Goal: Task Accomplishment & Management: Complete application form

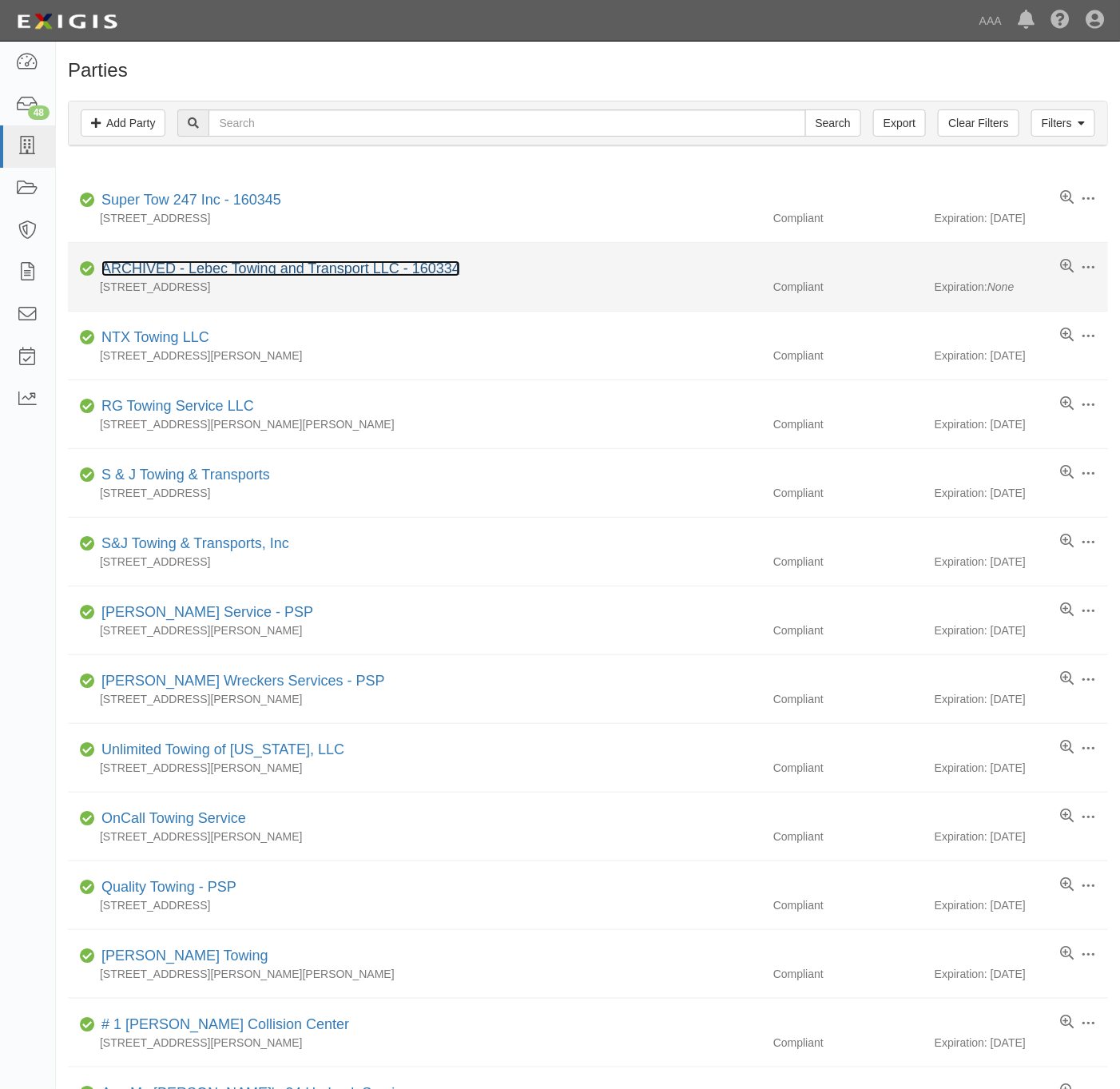
click at [331, 268] on link "ARCHIVED - Lebec Towing and Transport LLC - 160334" at bounding box center [280, 268] width 359 height 16
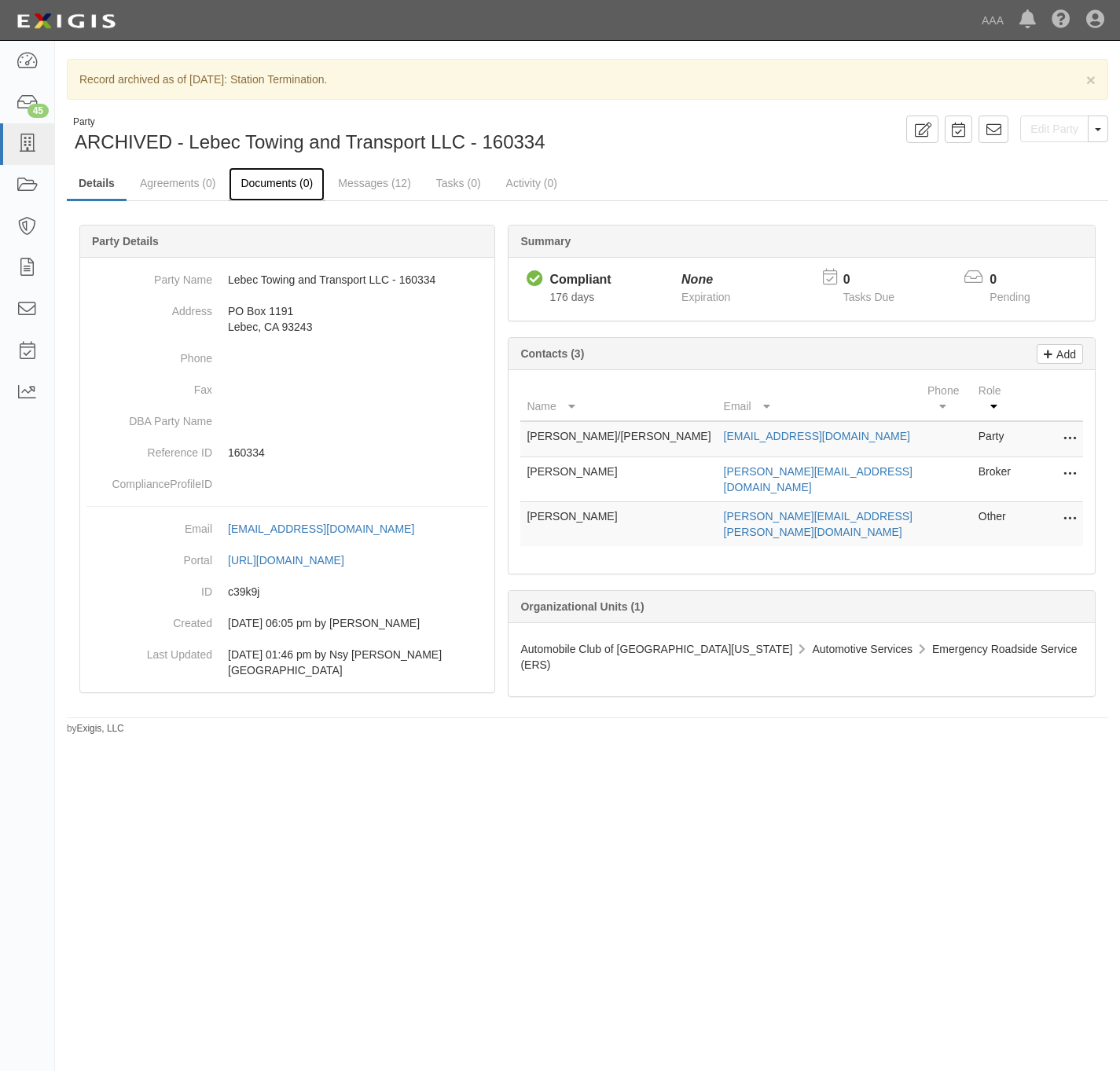
click at [278, 184] on link "Documents (0)" at bounding box center [276, 184] width 95 height 34
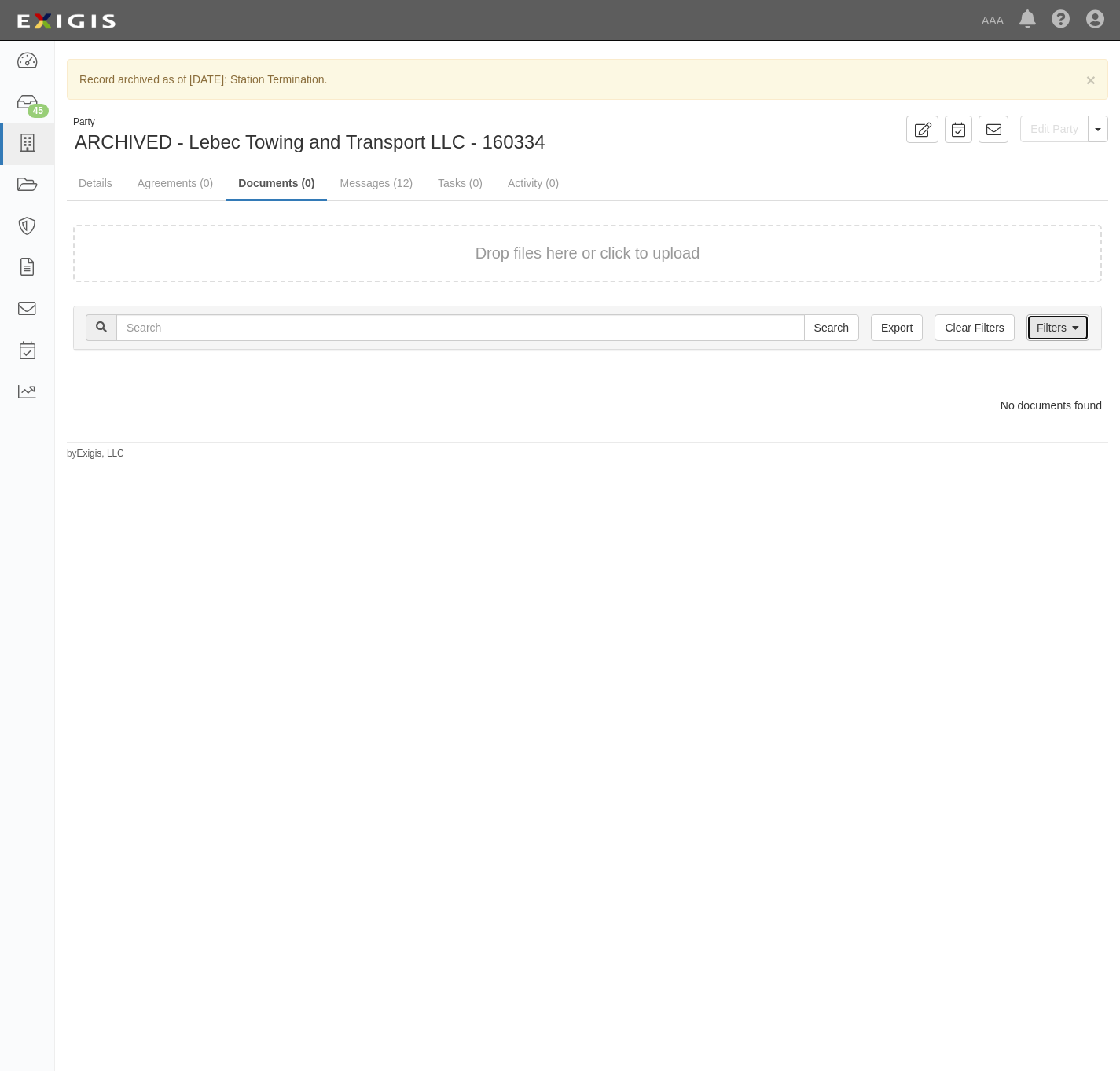
click at [1049, 330] on link "Filters" at bounding box center [1058, 328] width 63 height 27
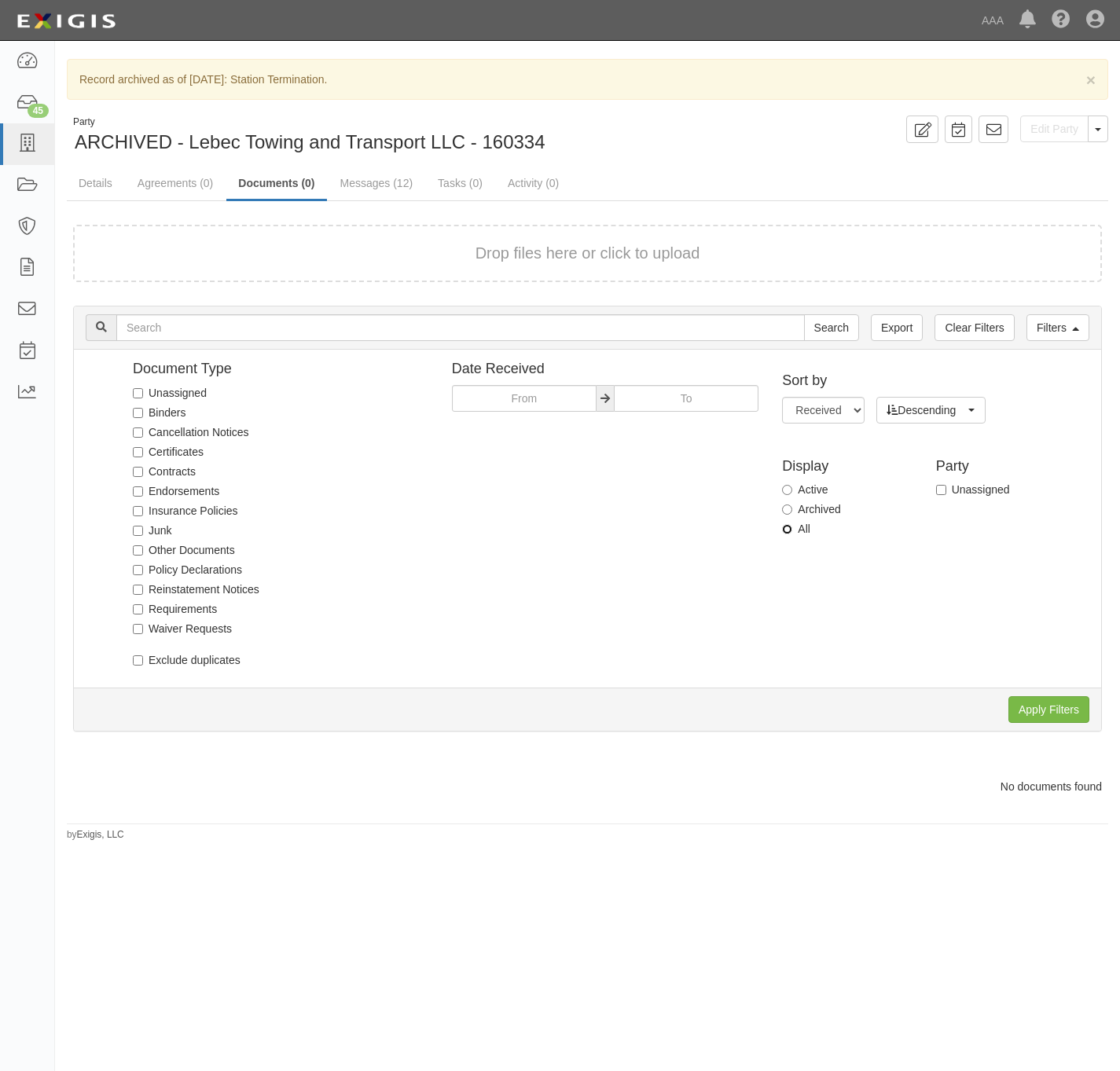
click at [789, 531] on input "All" at bounding box center [787, 529] width 10 height 10
radio input "true"
click at [1024, 713] on input "Apply Filters" at bounding box center [1049, 710] width 81 height 27
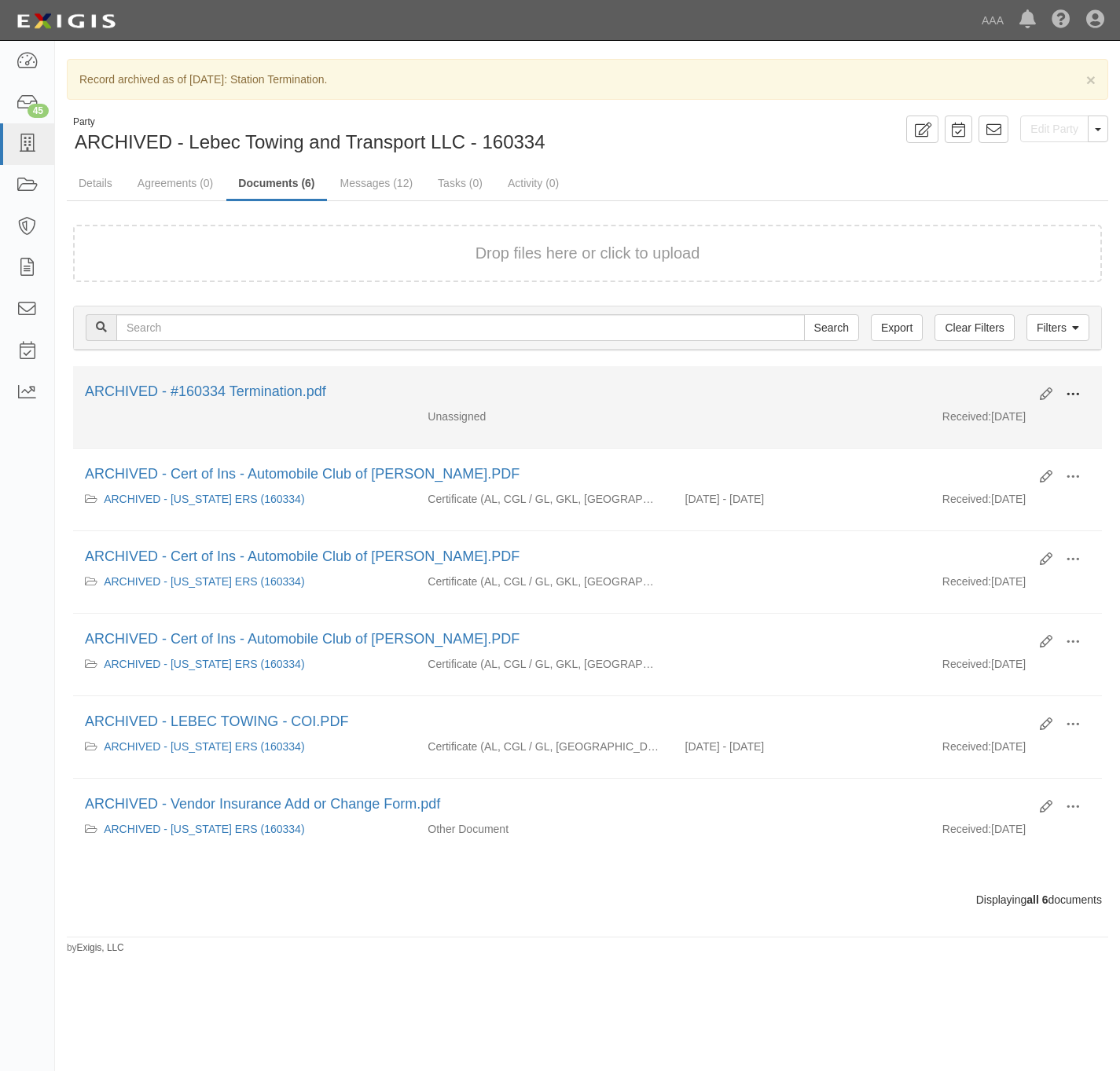
click at [1073, 396] on span at bounding box center [1073, 394] width 14 height 14
click at [1015, 418] on link "View" at bounding box center [997, 409] width 125 height 28
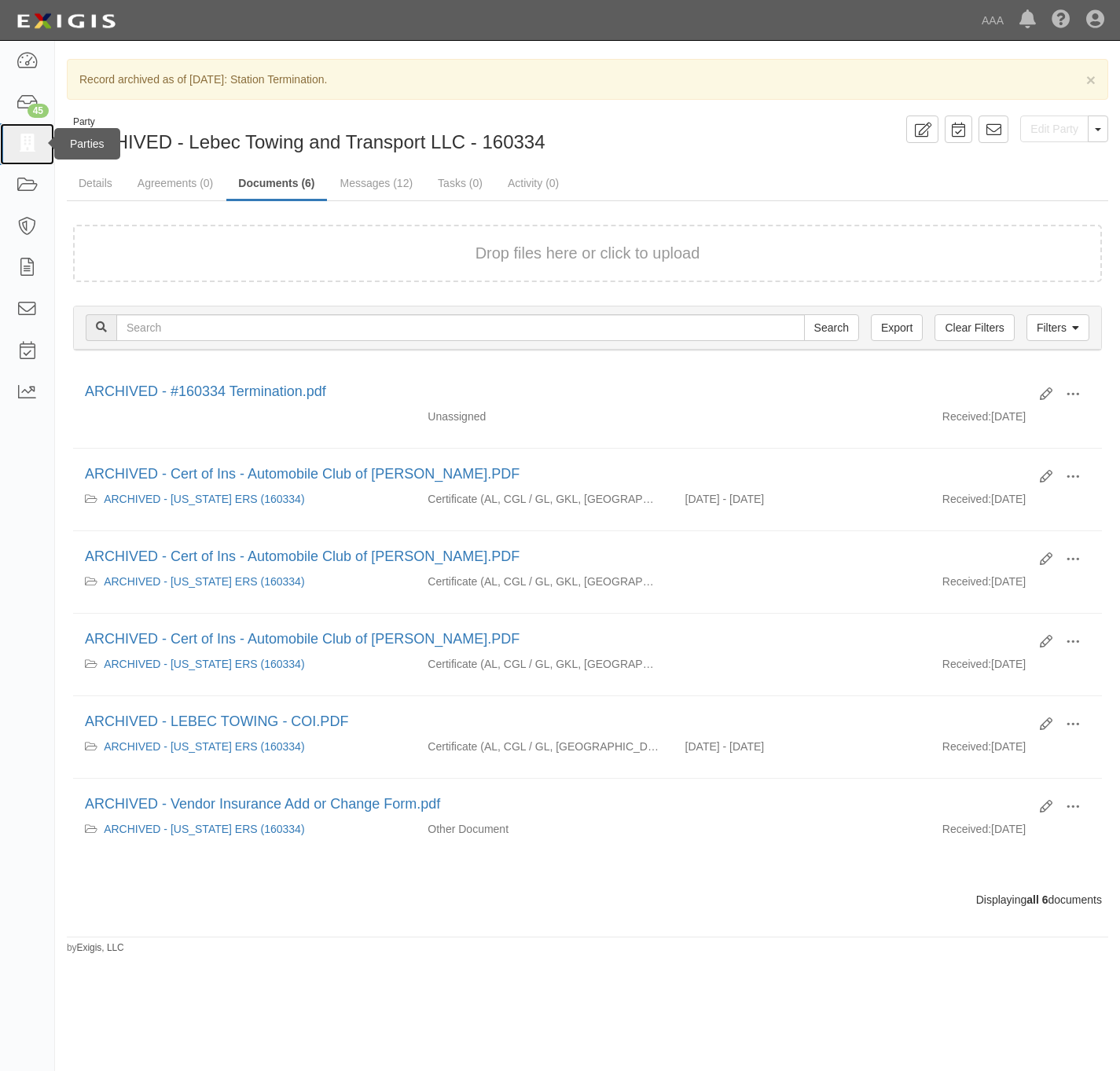
click at [34, 147] on icon at bounding box center [27, 144] width 22 height 18
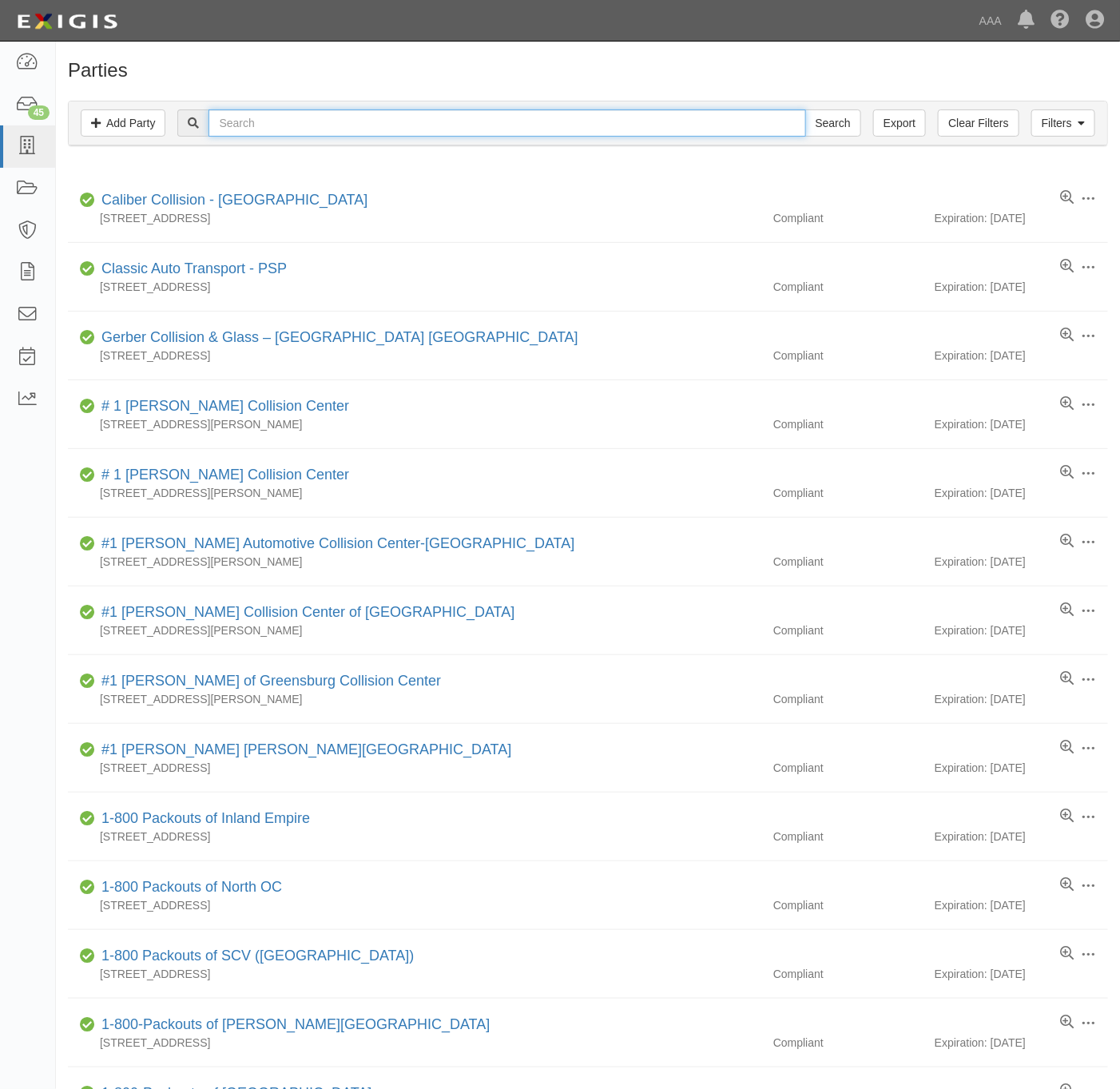
click at [453, 127] on input "text" at bounding box center [506, 123] width 597 height 27
paste input "Country Roadside"
type input "Country Roadside"
drag, startPoint x: 825, startPoint y: 121, endPoint x: 817, endPoint y: 122, distance: 8.1
click at [823, 121] on input "Search" at bounding box center [833, 123] width 56 height 27
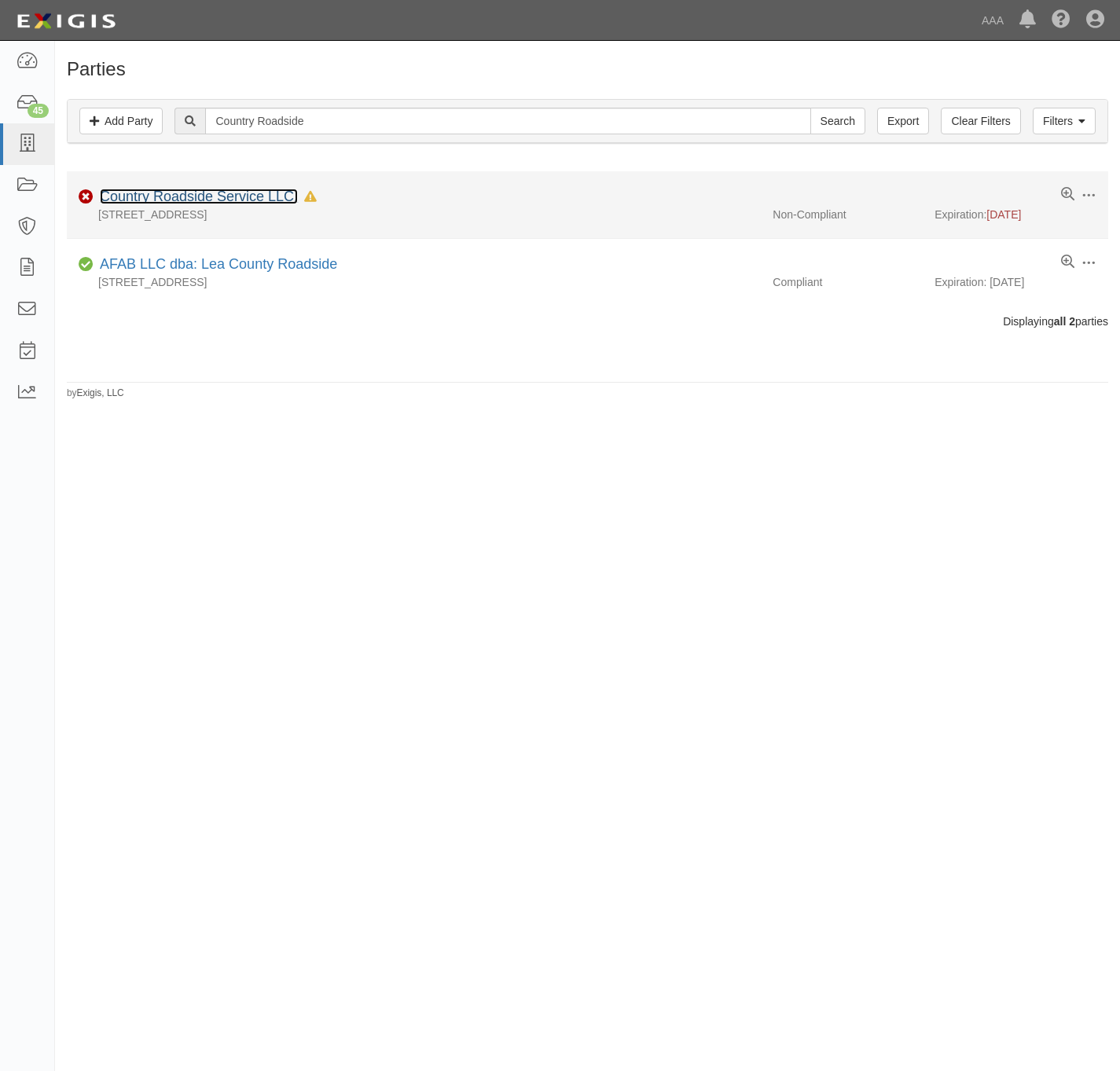
click at [246, 198] on link "Country Roadside Service LLC." at bounding box center [198, 196] width 198 height 16
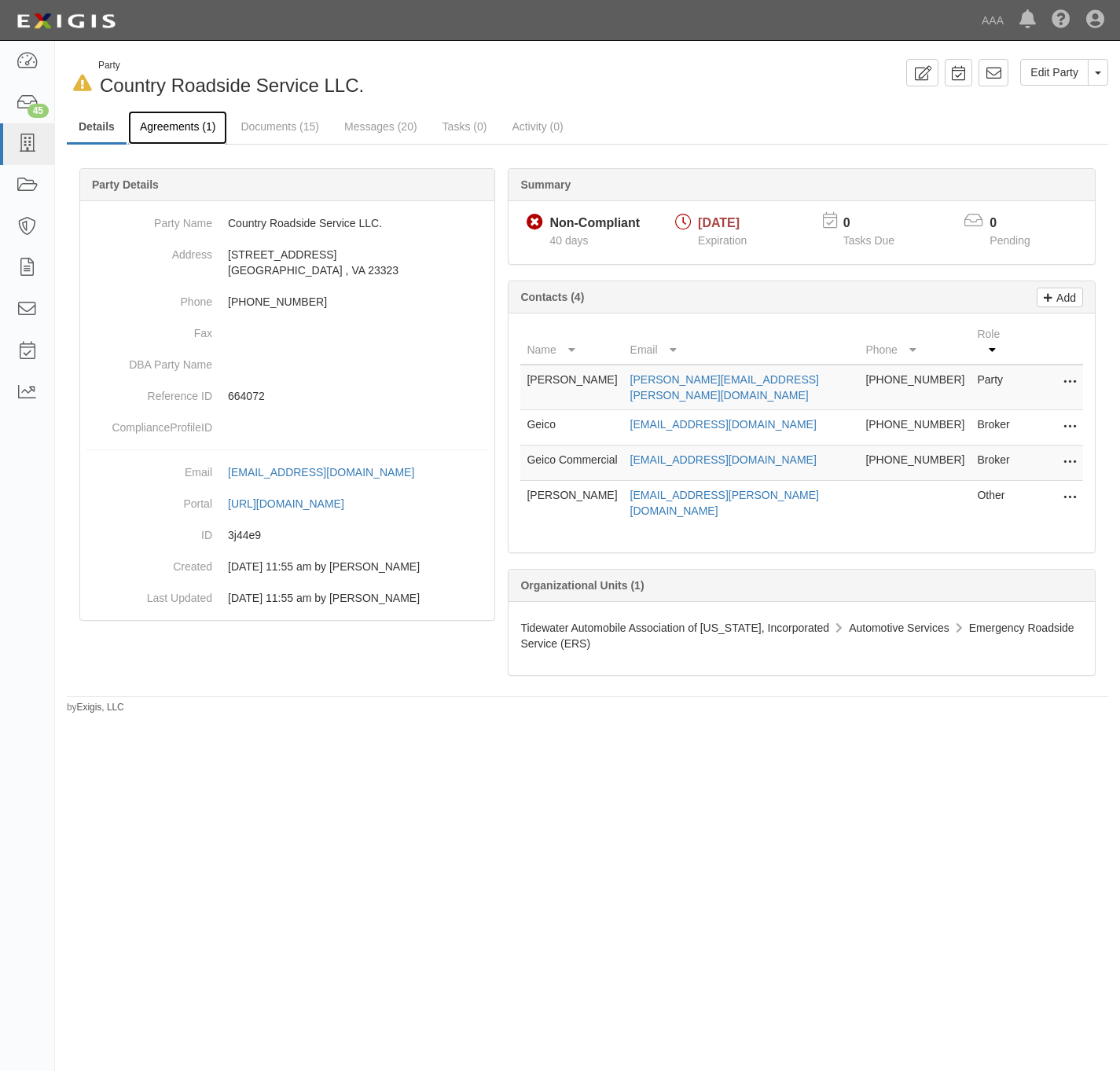
click at [165, 124] on link "Agreements (1)" at bounding box center [177, 127] width 99 height 34
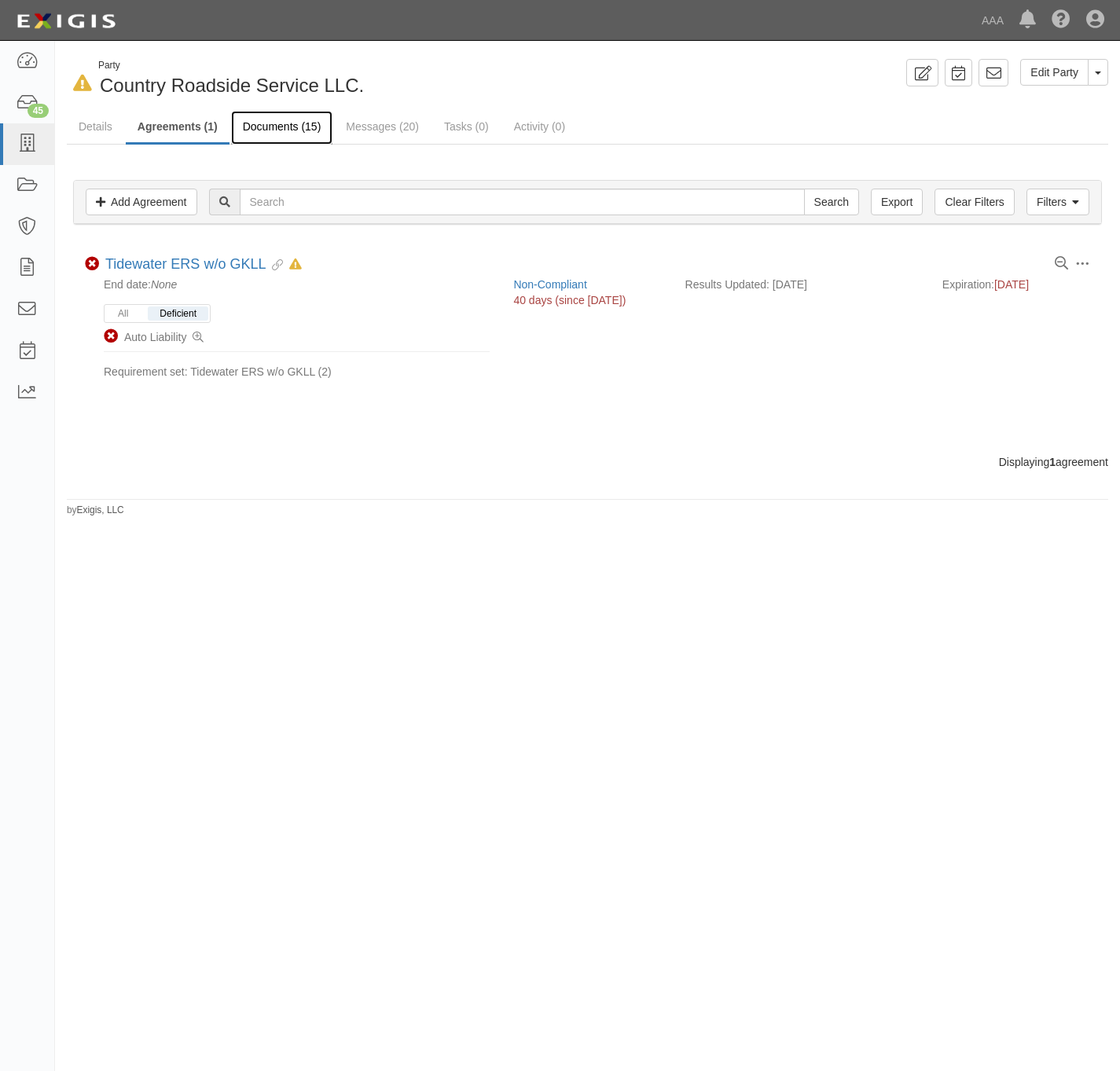
click at [298, 128] on link "Documents (15)" at bounding box center [281, 127] width 102 height 34
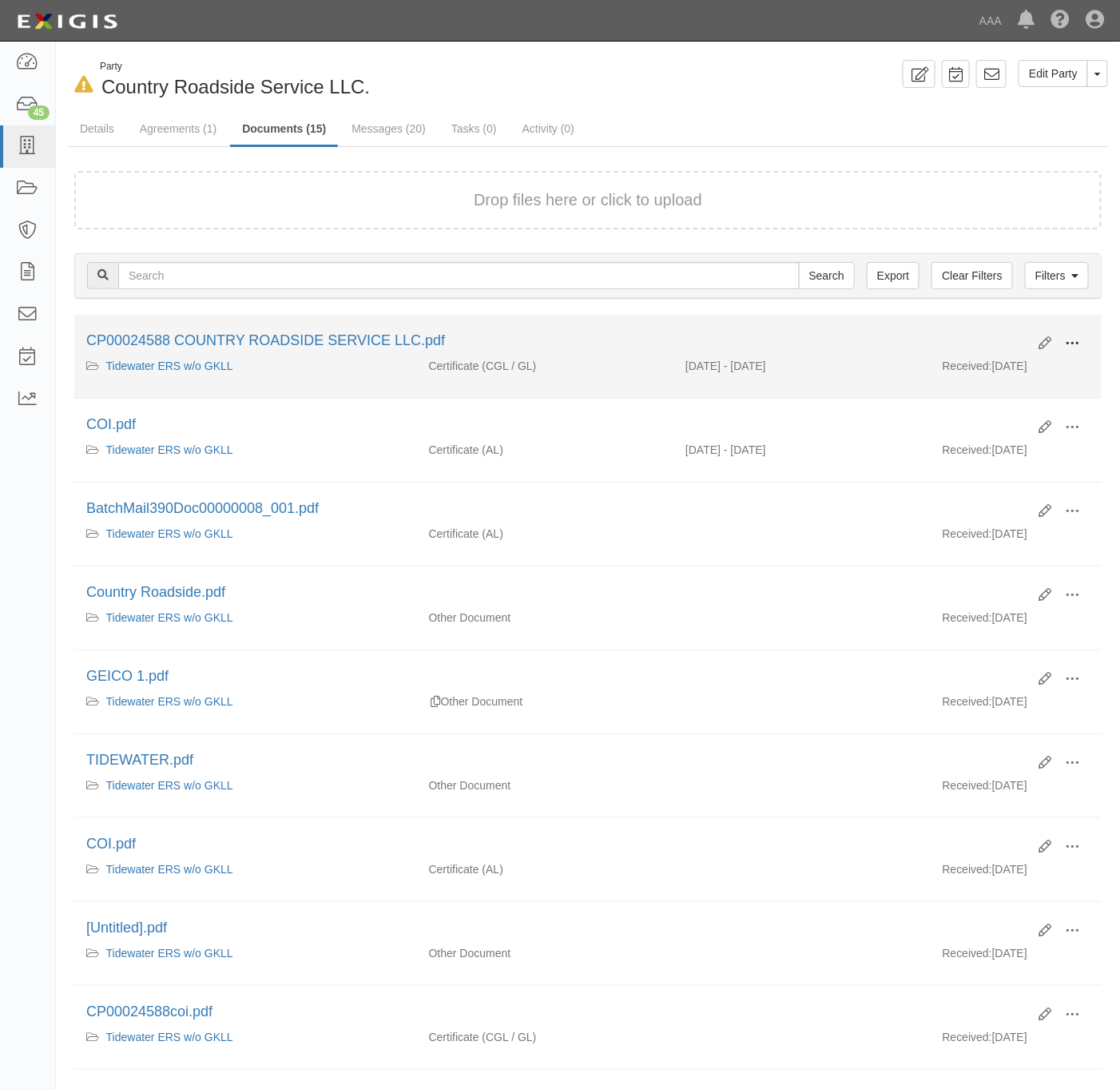
click at [1077, 343] on span at bounding box center [1072, 344] width 14 height 14
click at [991, 377] on link "View" at bounding box center [995, 366] width 127 height 29
click at [1081, 343] on button at bounding box center [1073, 344] width 35 height 27
click at [1014, 400] on link "View details" at bounding box center [995, 397] width 127 height 29
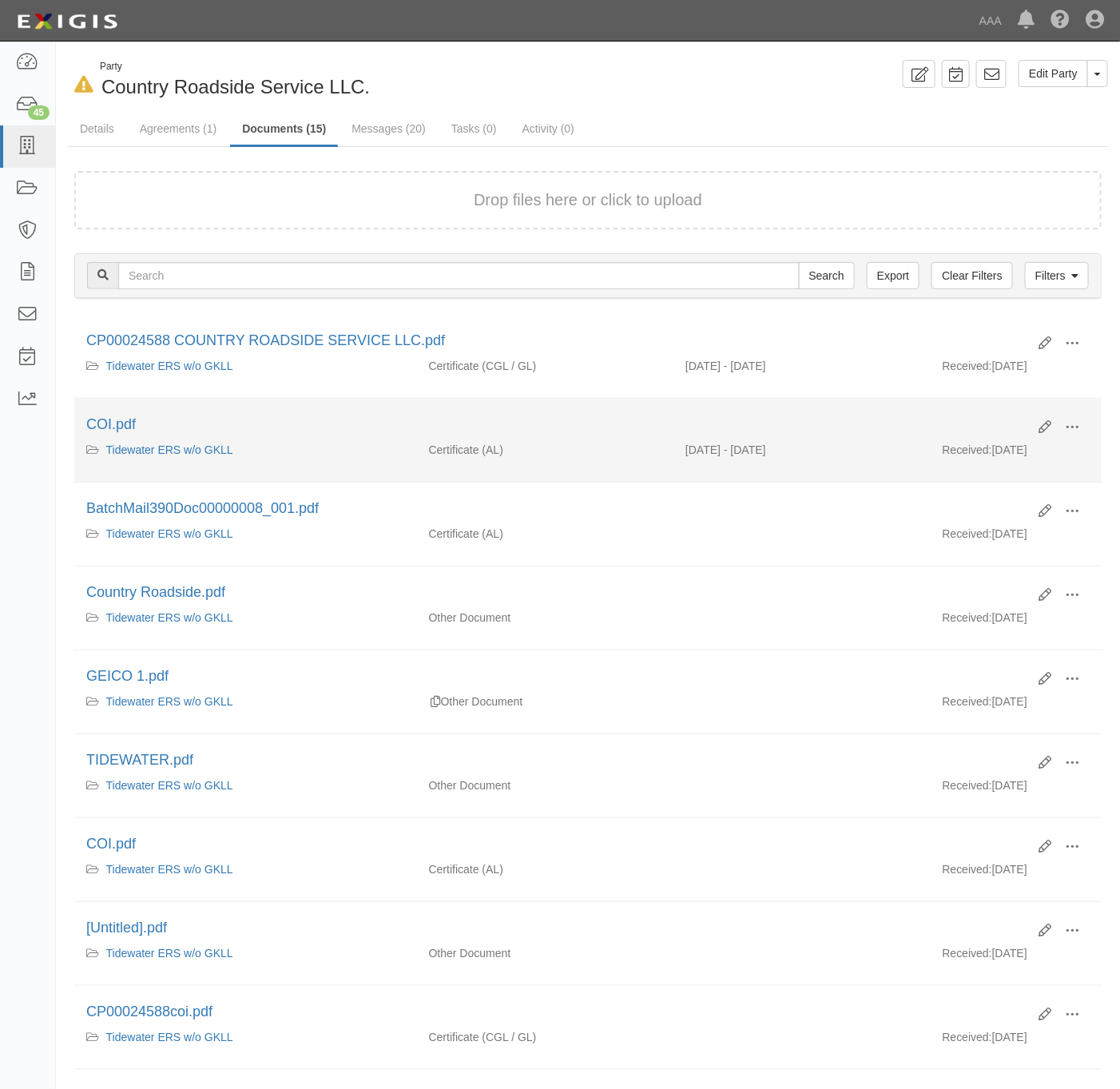
click at [1091, 430] on div "Edit View View details Archive COI.pdf" at bounding box center [587, 428] width 1027 height 27
click at [1084, 432] on button at bounding box center [1073, 428] width 35 height 27
click at [1020, 453] on link "View" at bounding box center [995, 451] width 127 height 29
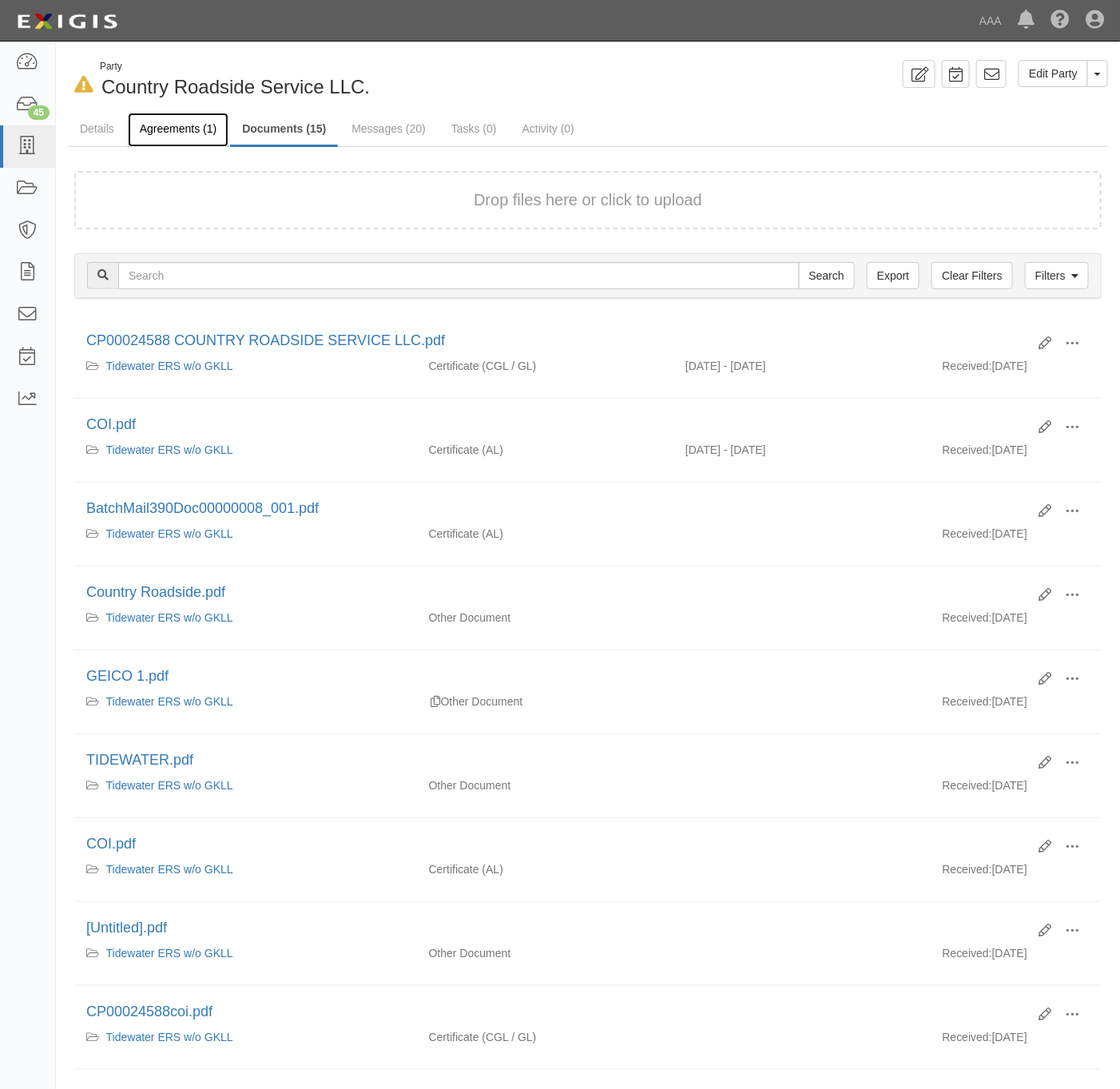
click at [170, 133] on link "Agreements (1)" at bounding box center [177, 129] width 100 height 35
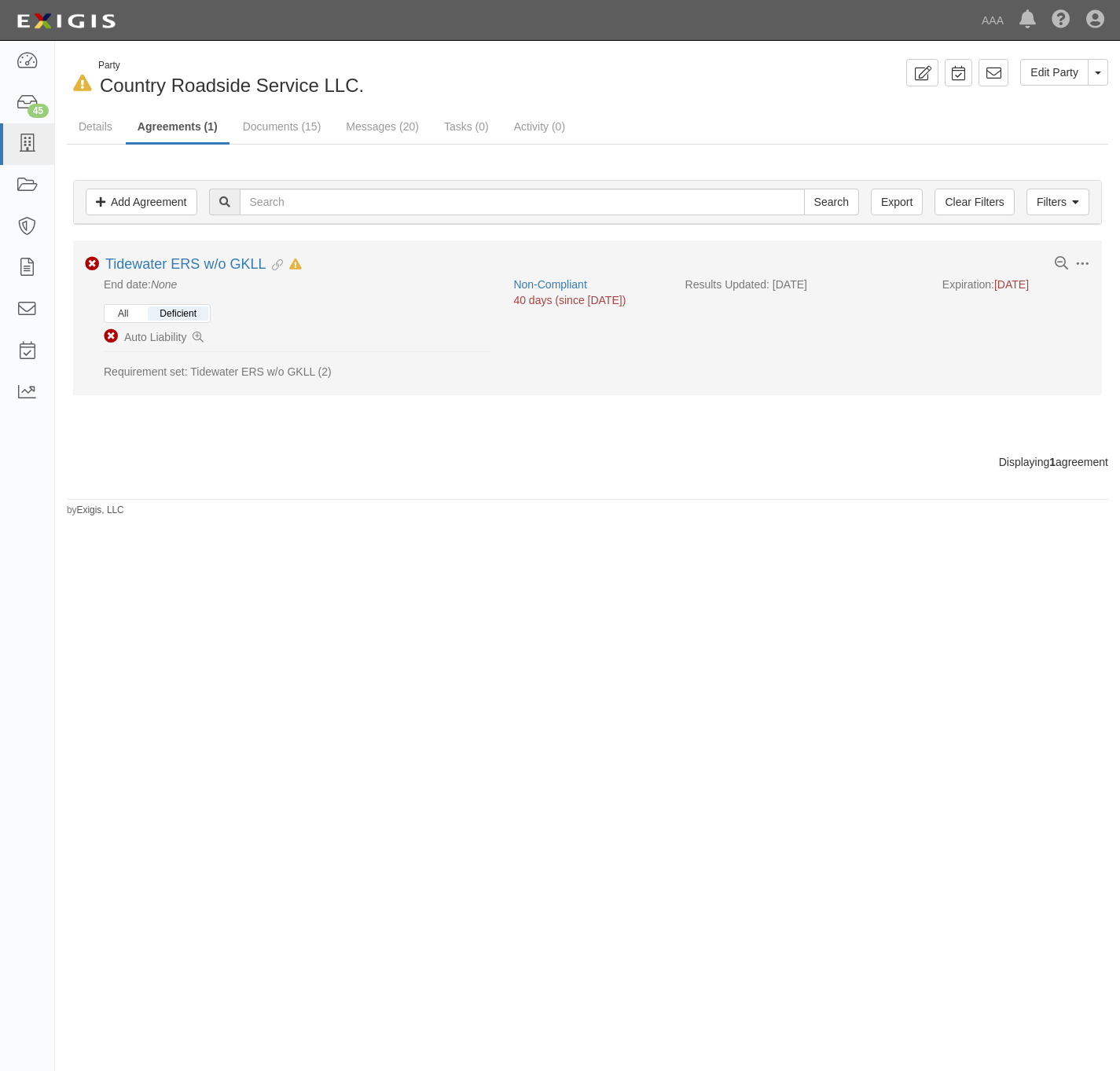
click at [134, 319] on button "All" at bounding box center [123, 313] width 34 height 14
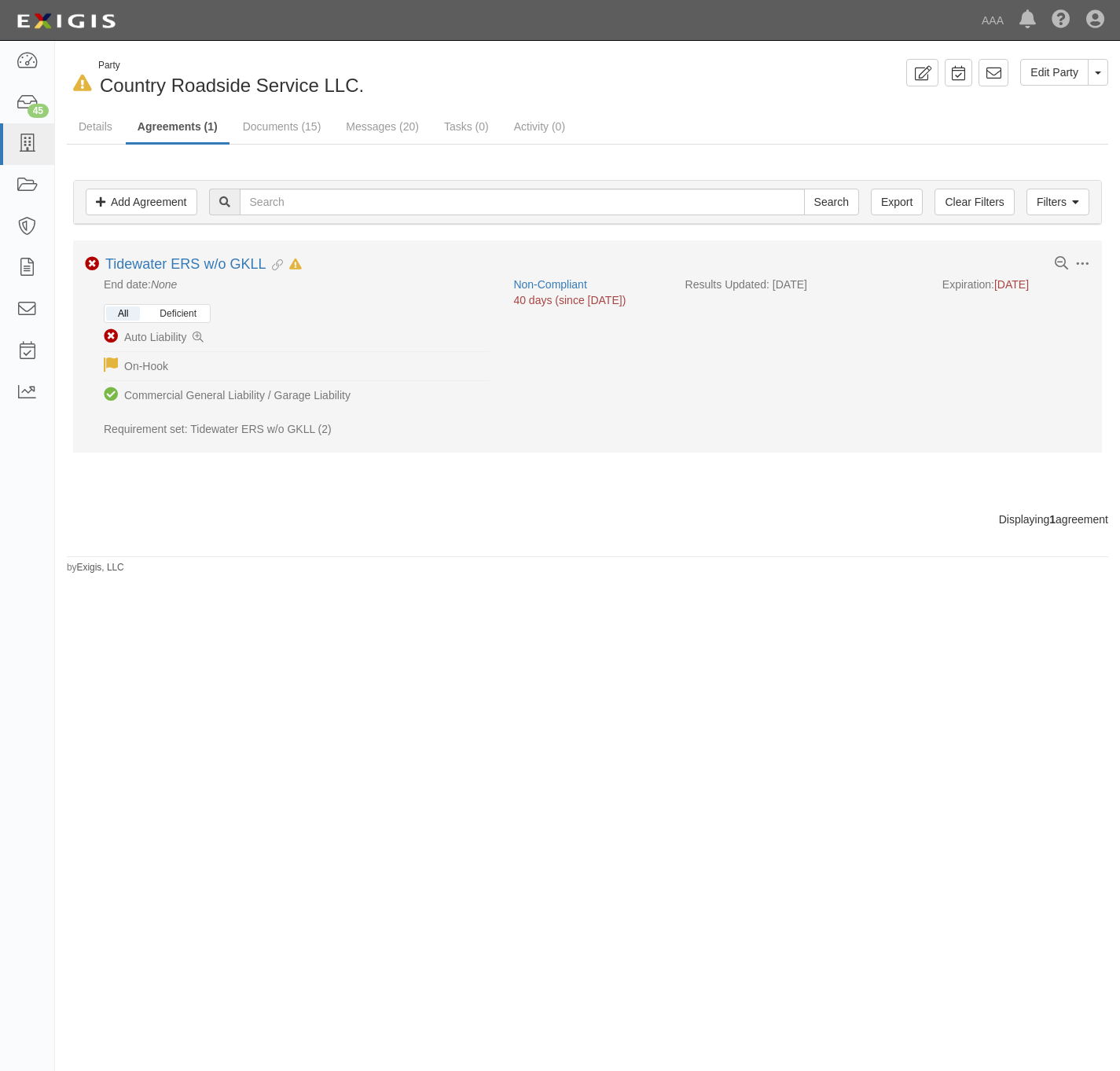
click at [198, 315] on button "Deficient" at bounding box center [178, 313] width 61 height 14
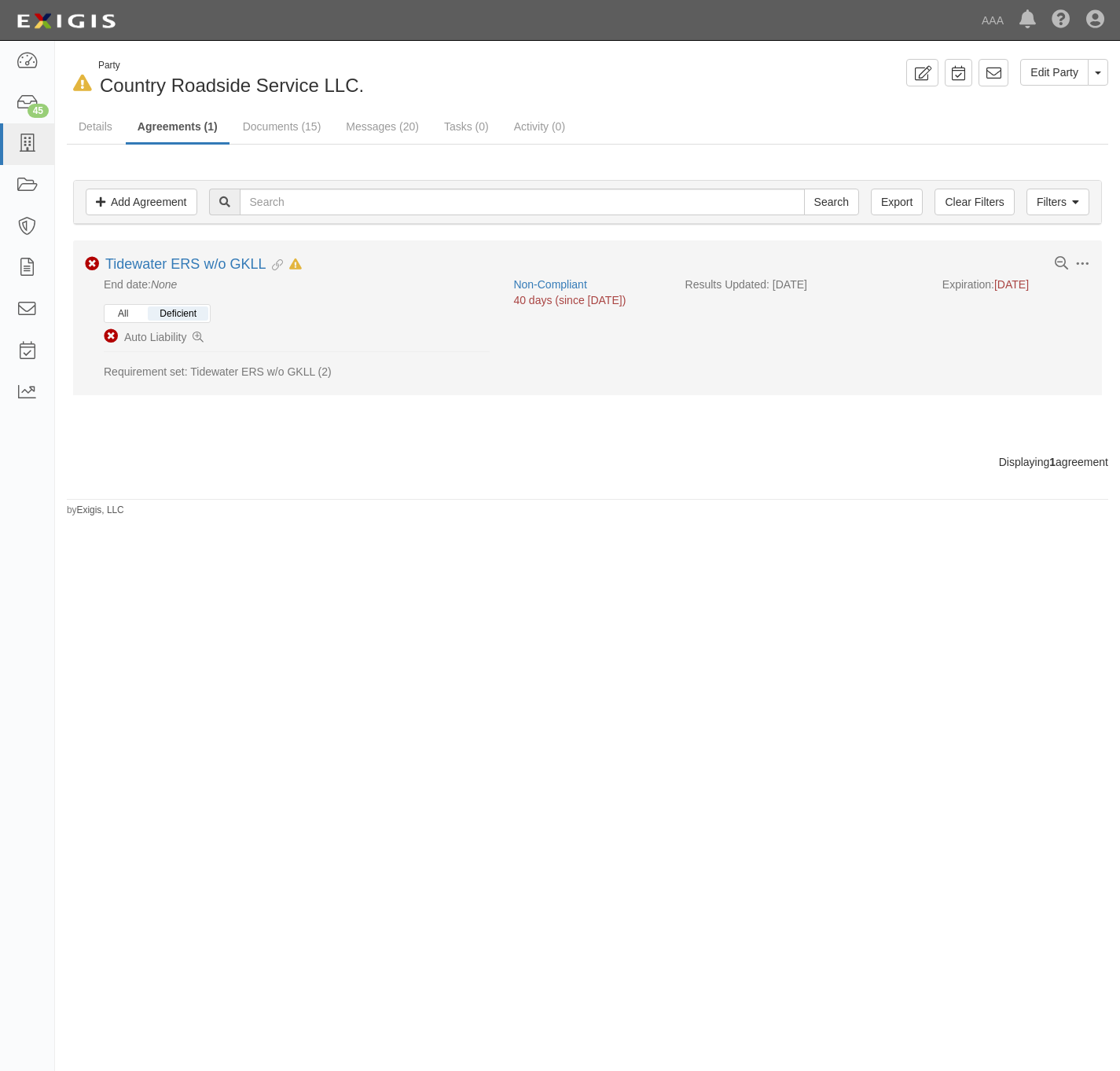
click at [130, 314] on button "All" at bounding box center [123, 313] width 34 height 14
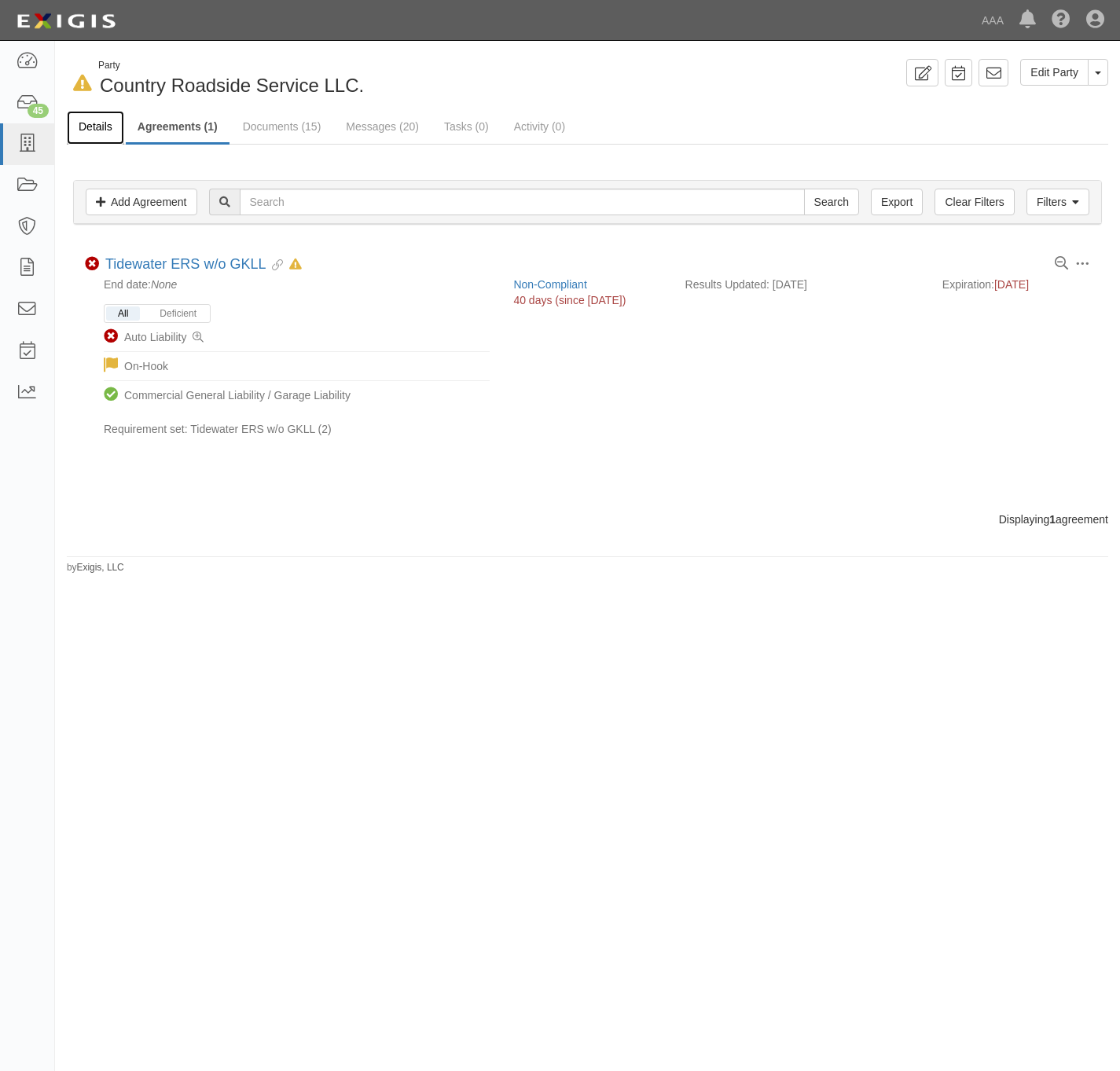
click at [86, 130] on link "Details" at bounding box center [95, 127] width 57 height 34
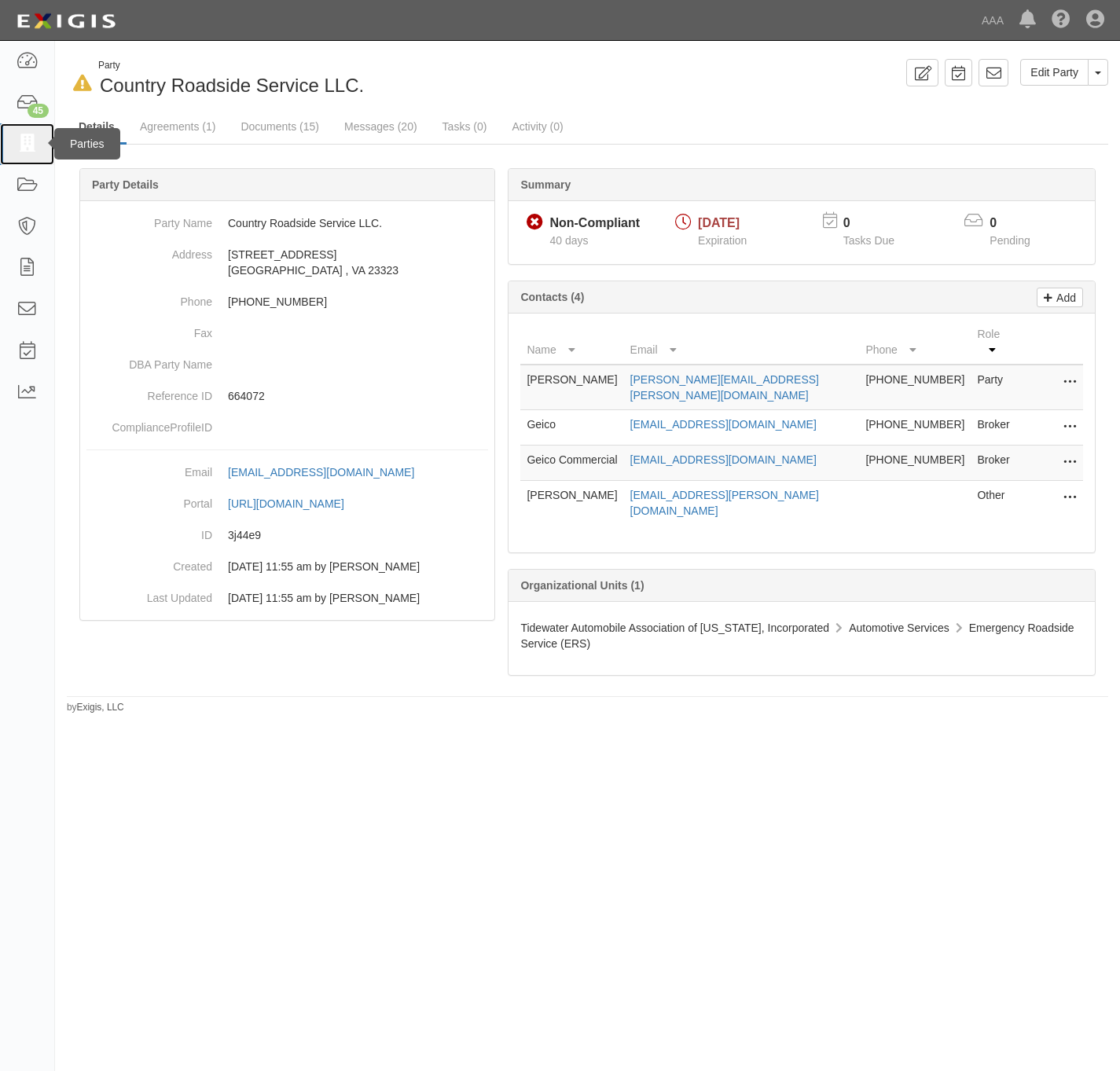
click at [24, 135] on icon at bounding box center [27, 144] width 22 height 18
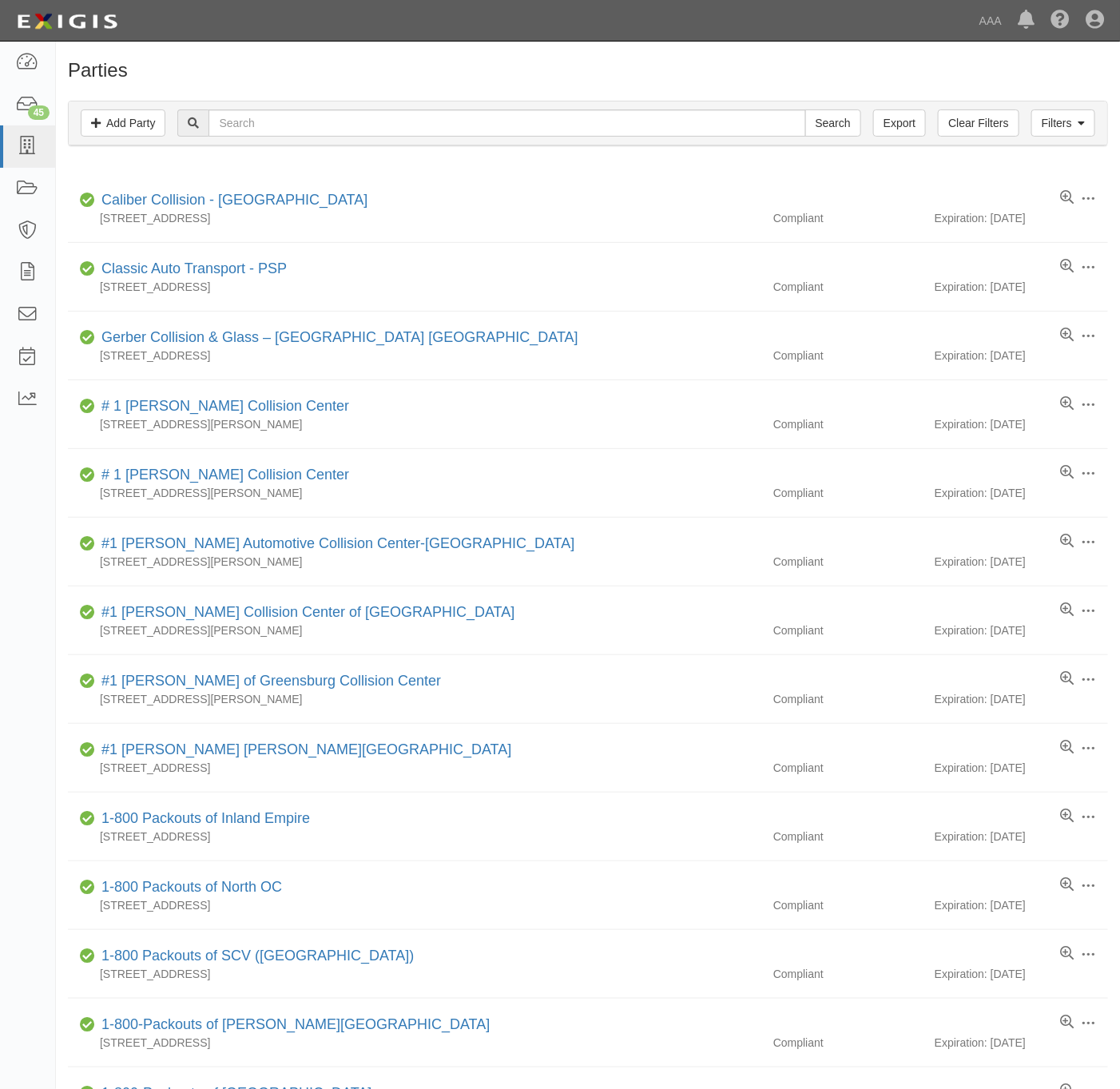
click at [427, 142] on div "Filters Add Party Clear Filters Export Search Filters" at bounding box center [587, 123] width 1039 height 44
click at [429, 130] on input "text" at bounding box center [506, 123] width 597 height 27
paste input "CAE716"
type input "CAE716"
click at [835, 125] on input "Search" at bounding box center [833, 123] width 56 height 27
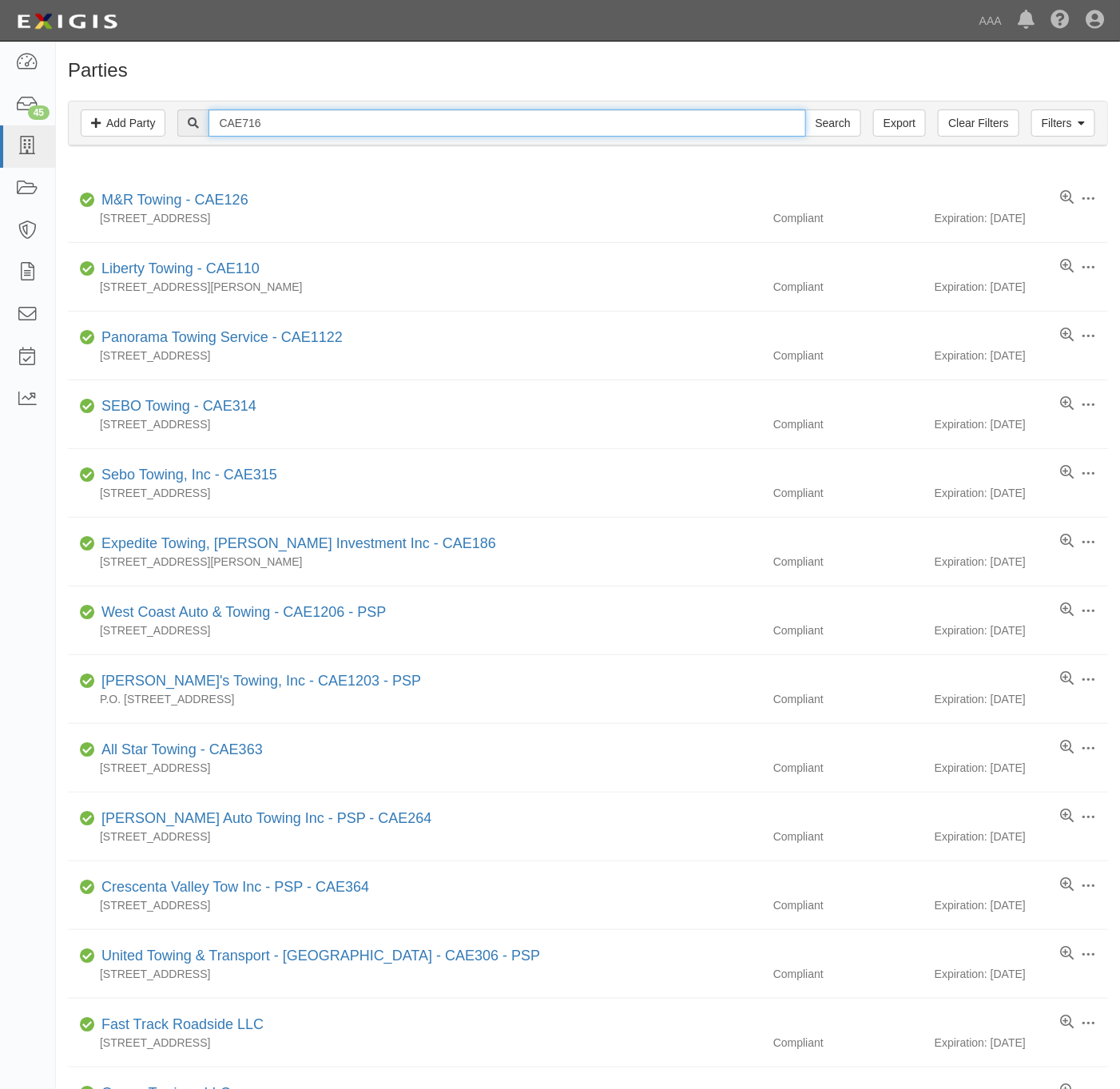
click at [457, 135] on input "CAE716" at bounding box center [506, 123] width 597 height 27
click at [457, 137] on input "CAE716" at bounding box center [506, 123] width 597 height 27
paste input "Southern California Towing, LLC"
type input "Southern California Towing, LLC"
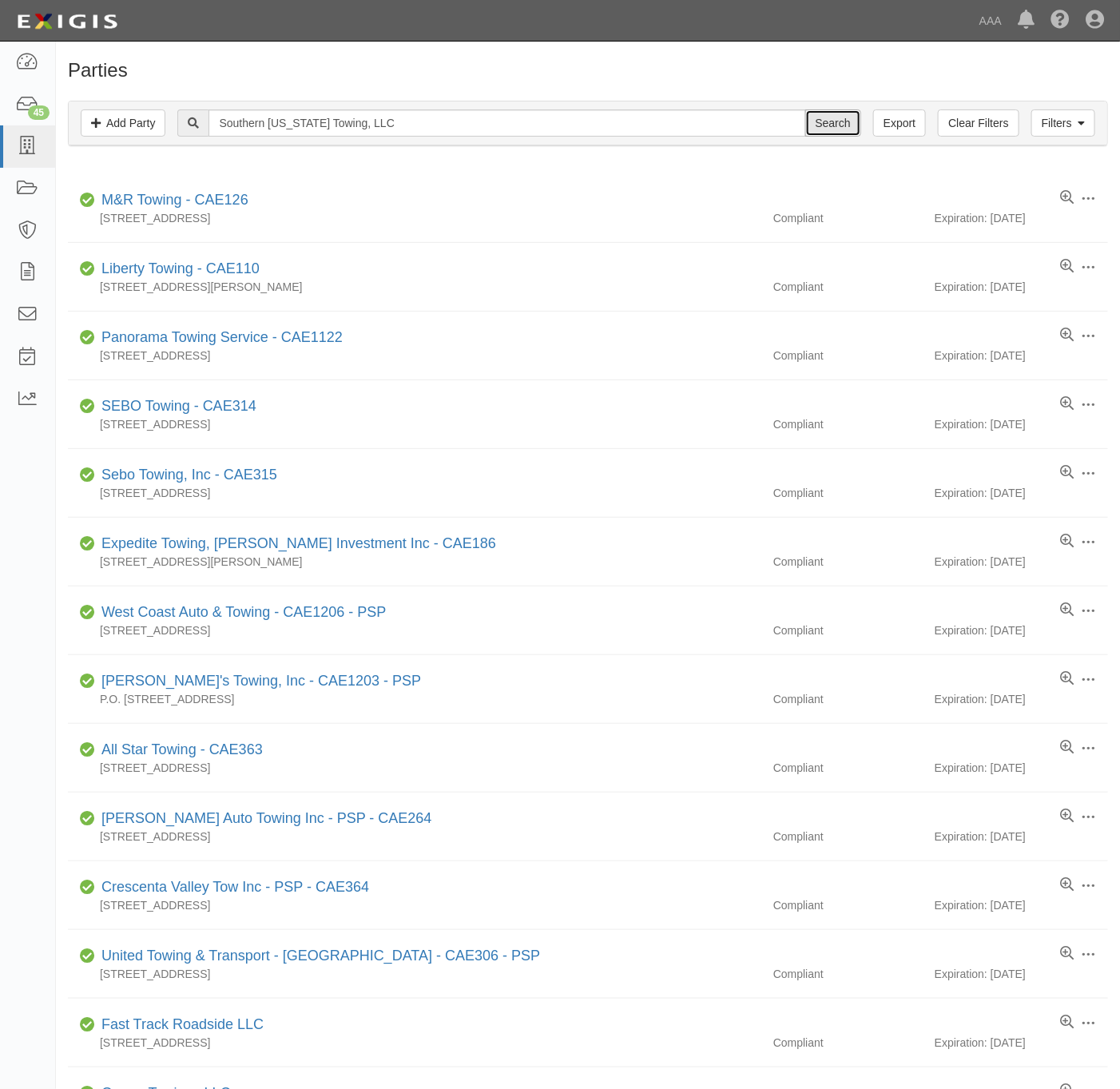
click at [825, 129] on input "Search" at bounding box center [833, 123] width 56 height 27
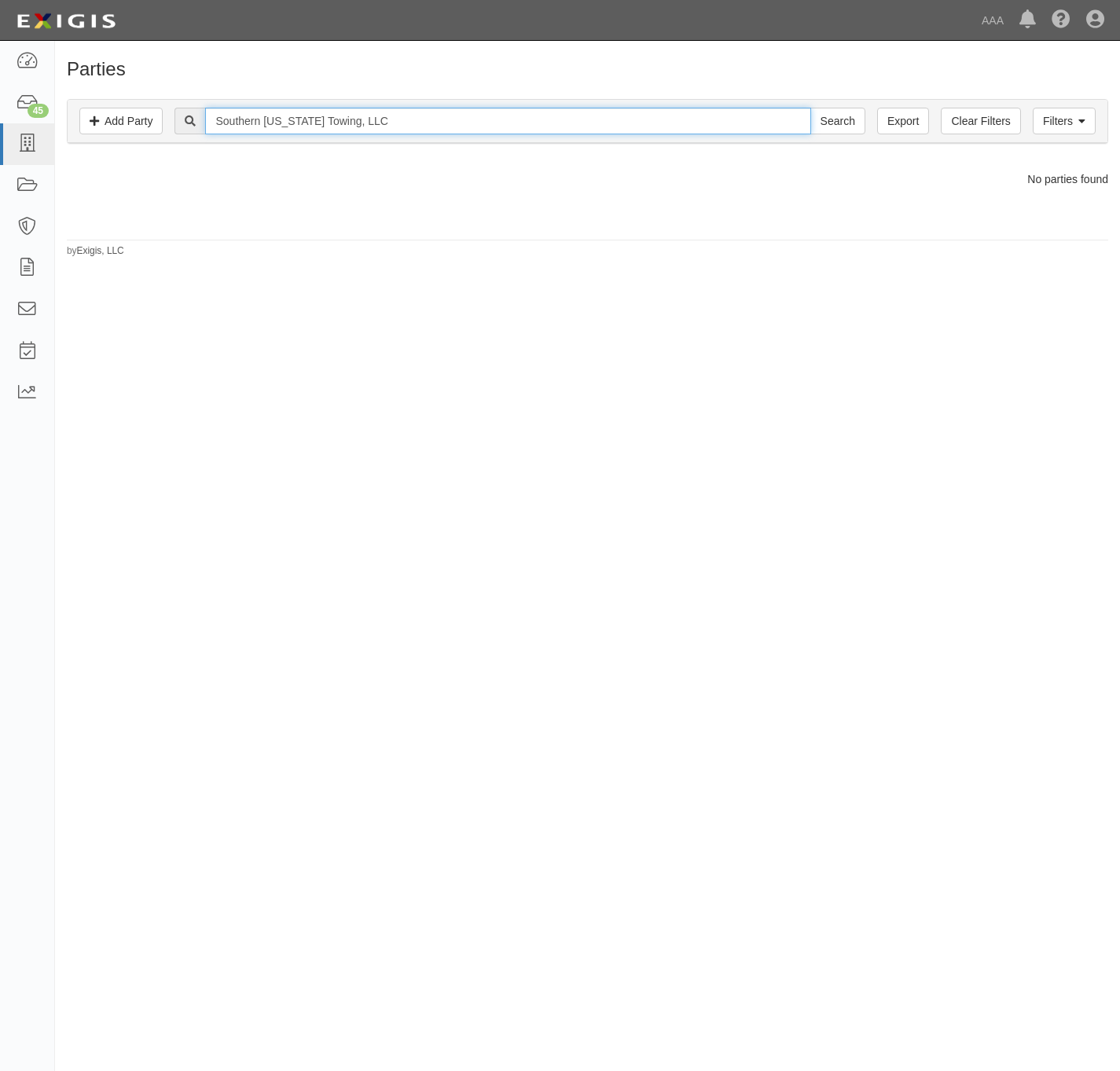
click at [365, 130] on input "Southern California Towing, LLC" at bounding box center [507, 121] width 605 height 27
click at [365, 130] on input "Southern [US_STATE] Towing, LLC" at bounding box center [507, 121] width 605 height 27
type input "Southern California Towing"
click at [810, 108] on input "Search" at bounding box center [838, 121] width 55 height 27
click at [840, 130] on input "Search" at bounding box center [838, 121] width 55 height 27
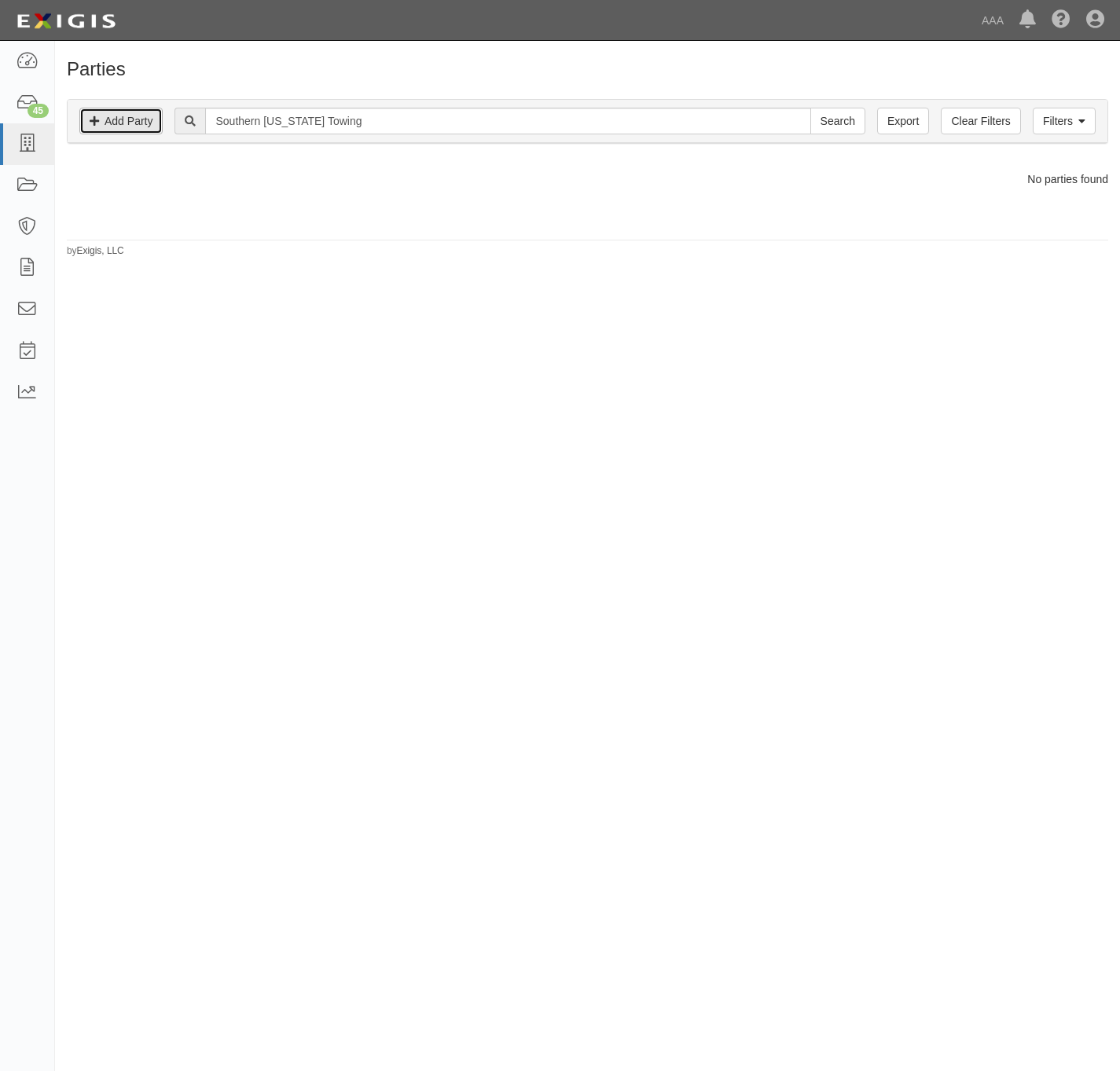
click at [132, 125] on link "Add Party" at bounding box center [121, 121] width 83 height 27
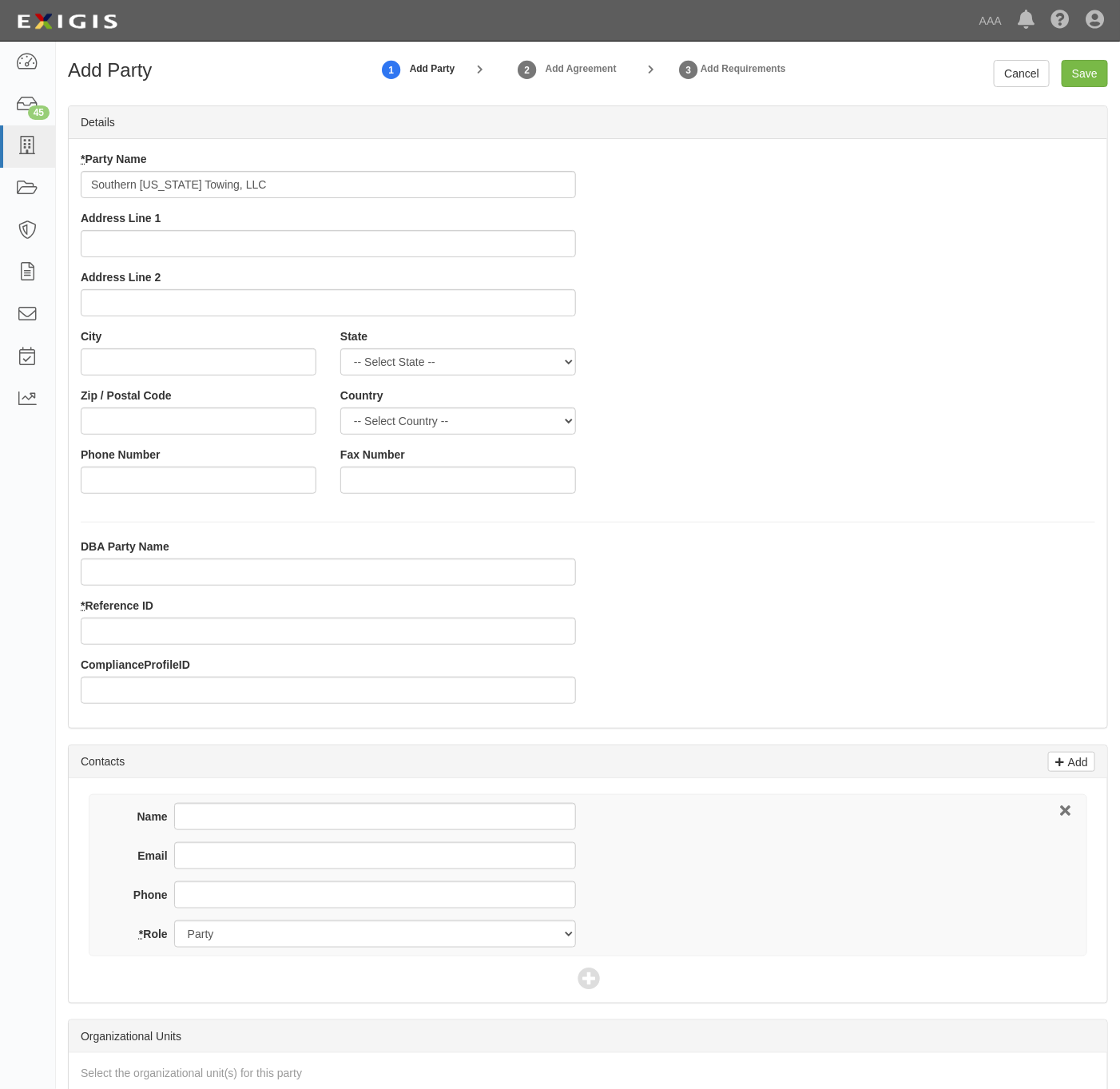
type input "Southern [US_STATE] Towing, LLC"
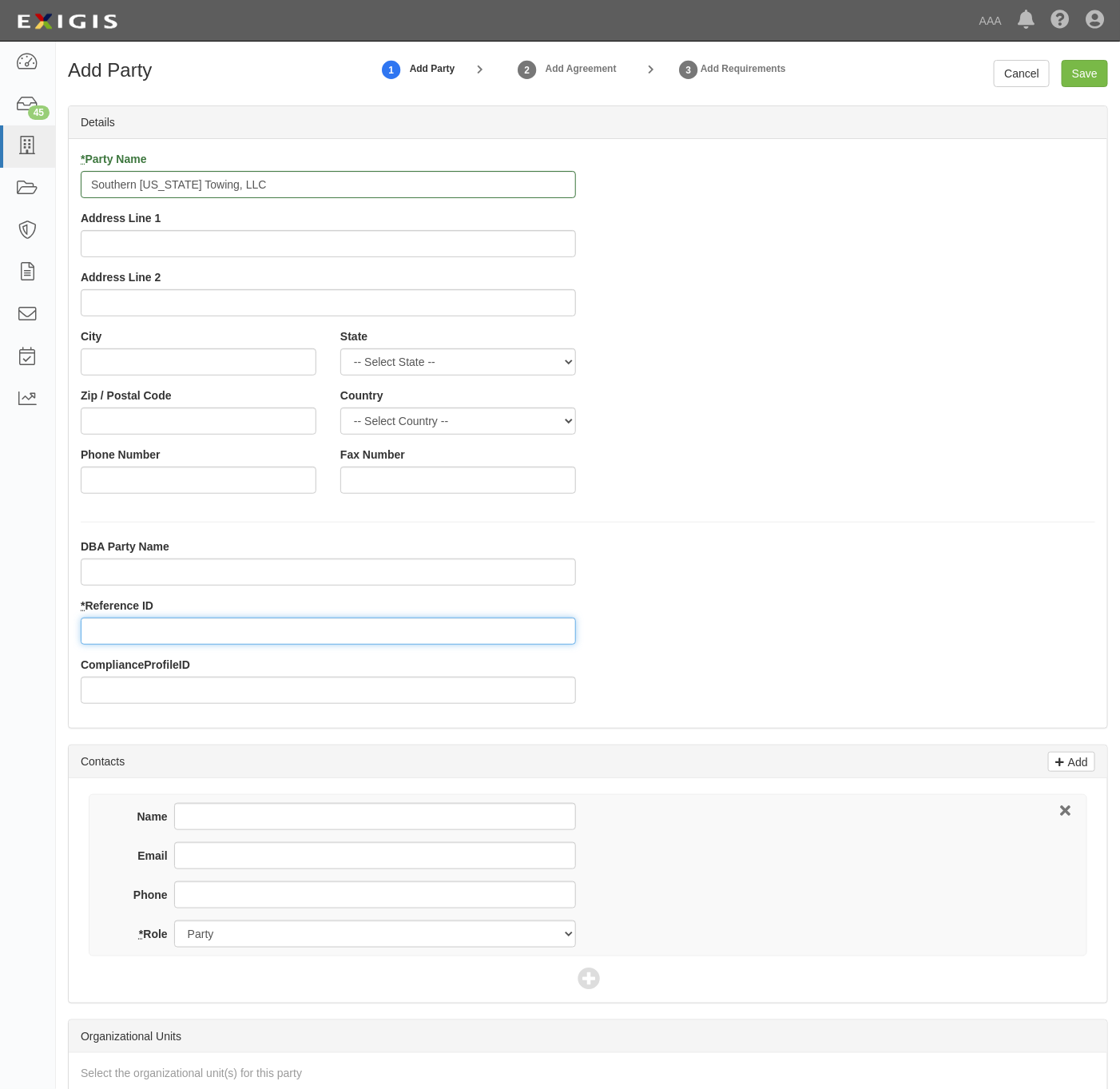
click at [181, 640] on input "* Reference ID" at bounding box center [328, 631] width 495 height 27
paste input "CAE716"
type input "CAE716"
click at [349, 247] on input "Address Line 1" at bounding box center [328, 244] width 495 height 27
paste input "[STREET_ADDRESS][PERSON_NAME]"
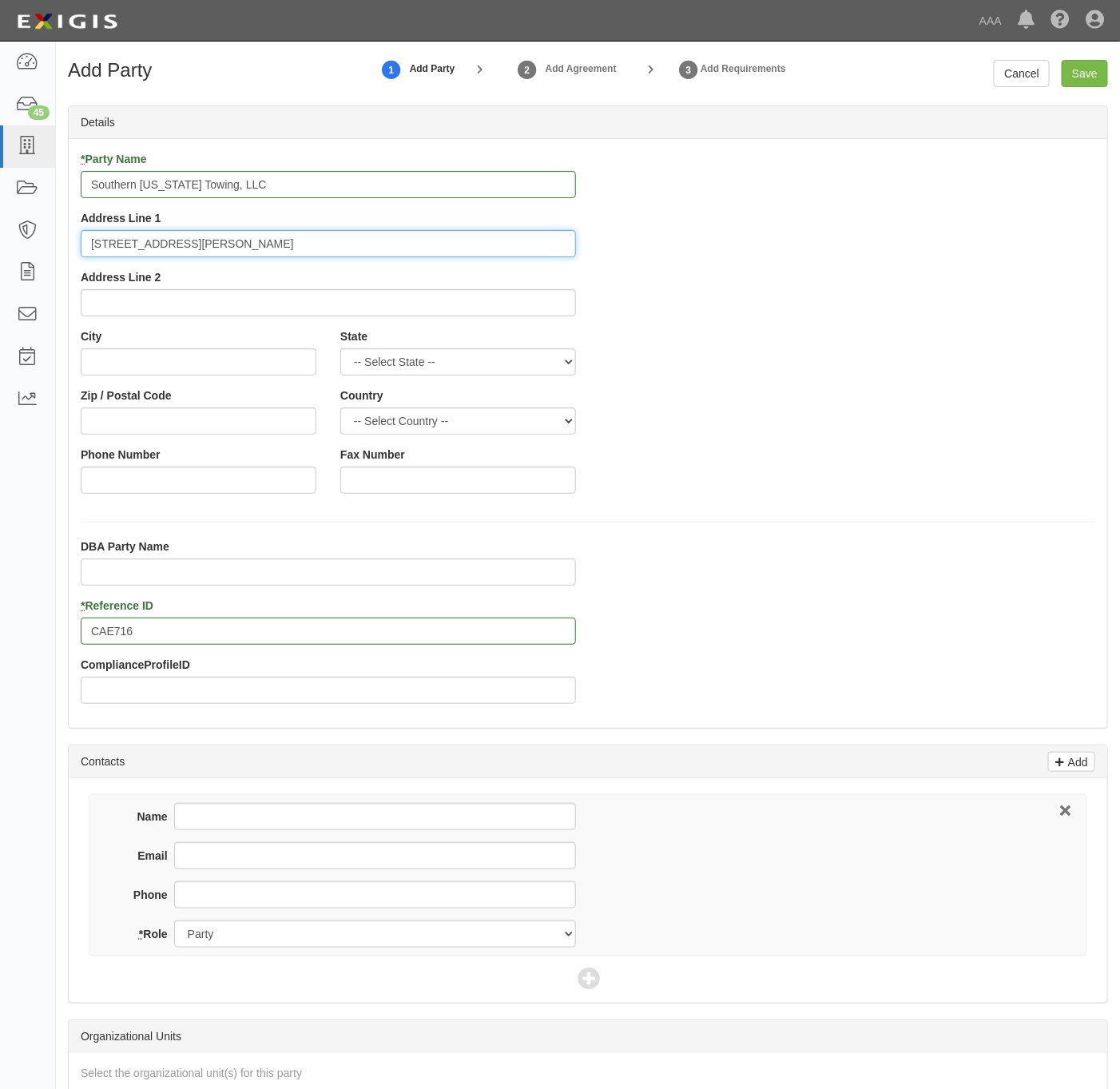
type input "[STREET_ADDRESS][PERSON_NAME]"
click at [112, 376] on input "City" at bounding box center [198, 362] width 235 height 27
paste input "[GEOGRAPHIC_DATA],"
type input "[GEOGRAPHIC_DATA]"
select select "CA"
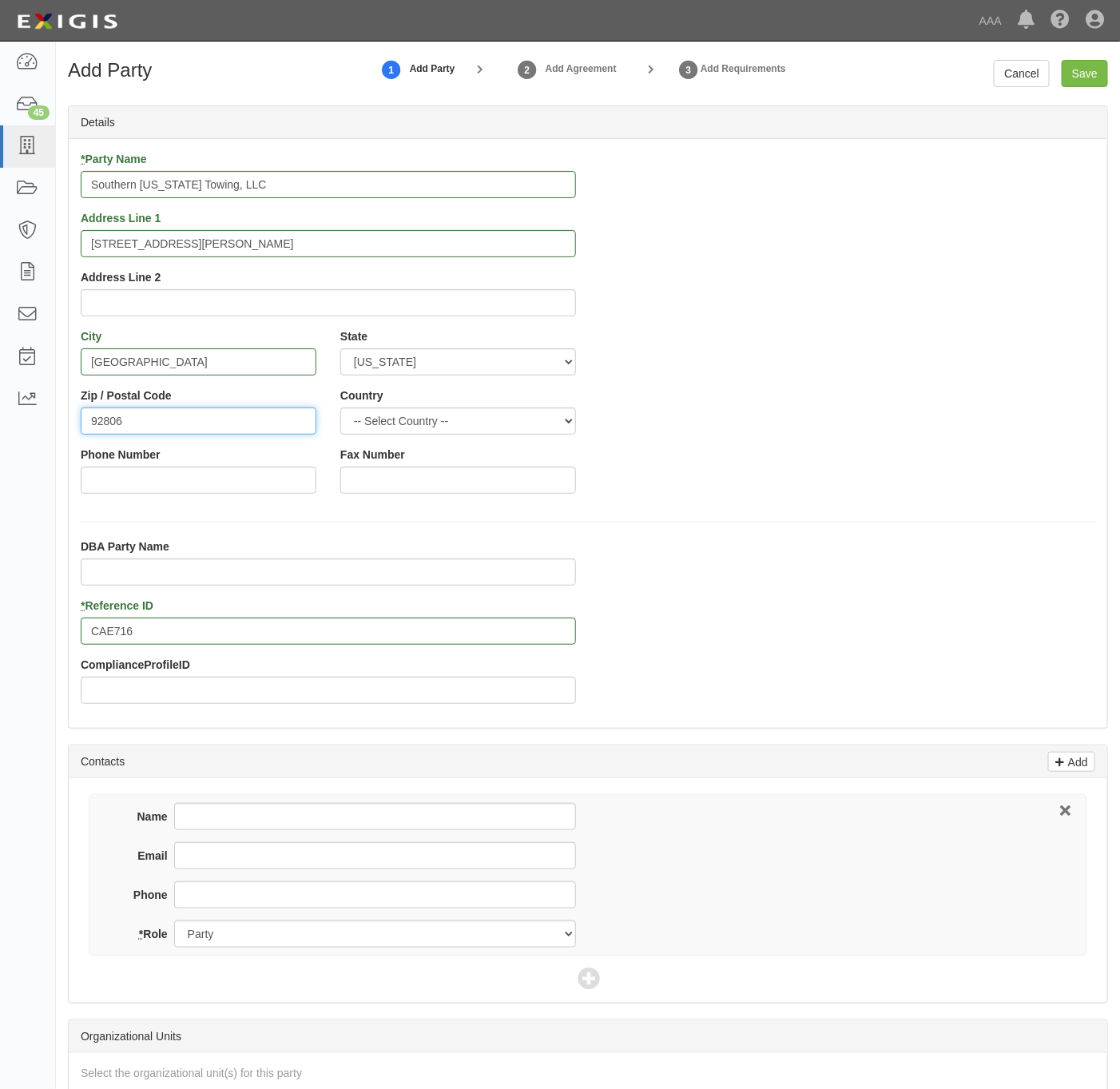
type input "92806"
click at [154, 489] on input "Phone Number" at bounding box center [198, 480] width 235 height 27
paste input "[PHONE_NUMBER]"
type input "[PHONE_NUMBER]"
click at [262, 902] on input "Phone" at bounding box center [375, 895] width 402 height 27
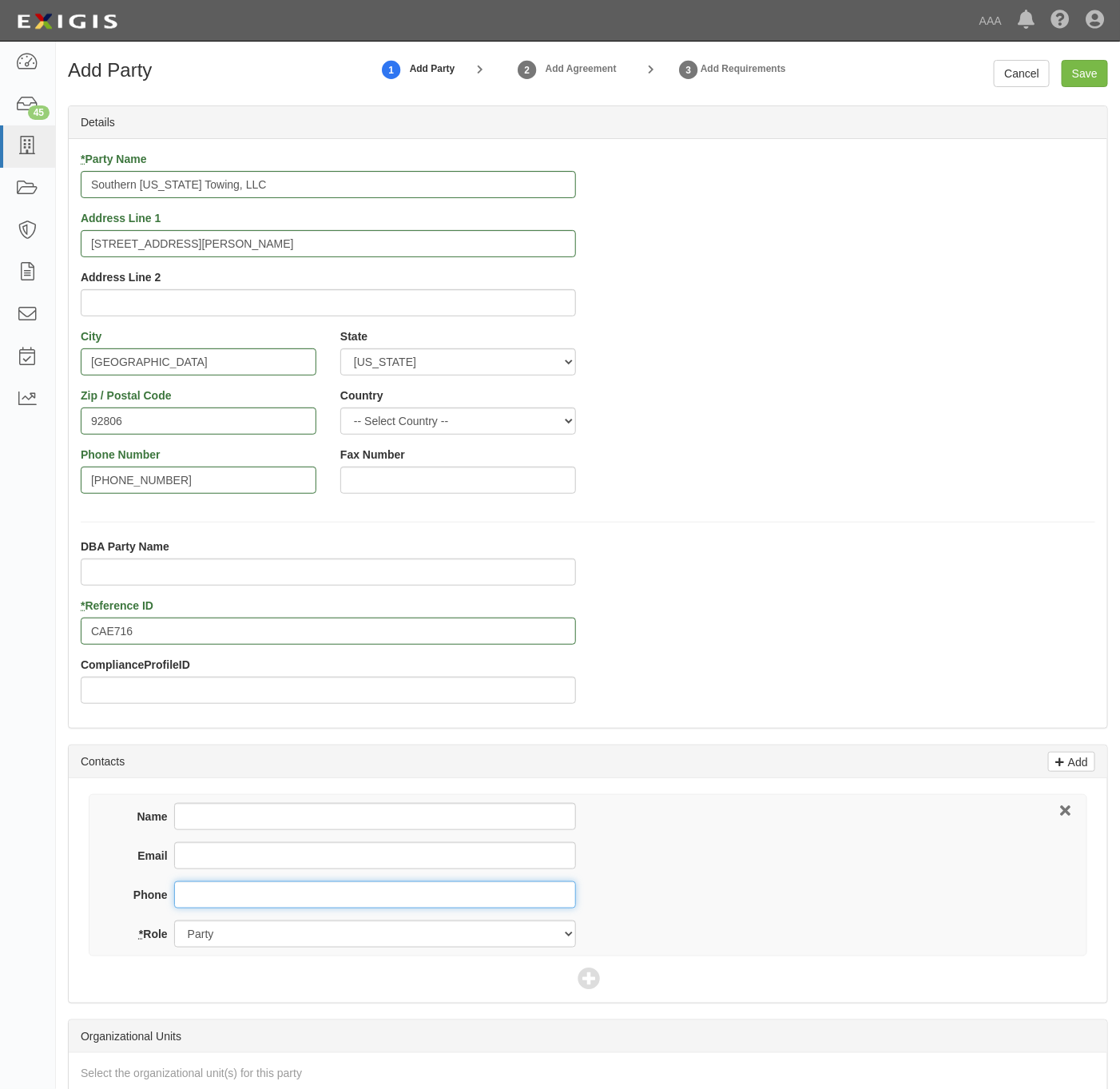
paste input "[PHONE_NUMBER]"
type input "[PHONE_NUMBER]"
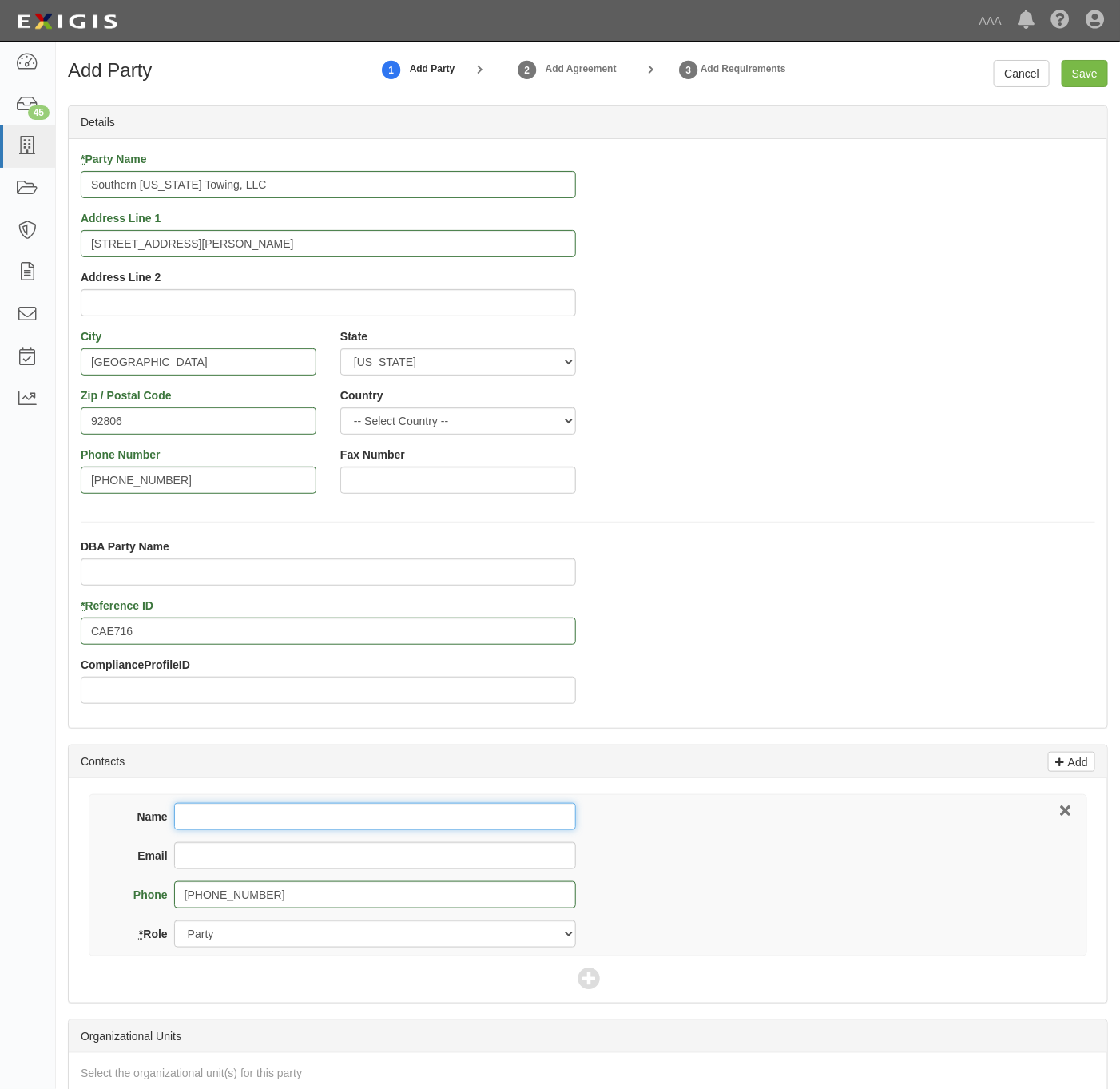
click at [267, 811] on input "Name" at bounding box center [375, 816] width 402 height 27
paste input "[PERSON_NAME]"
type input "[PERSON_NAME]"
click at [393, 869] on input "Email" at bounding box center [375, 856] width 402 height 27
paste input "Socaltowingllc@gmail.com"
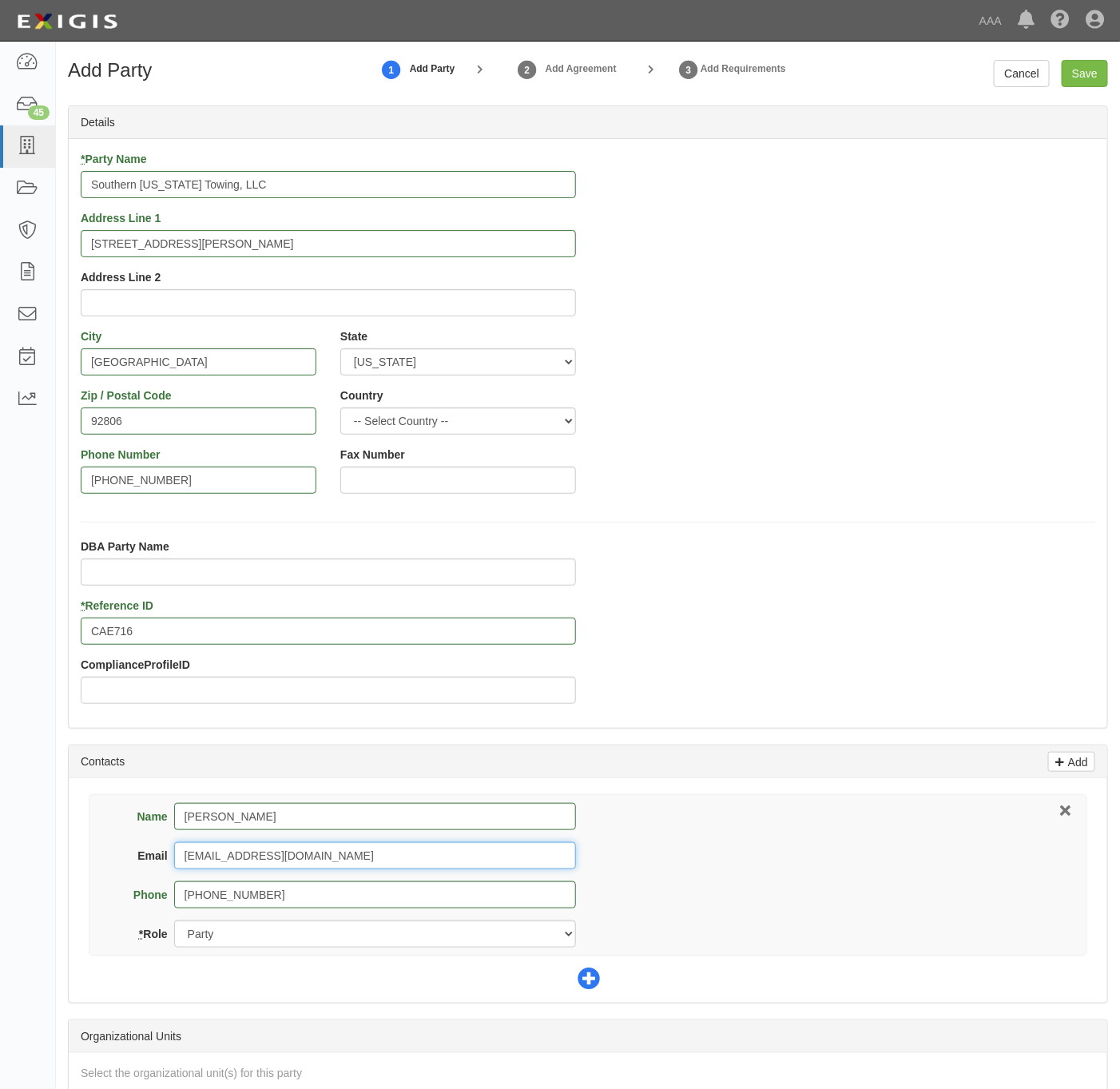
type input "[EMAIL_ADDRESS][DOMAIN_NAME]"
click at [582, 983] on icon at bounding box center [588, 979] width 23 height 23
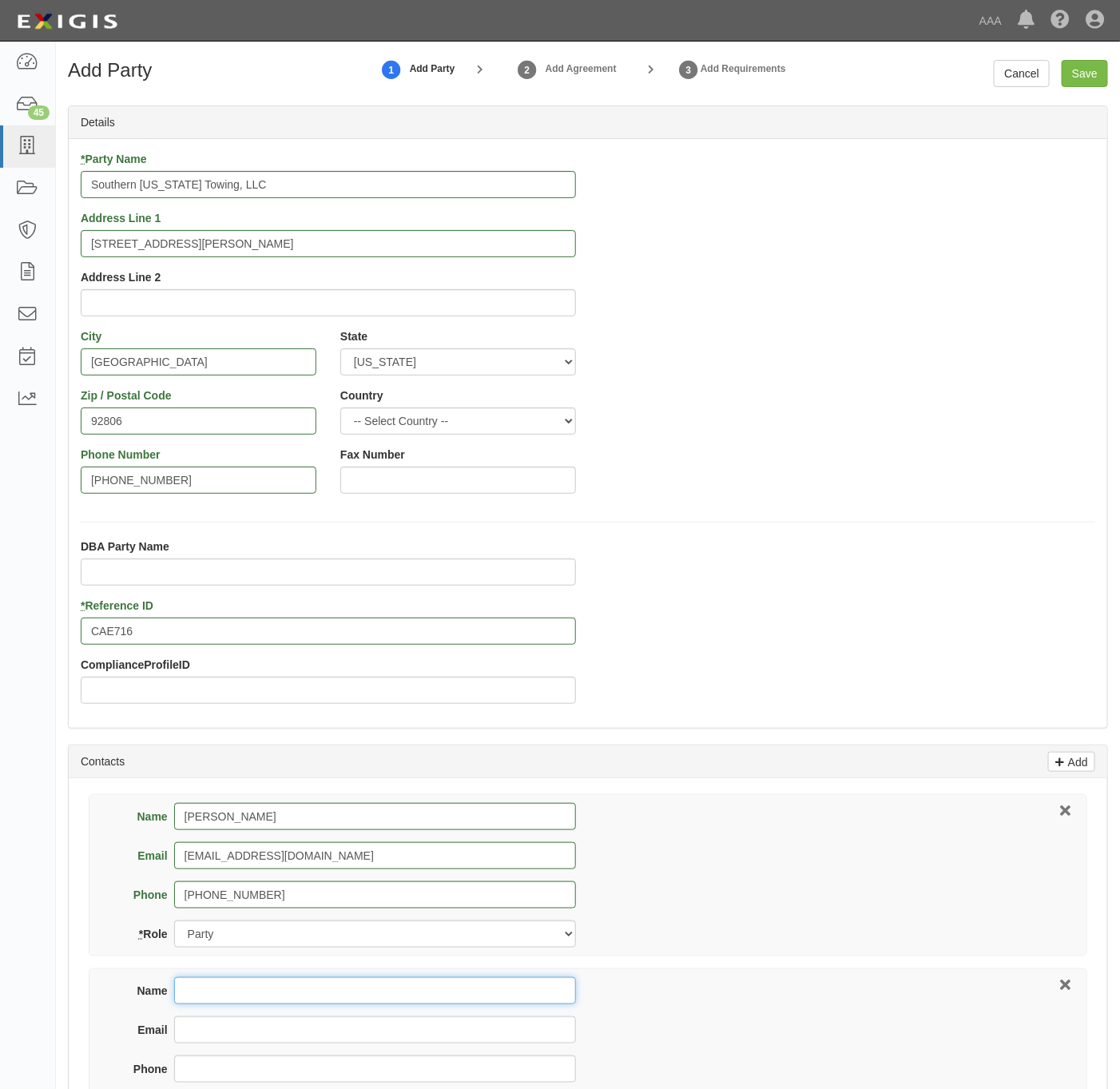
click at [214, 1000] on input "Name" at bounding box center [375, 991] width 402 height 27
paste input "Mark Cruz"
type input "Mark Cruz"
click at [369, 1039] on input "Email" at bounding box center [375, 1030] width 402 height 27
paste input "mark@seacrestins.com"
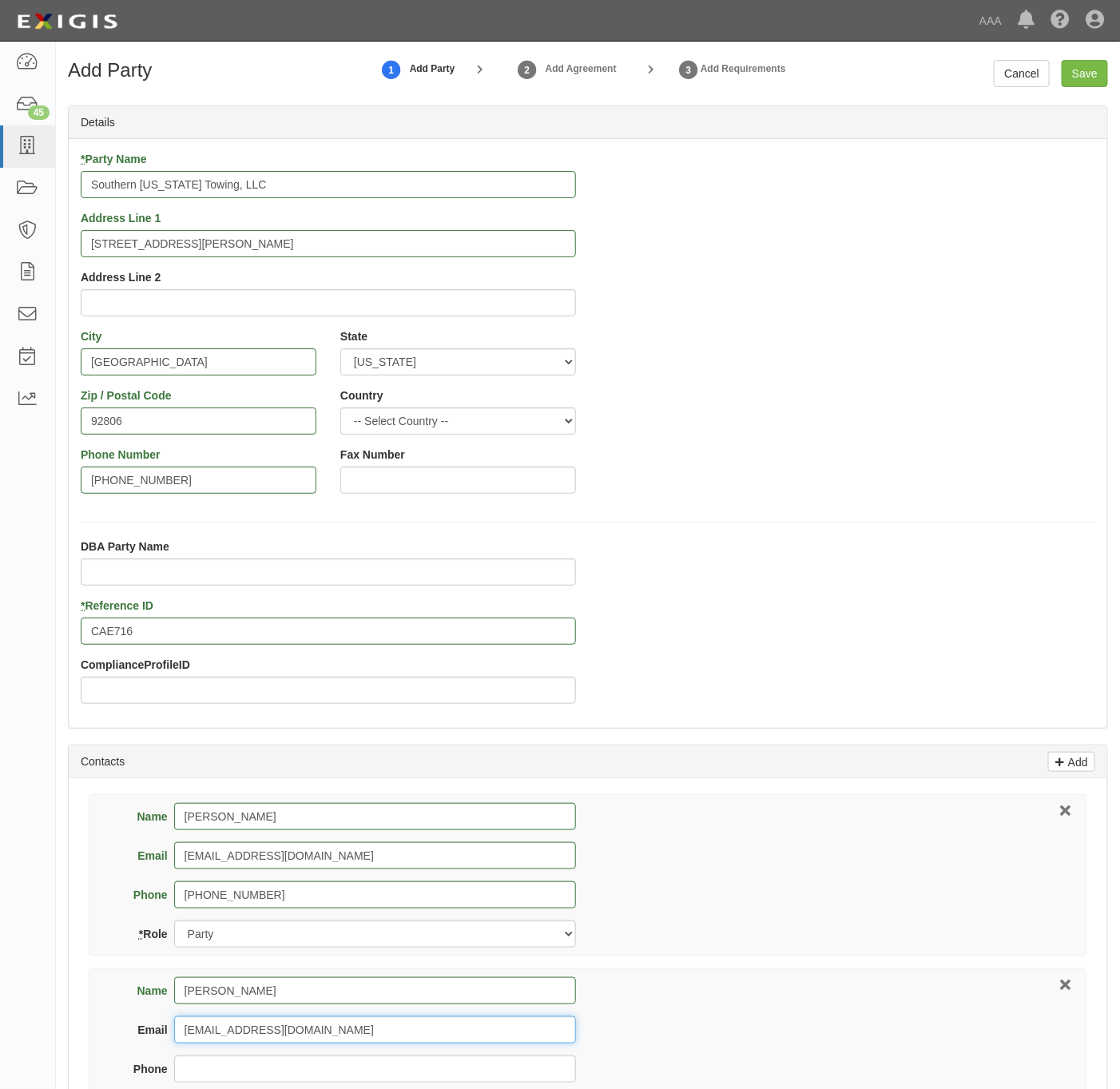
type input "mark@seacrestins.com"
click at [338, 1072] on input "Phone" at bounding box center [375, 1070] width 402 height 27
paste input "949-951-5900"
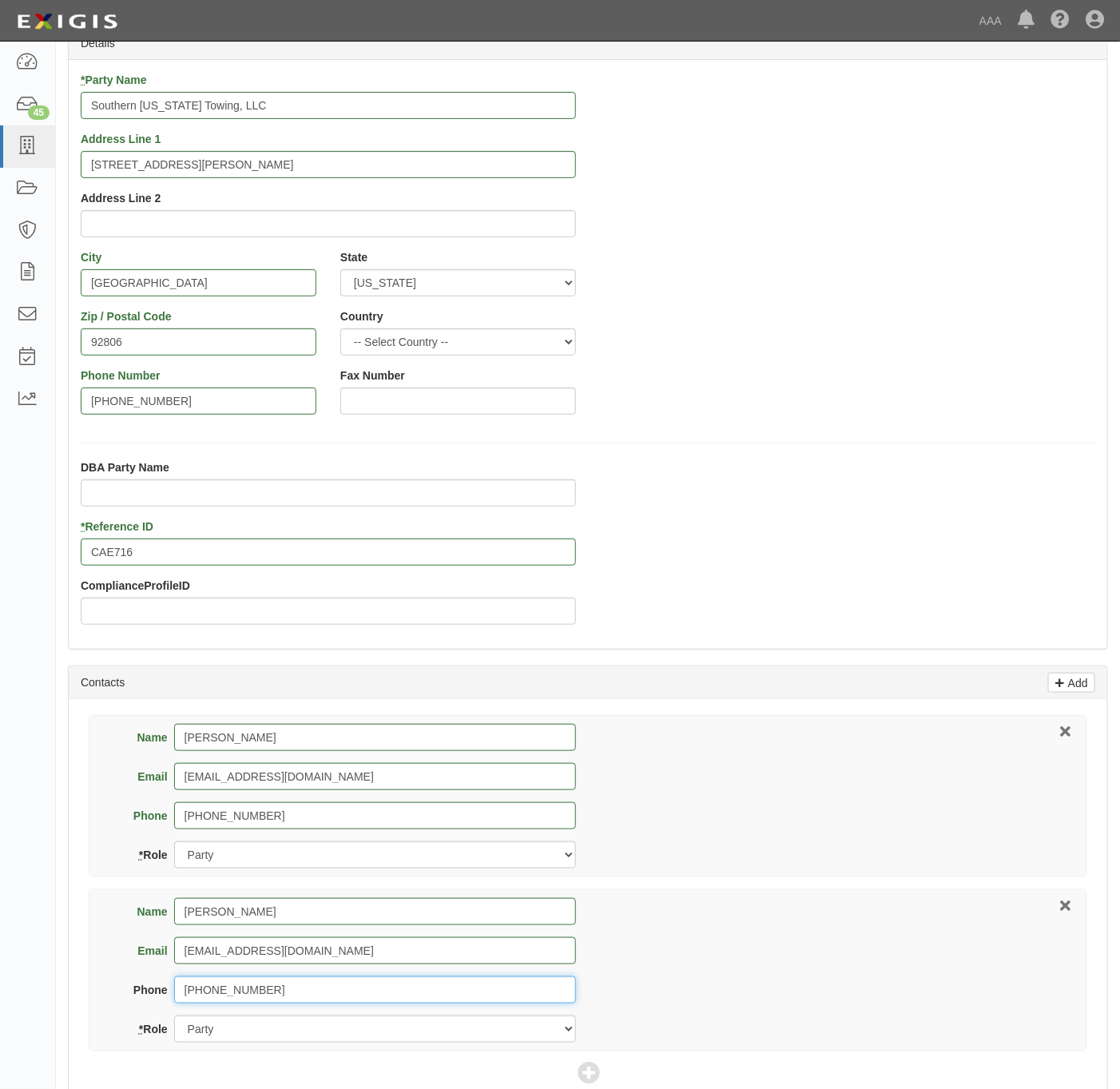
scroll to position [120, 0]
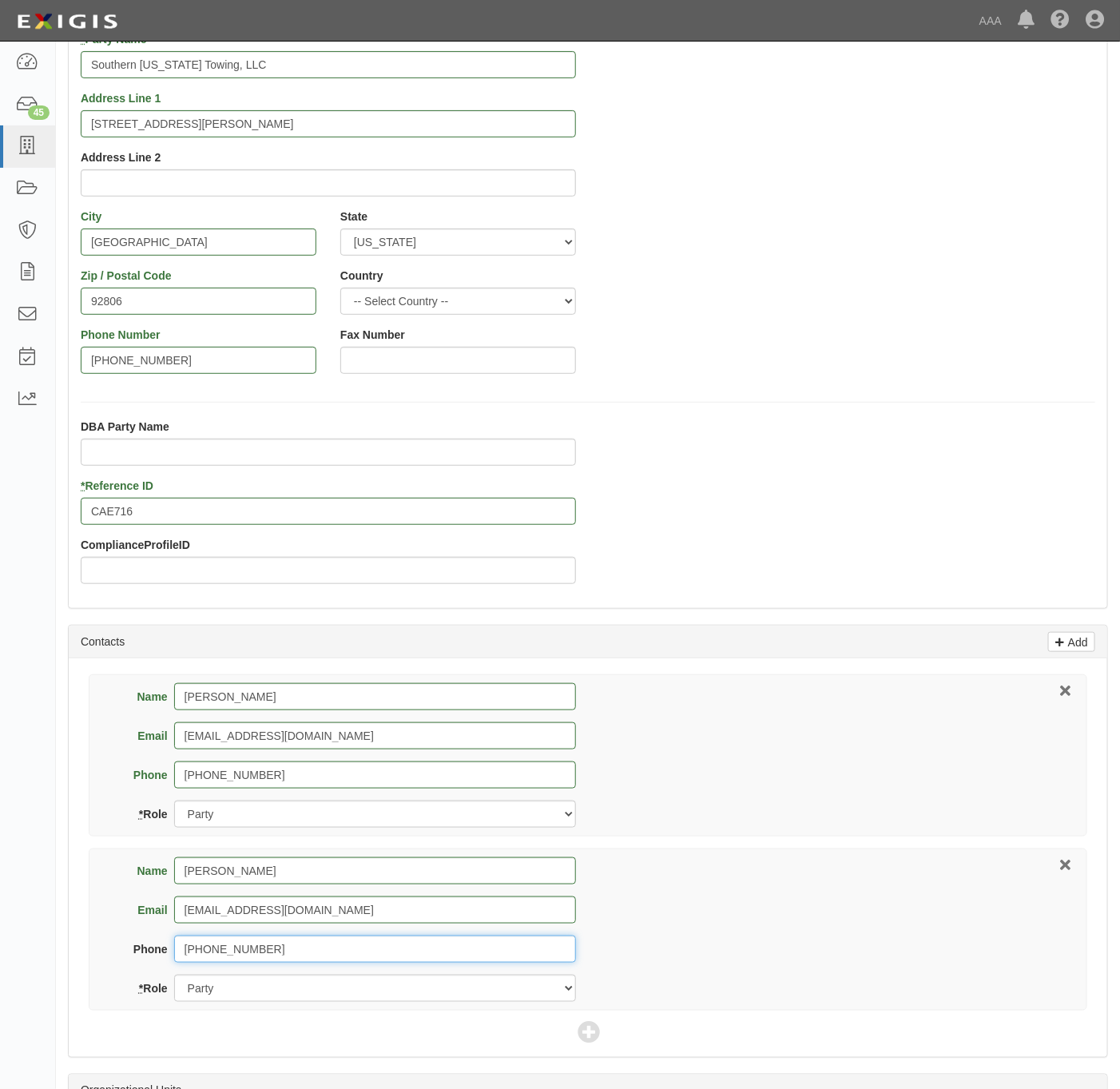
type input "949-951-5900"
click at [317, 1002] on select "Party Broker Other" at bounding box center [375, 989] width 402 height 27
select select "Broker"
click at [174, 978] on select "Party Broker Other" at bounding box center [375, 989] width 402 height 27
drag, startPoint x: 595, startPoint y: 1032, endPoint x: 739, endPoint y: 902, distance: 194.0
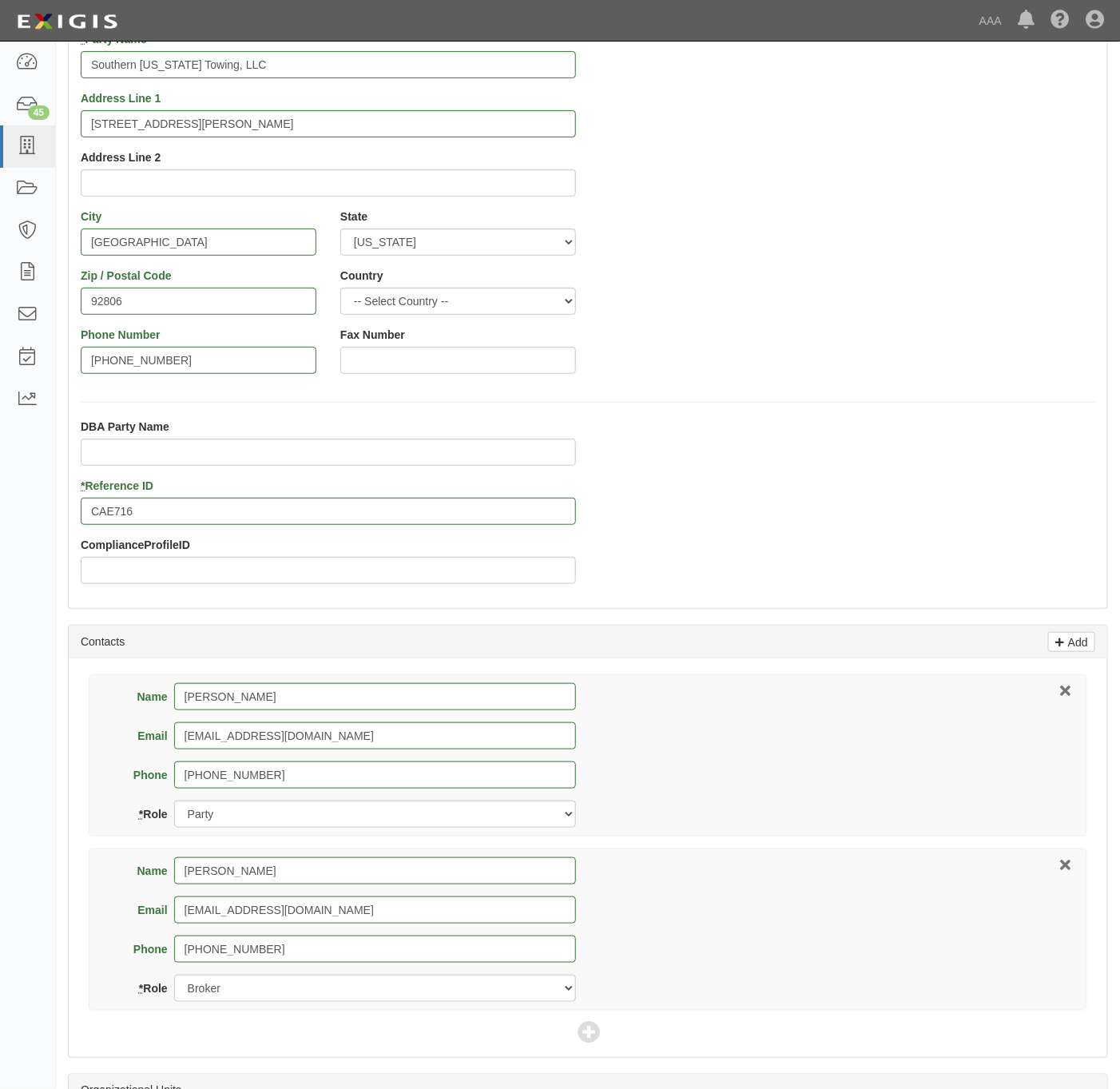
click at [597, 1028] on icon at bounding box center [588, 1034] width 23 height 23
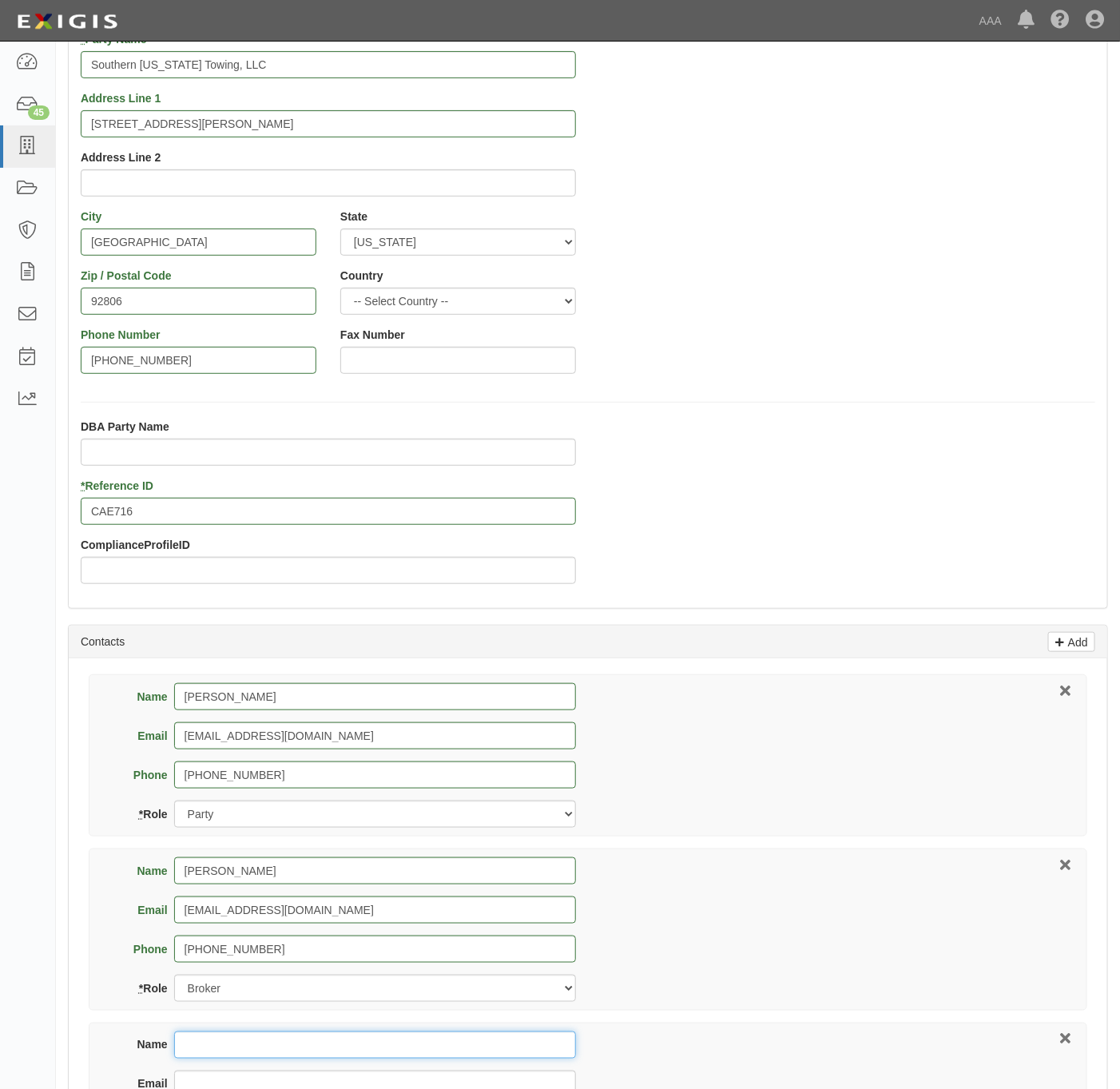
click at [224, 1054] on input "Name" at bounding box center [375, 1045] width 402 height 27
paste input "Raegan Miranda ("
type input "Raegan Miranda"
click at [768, 382] on div "* Party Name Southern California Towing, LLC Address Line 1 3006 E. Coronado St…" at bounding box center [587, 209] width 1039 height 355
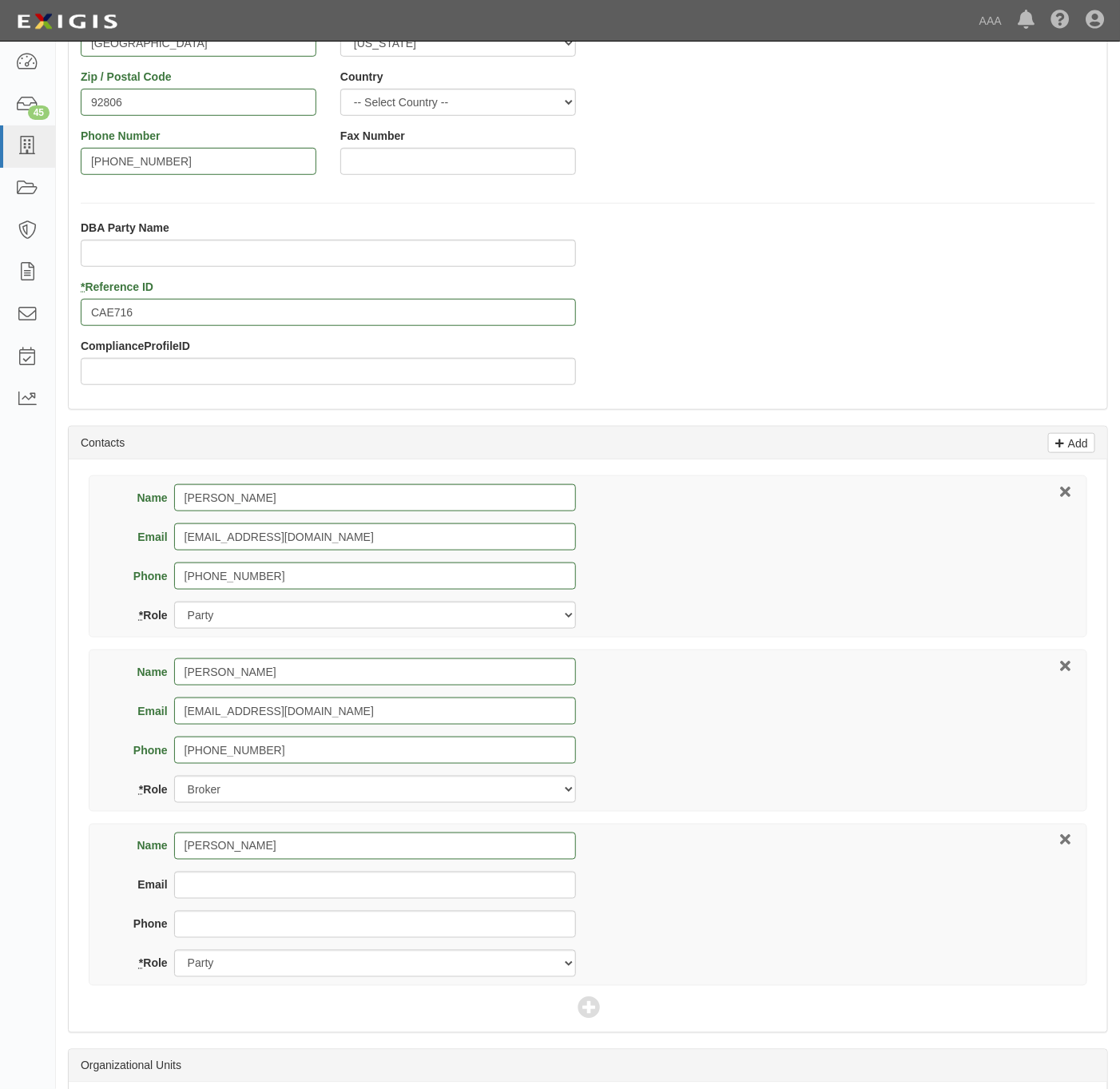
scroll to position [360, 0]
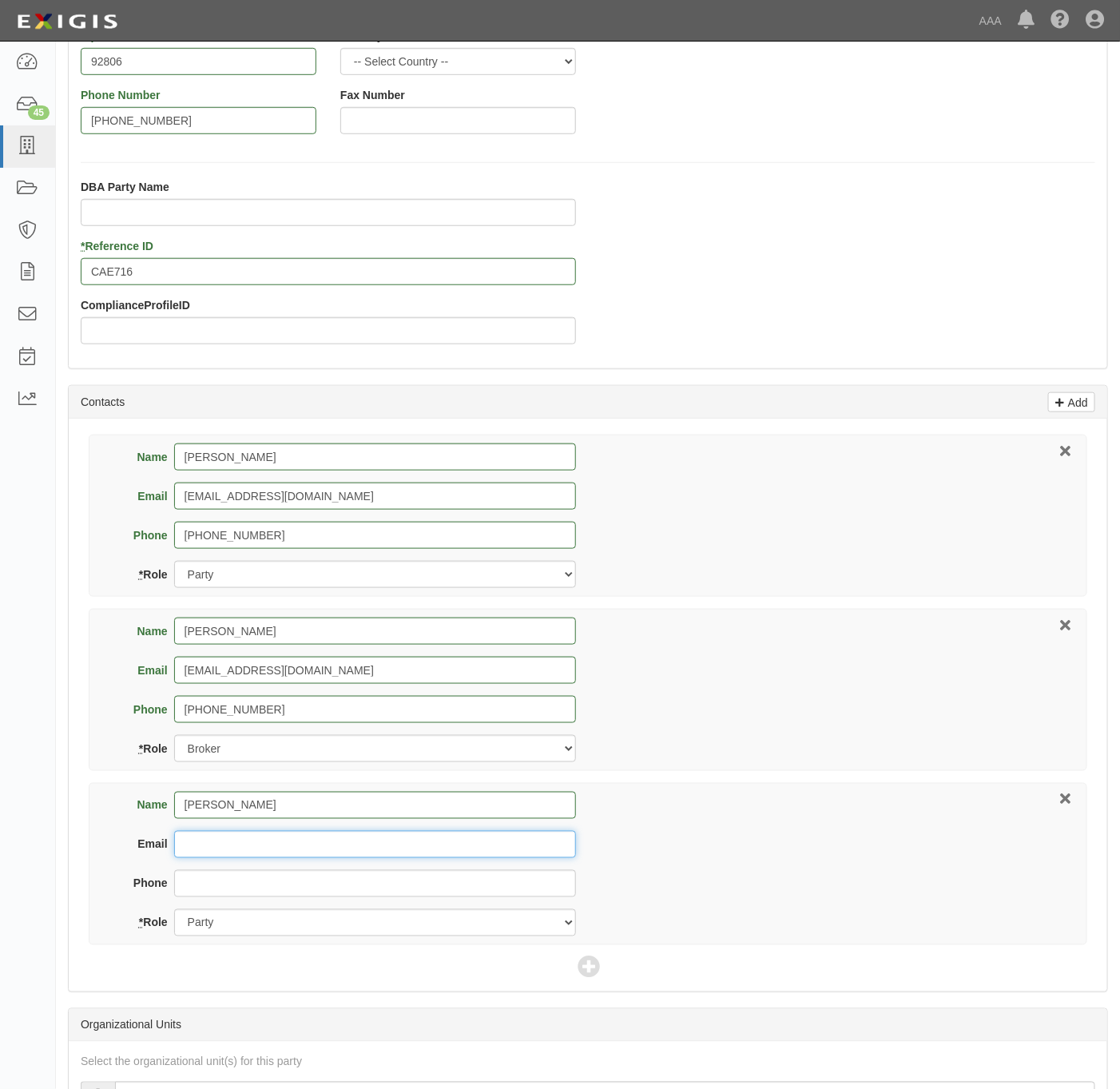
click at [235, 854] on input "Email" at bounding box center [375, 845] width 402 height 27
paste input "miranda.raegan@ace.aaa.com"
type input "miranda.raegan@ace.aaa.com"
click at [892, 226] on div "DBA Party Name * Reference ID CAE716 ComplianceProfileID" at bounding box center [587, 268] width 1039 height 177
click at [255, 909] on div "Phone" at bounding box center [346, 890] width 458 height 39
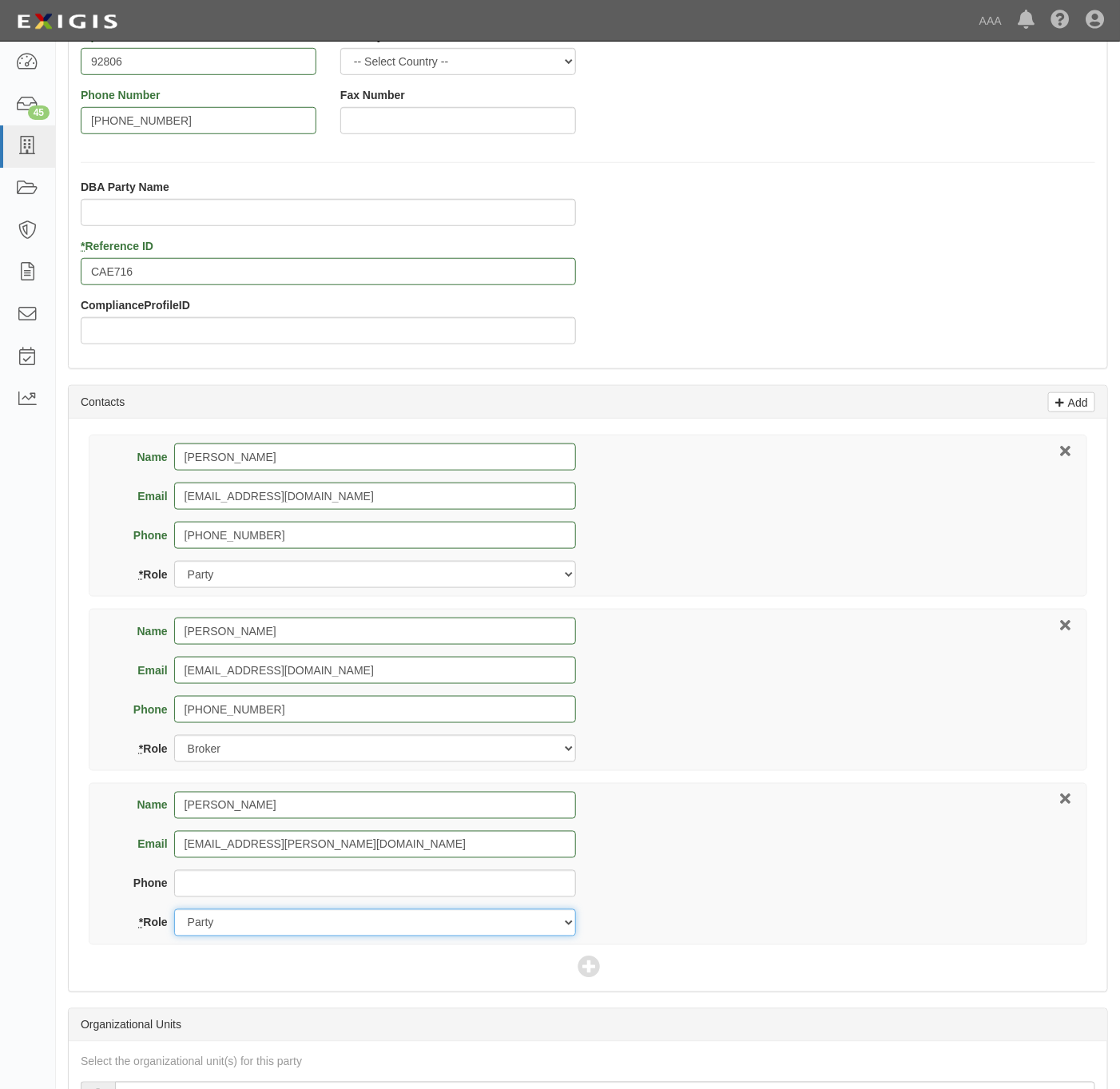
click at [247, 925] on select "Party Broker Other" at bounding box center [375, 923] width 402 height 27
select select "Other"
click at [174, 913] on select "Party Broker Other" at bounding box center [375, 923] width 402 height 27
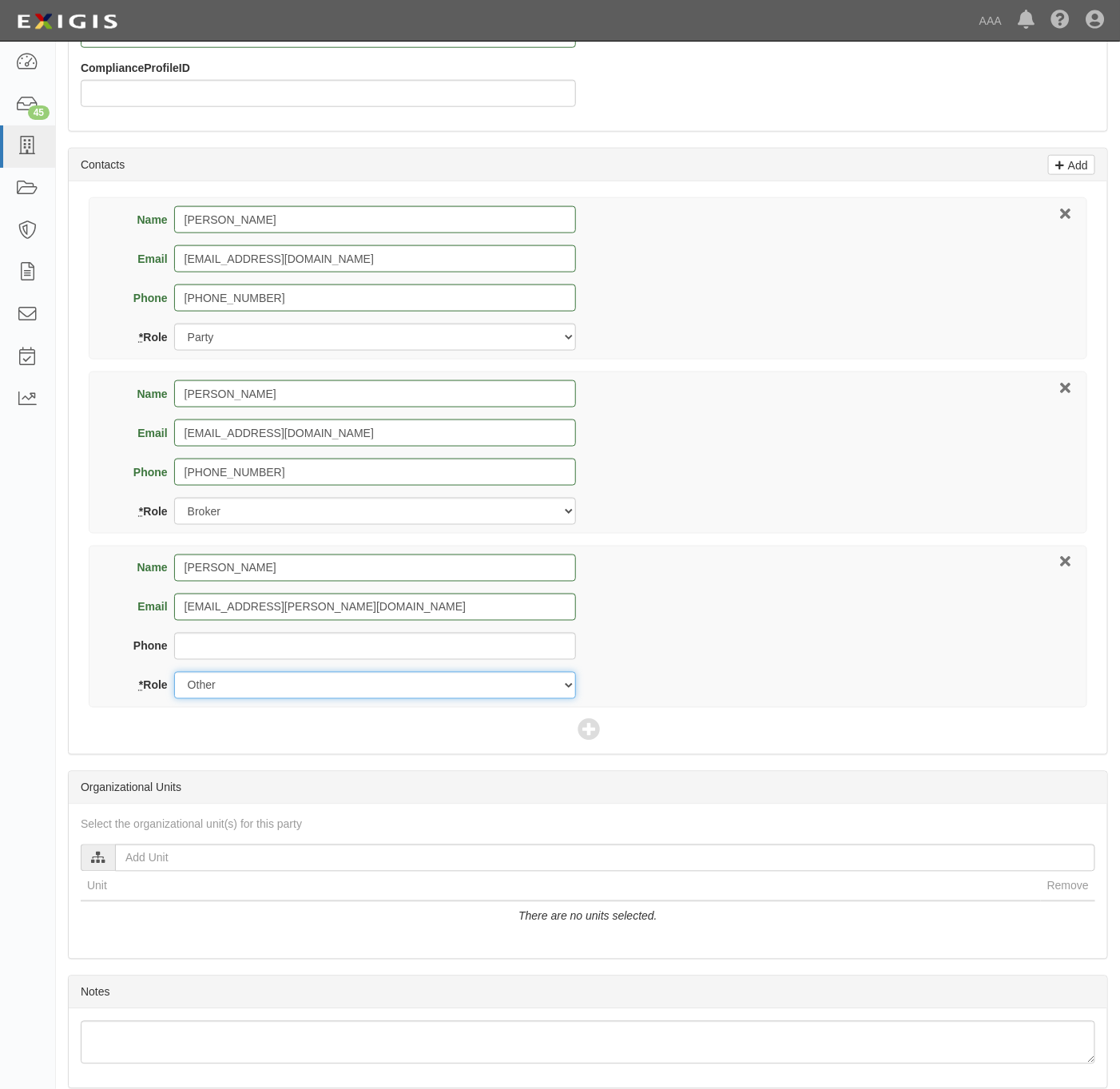
scroll to position [599, 0]
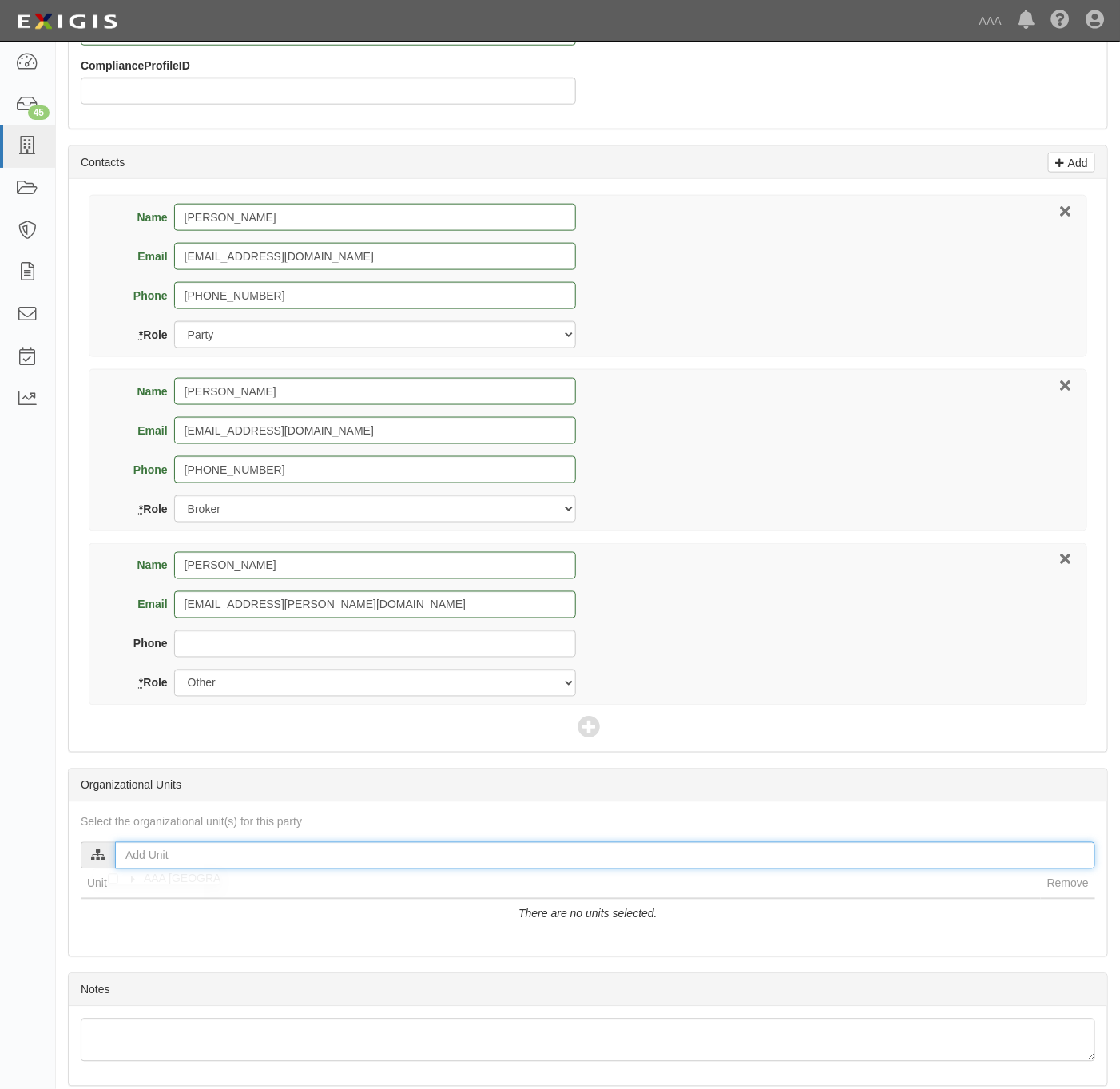
click at [168, 865] on input "text" at bounding box center [605, 856] width 981 height 27
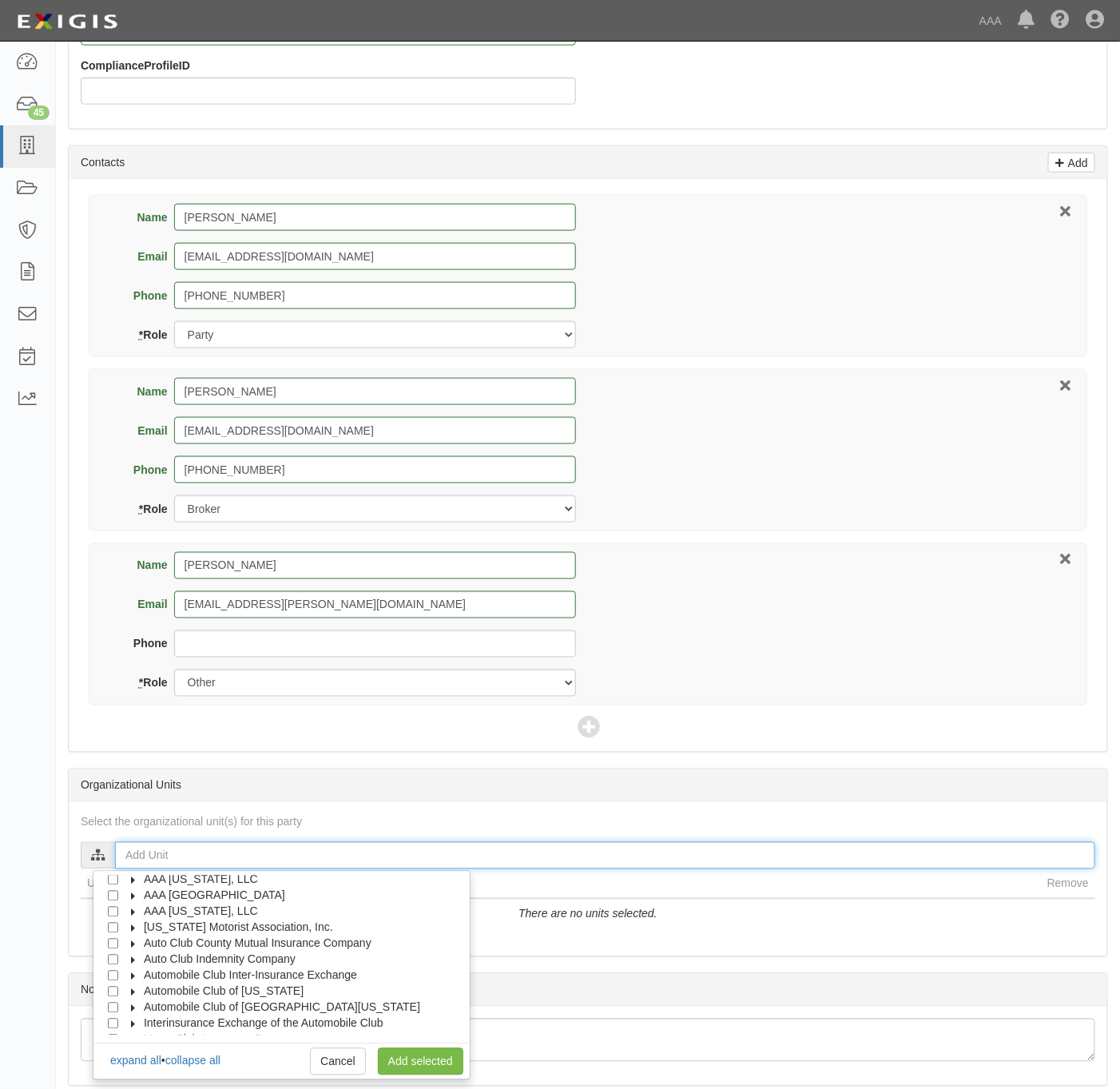
scroll to position [65, 0]
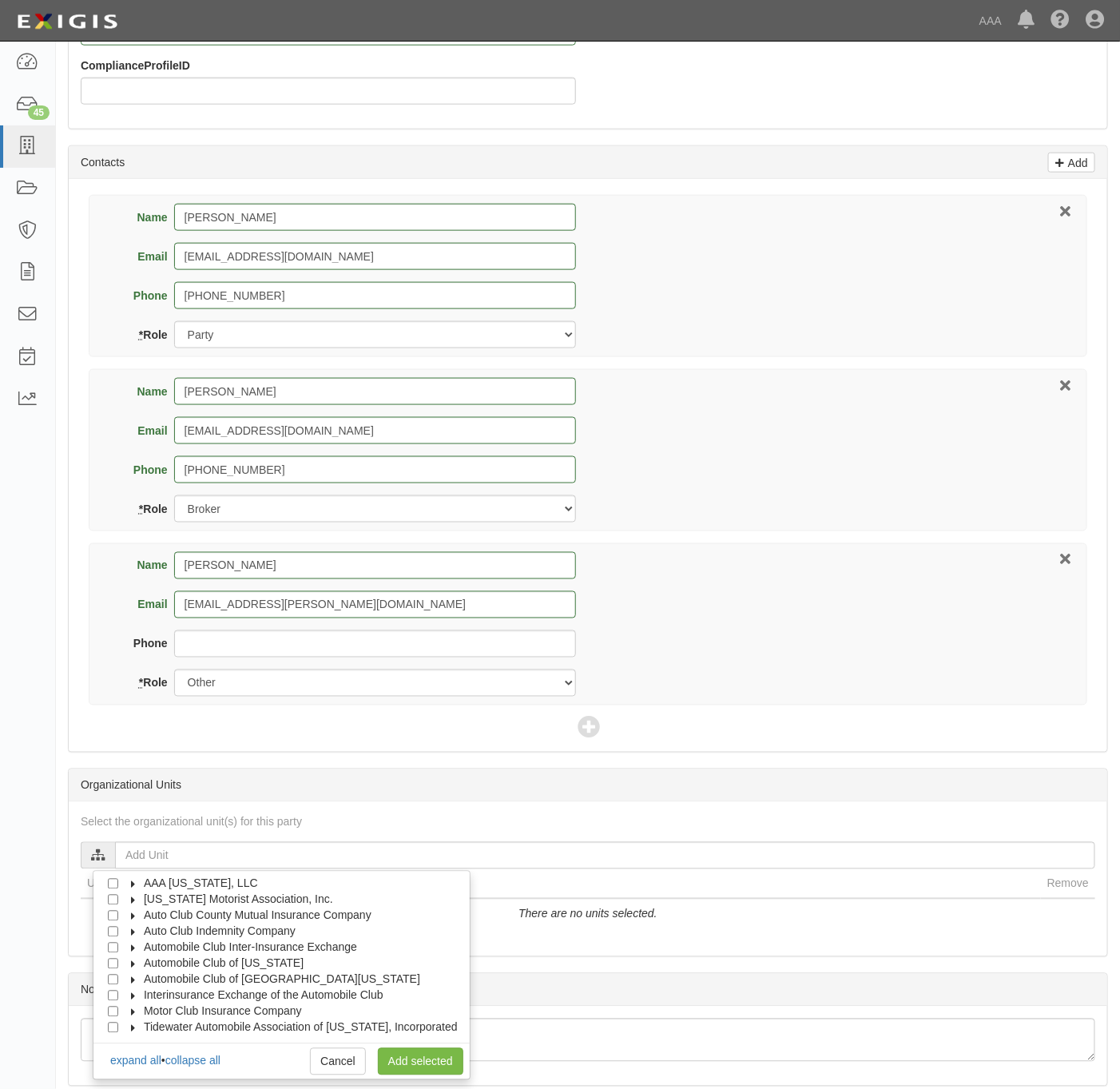
click at [195, 972] on label "Automobile Club of [US_STATE]" at bounding box center [214, 963] width 180 height 16
click at [192, 996] on span "Automobile Club of Southern California" at bounding box center [282, 994] width 277 height 13
click at [190, 1017] on span "Automotive Services" at bounding box center [208, 1010] width 102 height 13
click at [147, 983] on input "Emergency Roadside Service (ERS)" at bounding box center [142, 980] width 10 height 10
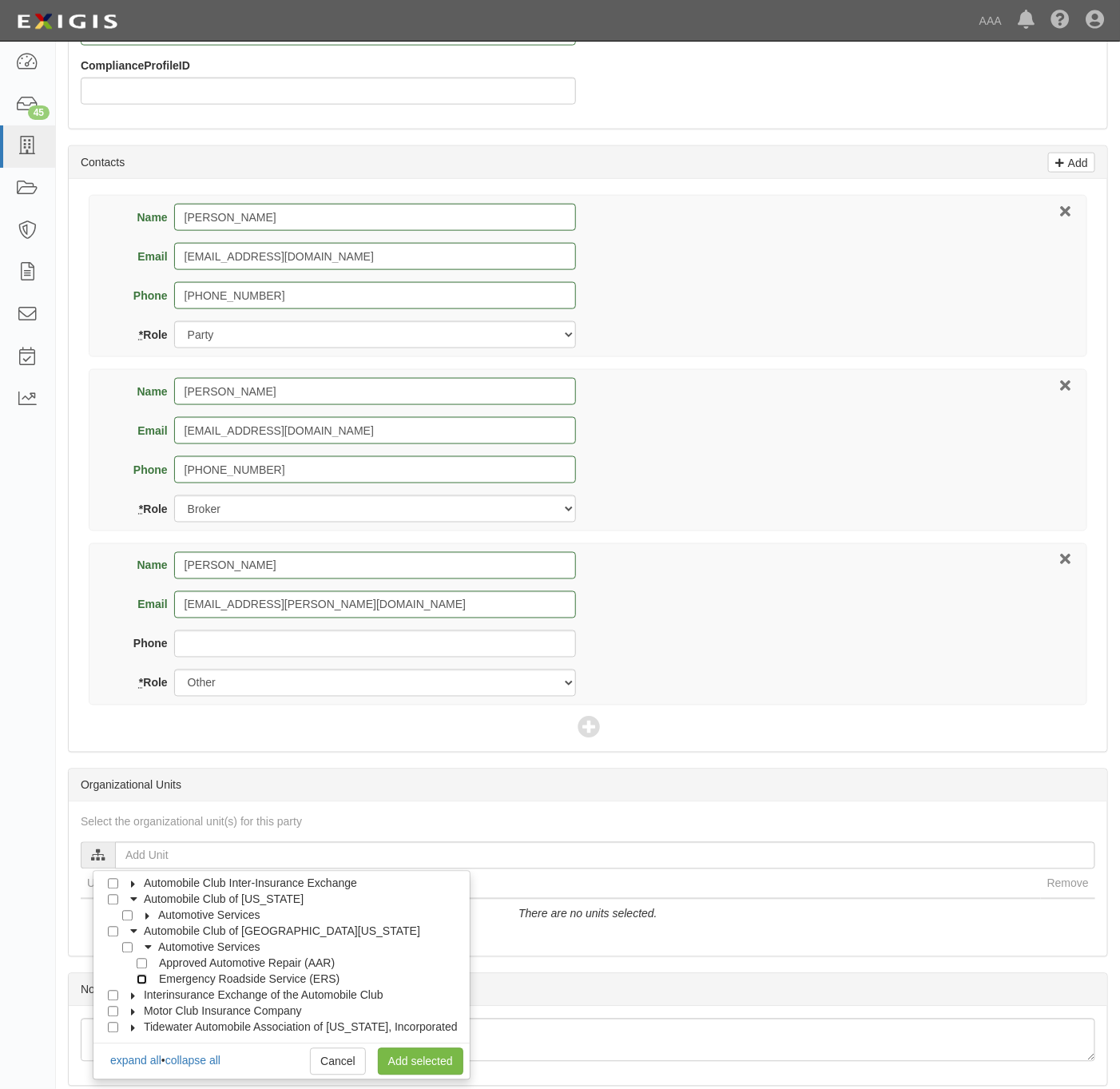
checkbox input "true"
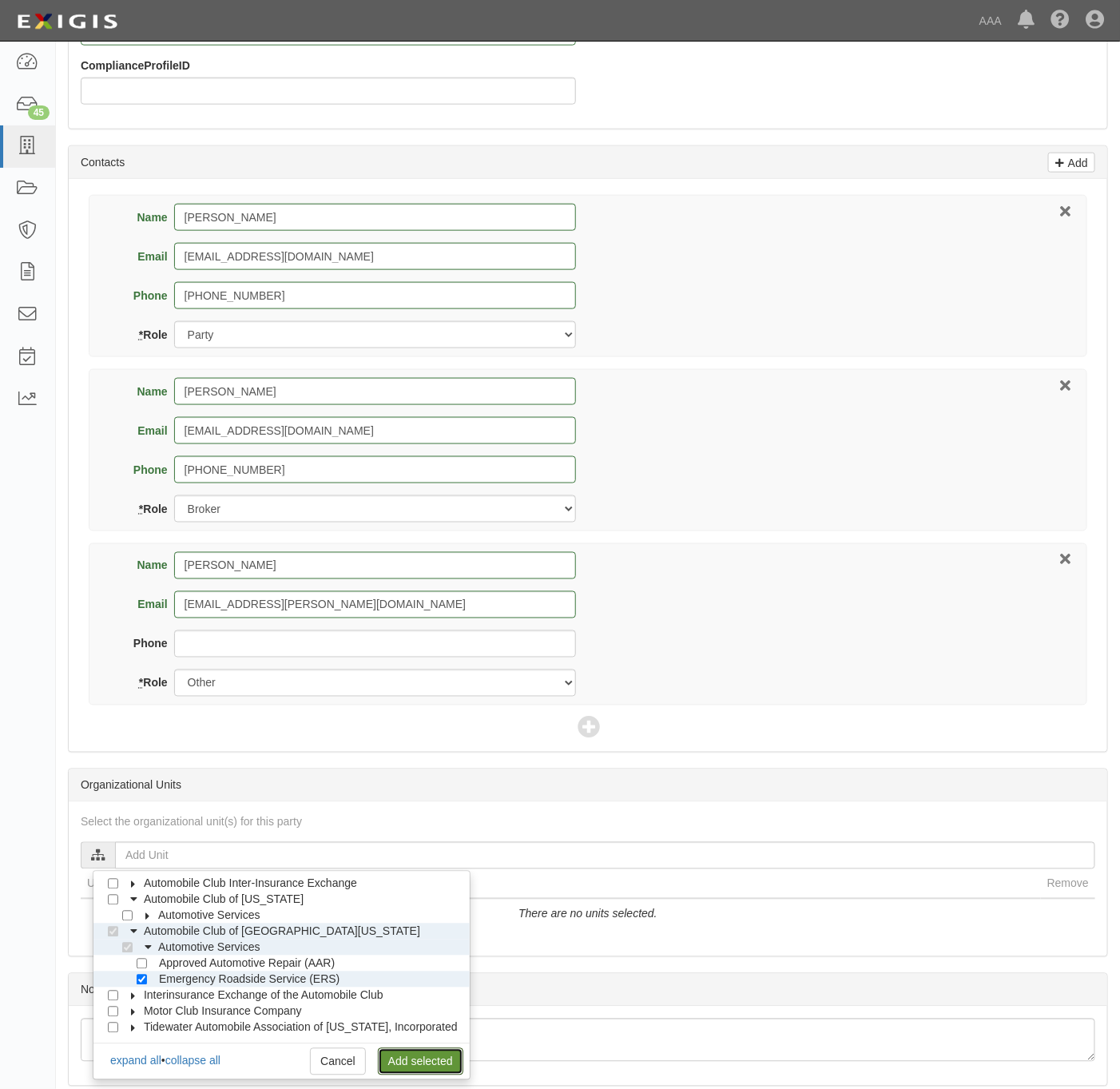
click at [435, 1072] on link "Add selected" at bounding box center [420, 1062] width 85 height 27
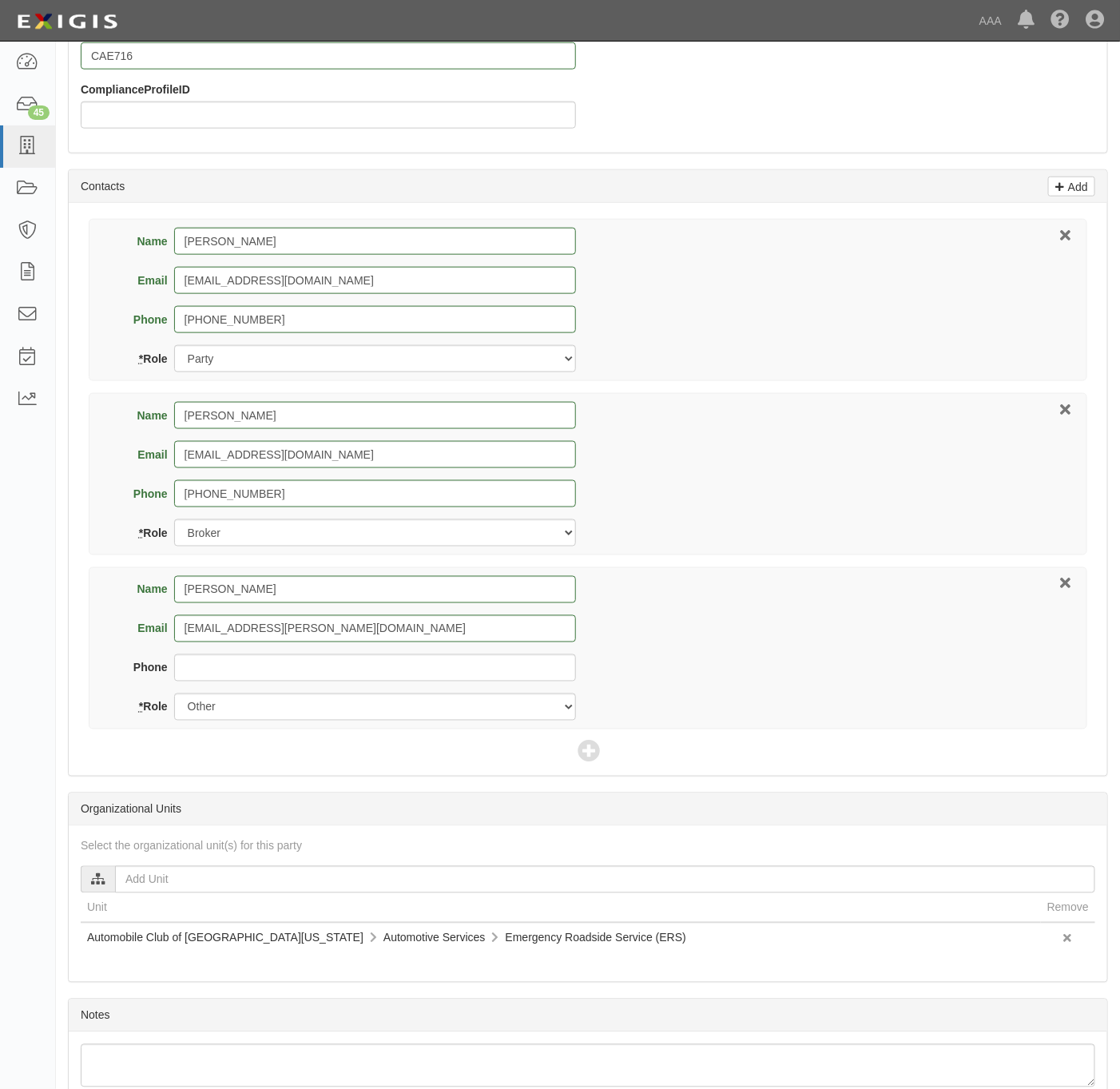
scroll to position [674, 0]
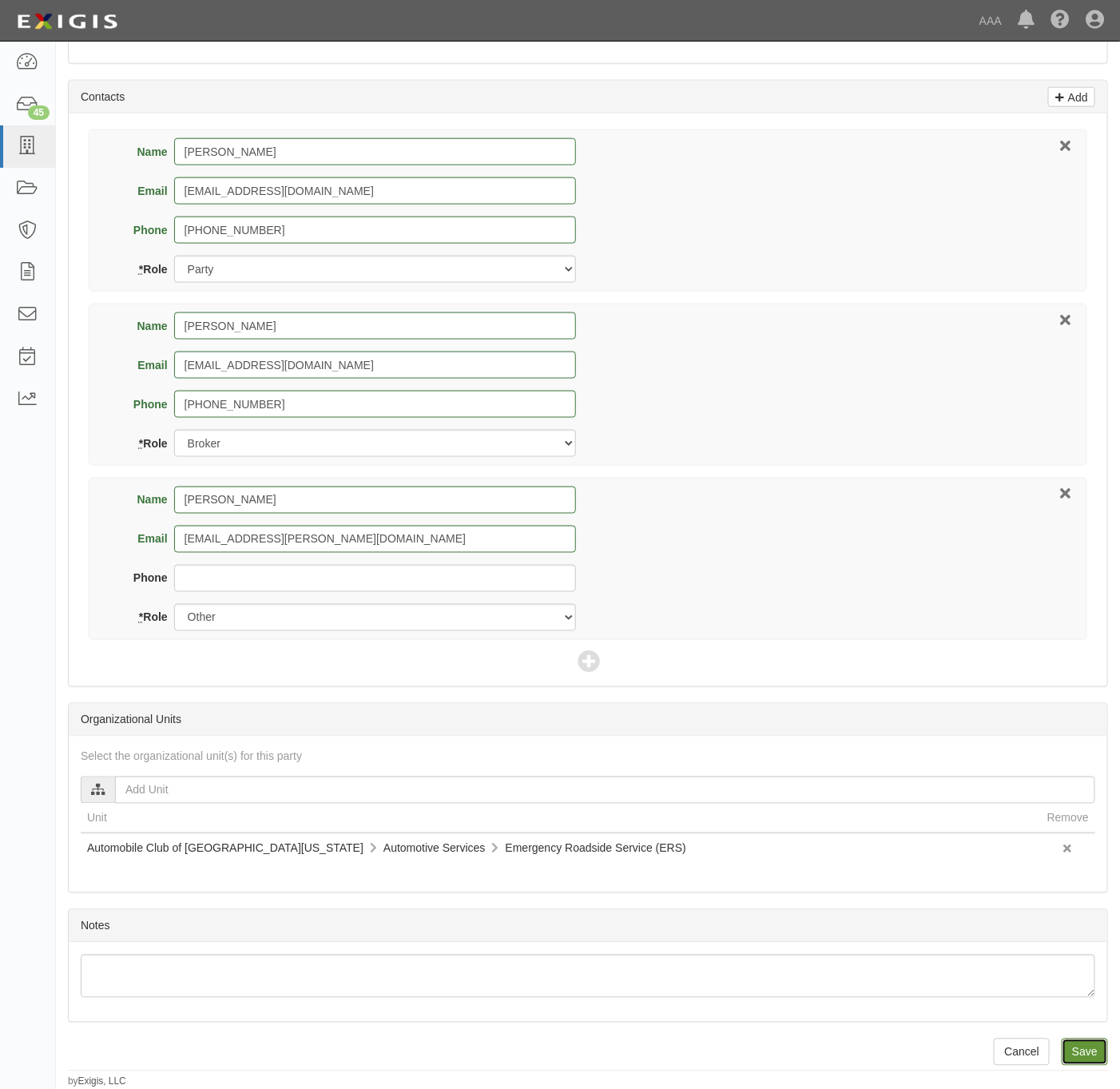
click at [1088, 1053] on input "Save" at bounding box center [1085, 1053] width 46 height 27
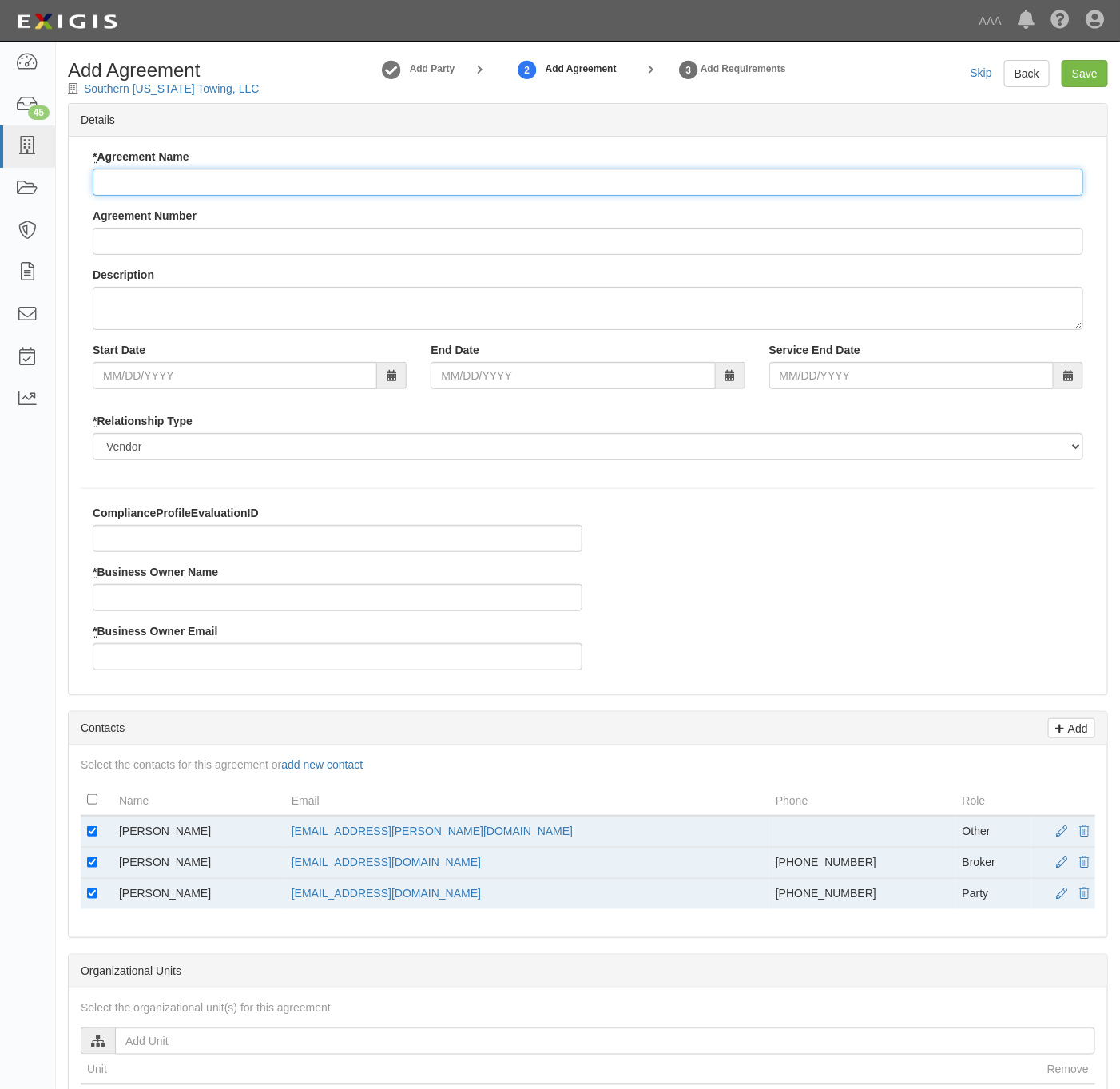
click at [233, 180] on input "* Agreement Name" at bounding box center [588, 182] width 991 height 27
type input "[US_STATE] ERS"
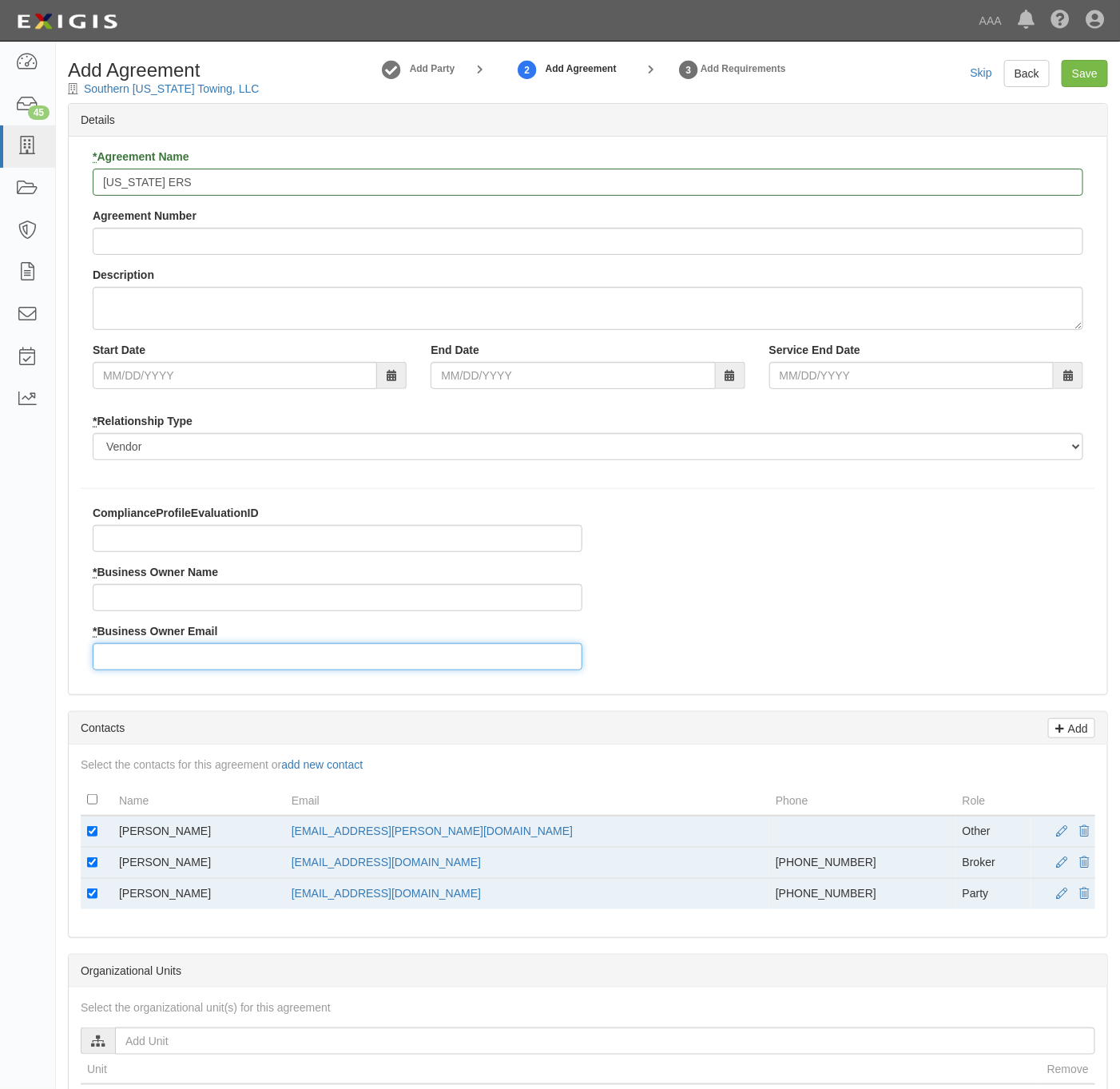
click at [144, 662] on input "* Business Owner Email" at bounding box center [338, 657] width 490 height 27
paste input "[EMAIL_ADDRESS][PERSON_NAME][DOMAIN_NAME]"
type input "[EMAIL_ADDRESS][PERSON_NAME][DOMAIN_NAME]"
drag, startPoint x: 219, startPoint y: 832, endPoint x: 113, endPoint y: 839, distance: 106.2
click at [113, 839] on td "[PERSON_NAME]" at bounding box center [198, 832] width 172 height 32
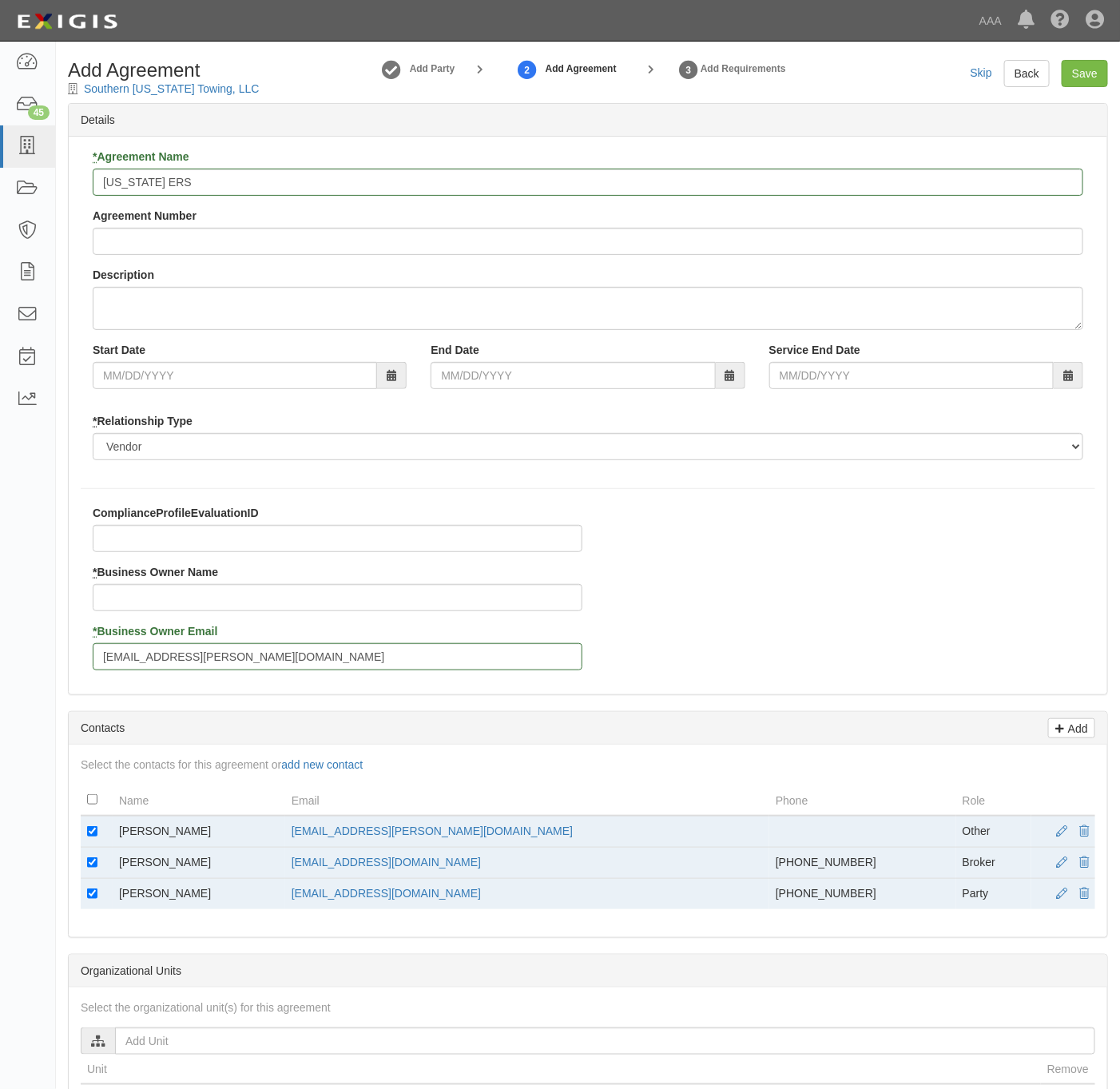
drag, startPoint x: 113, startPoint y: 839, endPoint x: 158, endPoint y: 835, distance: 45.2
copy td "[PERSON_NAME]"
click at [165, 609] on input "* Business Owner Name" at bounding box center [338, 598] width 490 height 27
paste input "[PERSON_NAME]"
type input "[PERSON_NAME]"
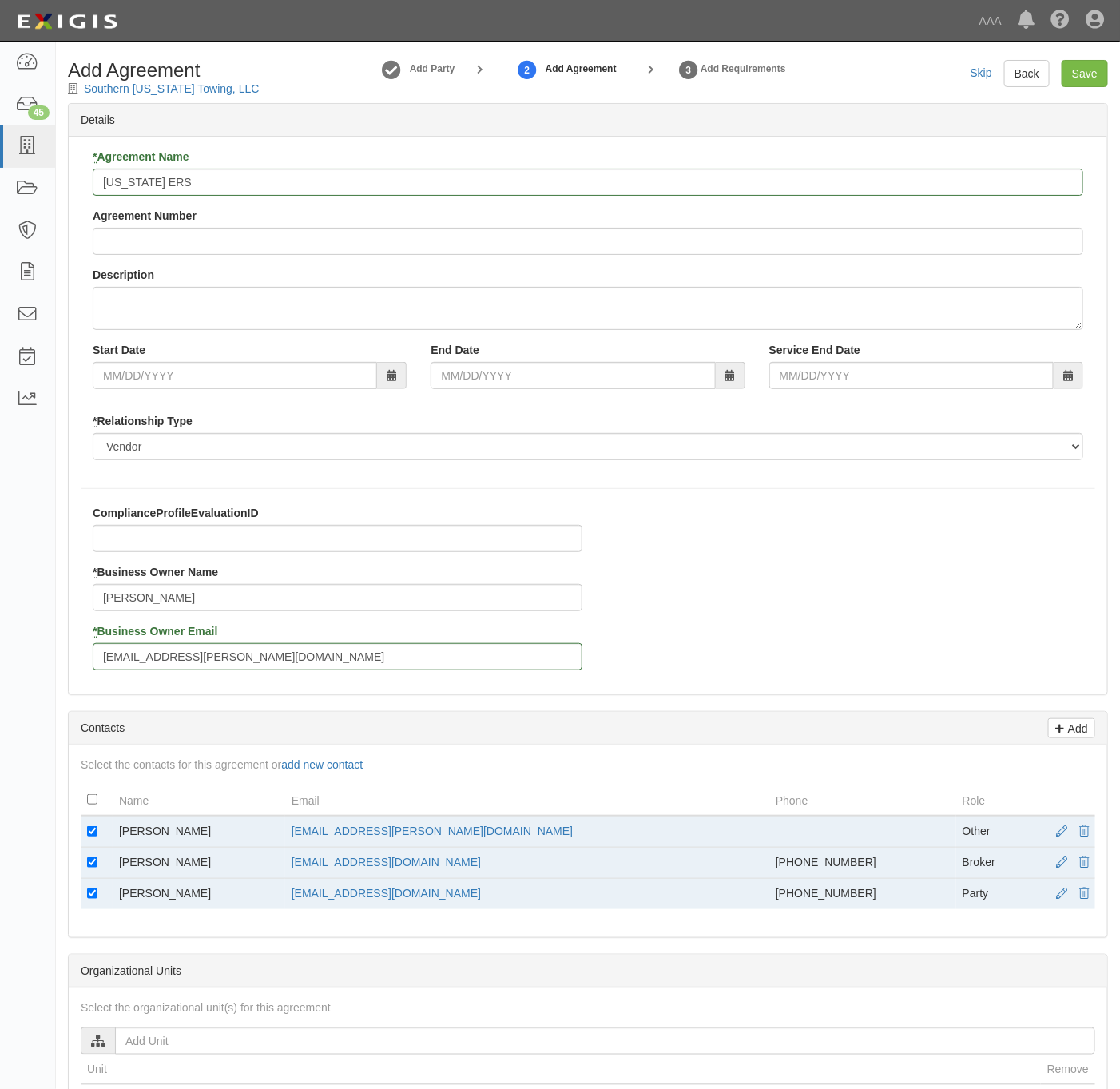
click at [89, 837] on td at bounding box center [97, 832] width 32 height 32
click at [95, 834] on input "checkbox" at bounding box center [92, 832] width 10 height 10
checkbox input "false"
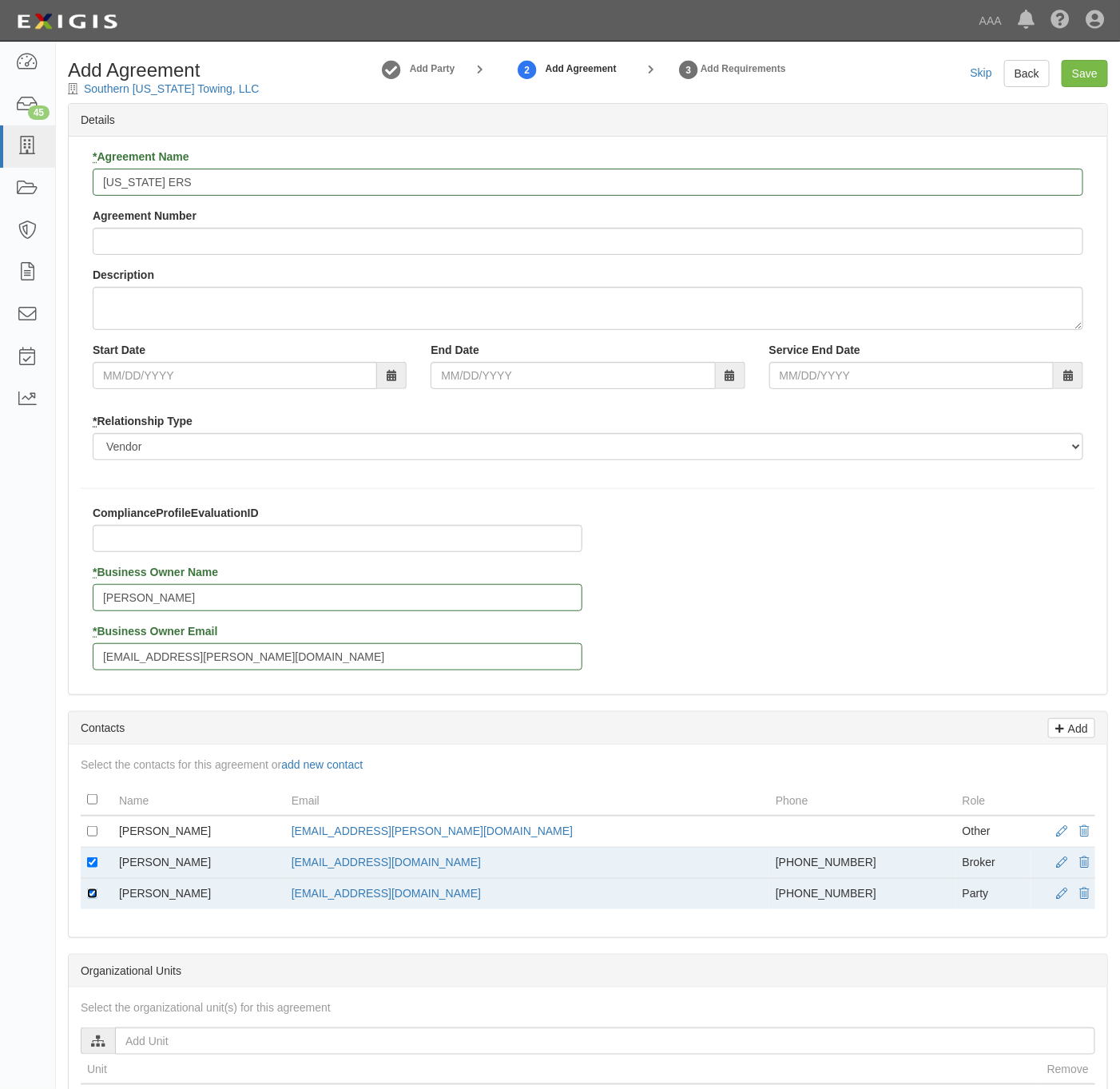
click at [96, 899] on input "checkbox" at bounding box center [92, 894] width 10 height 10
checkbox input "false"
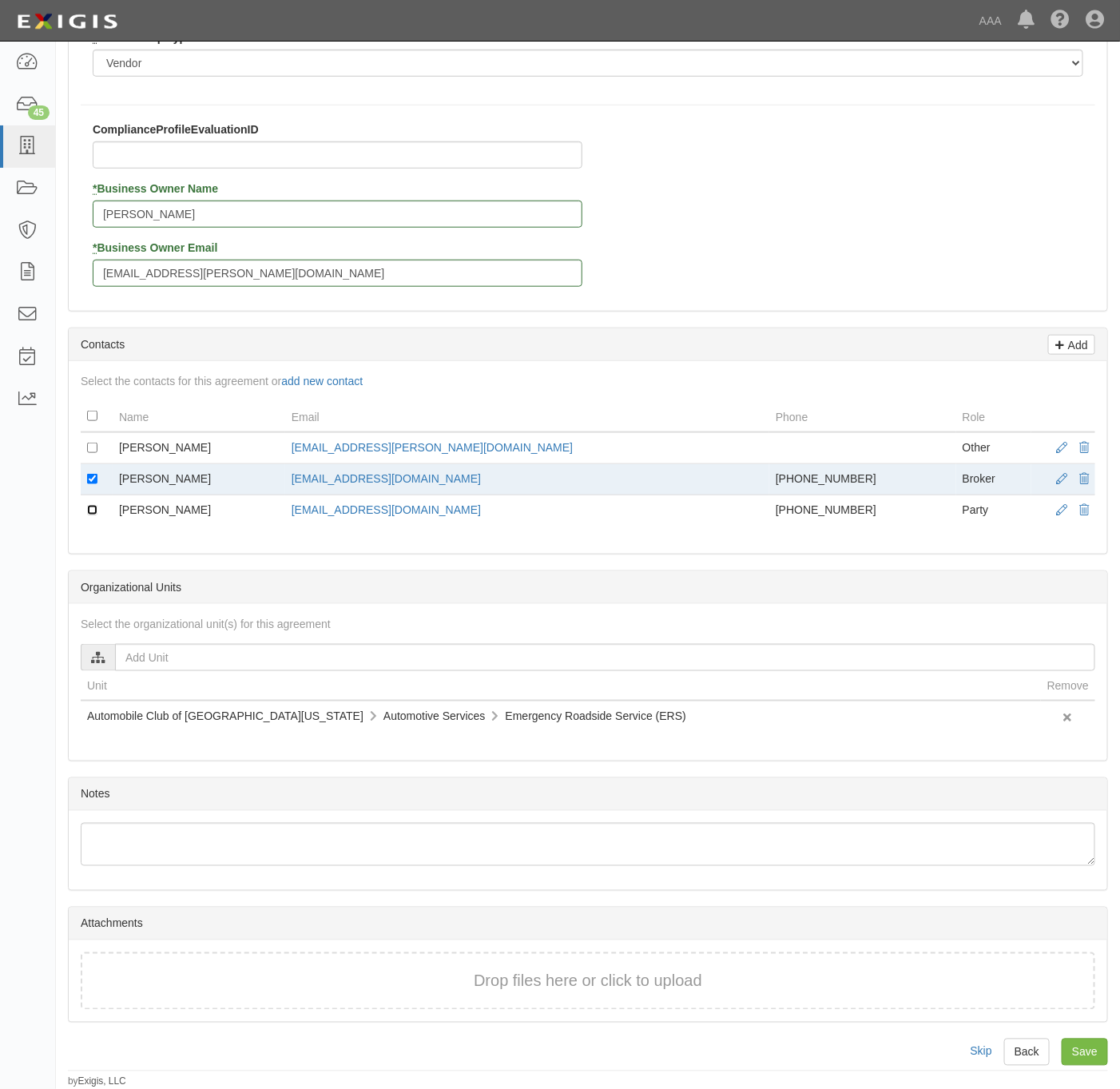
scroll to position [396, 0]
drag, startPoint x: 1096, startPoint y: 1055, endPoint x: 1026, endPoint y: 1033, distance: 73.4
click at [1094, 1055] on input "Save" at bounding box center [1085, 1053] width 46 height 27
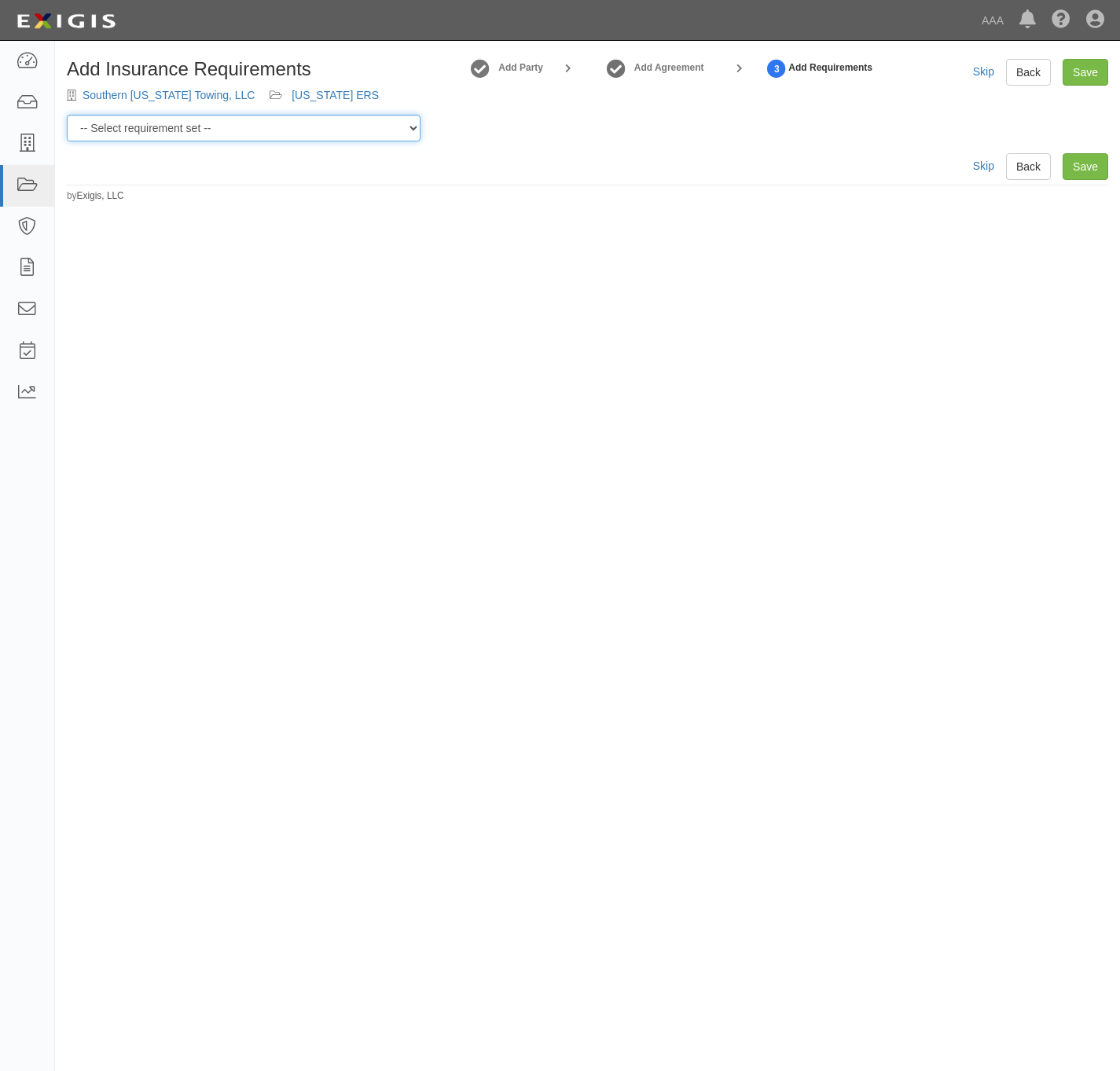
click at [168, 134] on select "-- Select requirement set -- AAA East Central AAR AAA East Central ERS AAA East…" at bounding box center [243, 128] width 354 height 27
select select "16684"
click at [66, 115] on select "-- Select requirement set -- AAA East Central AAR AAA East Central ERS AAA East…" at bounding box center [243, 128] width 354 height 27
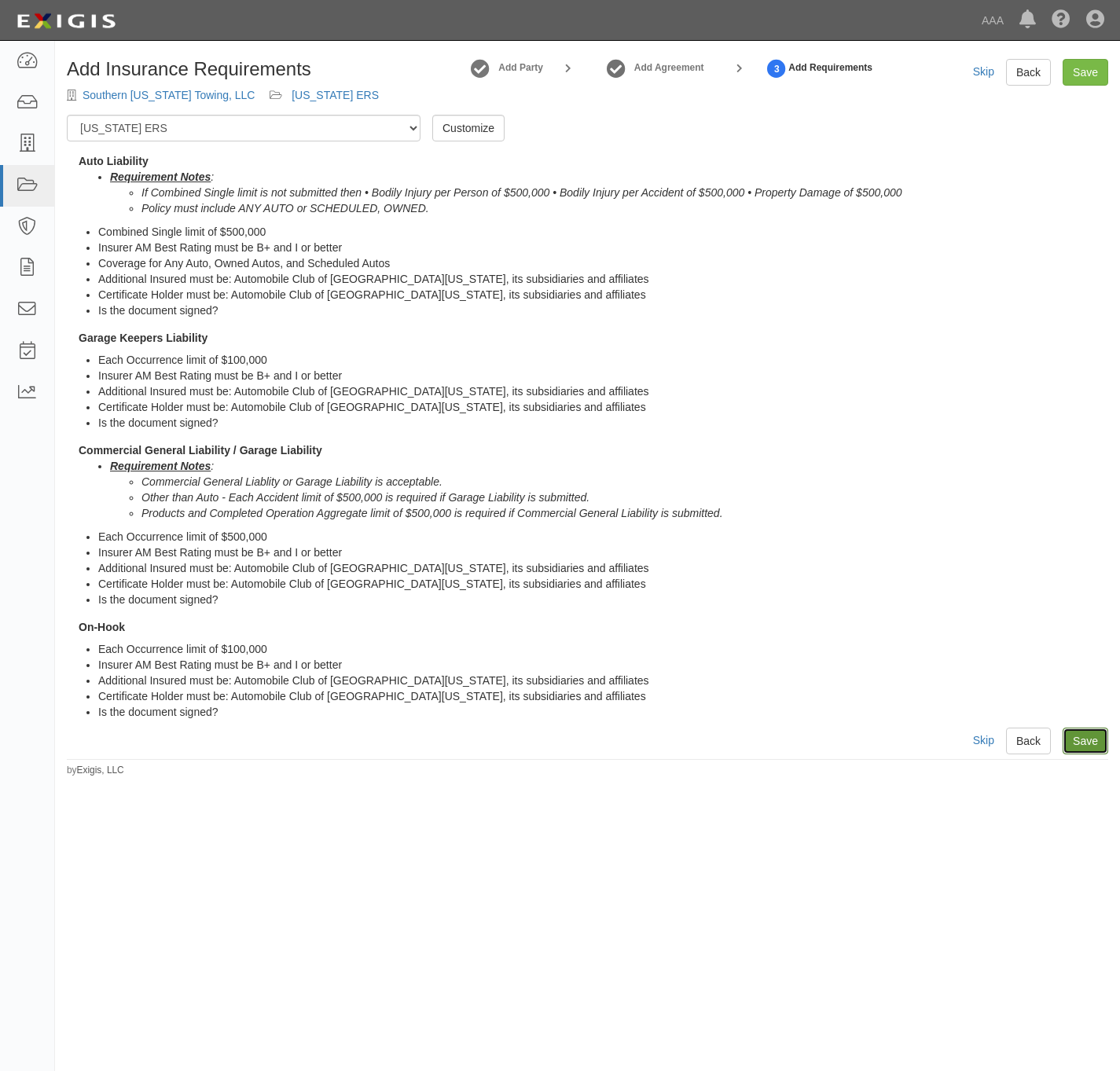
click at [1093, 745] on link "Save" at bounding box center [1085, 741] width 46 height 27
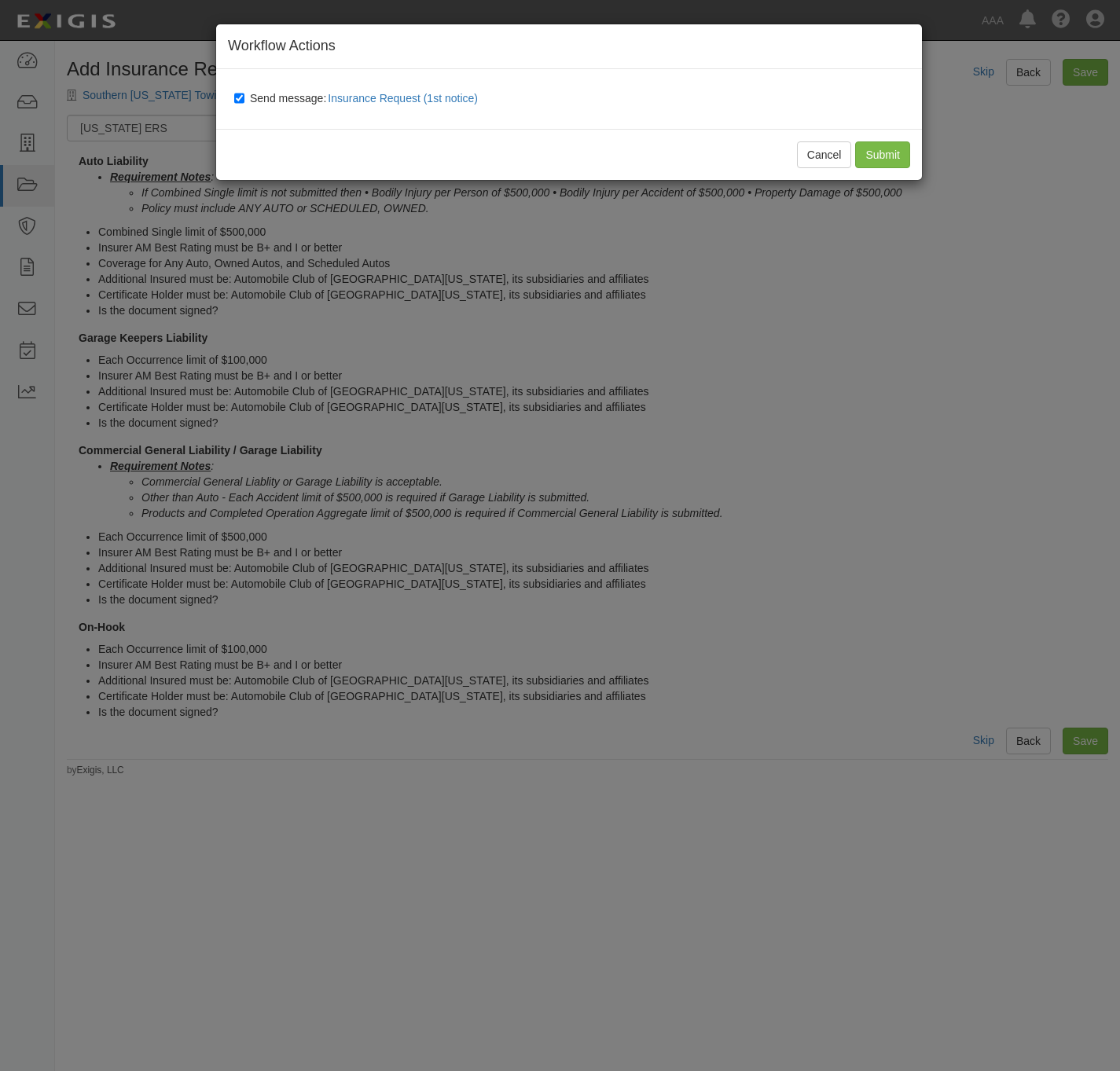
click at [270, 100] on span "Send message: Insurance Request (1st notice)" at bounding box center [367, 98] width 234 height 12
click at [244, 100] on input "Send message: Insurance Request (1st notice)" at bounding box center [239, 98] width 10 height 12
checkbox input "false"
click at [876, 156] on input "Submit" at bounding box center [883, 154] width 55 height 27
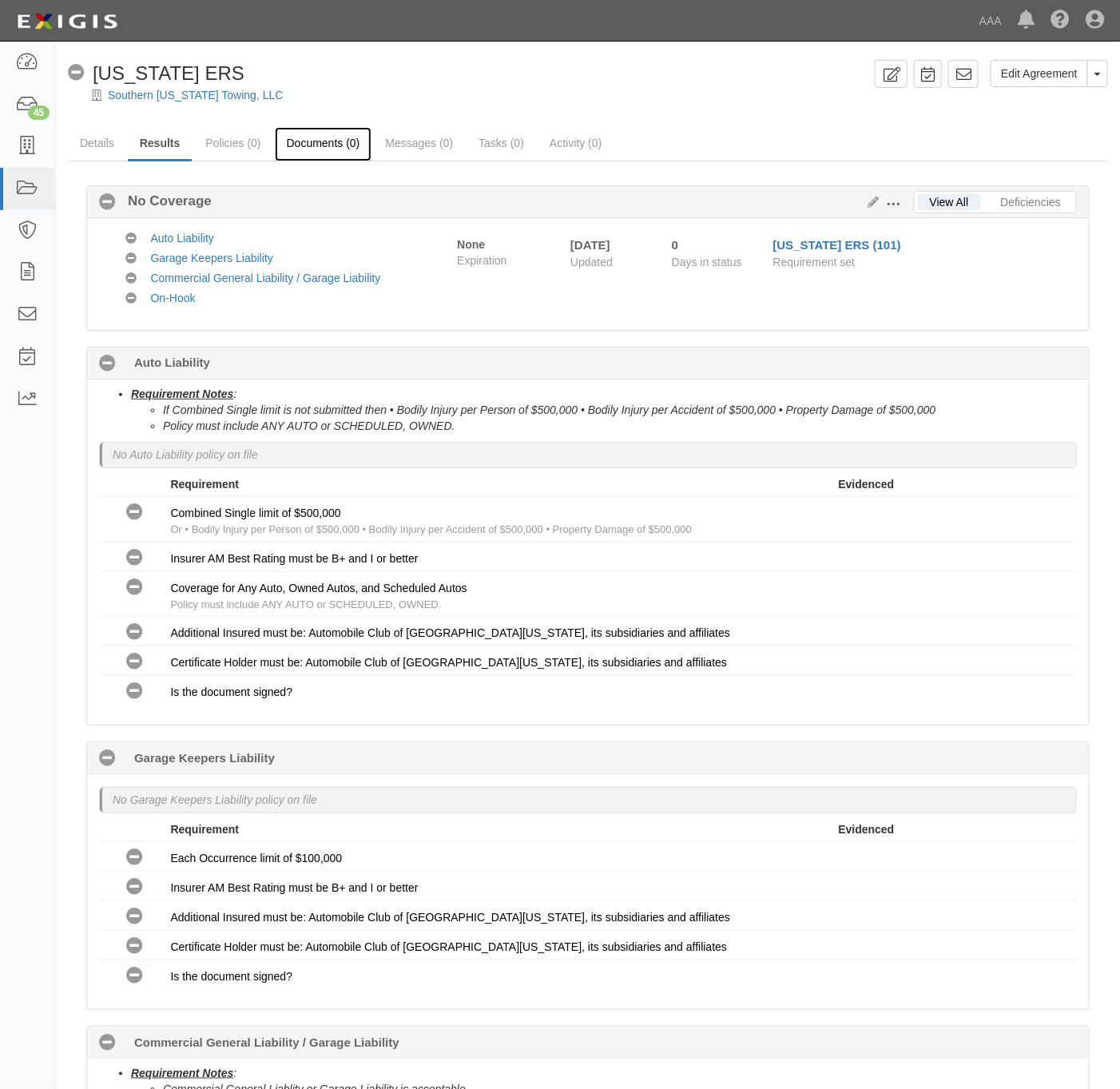
click at [352, 144] on link "Documents (0)" at bounding box center [323, 144] width 97 height 35
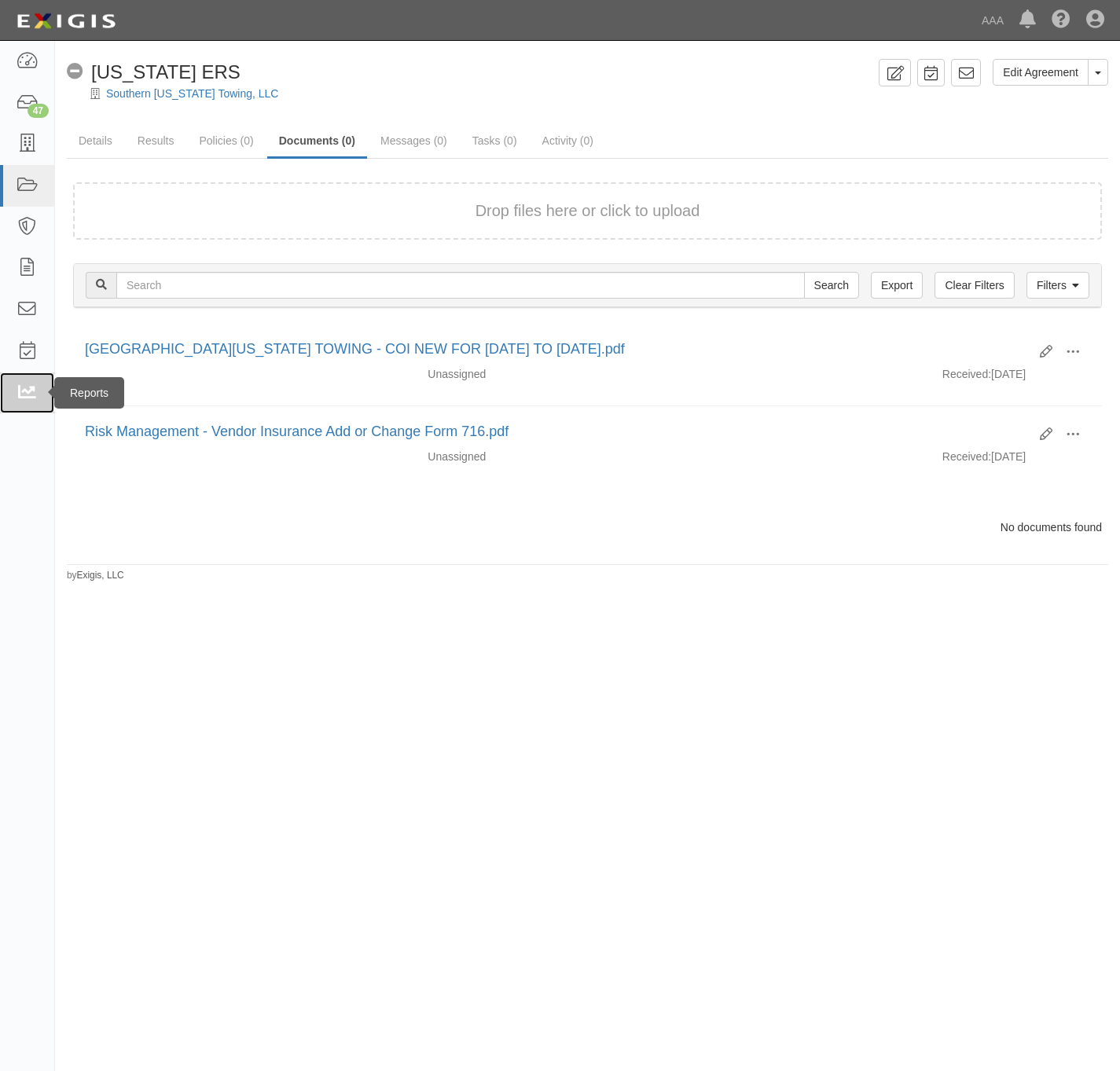
click at [38, 390] on link at bounding box center [27, 394] width 54 height 42
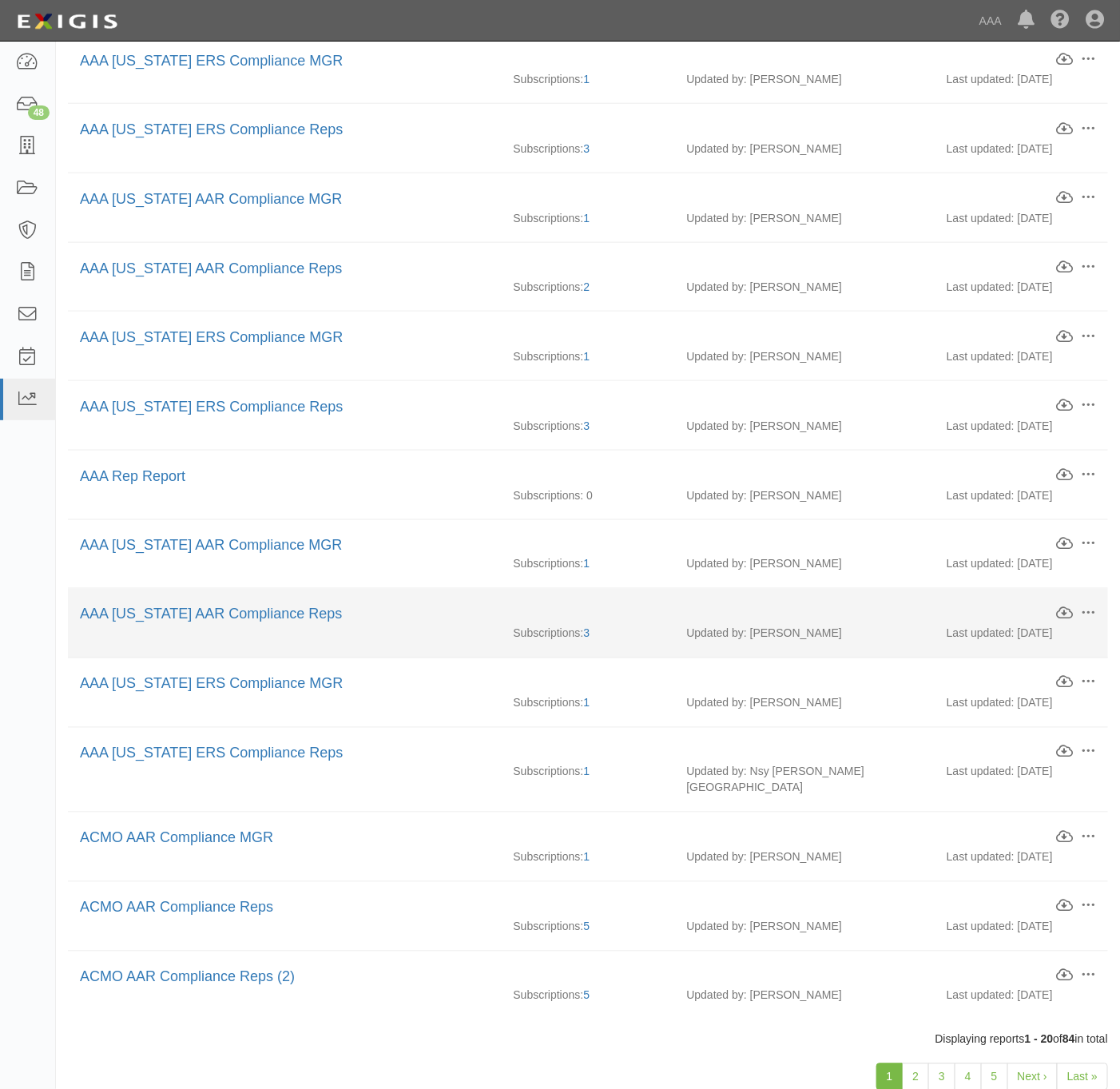
scroll to position [583, 0]
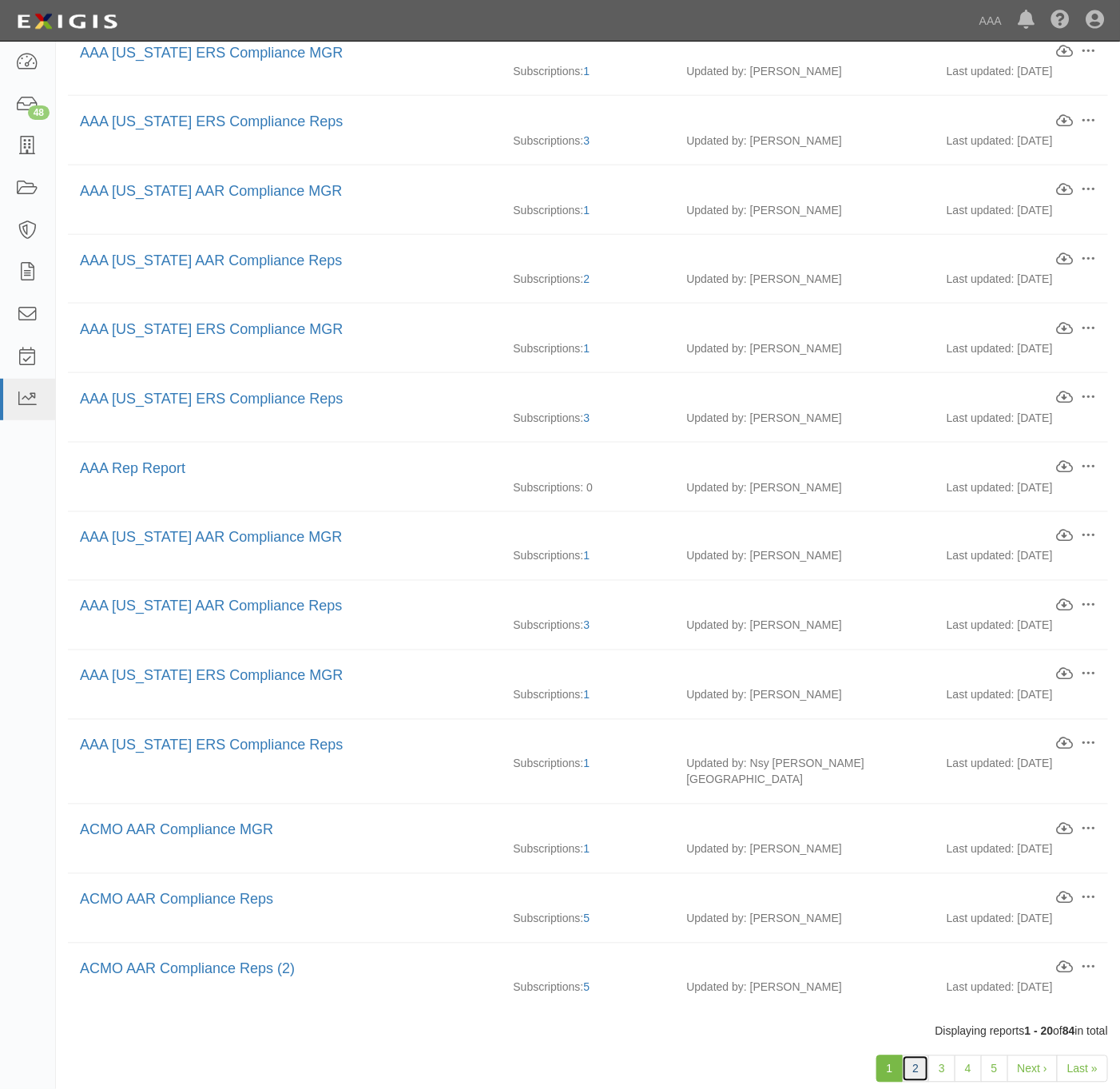
click at [917, 1056] on link "2" at bounding box center [916, 1070] width 27 height 27
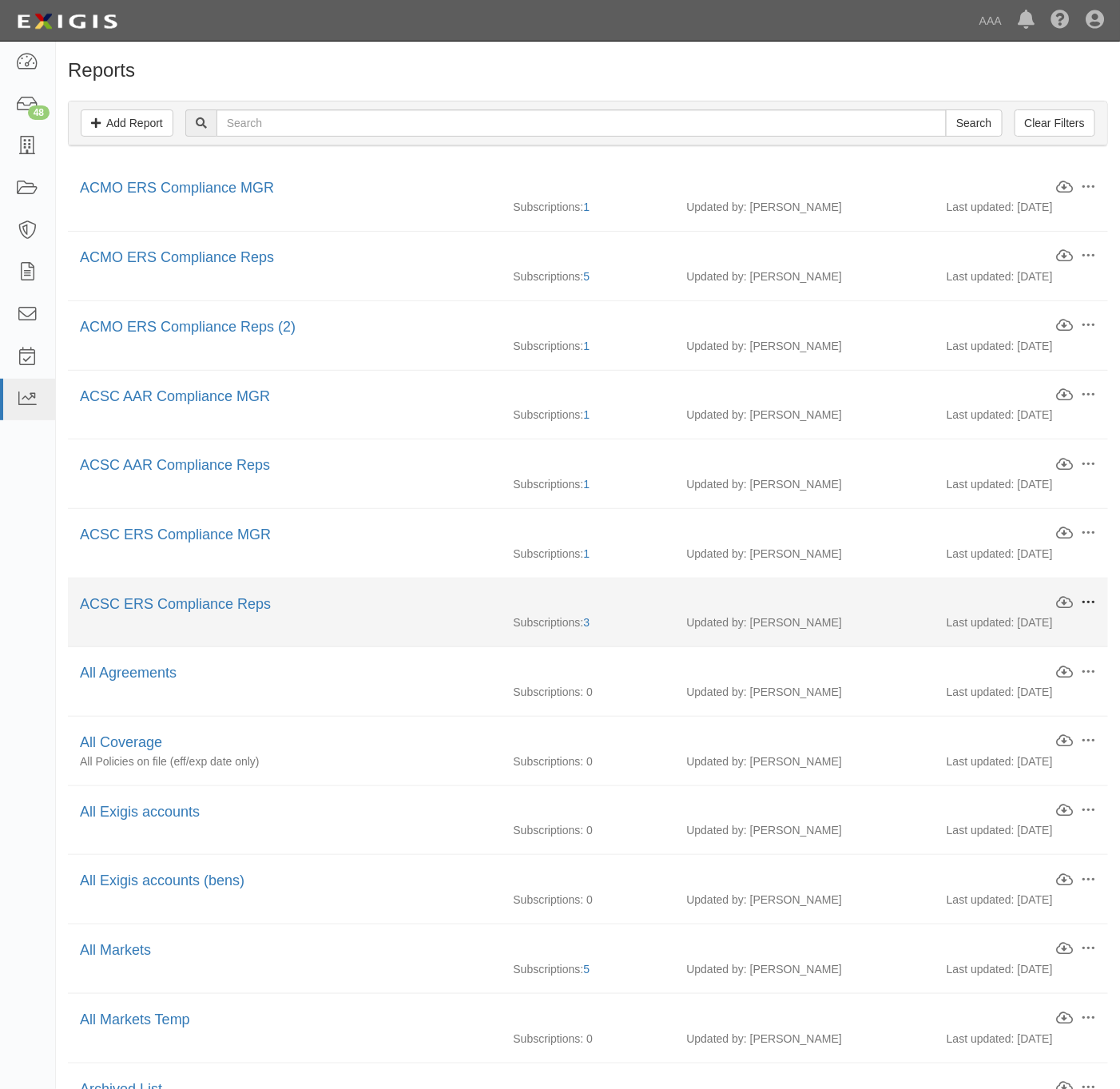
click at [1090, 602] on span at bounding box center [1088, 602] width 14 height 14
click at [1026, 605] on link "Edit" at bounding box center [1014, 601] width 127 height 29
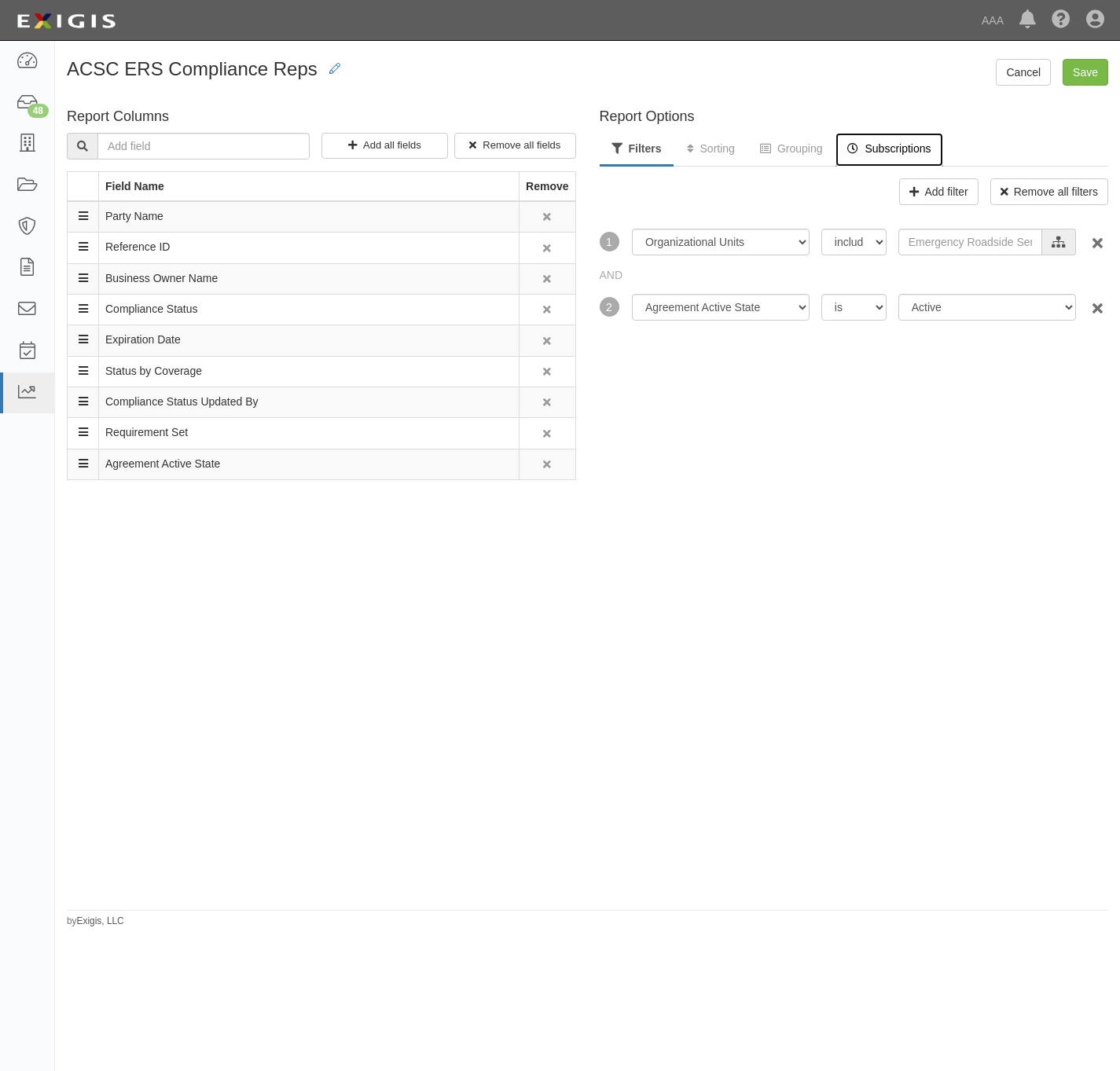
click at [897, 142] on link "Subscriptions" at bounding box center [888, 149] width 107 height 34
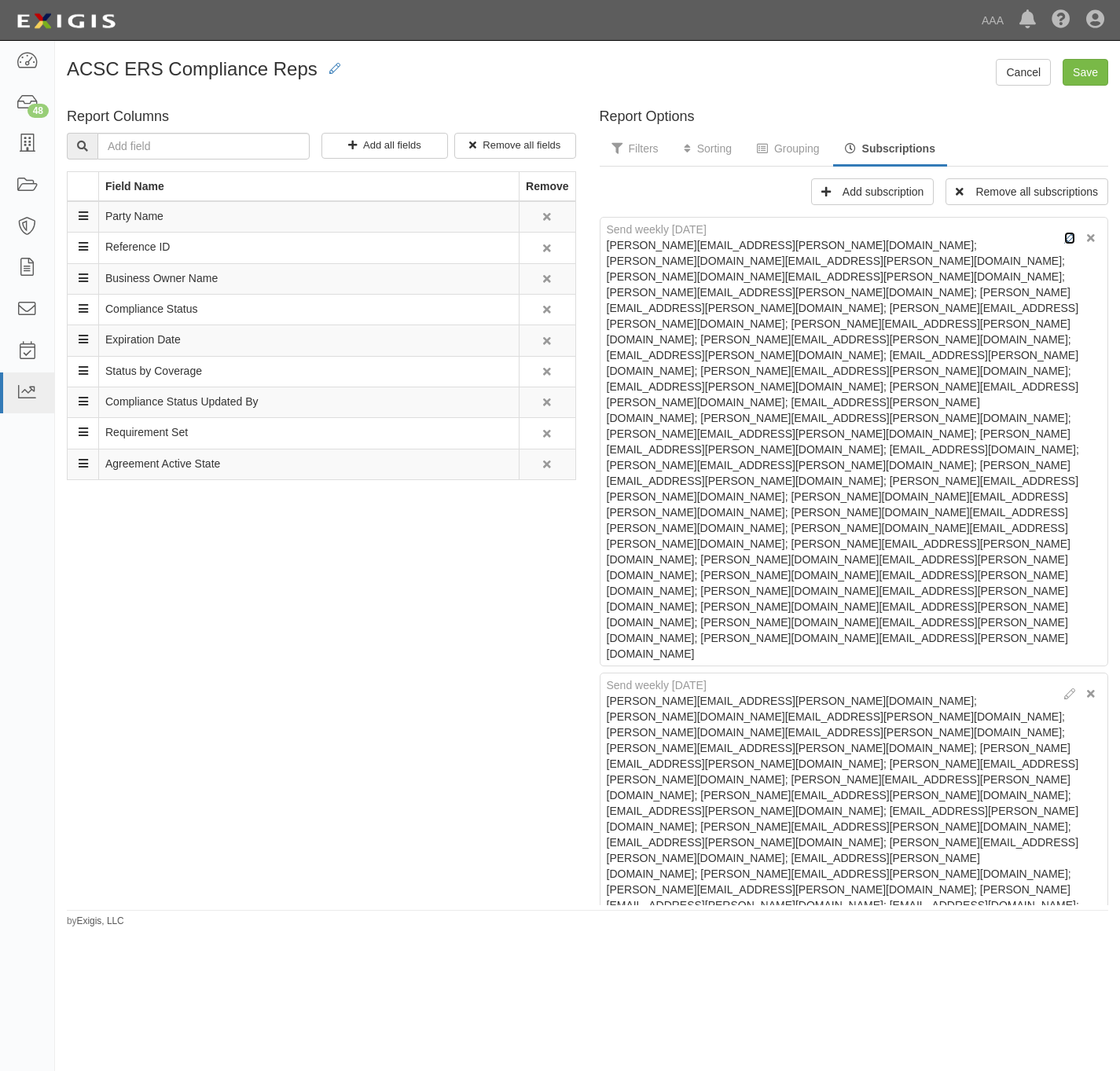
click at [1064, 241] on icon at bounding box center [1069, 238] width 11 height 11
select select "weekly"
type textarea "taylor.nicholas@ace.aaa.com; mcgrew.mimi@ace.aaa.com; berg.chad@ace.aaa.com; Li…"
type input "Report: ACSC ERS Compliance Reps"
type textarea "The following report is available for download. Click the link below to downloa…"
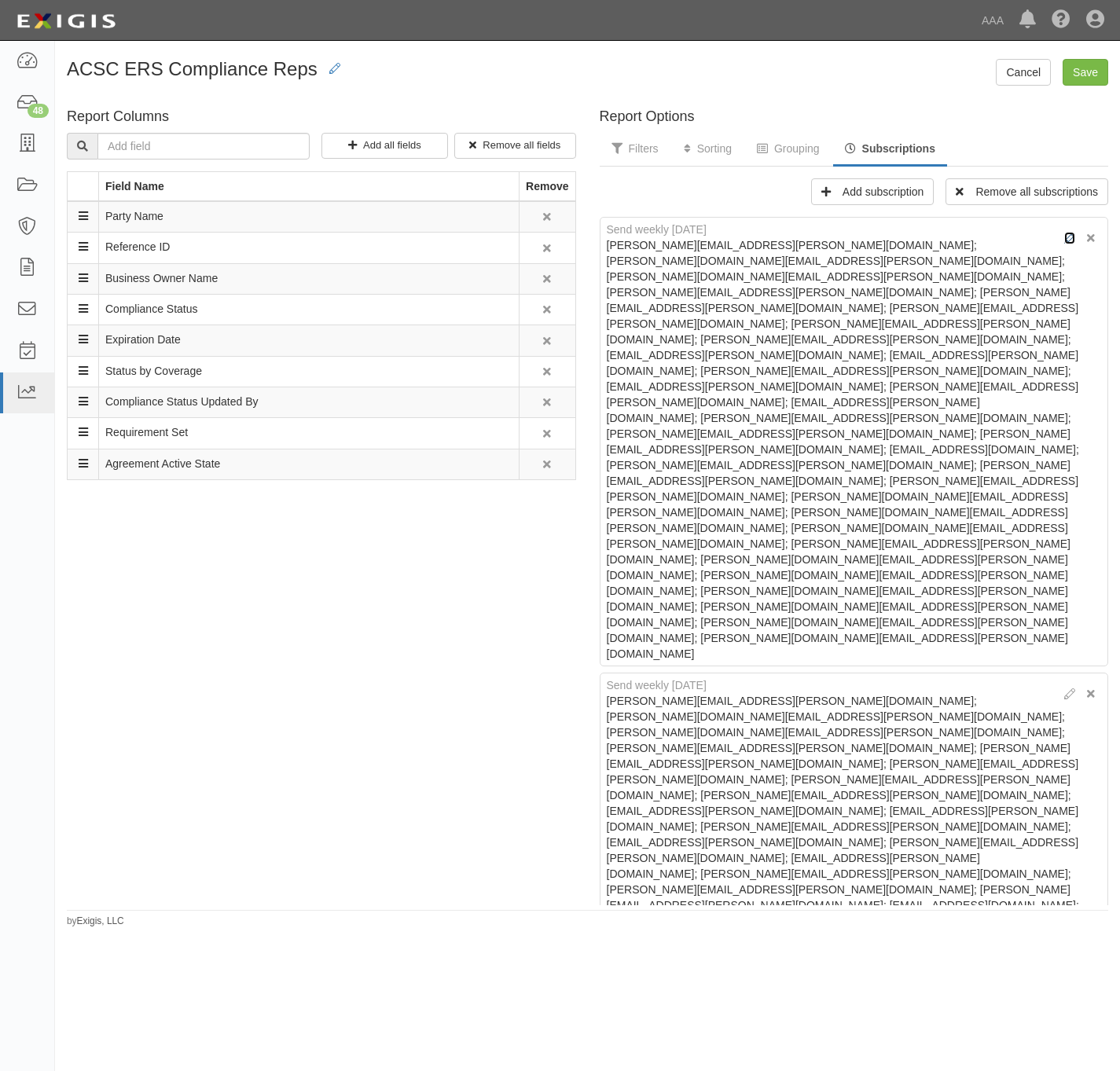
checkbox input "true"
select select "1"
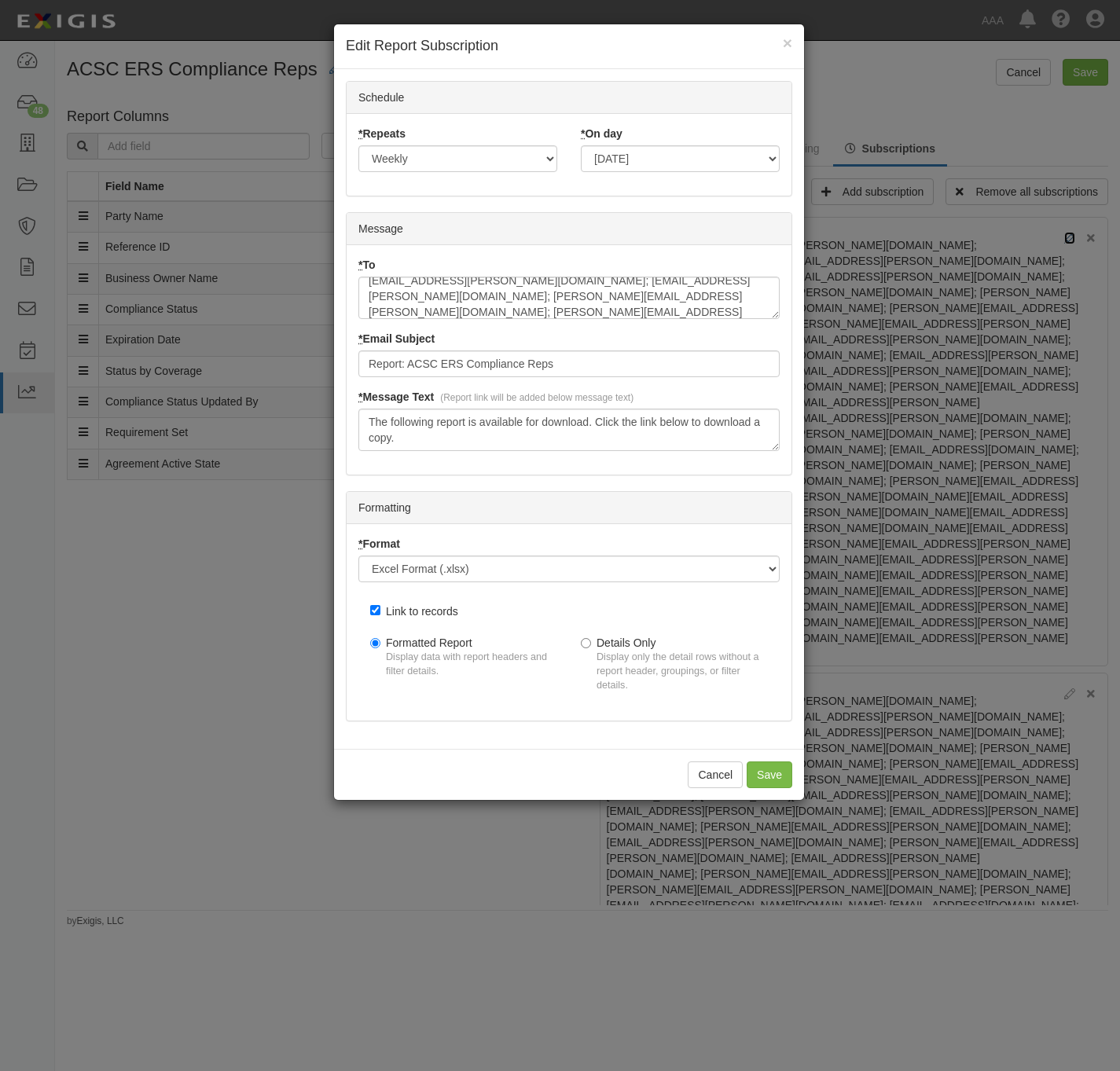
scroll to position [234, 0]
click at [703, 314] on textarea "taylor.nicholas@ace.aaa.com; mcgrew.mimi@ace.aaa.com; berg.chad@ace.aaa.com; Li…" at bounding box center [569, 297] width 421 height 42
paste textarea
click at [699, 306] on textarea "taylor.nicholas@ace.aaa.com; mcgrew.mimi@ace.aaa.com; berg.chad@ace.aaa.com; Li…" at bounding box center [569, 297] width 421 height 42
paste textarea "miranda.raegan@ace.aaa.com"
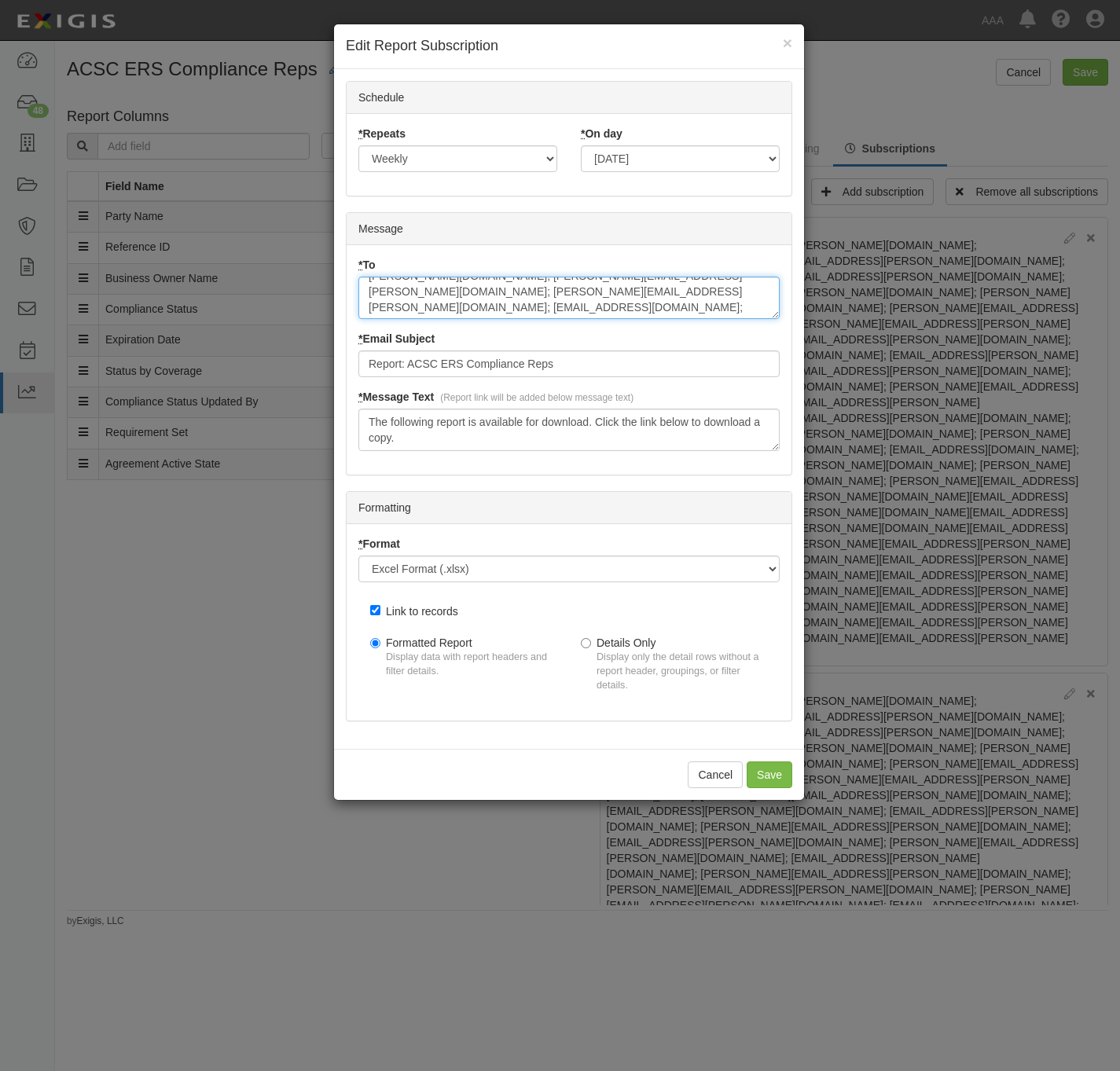
scroll to position [243, 0]
click at [775, 789] on input "Save" at bounding box center [769, 775] width 46 height 27
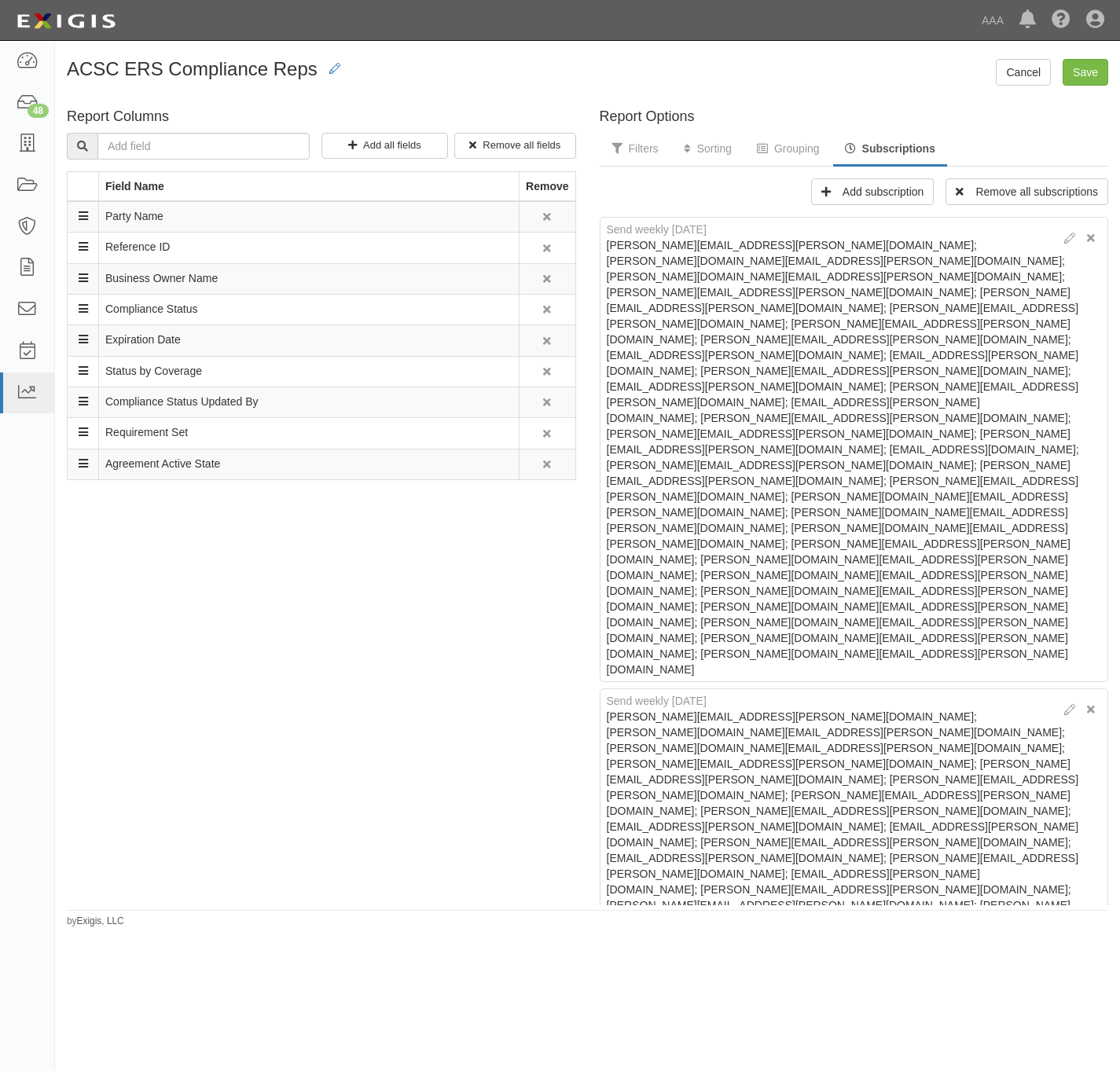
click at [1043, 688] on div "Send weekly on Friday taylor.nicholas@ace.aaa.com; mcgrew.mimi@ace.aaa.com; ber…" at bounding box center [853, 913] width 509 height 450
click at [1064, 705] on icon at bounding box center [1069, 710] width 11 height 11
type textarea "taylor.nicholas@ace.aaa.com; mcgrew.mimi@ace.aaa.com; berg.chad@ace.aaa.com; Li…"
select select "5"
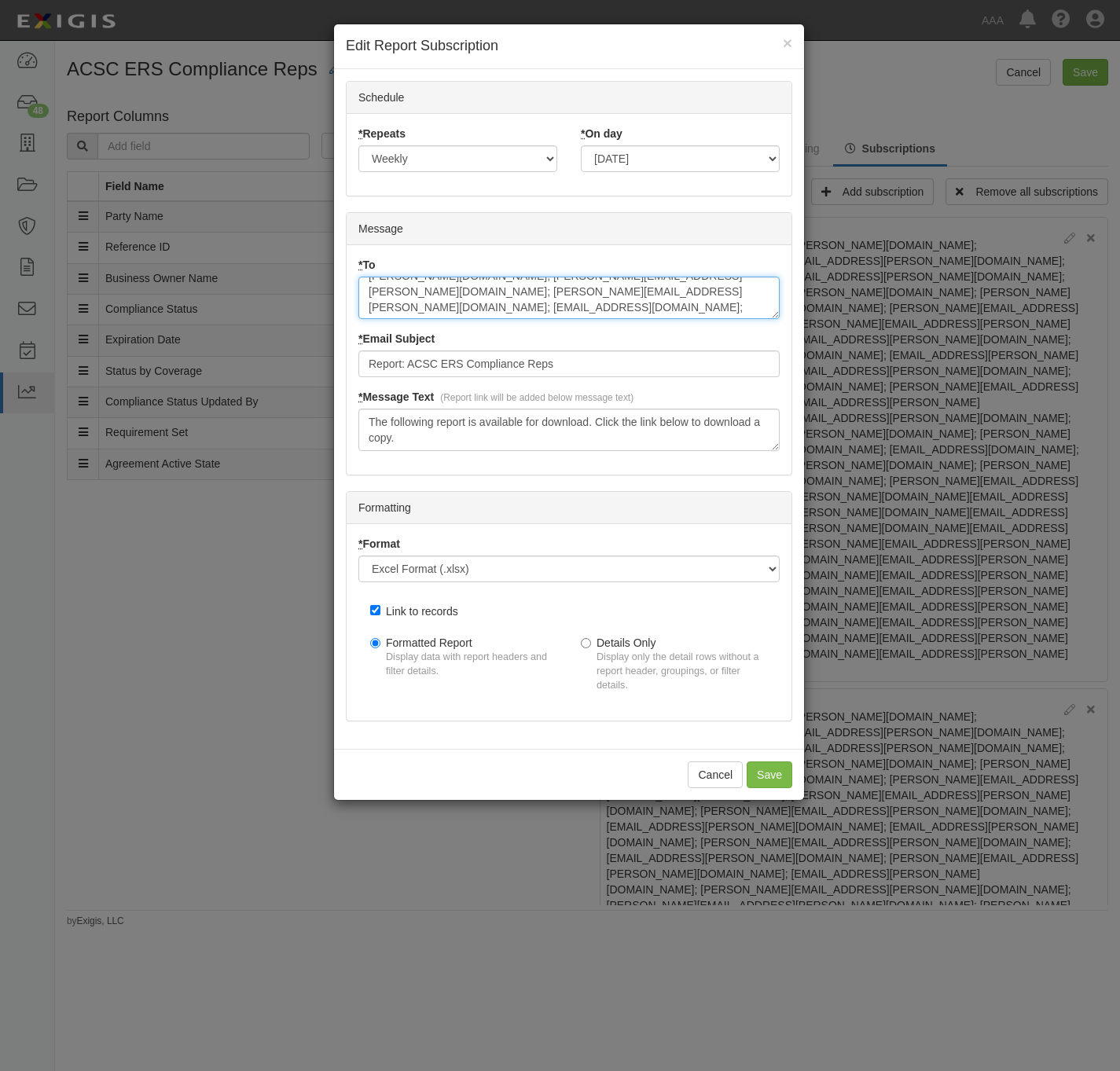
click at [706, 315] on textarea "taylor.nicholas@ace.aaa.com; mcgrew.mimi@ace.aaa.com; berg.chad@ace.aaa.com; Li…" at bounding box center [569, 297] width 421 height 42
paste textarea "miranda.raegan@ace.aaa.com"
click at [767, 772] on input "Save" at bounding box center [769, 775] width 46 height 27
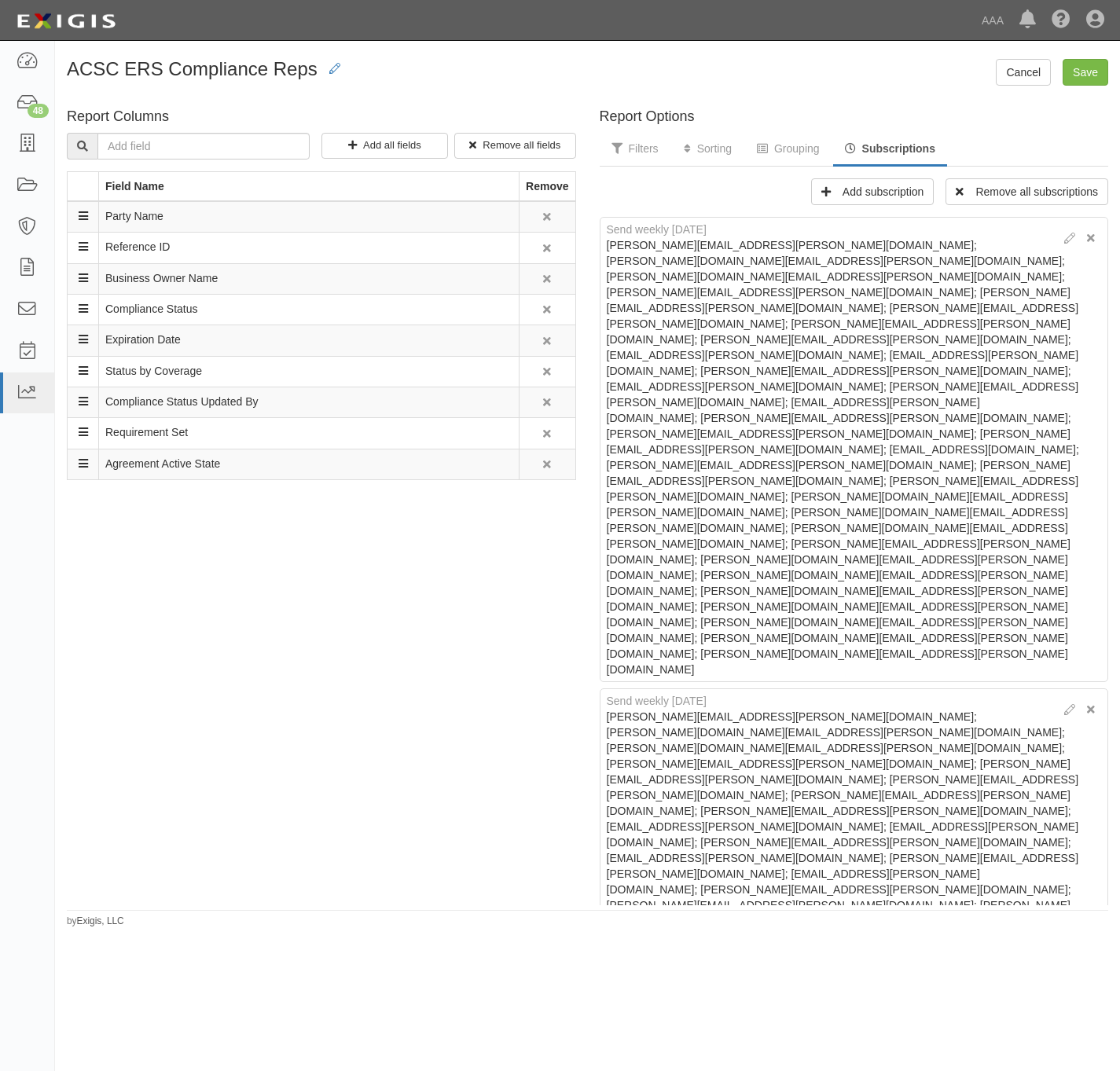
type textarea "taylor.nicholas@ace.aaa.com; mcgrew.mimi@ace.aaa.com; berg.chad@ace.aaa.com; Li…"
select select "3"
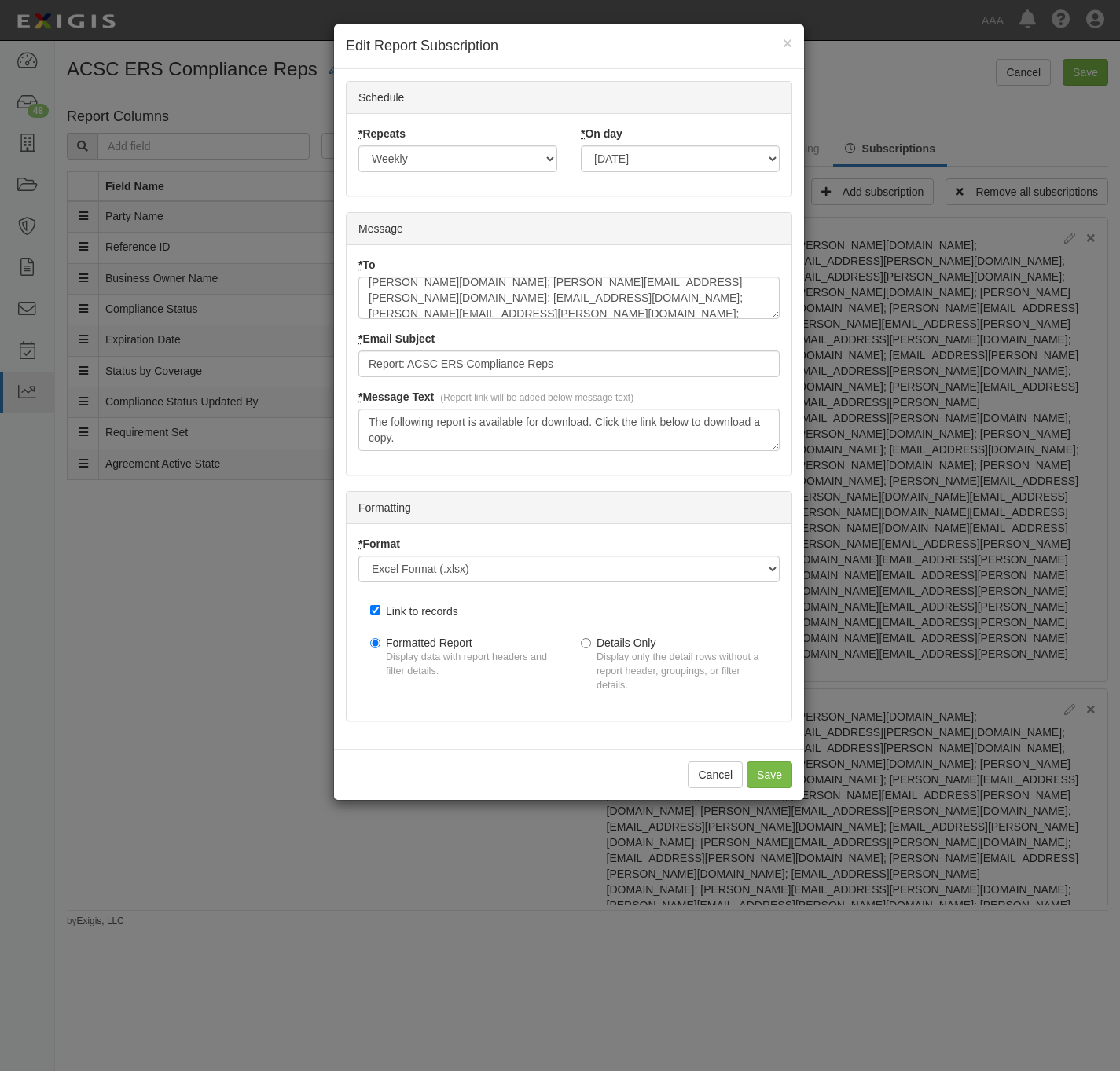
scroll to position [234, 0]
click at [772, 310] on textarea "taylor.nicholas@ace.aaa.com; mcgrew.mimi@ace.aaa.com; berg.chad@ace.aaa.com; Li…" at bounding box center [569, 297] width 421 height 42
click at [711, 329] on div "* To taylor.nicholas@ace.aaa.com; mcgrew.mimi@ace.aaa.com; berg.chad@ace.aaa.co…" at bounding box center [569, 294] width 445 height 74
click at [701, 311] on textarea "taylor.nicholas@ace.aaa.com; mcgrew.mimi@ace.aaa.com; berg.chad@ace.aaa.com; Li…" at bounding box center [569, 297] width 421 height 42
paste textarea "miranda.raegan@ace.aaa.com"
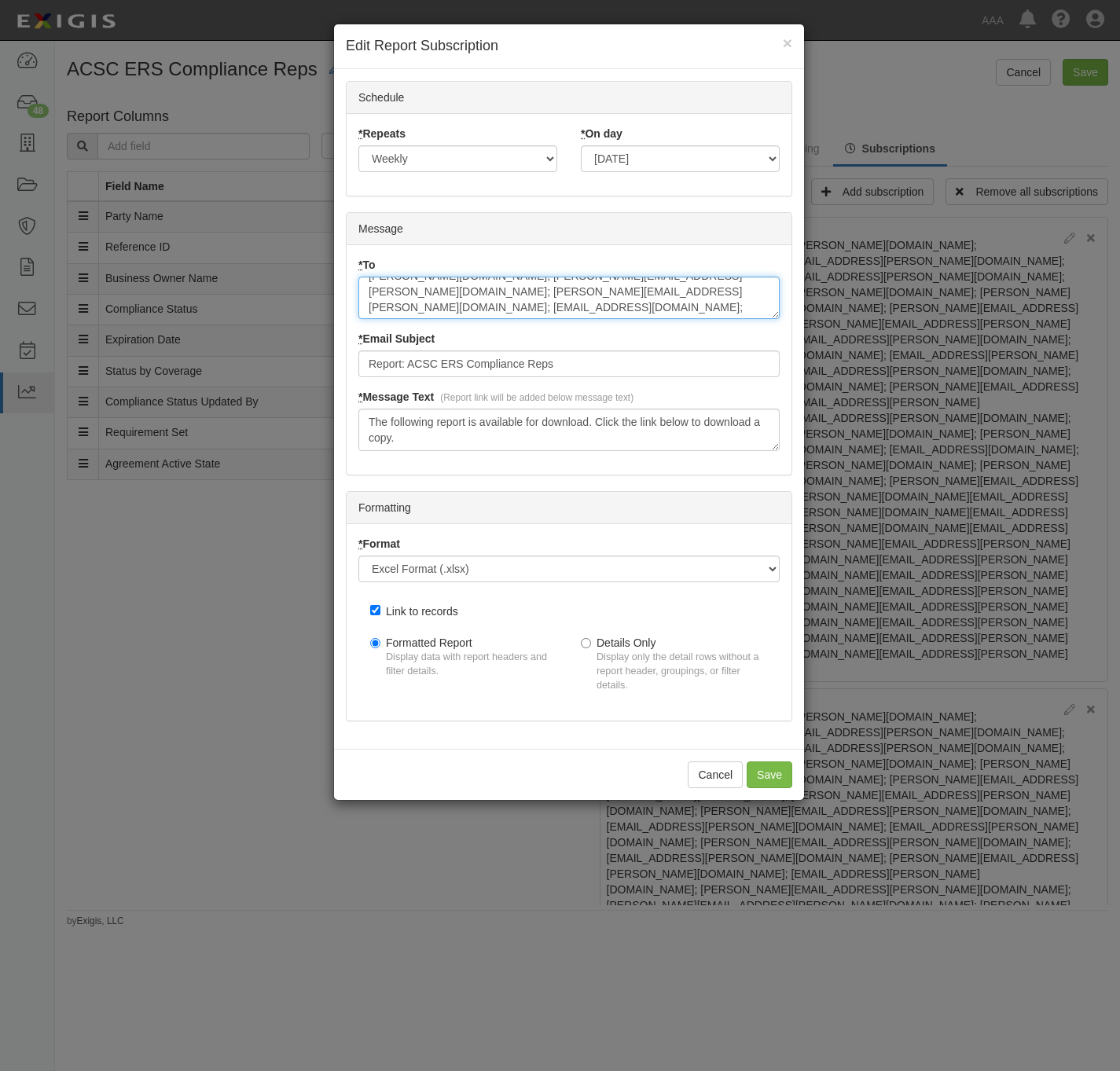
scroll to position [243, 0]
type textarea "taylor.nicholas@ace.aaa.com; mcgrew.mimi@ace.aaa.com; berg.chad@ace.aaa.com; Li…"
click at [767, 778] on input "Save" at bounding box center [769, 775] width 46 height 27
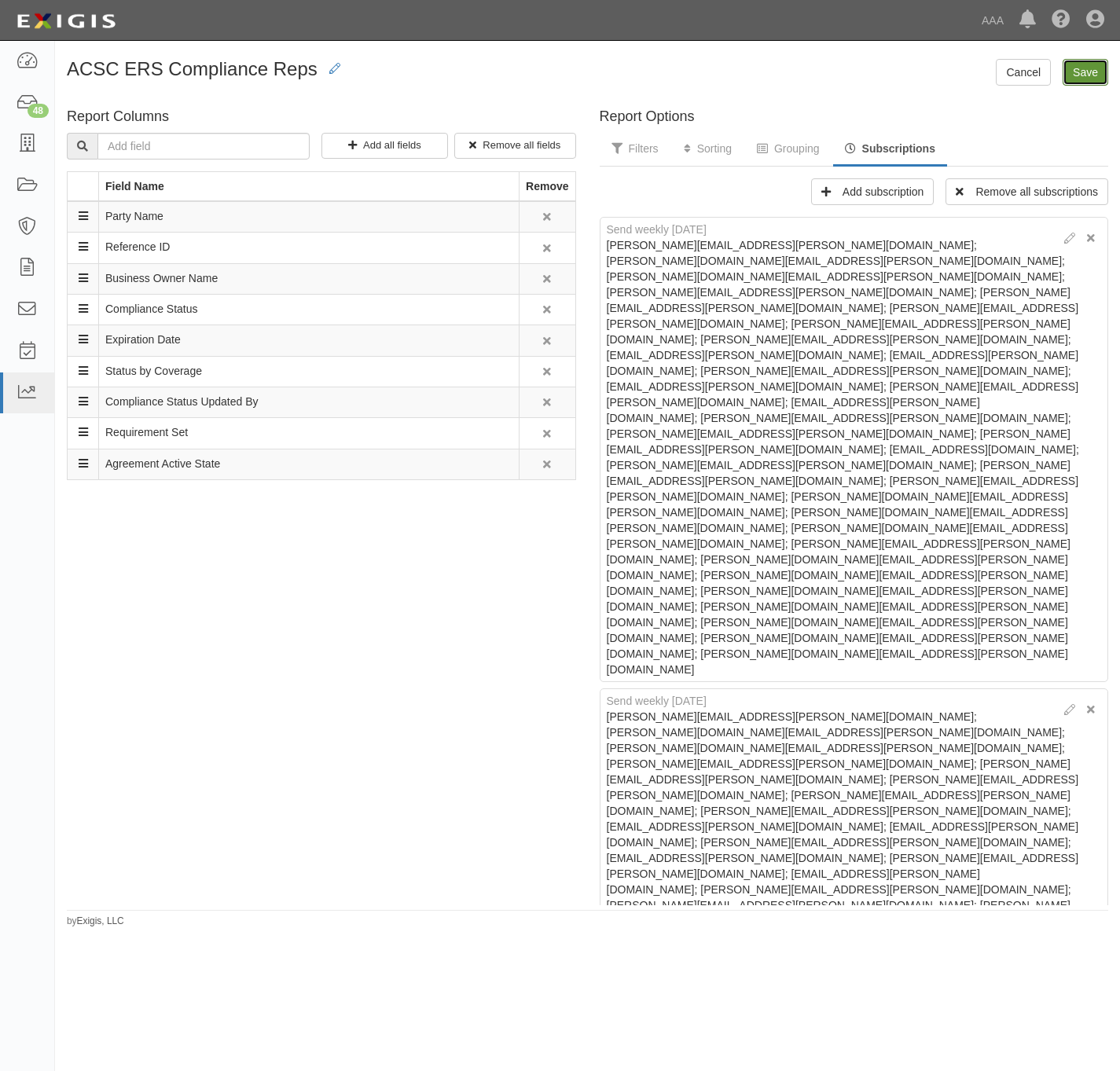
click at [1095, 71] on input "Save" at bounding box center [1085, 72] width 46 height 27
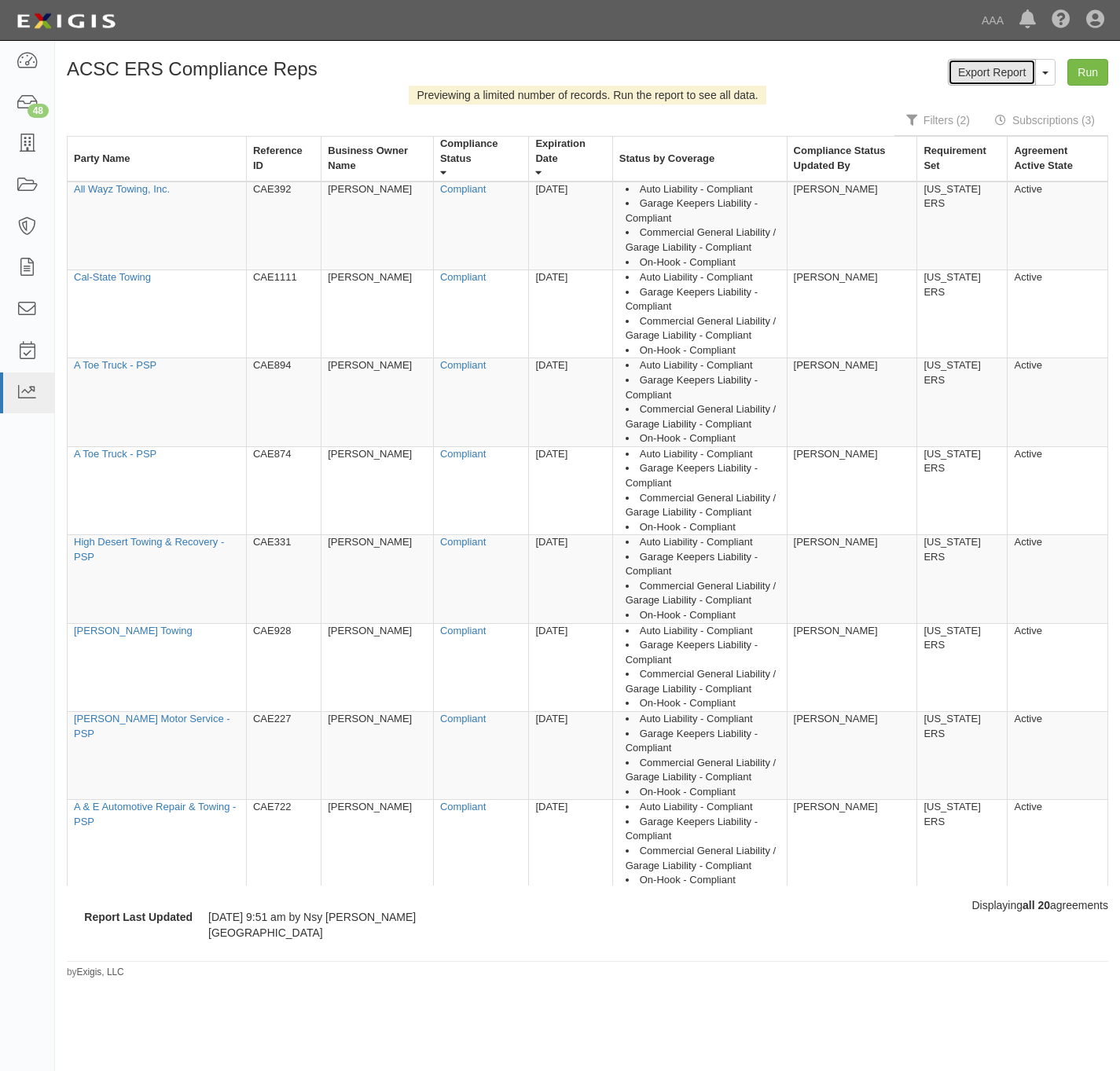
click at [1005, 71] on link "Export Report" at bounding box center [992, 72] width 88 height 27
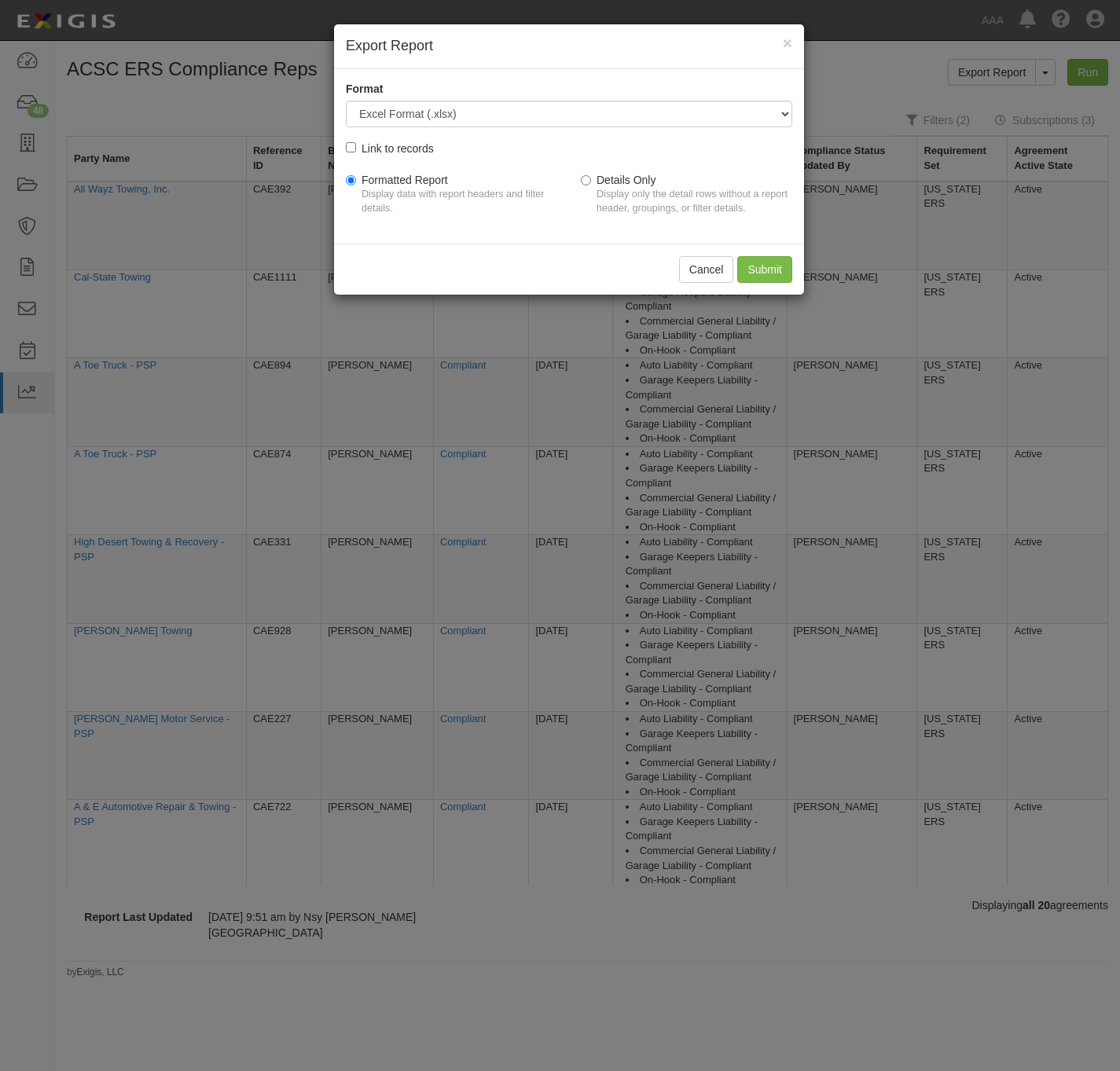
click at [366, 142] on div "Link to records" at bounding box center [397, 148] width 72 height 17
click at [356, 142] on input "Link to records" at bounding box center [351, 147] width 10 height 10
checkbox input "true"
click at [724, 273] on button "Cancel" at bounding box center [707, 270] width 55 height 27
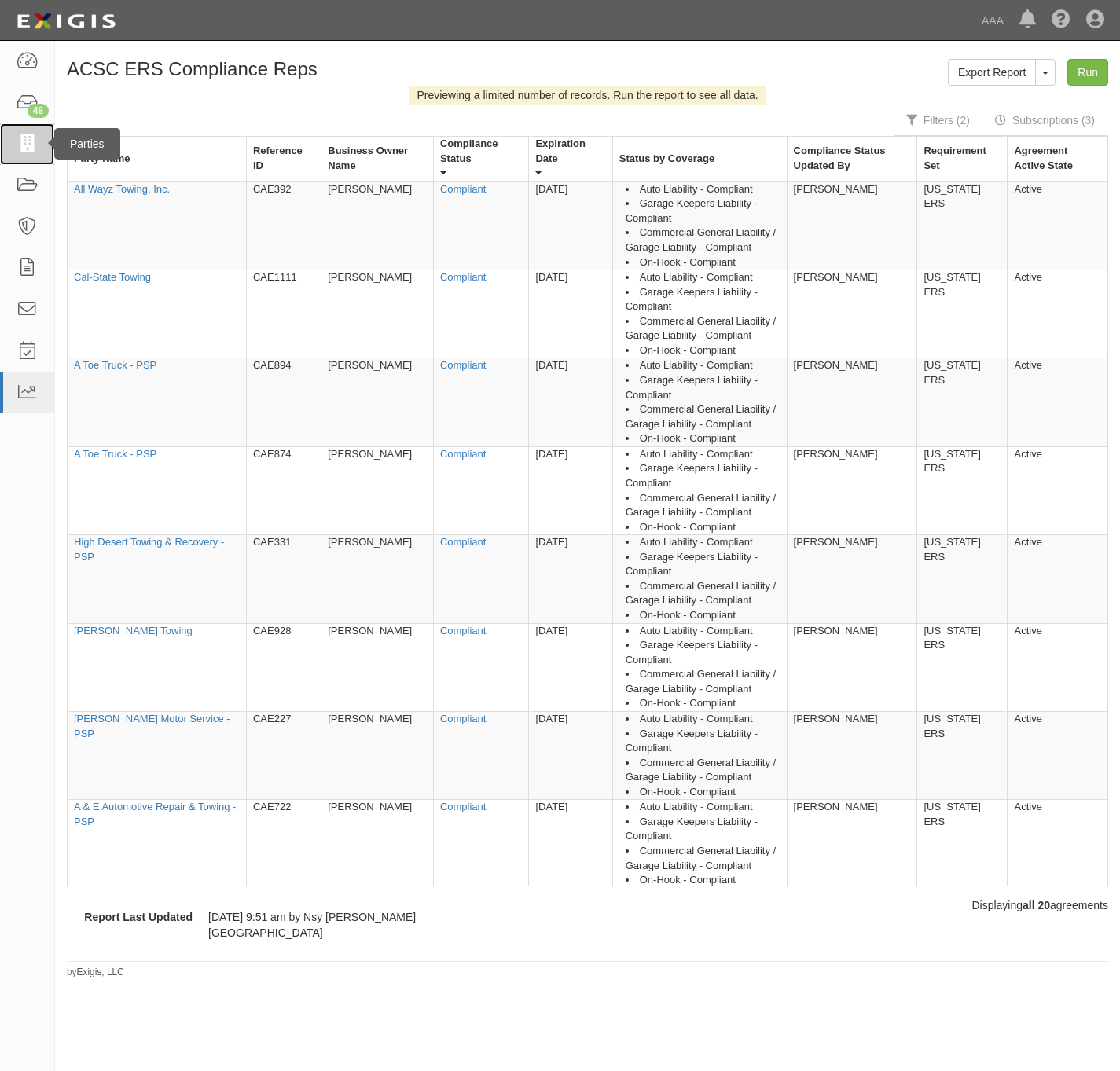
click at [33, 138] on icon at bounding box center [27, 144] width 22 height 18
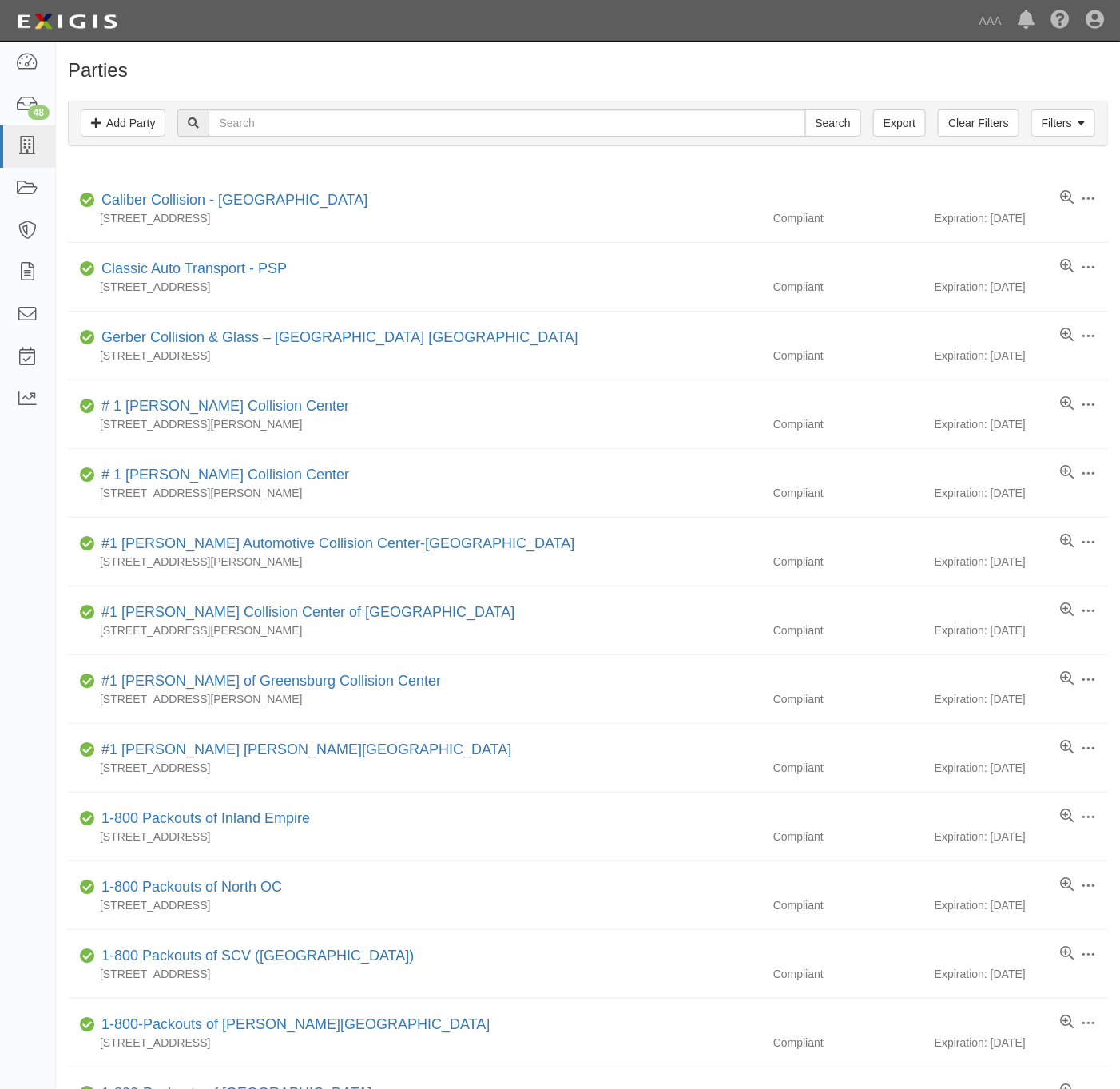
click at [319, 139] on div "Filters Add Party Clear Filters Export Search Filters" at bounding box center [587, 123] width 1039 height 44
click at [517, 123] on input "text" at bounding box center [506, 123] width 597 height 27
type input "country raodside"
click at [805, 110] on input "Search" at bounding box center [833, 123] width 56 height 27
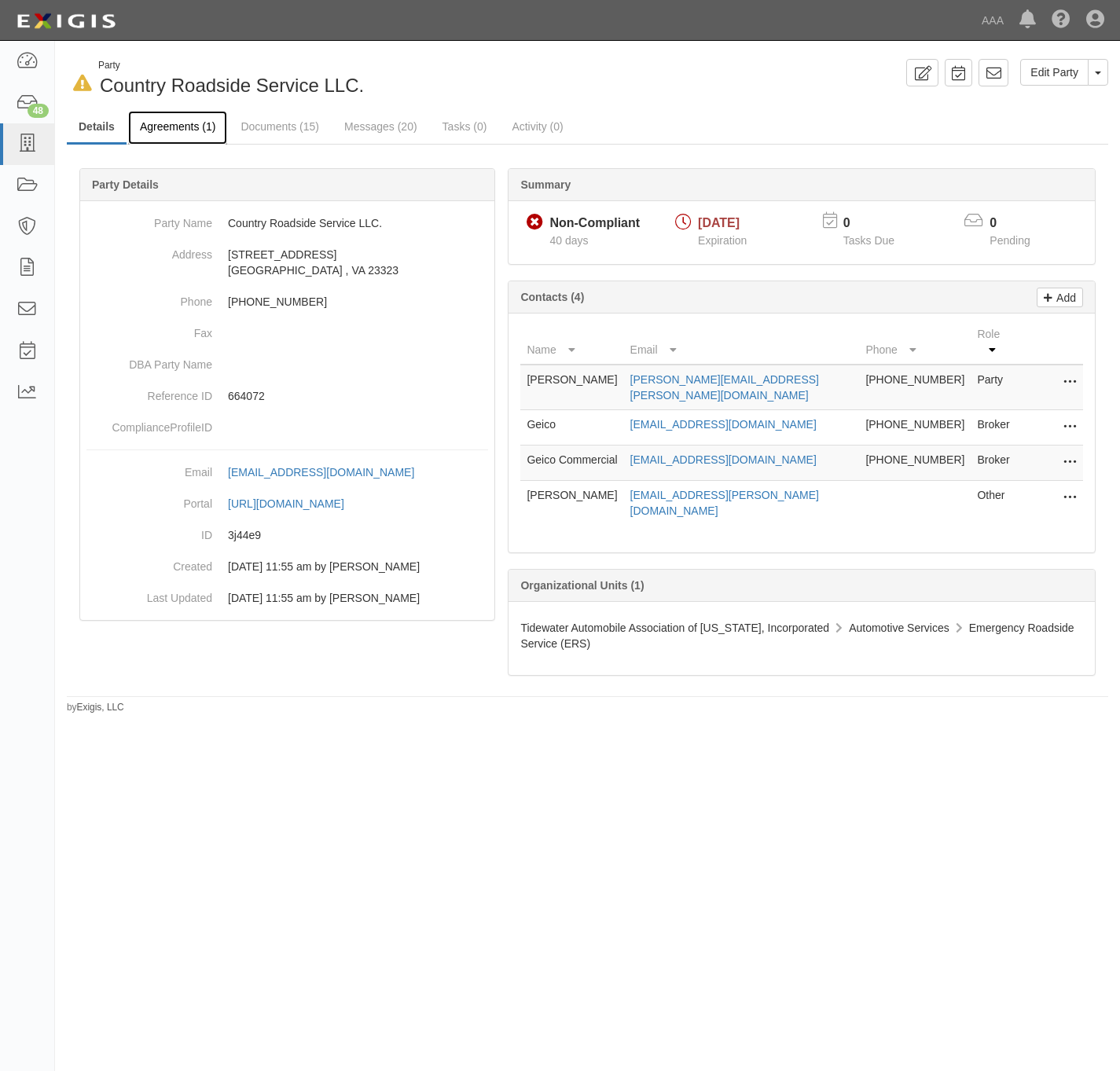
click at [160, 125] on link "Agreements (1)" at bounding box center [177, 127] width 99 height 34
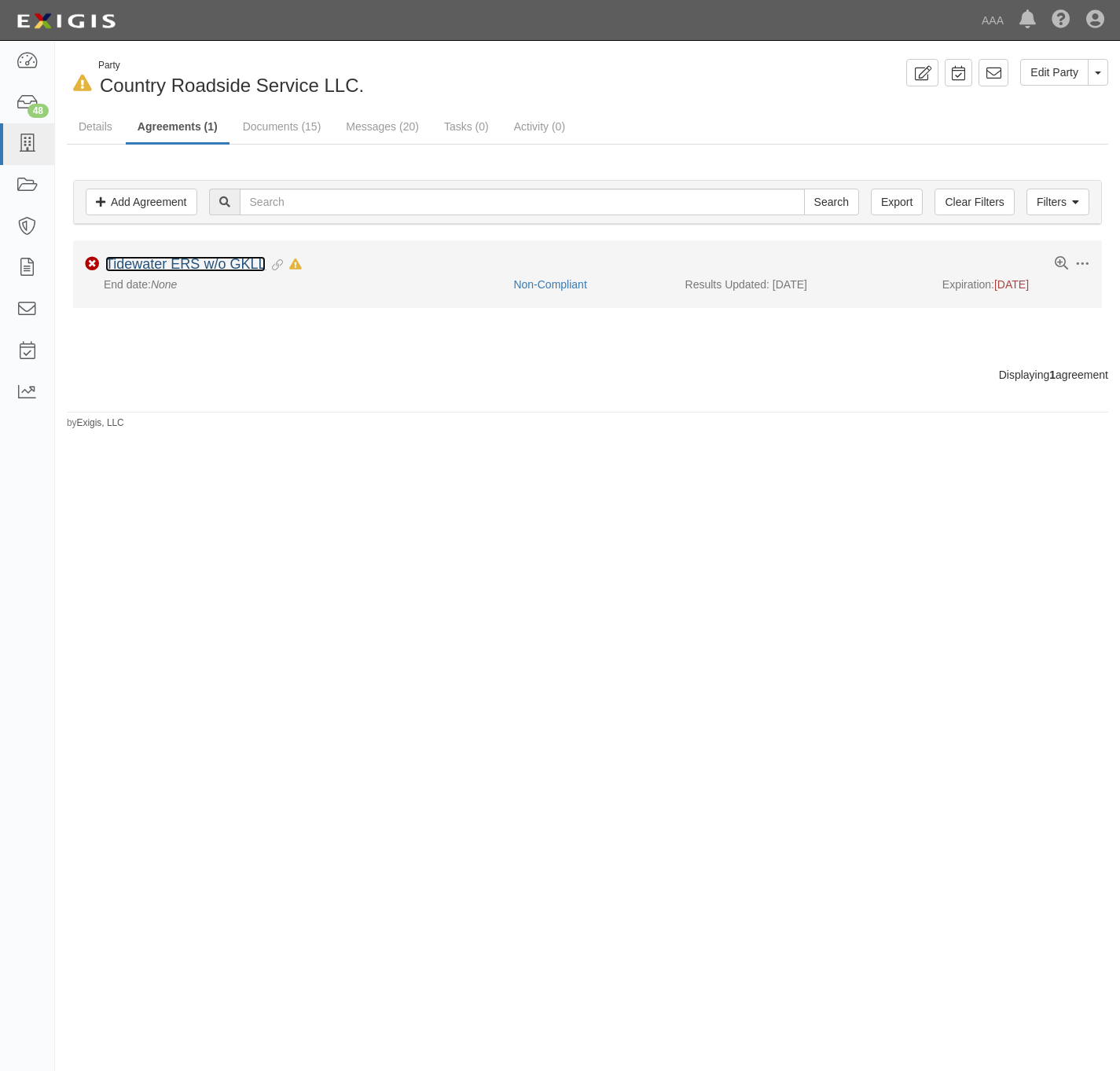
click at [158, 269] on link "Tidewater ERS w/o GKLL" at bounding box center [185, 264] width 160 height 16
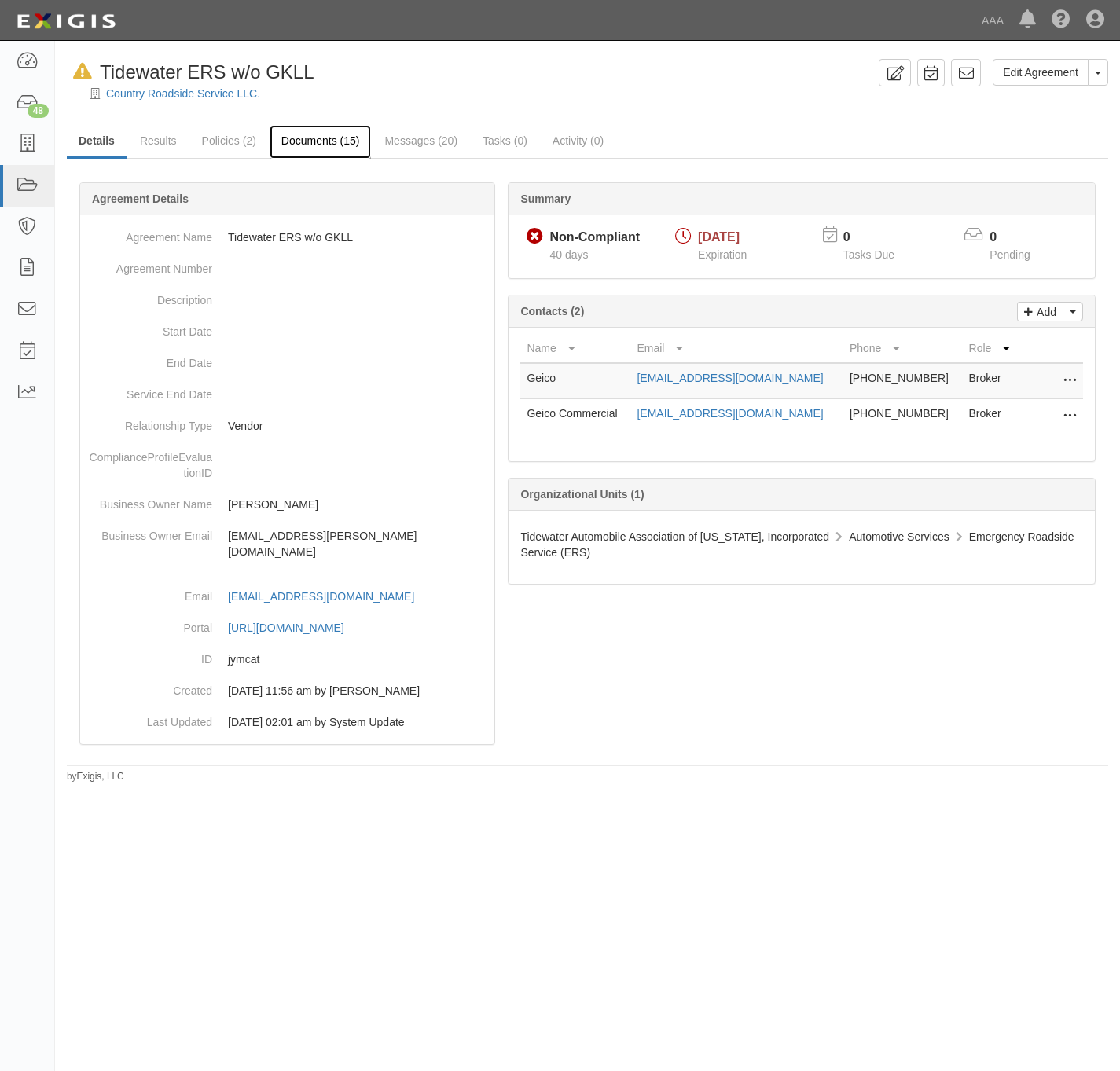
click at [305, 146] on link "Documents (15)" at bounding box center [320, 142] width 102 height 34
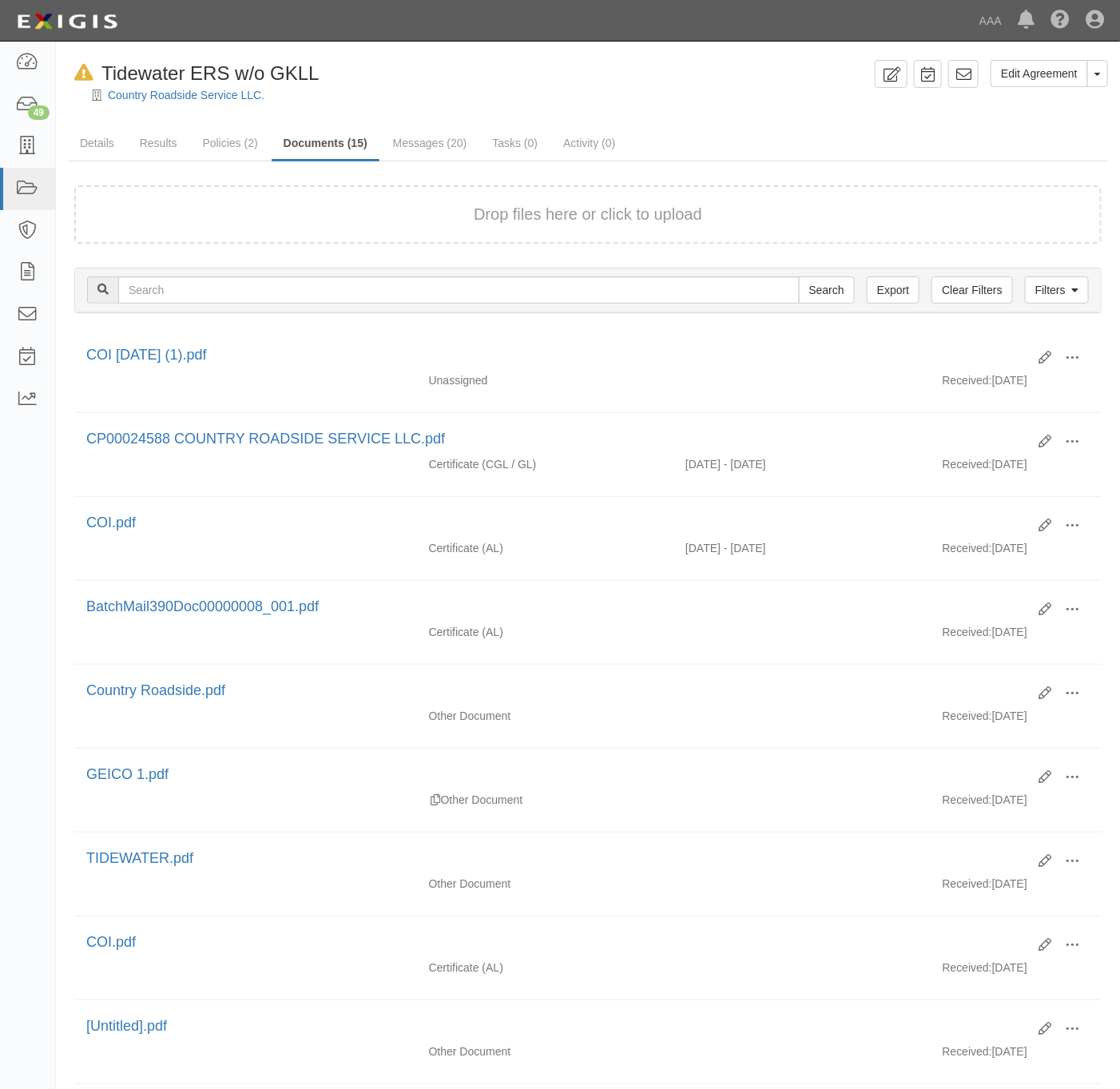
click at [782, 143] on ul "Details Results Policies (2) Documents (15) Messages (20) Tasks (0) Activity (0)" at bounding box center [587, 144] width 1041 height 35
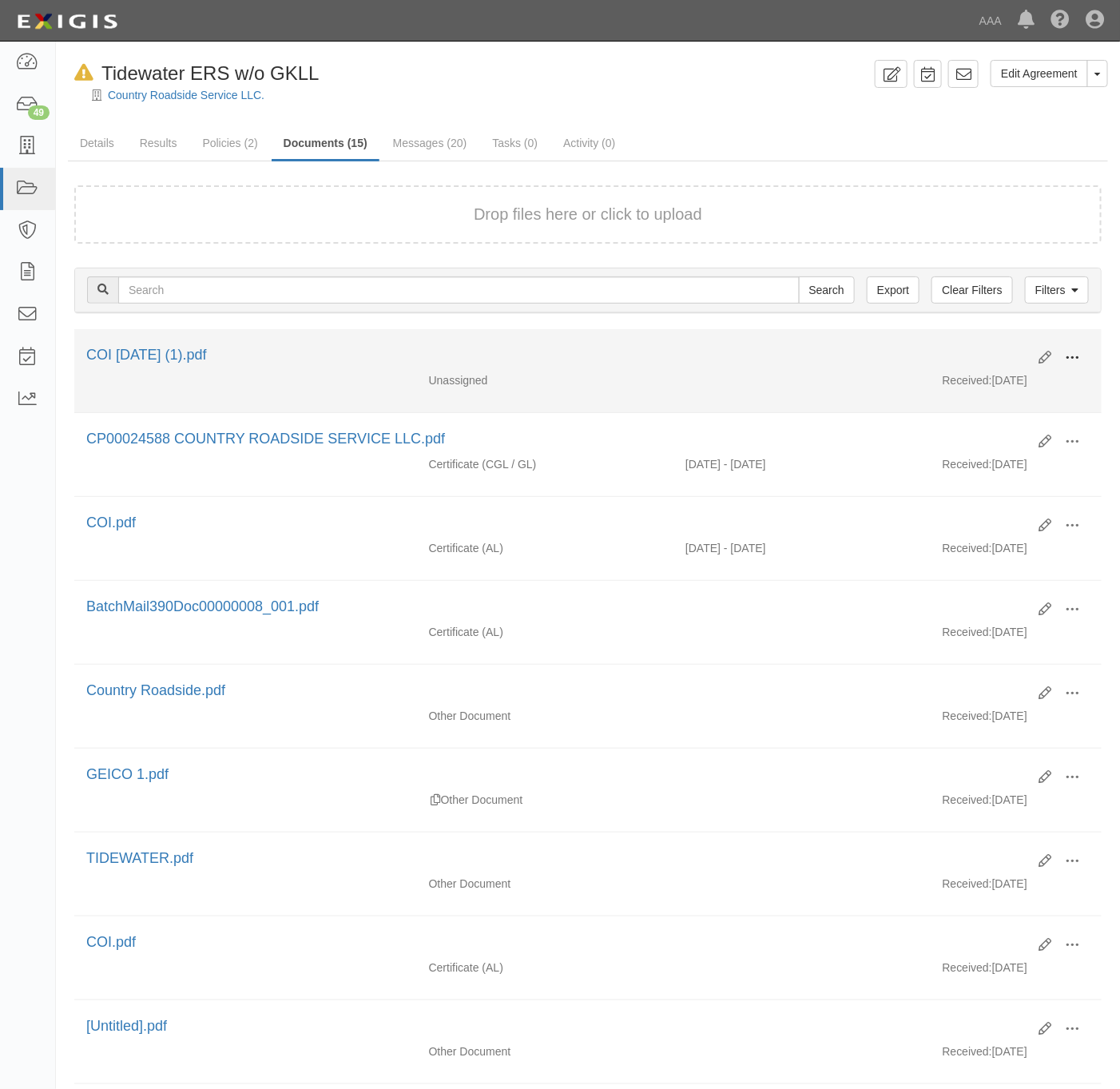
click at [1081, 360] on button at bounding box center [1073, 359] width 35 height 27
click at [973, 382] on link "View" at bounding box center [995, 382] width 127 height 29
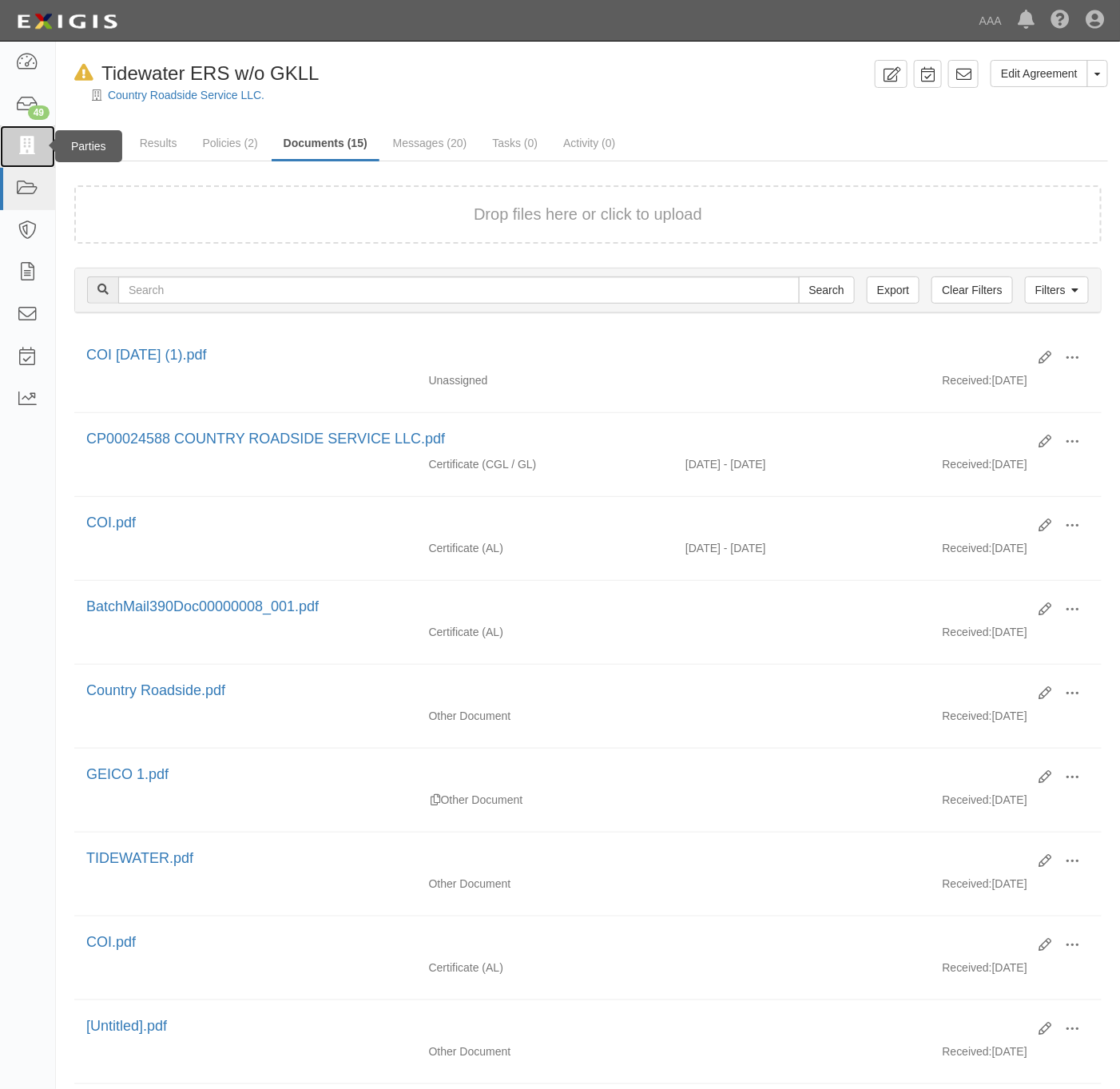
click at [20, 144] on icon at bounding box center [27, 147] width 23 height 19
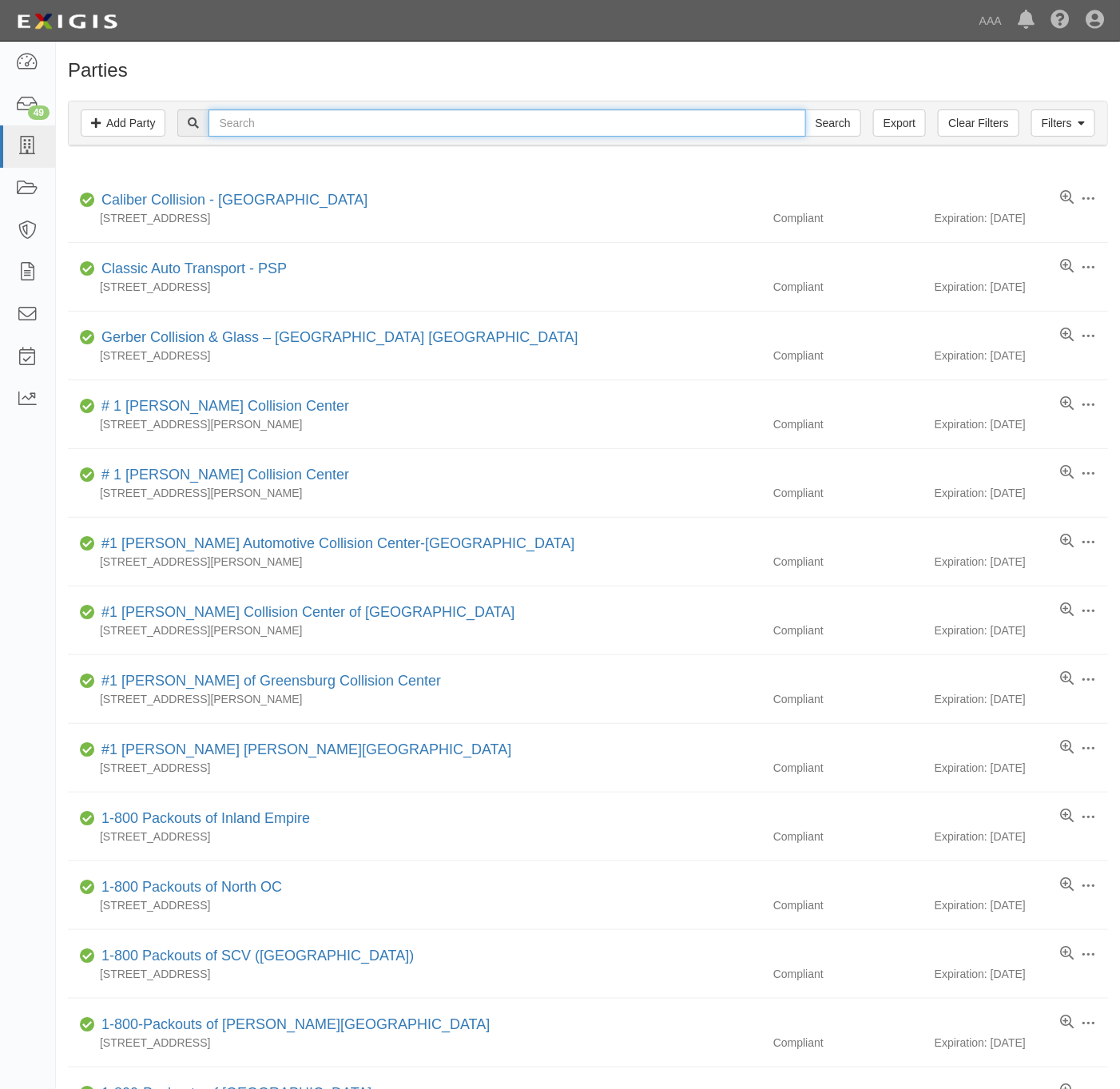
click at [457, 129] on input "text" at bounding box center [506, 123] width 597 height 27
paste input "160700 - [PERSON_NAME] TOW, INC"
type input "160700 - [PERSON_NAME] TOW, INC"
drag, startPoint x: 834, startPoint y: 126, endPoint x: 847, endPoint y: 126, distance: 13.0
click at [835, 126] on input "Search" at bounding box center [833, 123] width 56 height 27
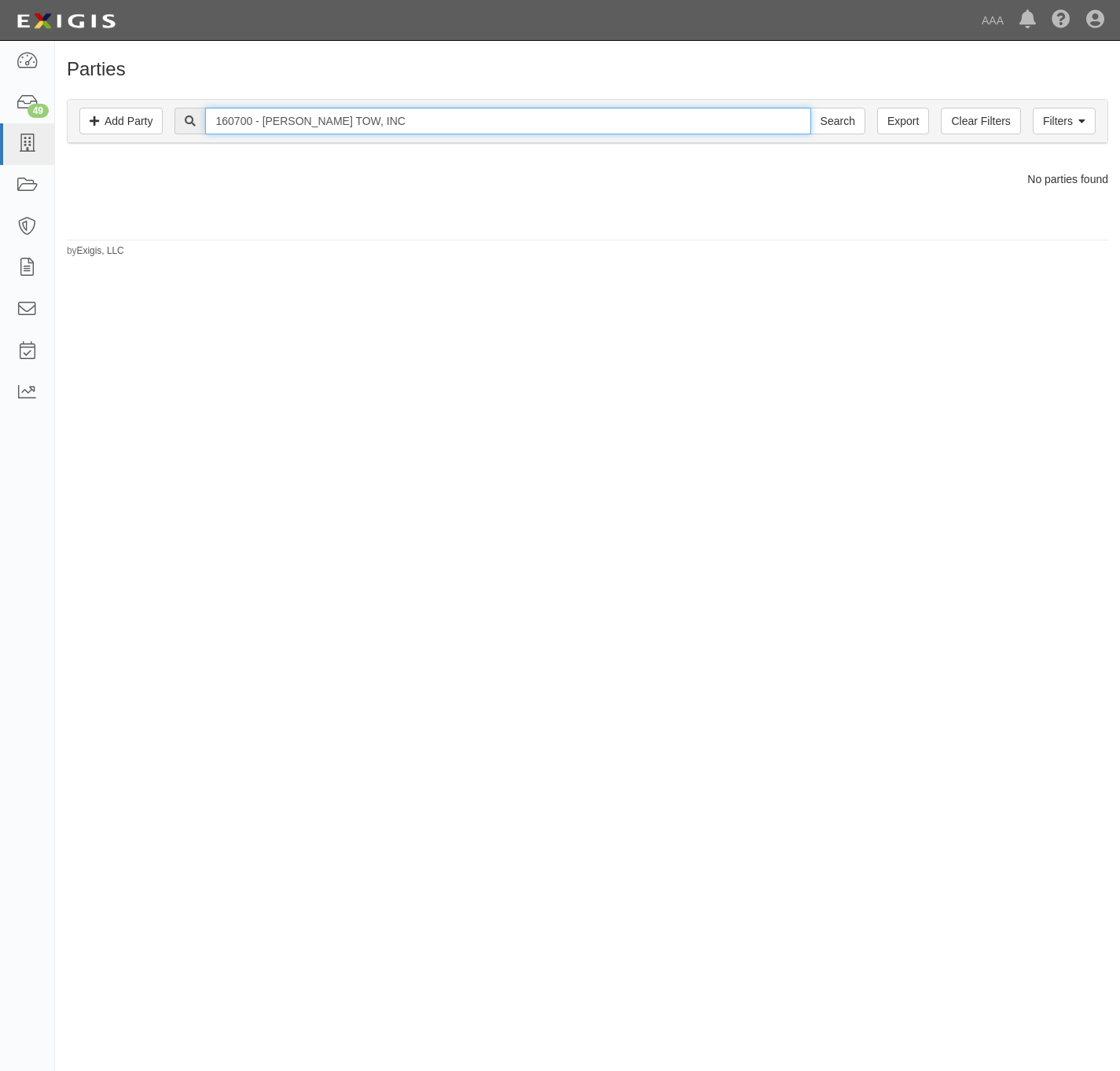
drag, startPoint x: 278, startPoint y: 125, endPoint x: 213, endPoint y: 139, distance: 66.5
click at [213, 139] on div "Filters Add Party Clear Filters Export 160700 - VERNOLA'S TOW, INC Search Filte…" at bounding box center [587, 121] width 1039 height 43
type input "veRNOLA'S TOW, INC"
click at [810, 108] on input "Search" at bounding box center [838, 121] width 55 height 27
click at [332, 120] on input "veRNOLA'S TOW, INC" at bounding box center [507, 121] width 605 height 27
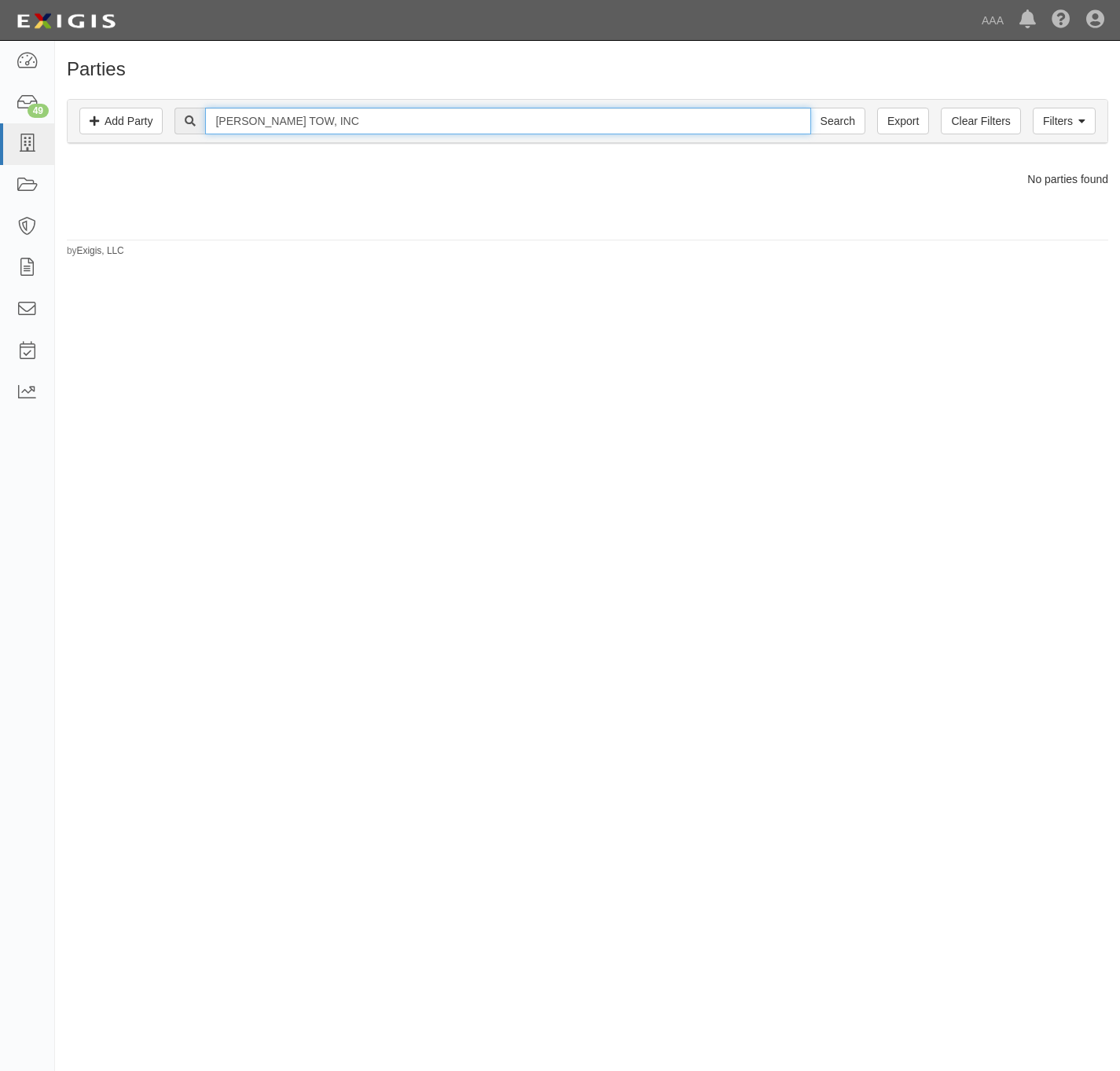
click at [333, 123] on input "veRNOLA'S TOW, INC" at bounding box center [507, 121] width 605 height 27
type input "veRNOLA'S TOW,"
click at [810, 108] on input "Search" at bounding box center [838, 121] width 55 height 27
click at [379, 132] on input "veRNOLA'S TOW," at bounding box center [507, 121] width 605 height 27
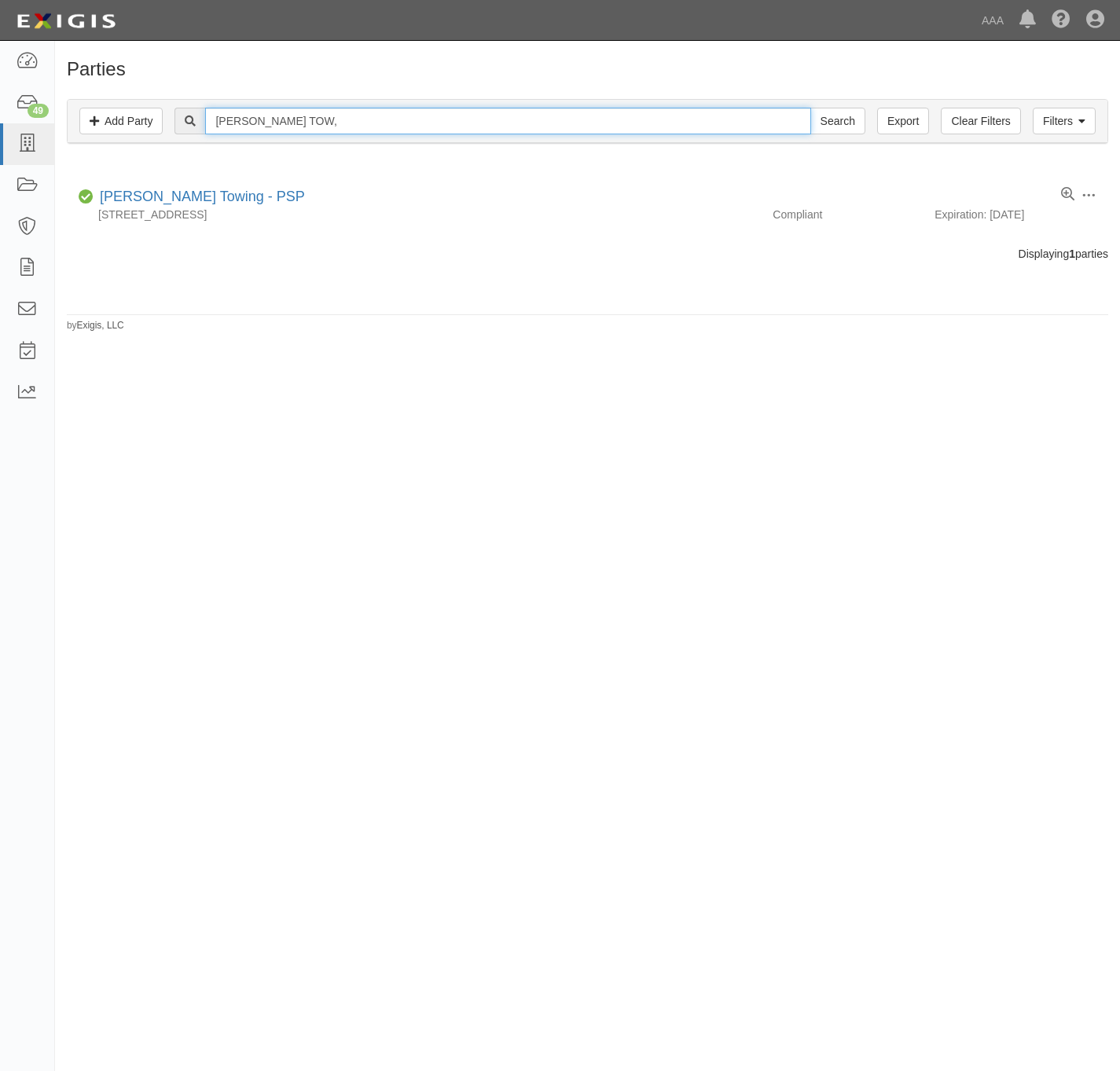
click at [379, 132] on input "veRNOLA'S TOW," at bounding box center [507, 121] width 605 height 27
type input "A & E towing"
click at [810, 108] on input "Search" at bounding box center [838, 121] width 55 height 27
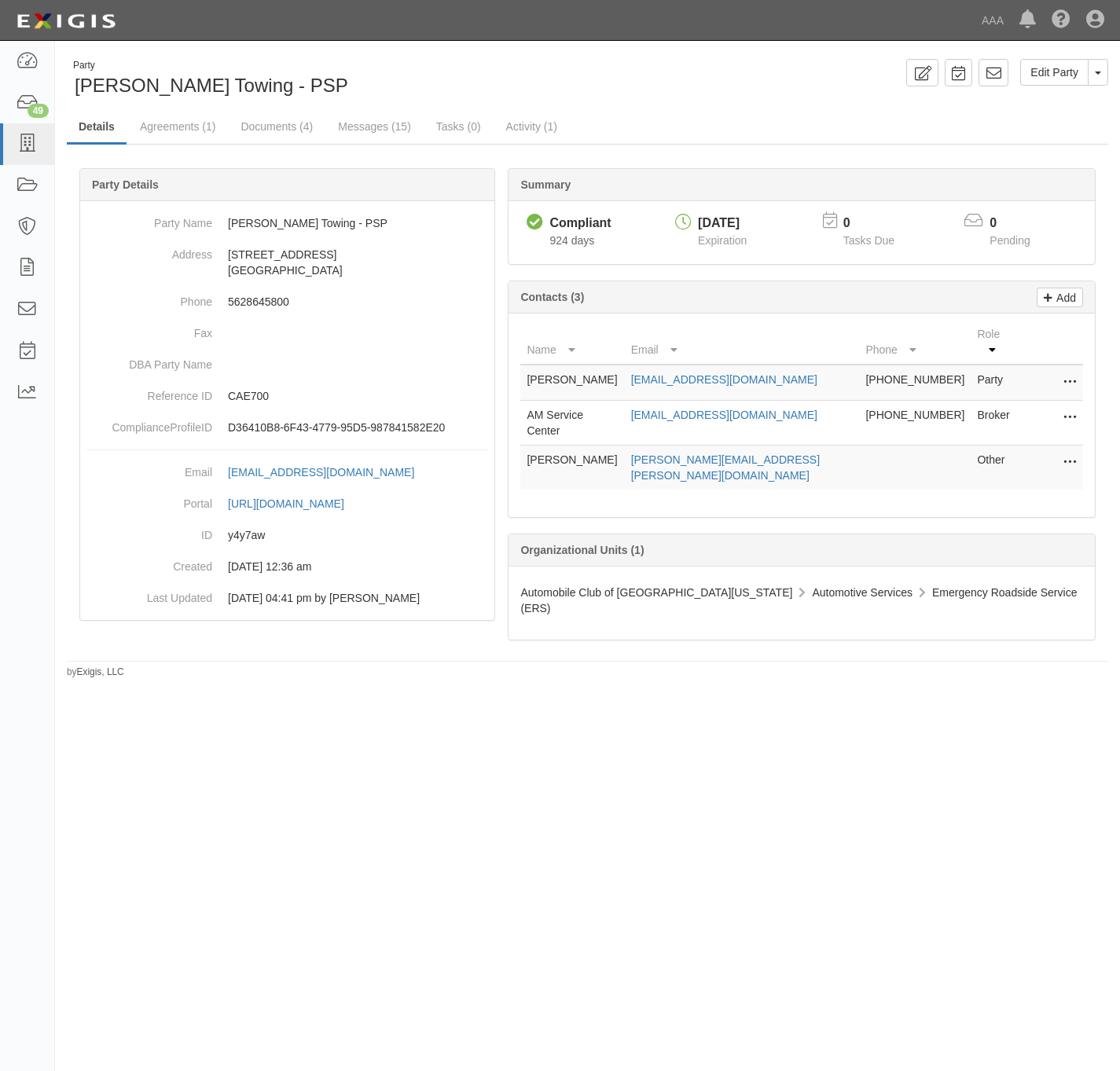
click at [1056, 452] on button at bounding box center [1066, 462] width 21 height 22
click at [998, 448] on link "Edit" at bounding box center [1014, 458] width 125 height 28
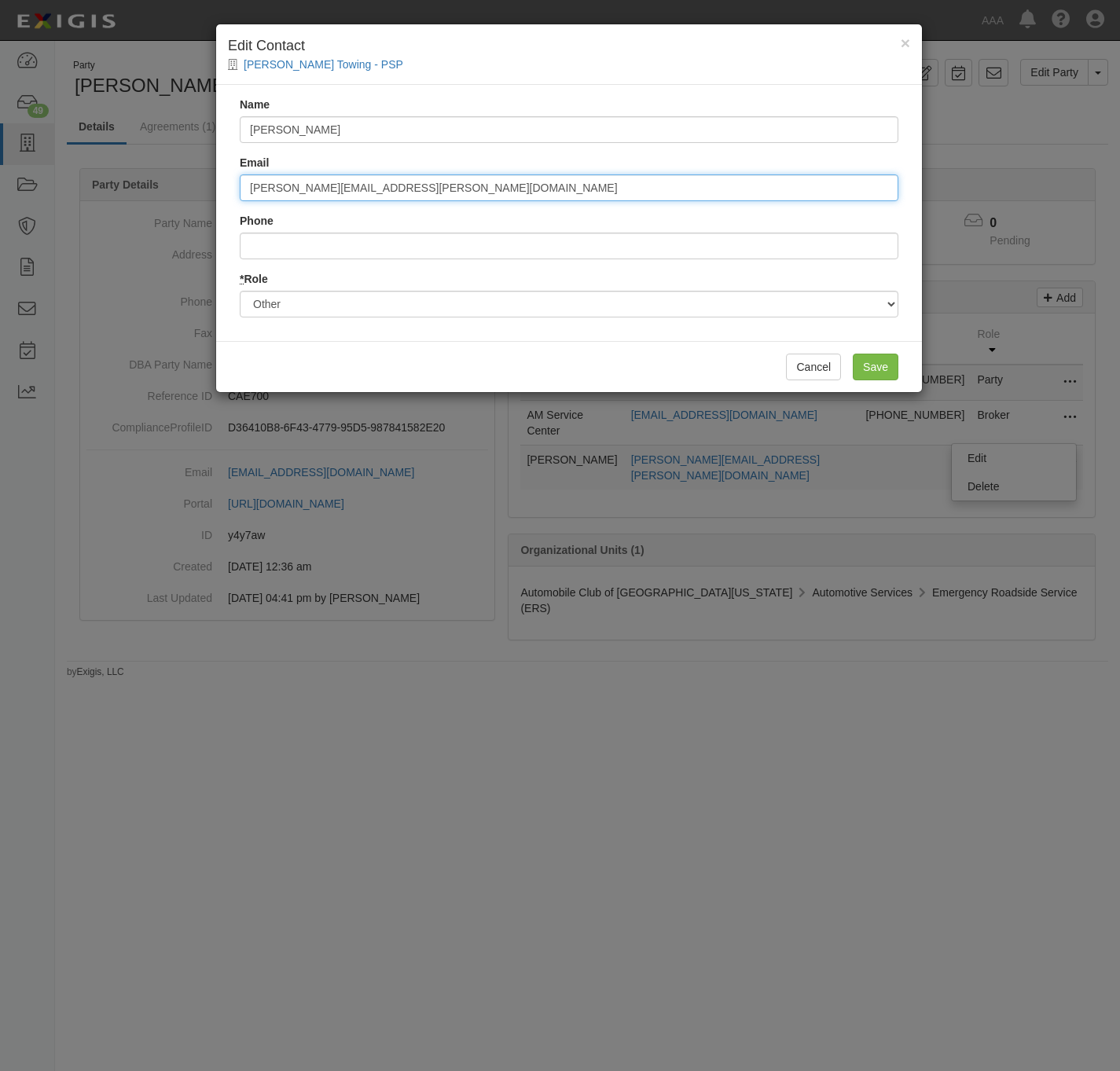
click at [369, 198] on input "[PERSON_NAME][EMAIL_ADDRESS][PERSON_NAME][DOMAIN_NAME]" at bounding box center [569, 188] width 658 height 27
click at [369, 198] on input "escoto.jose@ace.aaa.com" at bounding box center [569, 188] width 658 height 27
paste input "422017"
click at [346, 192] on input "422017" at bounding box center [569, 188] width 658 height 27
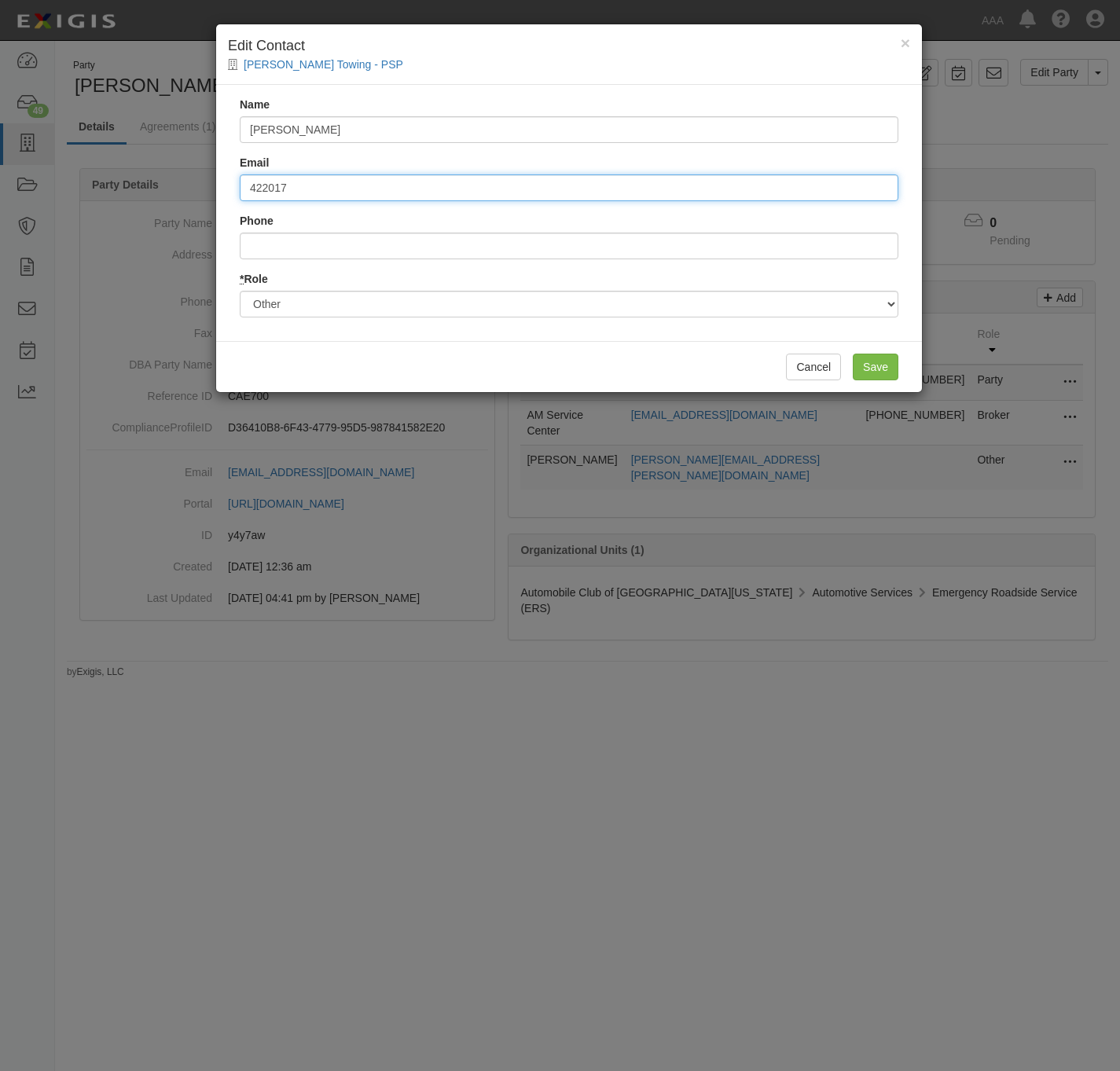
click at [346, 192] on input "422017" at bounding box center [569, 188] width 658 height 27
click at [345, 193] on input "422017" at bounding box center [569, 188] width 658 height 27
paste input "miranda.raegan@ace.aaa.com"
type input "miranda.raegan@ace.aaa.com"
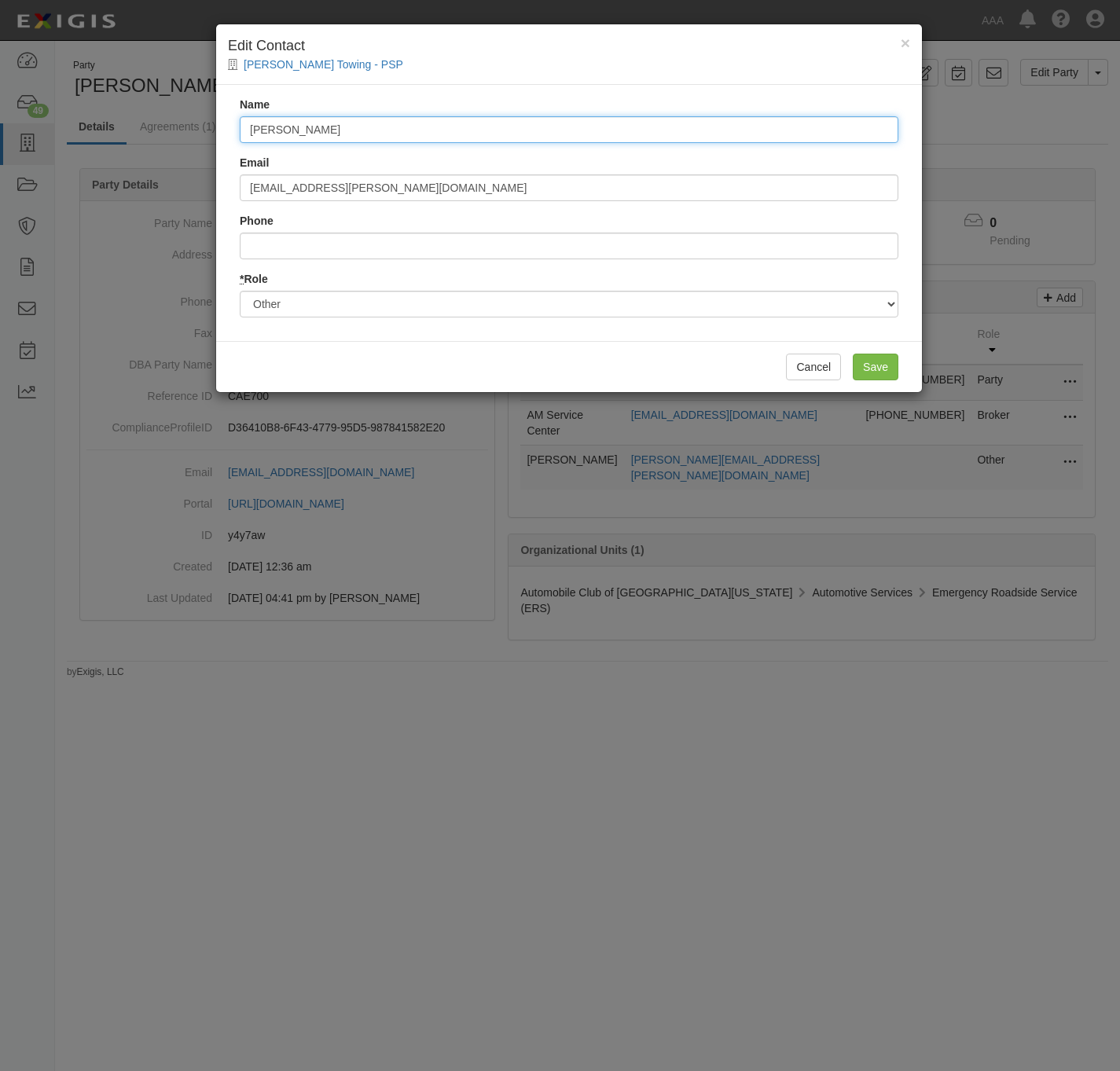
click at [342, 130] on input "Jose Escoto" at bounding box center [569, 130] width 658 height 27
type input "Raegan Miranda"
click at [887, 361] on input "Save" at bounding box center [875, 367] width 46 height 27
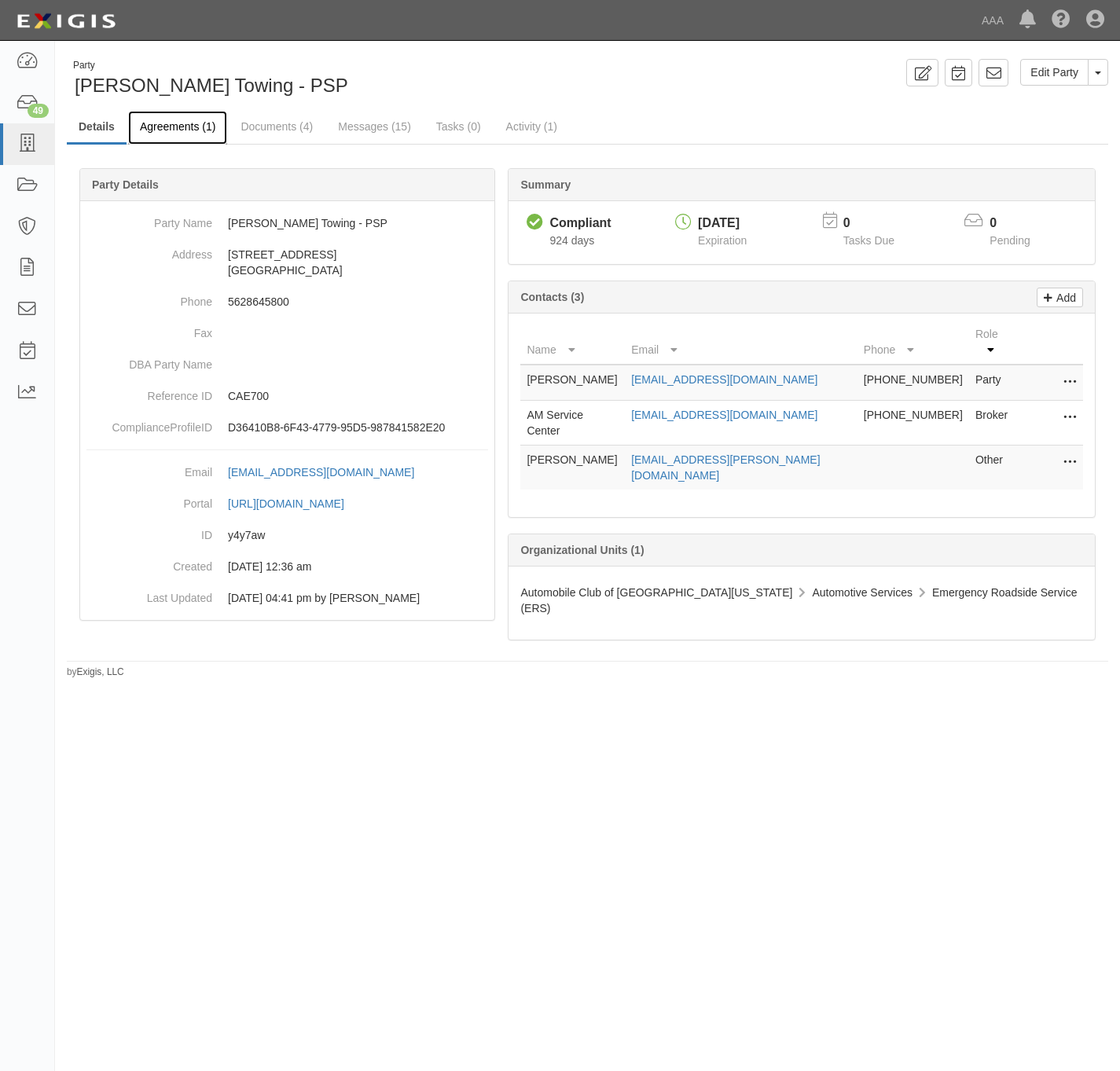
click at [177, 125] on link "Agreements (1)" at bounding box center [177, 127] width 99 height 34
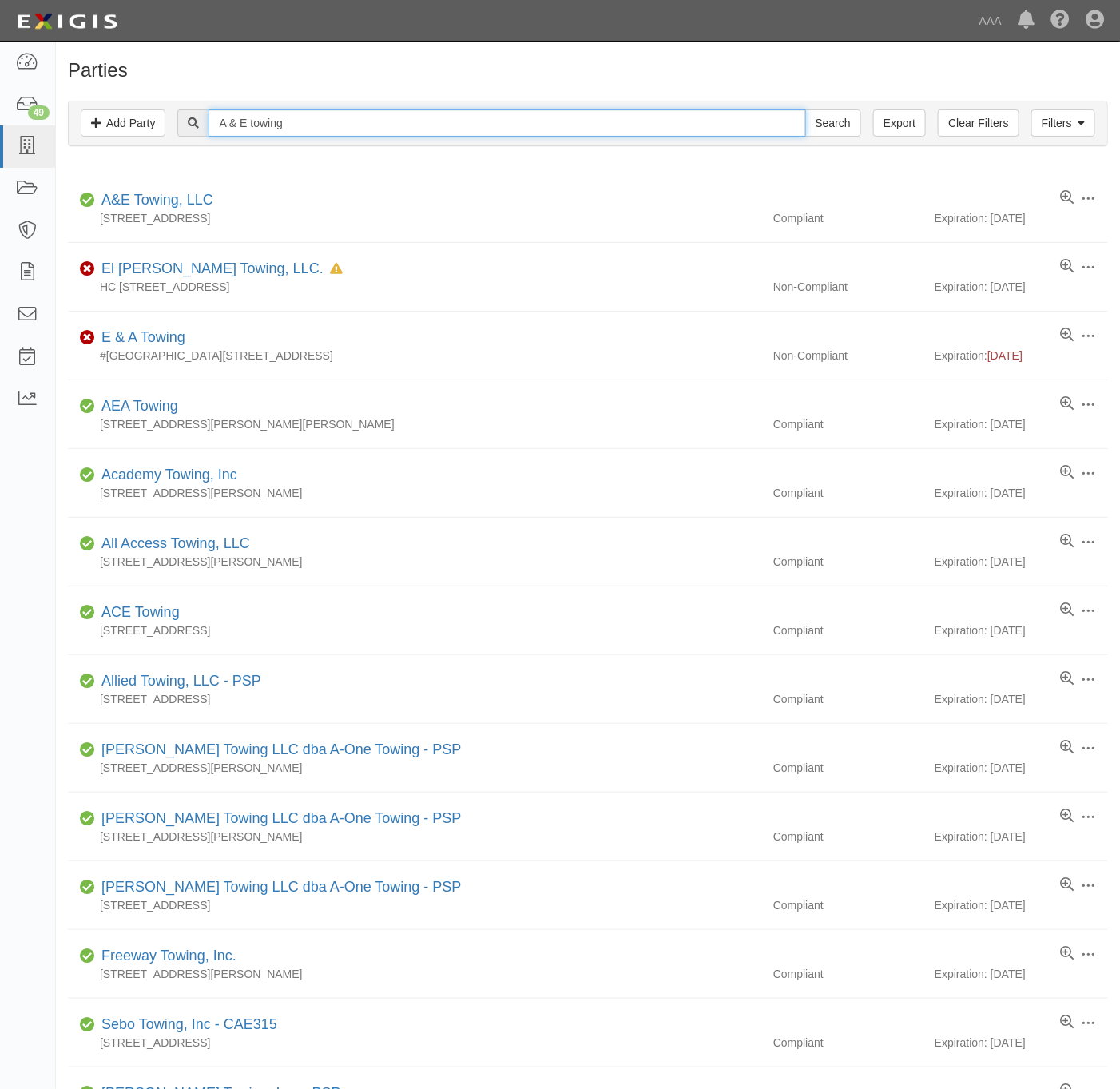
click at [285, 132] on input "A & E towing" at bounding box center [506, 123] width 597 height 27
click at [1050, 130] on link "Filters" at bounding box center [1063, 123] width 64 height 27
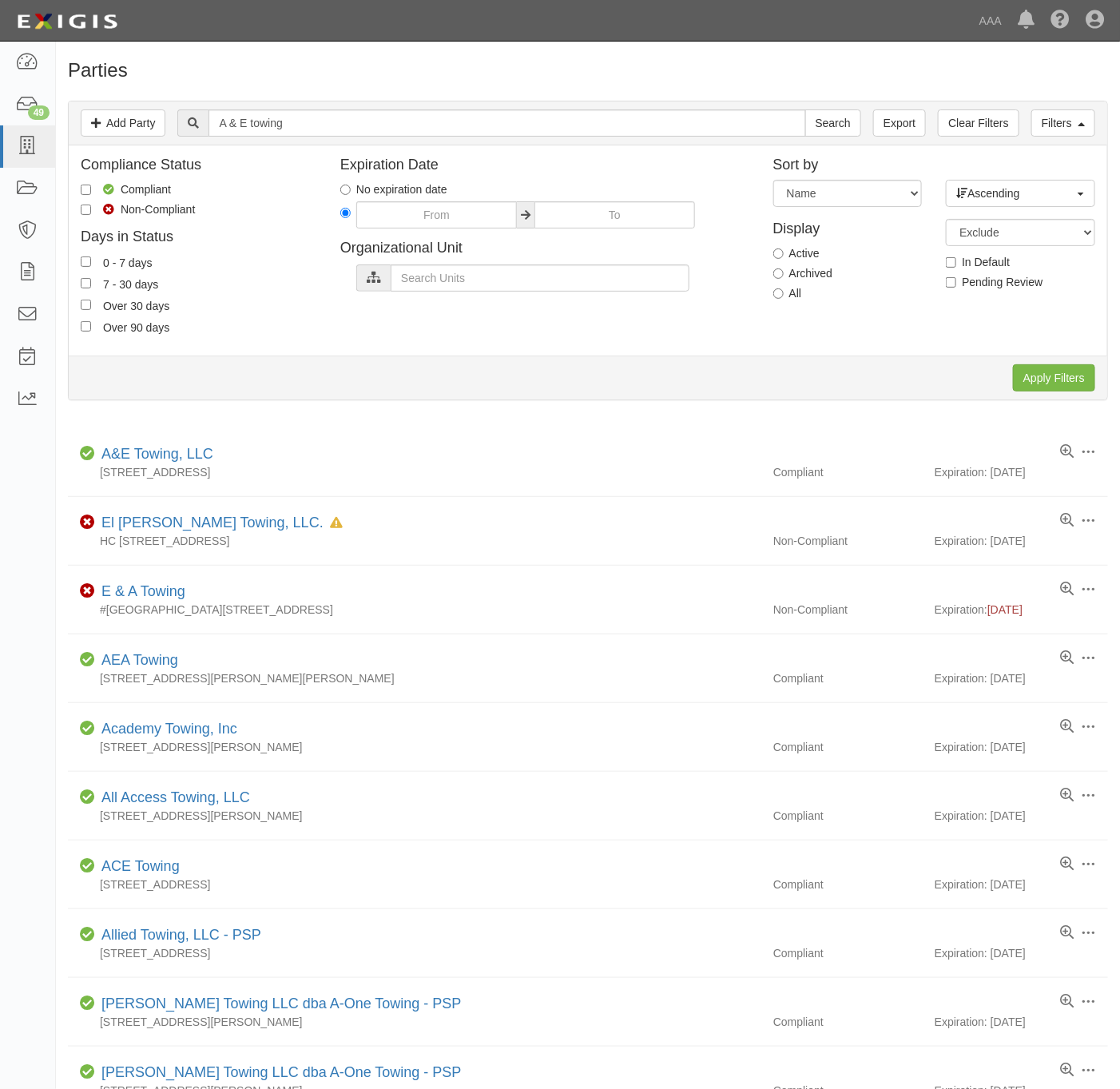
click at [793, 293] on label "All" at bounding box center [787, 293] width 29 height 16
click at [784, 293] on input "All" at bounding box center [778, 294] width 10 height 10
radio input "true"
click at [1033, 370] on input "Apply Filters" at bounding box center [1054, 378] width 83 height 27
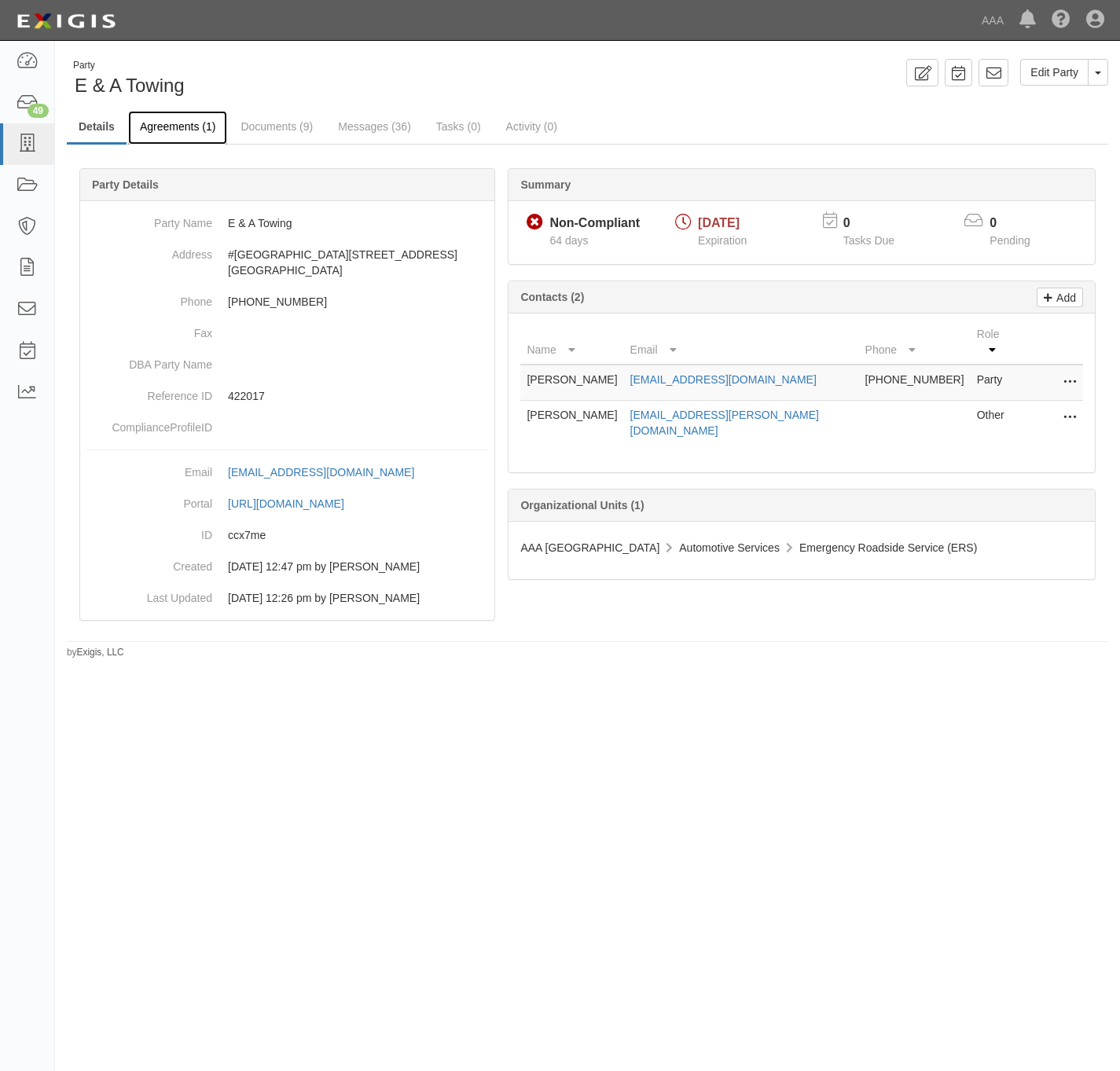
click at [201, 124] on link "Agreements (1)" at bounding box center [177, 127] width 99 height 34
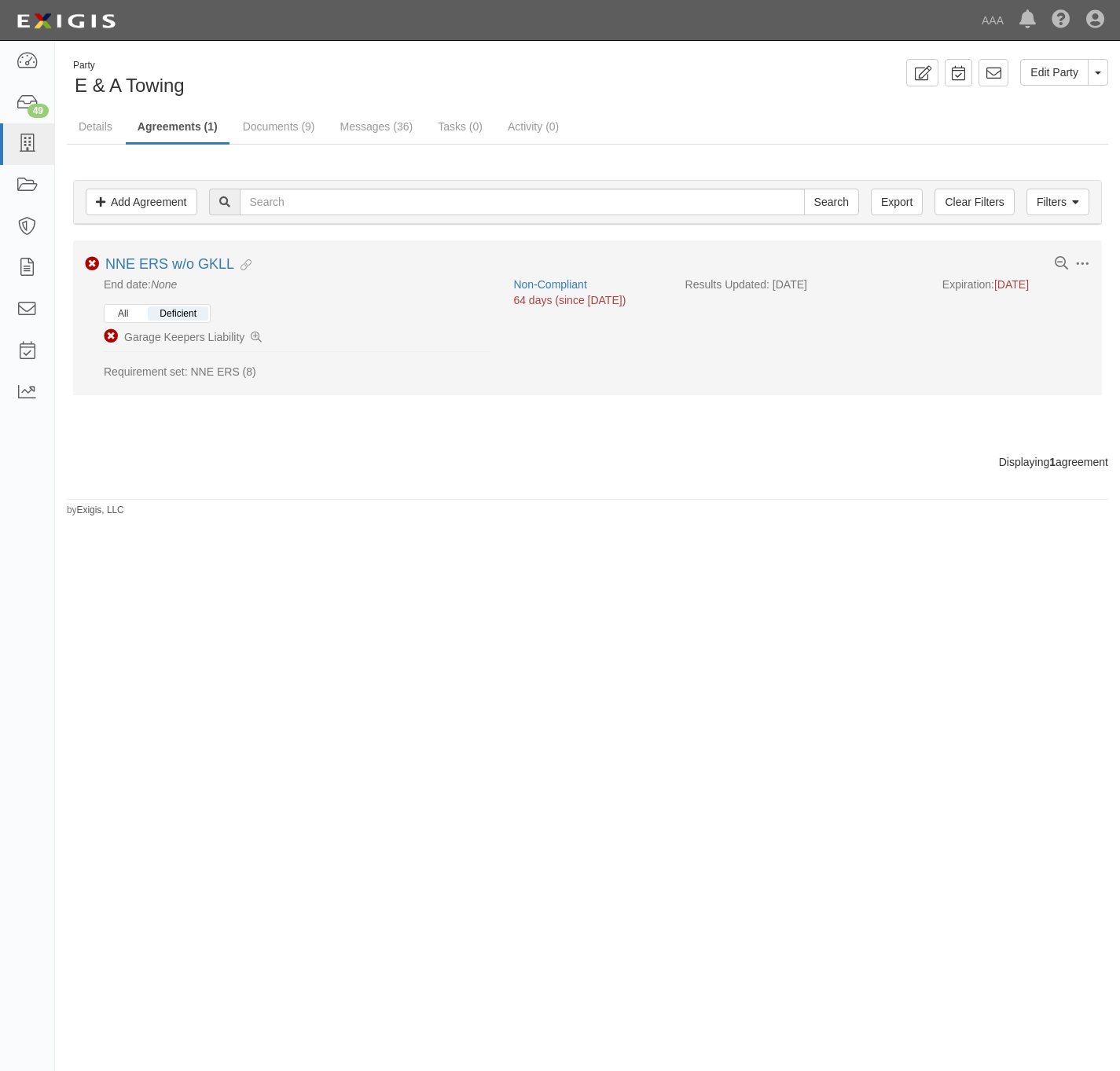
click at [130, 315] on button "All" at bounding box center [123, 313] width 34 height 14
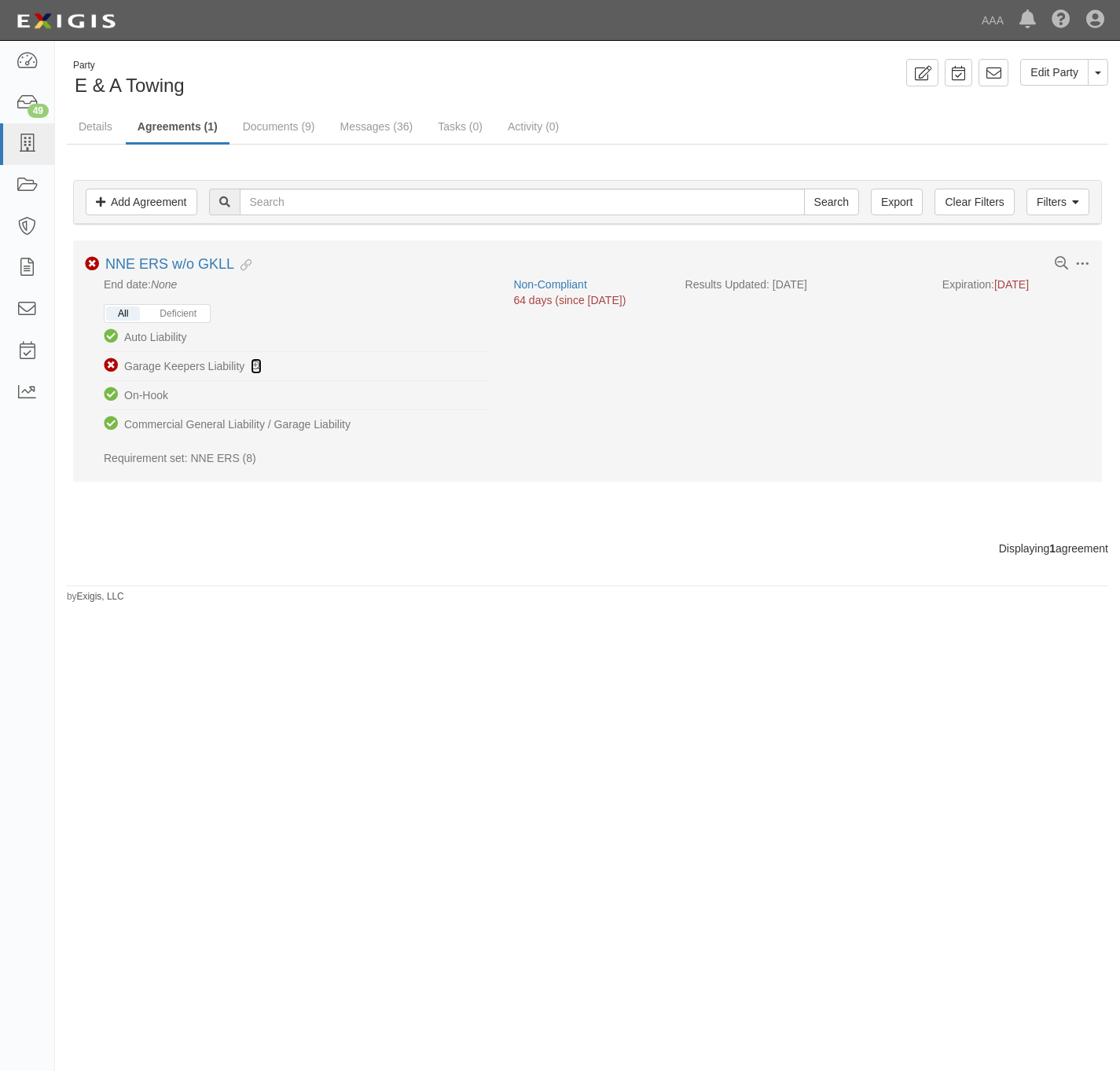
click at [262, 369] on icon at bounding box center [256, 366] width 11 height 11
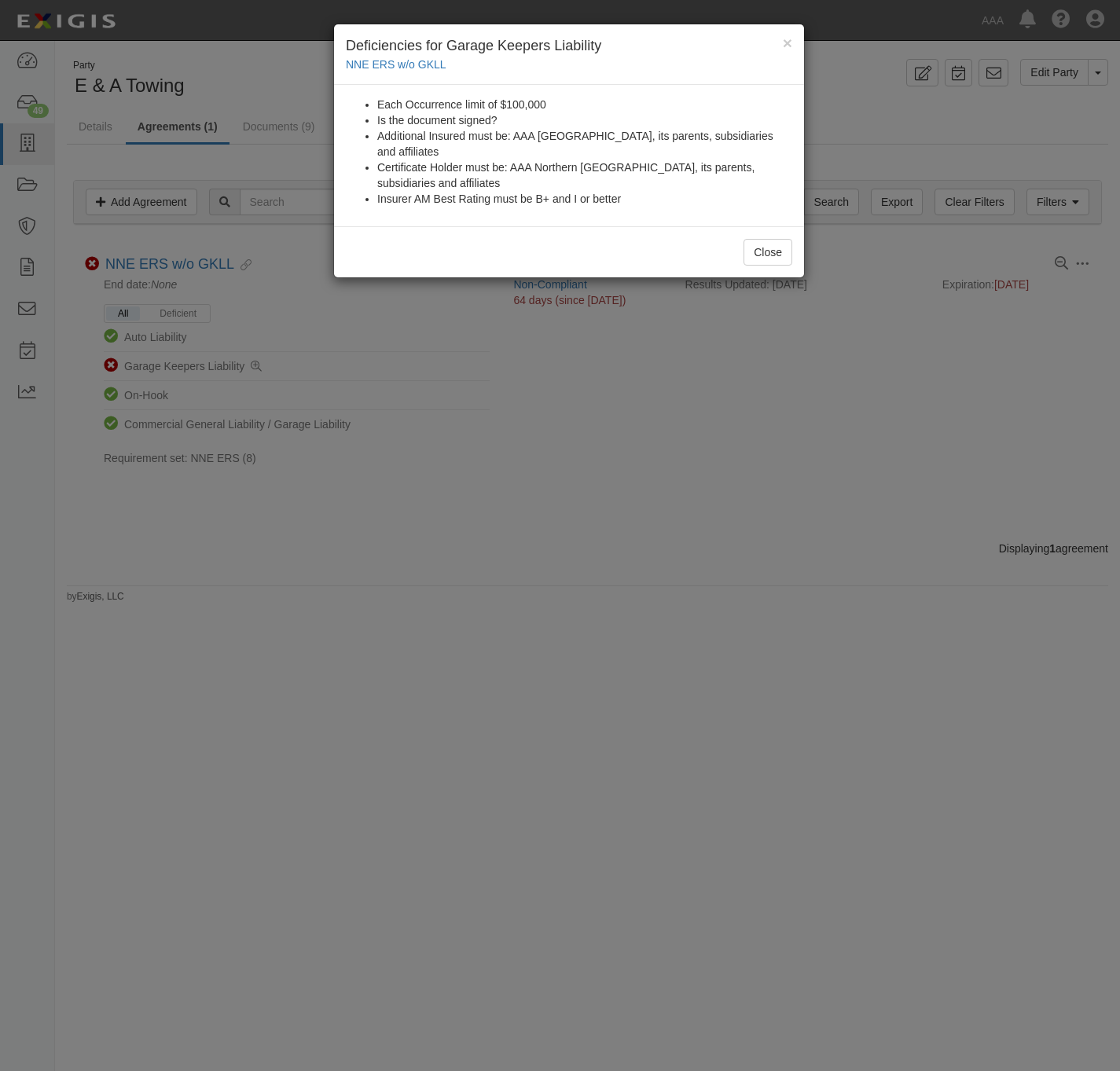
click at [562, 573] on div "× Deficiencies for Garage Keepers Liability NNE ERS w/o GKLL Each Occurrence li…" at bounding box center [560, 536] width 1120 height 1071
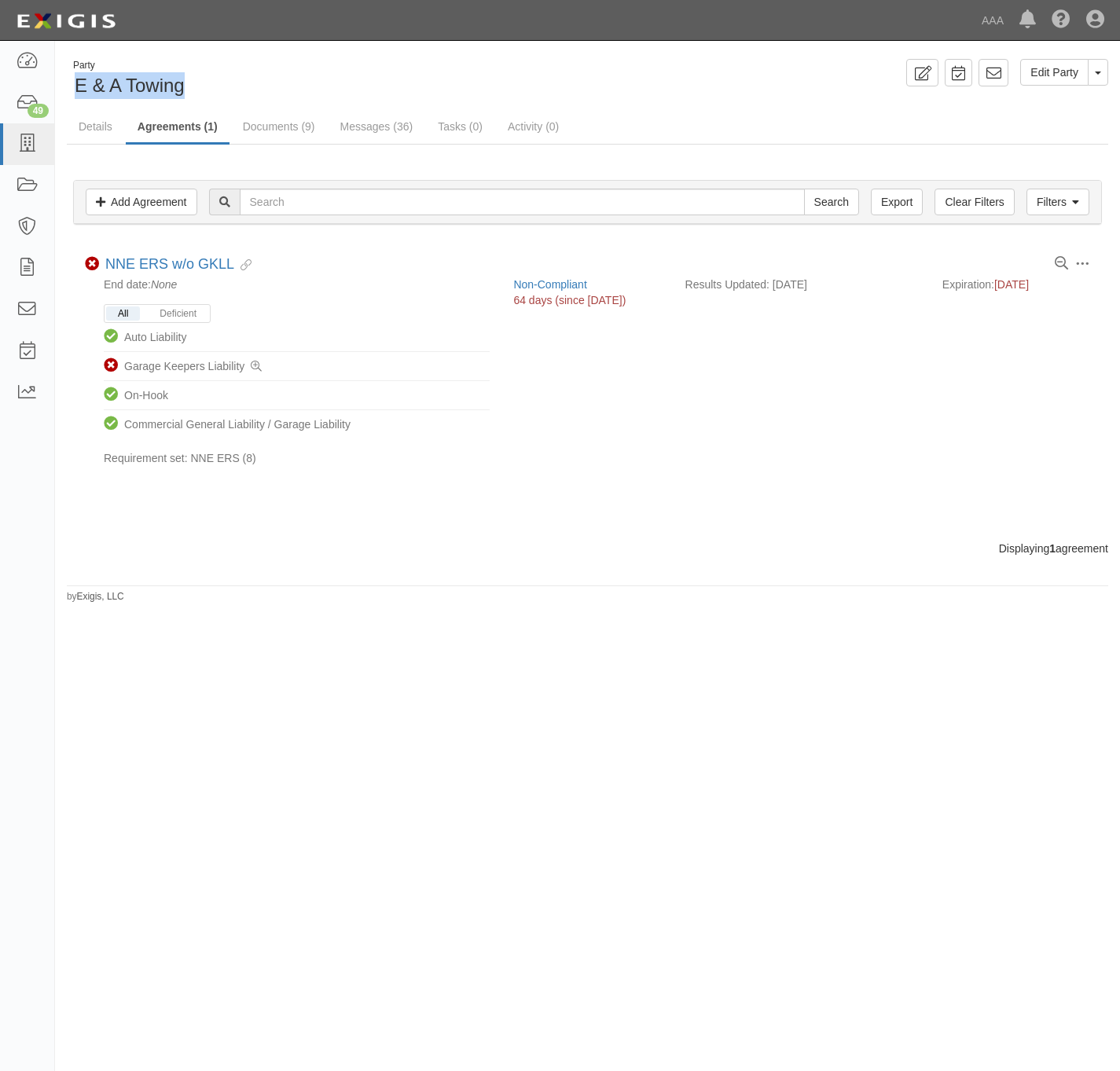
drag, startPoint x: 215, startPoint y: 86, endPoint x: 69, endPoint y: 93, distance: 146.2
click at [69, 93] on div "Party E & A Towing" at bounding box center [320, 79] width 509 height 40
copy span "E & A Towing"
click at [87, 124] on link "Details" at bounding box center [95, 127] width 57 height 34
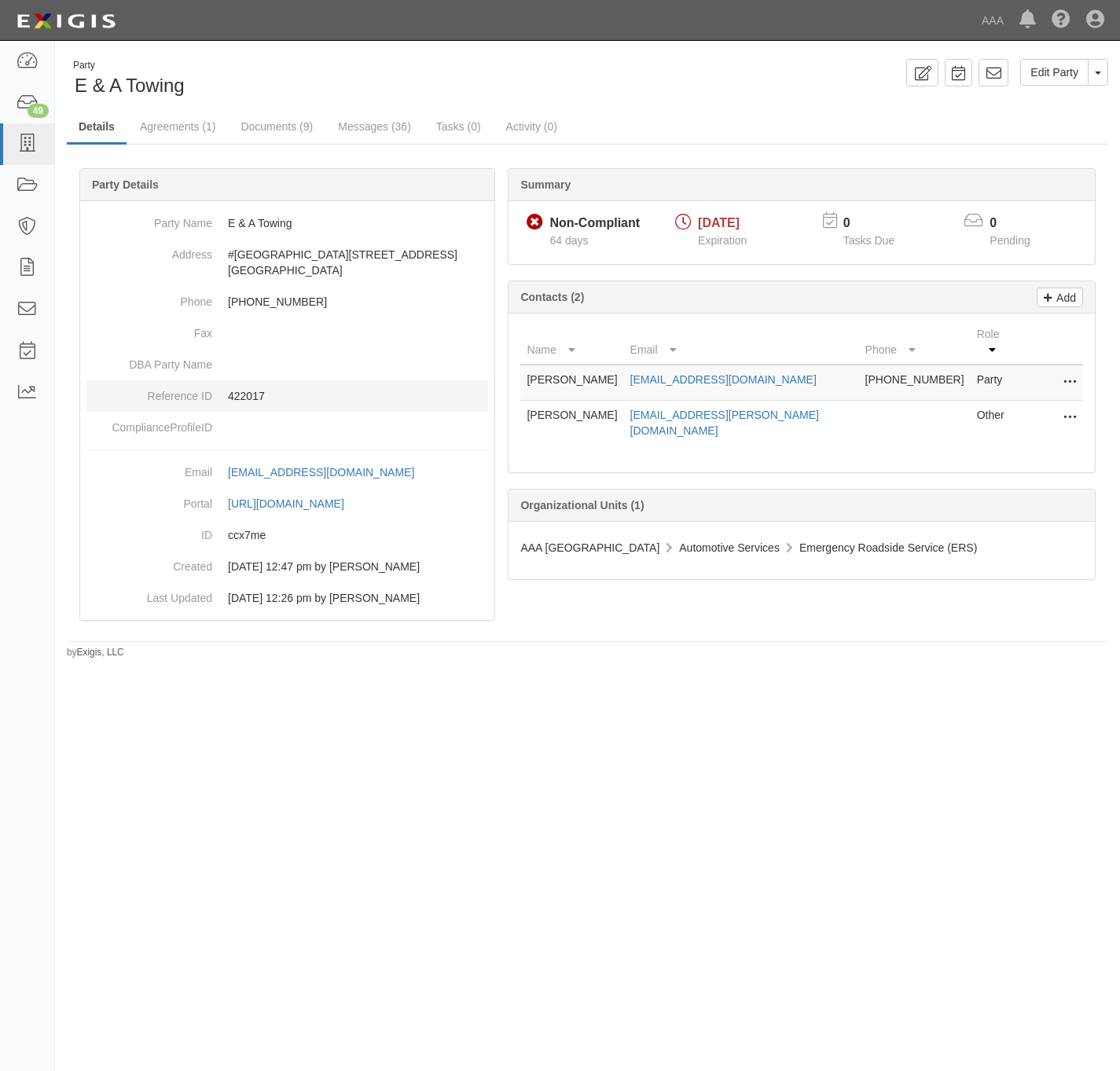
click at [243, 399] on p "422017" at bounding box center [358, 396] width 260 height 16
copy p "422017"
click at [174, 123] on link "Agreements (1)" at bounding box center [177, 127] width 99 height 34
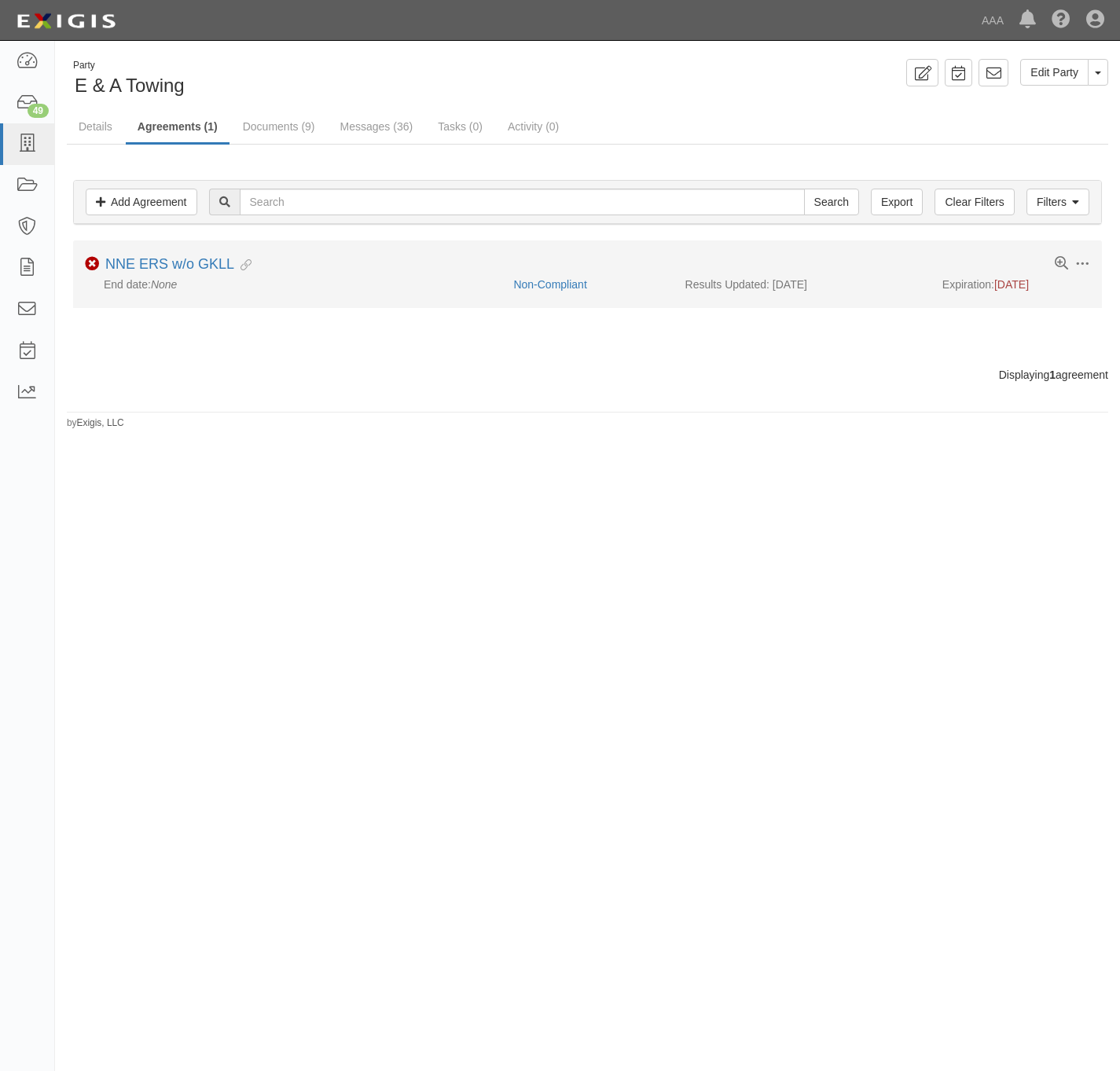
click at [227, 279] on div "End date: None" at bounding box center [293, 284] width 417 height 16
drag, startPoint x: 236, startPoint y: 267, endPoint x: 105, endPoint y: 260, distance: 131.2
click at [105, 260] on div "NNE ERS w/o GKLL Evidence Linked" at bounding box center [179, 265] width 146 height 17
copy link "NNE ERS w/o GKLL"
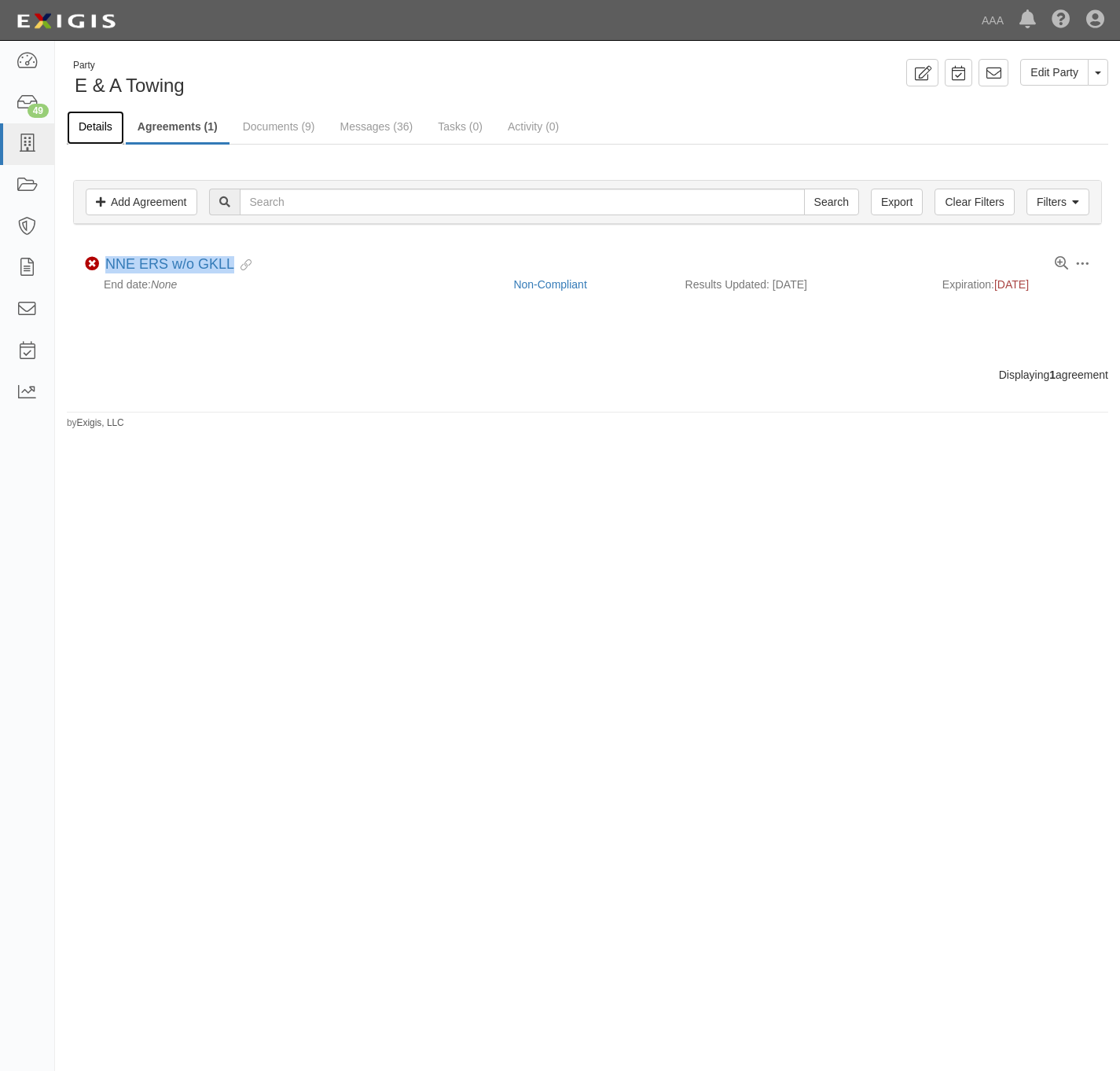
click at [95, 115] on link "Details" at bounding box center [95, 127] width 57 height 34
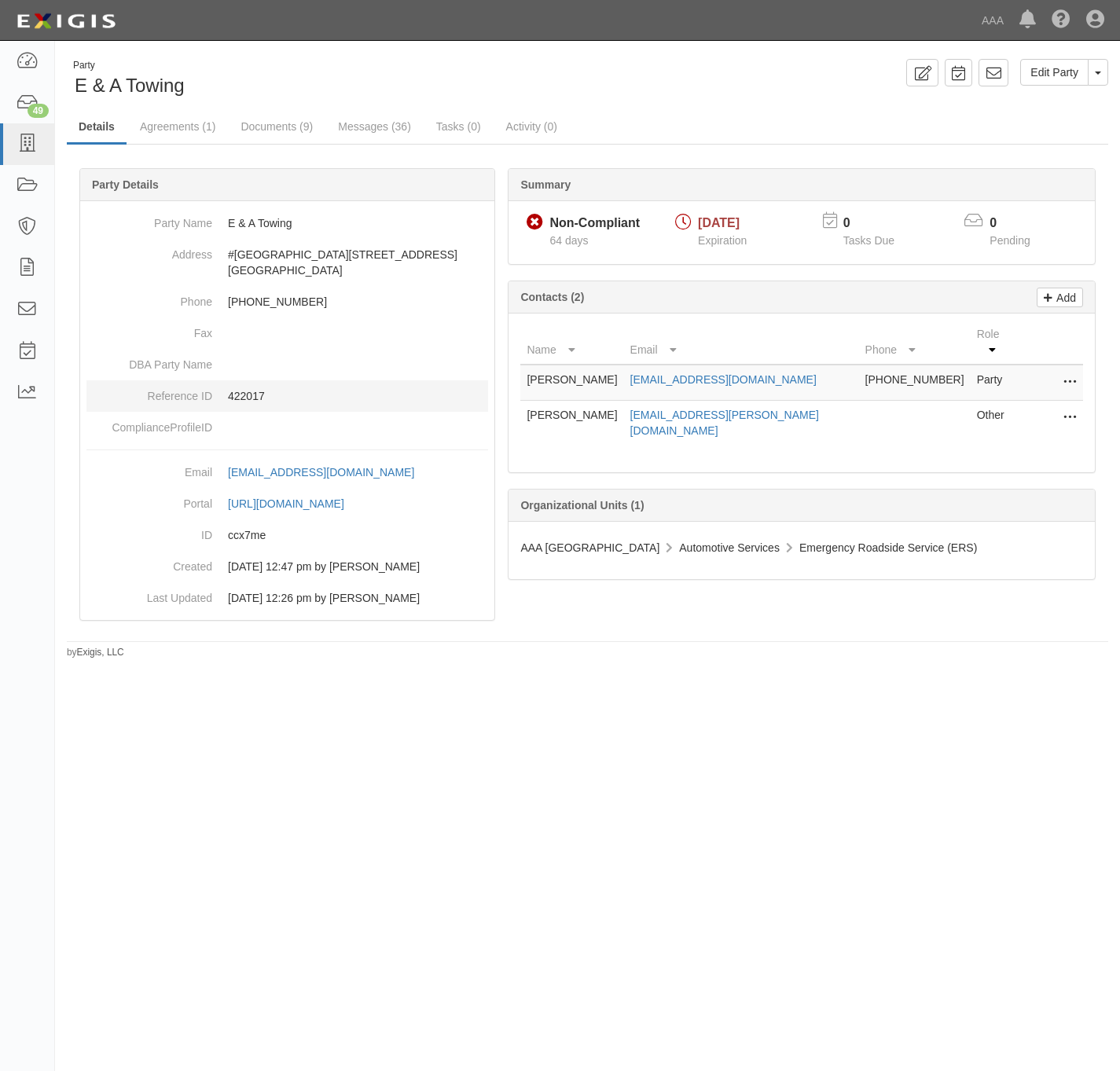
click at [250, 403] on p "422017" at bounding box center [358, 396] width 260 height 16
copy p "422017"
click at [188, 130] on link "Agreements (1)" at bounding box center [177, 127] width 99 height 34
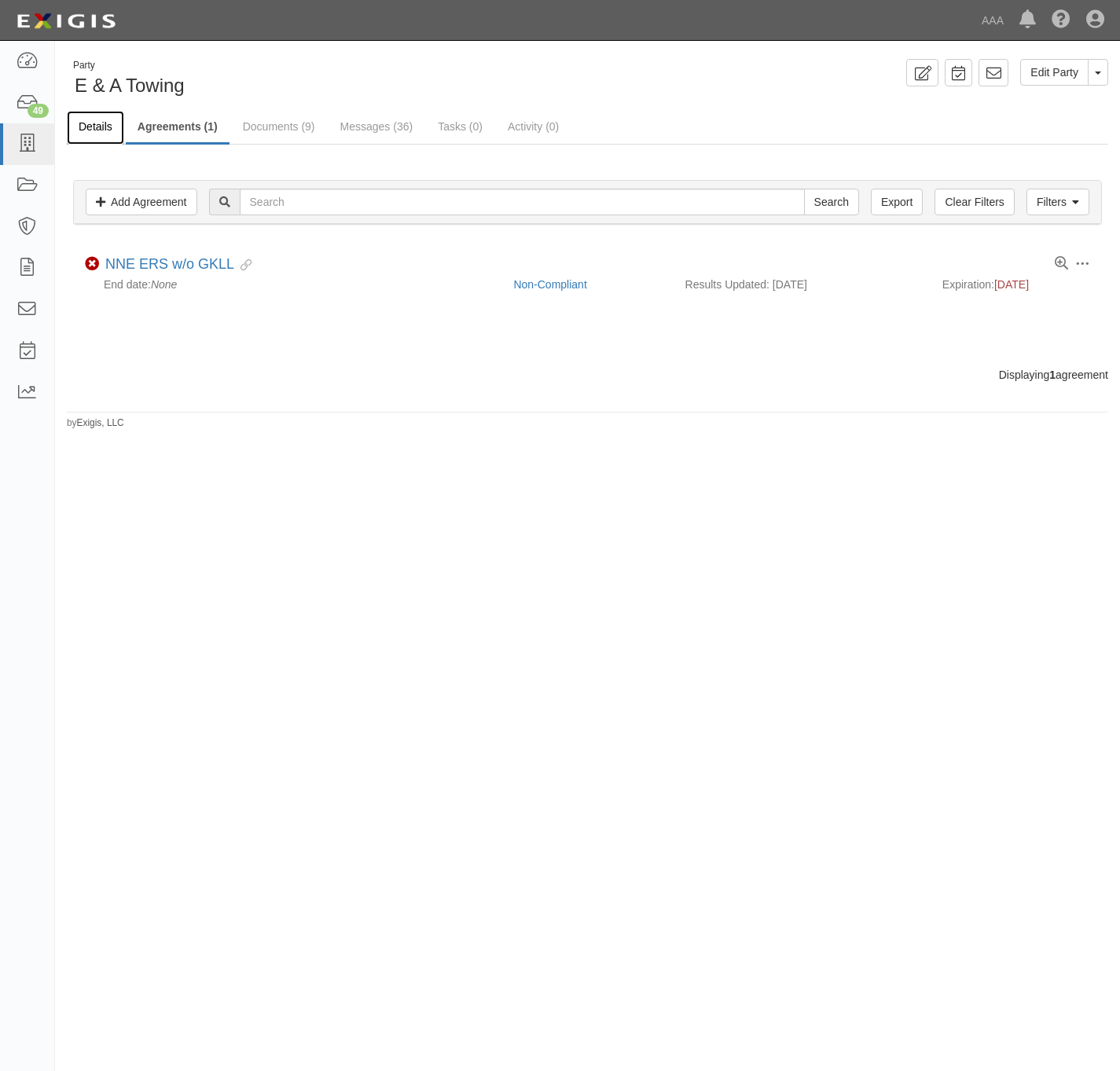
click at [111, 125] on link "Details" at bounding box center [95, 127] width 57 height 34
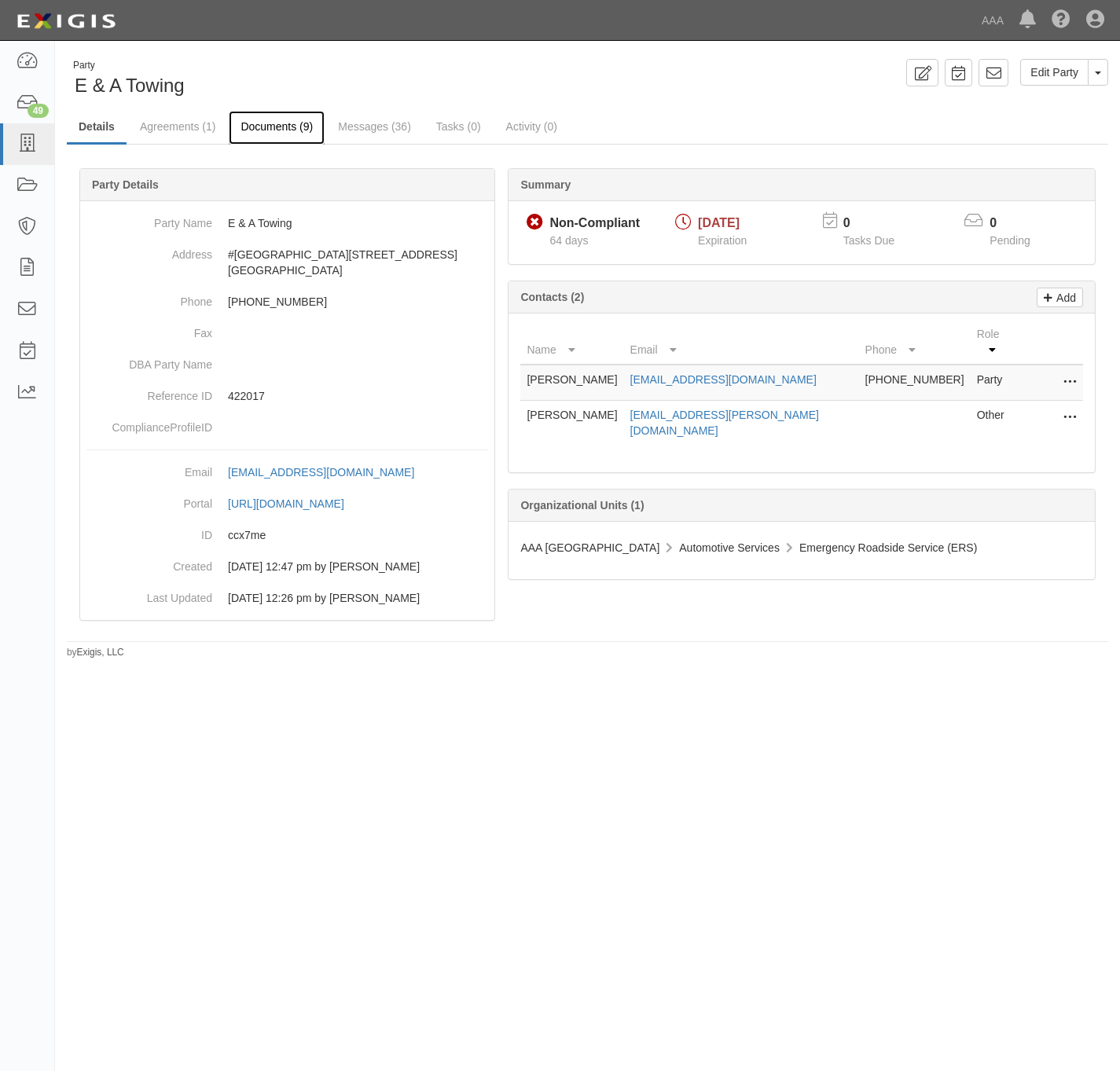
click at [283, 130] on link "Documents (9)" at bounding box center [276, 127] width 95 height 34
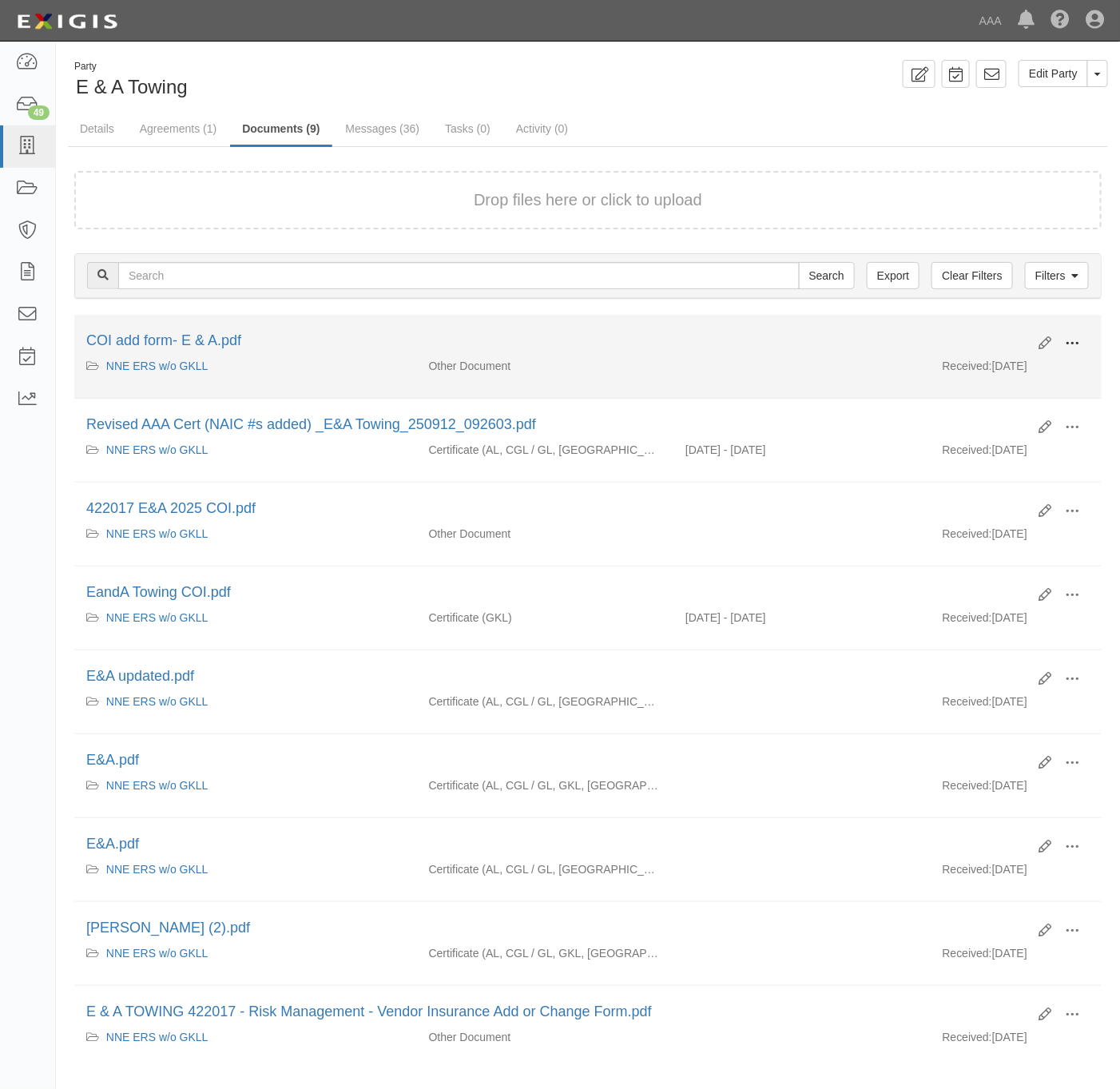
click at [1084, 341] on button at bounding box center [1073, 344] width 35 height 27
click at [1000, 369] on link "View" at bounding box center [995, 366] width 127 height 29
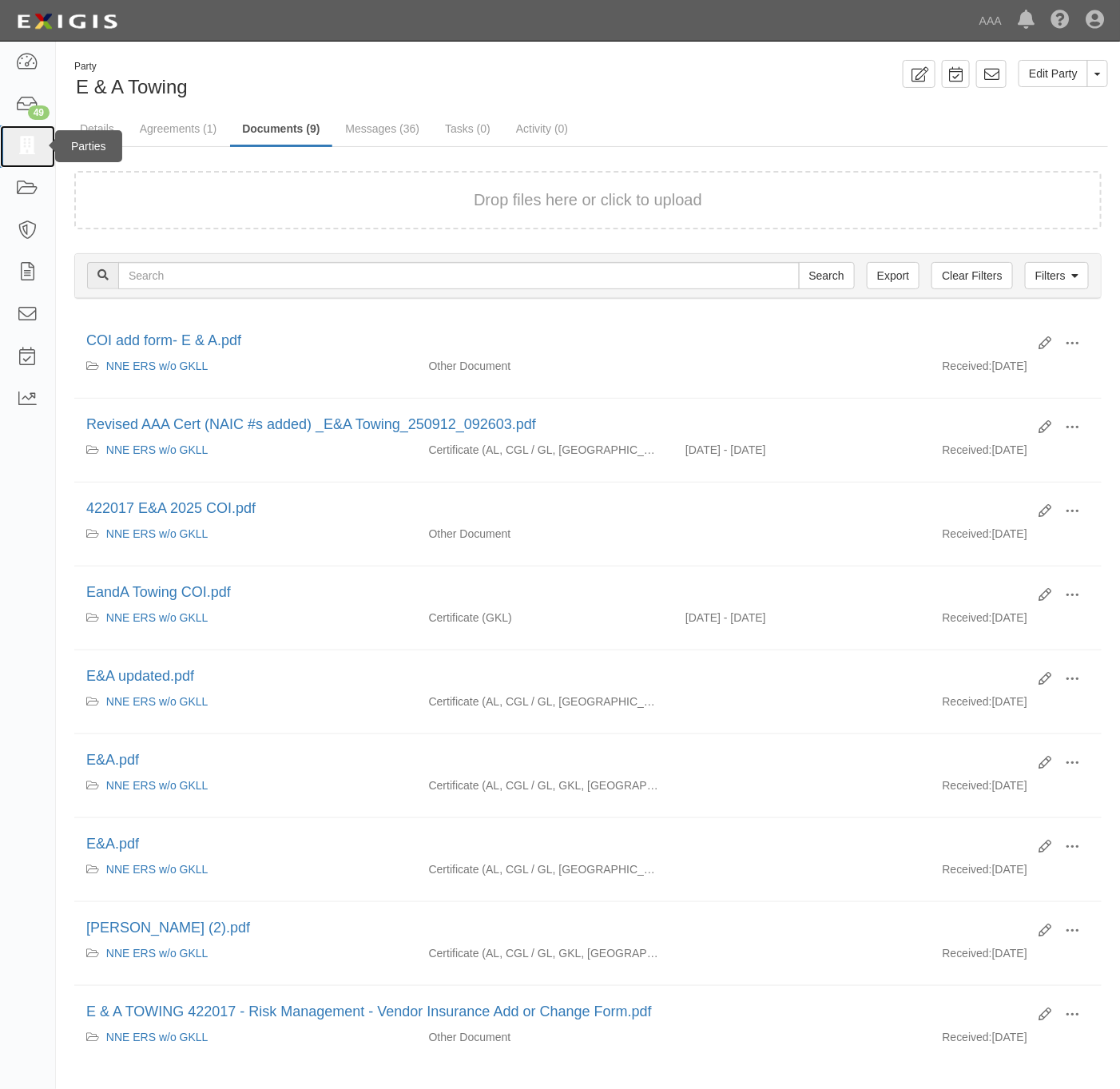
click at [44, 144] on link at bounding box center [27, 147] width 55 height 42
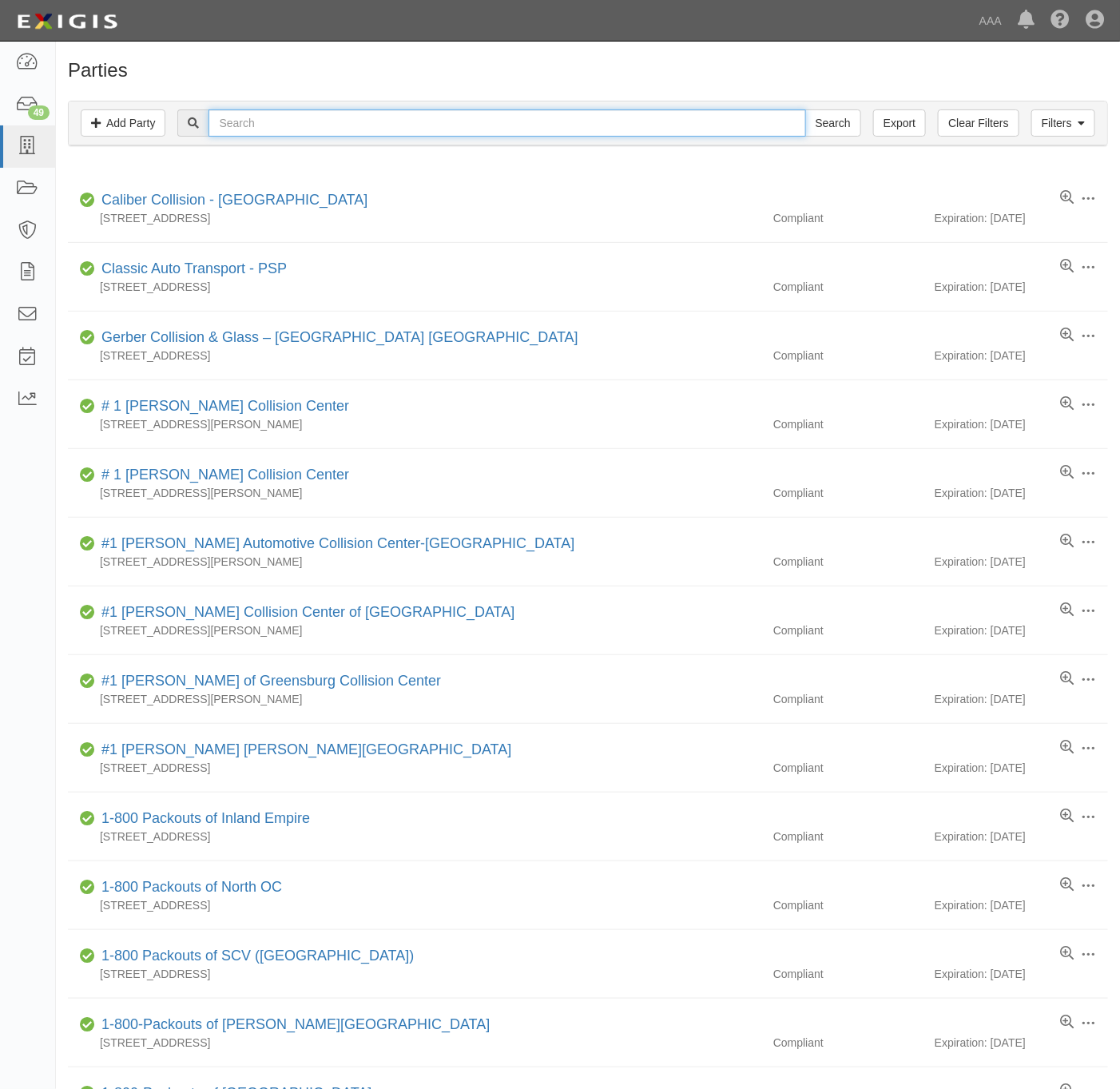
click at [362, 130] on input "text" at bounding box center [506, 123] width 597 height 27
type input "omar's towing"
click at [805, 110] on input "Search" at bounding box center [833, 123] width 56 height 27
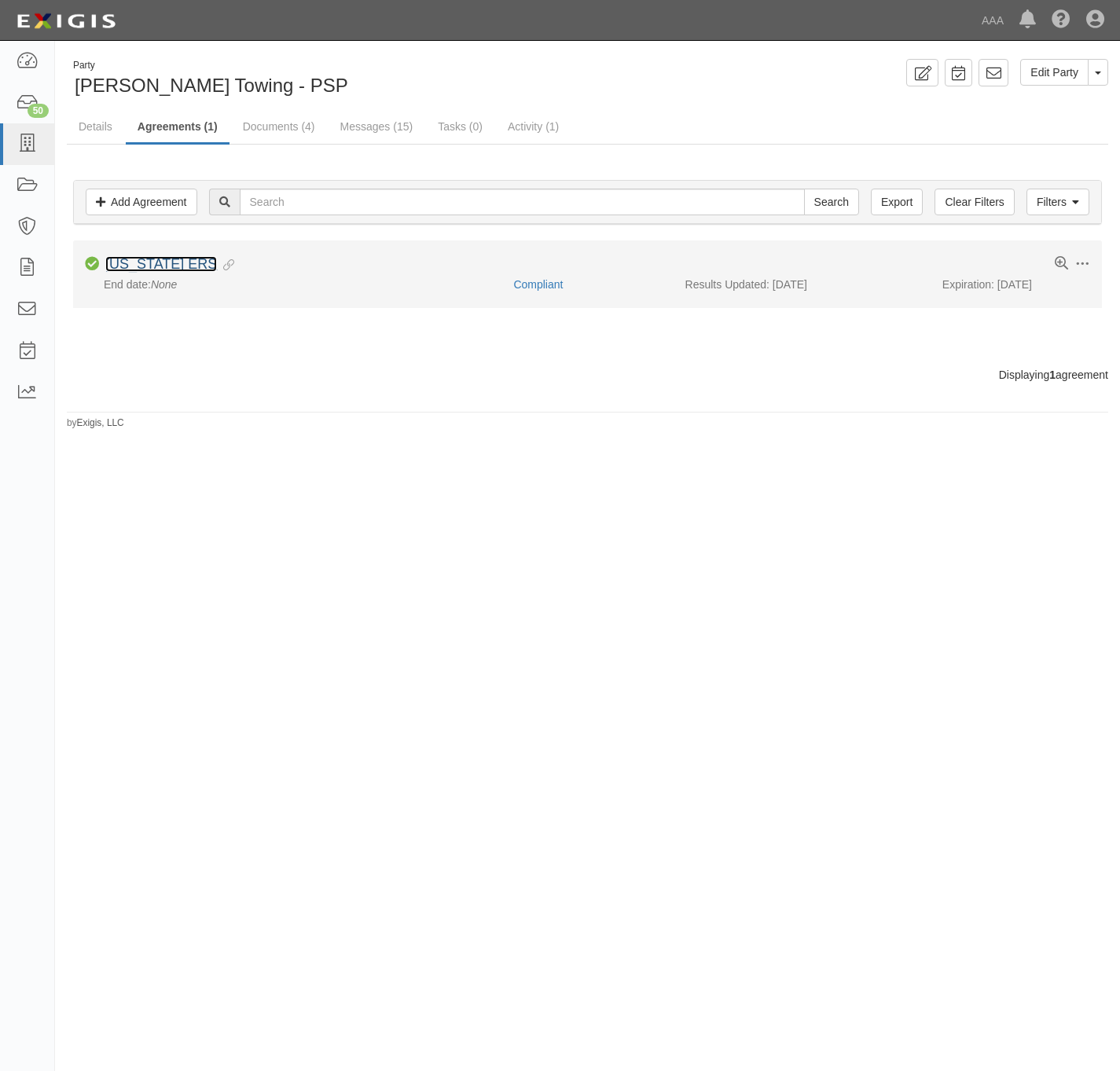
drag, startPoint x: 0, startPoint y: 0, endPoint x: 154, endPoint y: 262, distance: 303.9
click at [154, 262] on link "[US_STATE] ERS" at bounding box center [161, 264] width 111 height 16
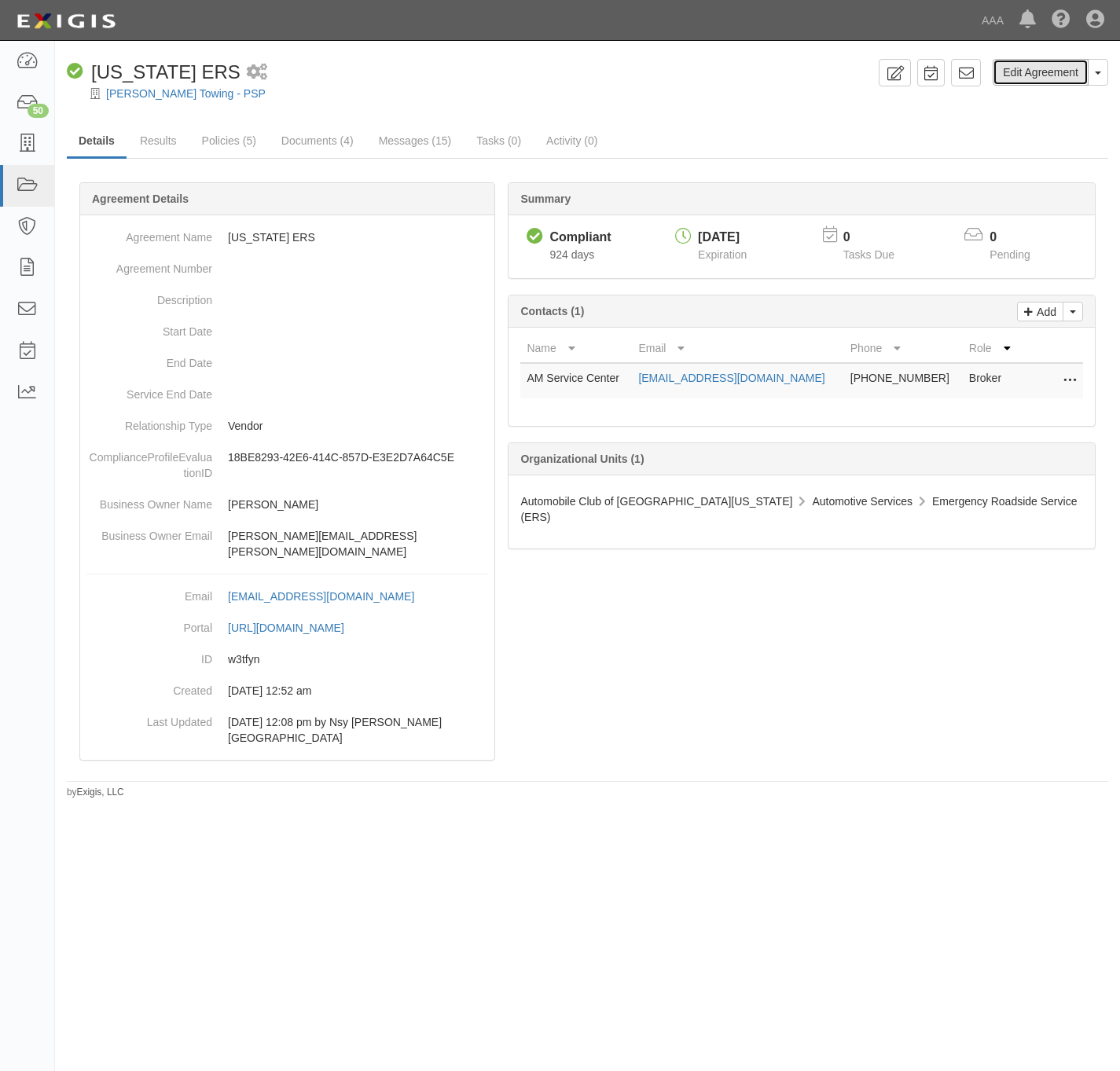
click at [1017, 66] on link "Edit Agreement" at bounding box center [1040, 72] width 95 height 27
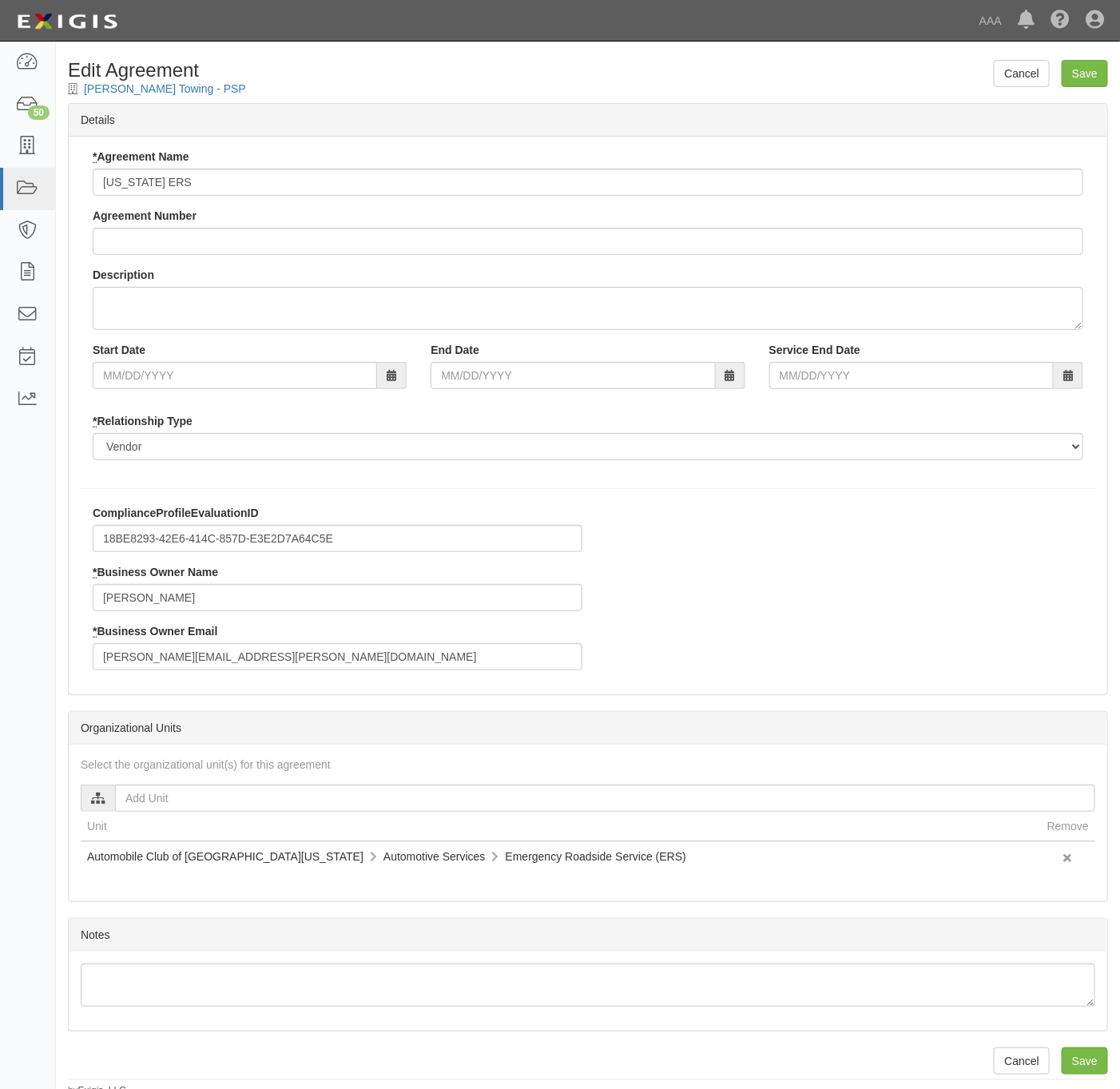
click at [260, 672] on div "ComplianceProfileEvaluationID 18BE8293-42E6-414C-857D-E3E2D7A64C5E * Business O…" at bounding box center [338, 593] width 514 height 177
click at [260, 670] on input "escoto.jose@ace.aaa.com" at bounding box center [338, 657] width 490 height 27
click at [260, 669] on input "escoto.jose@ace.aaa.com" at bounding box center [338, 657] width 490 height 27
paste input "miranda.raegan"
type input "[EMAIL_ADDRESS][PERSON_NAME][DOMAIN_NAME]"
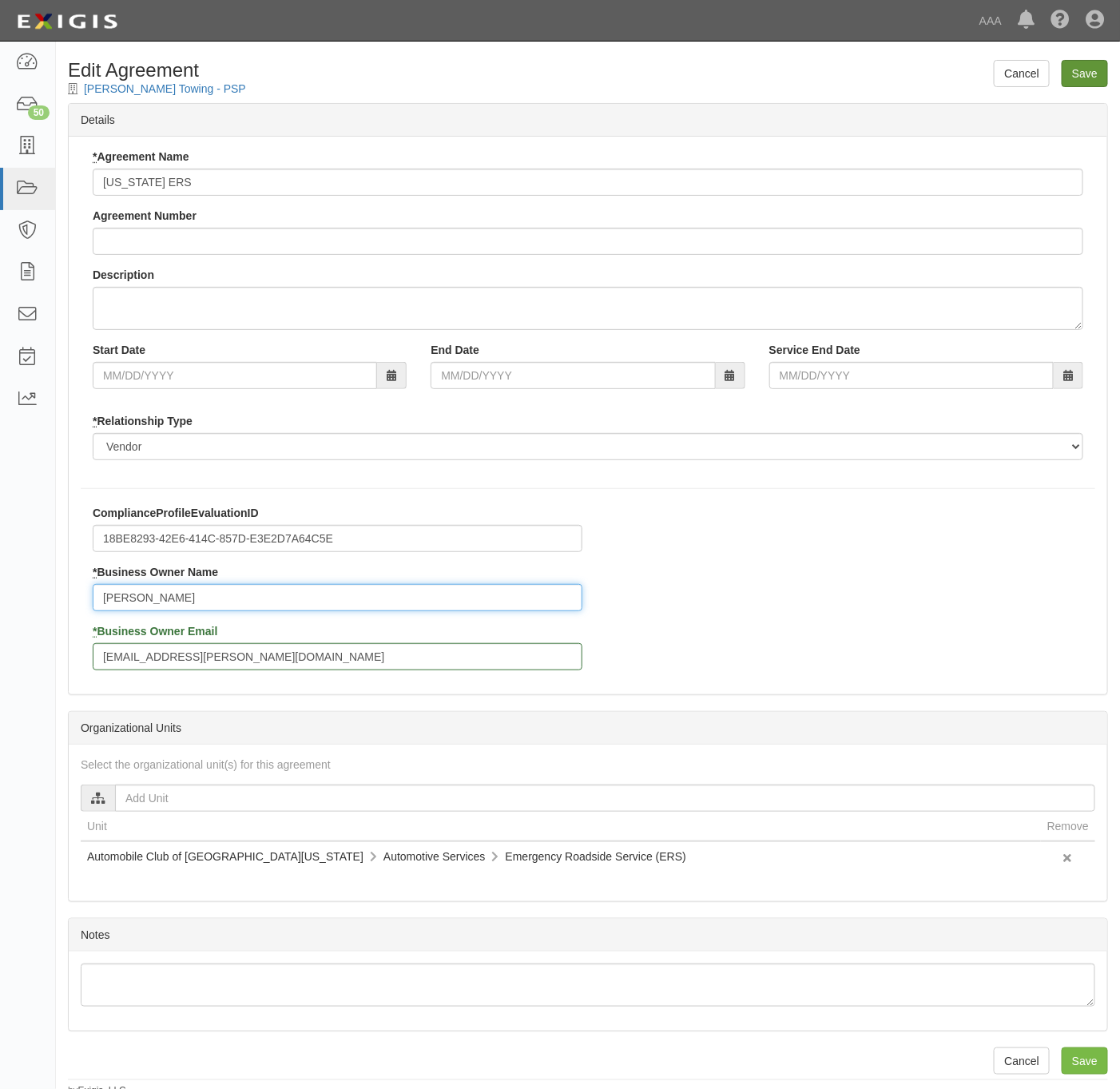
type input "Raegan Miranda"
click at [1089, 74] on input "Save" at bounding box center [1085, 73] width 46 height 27
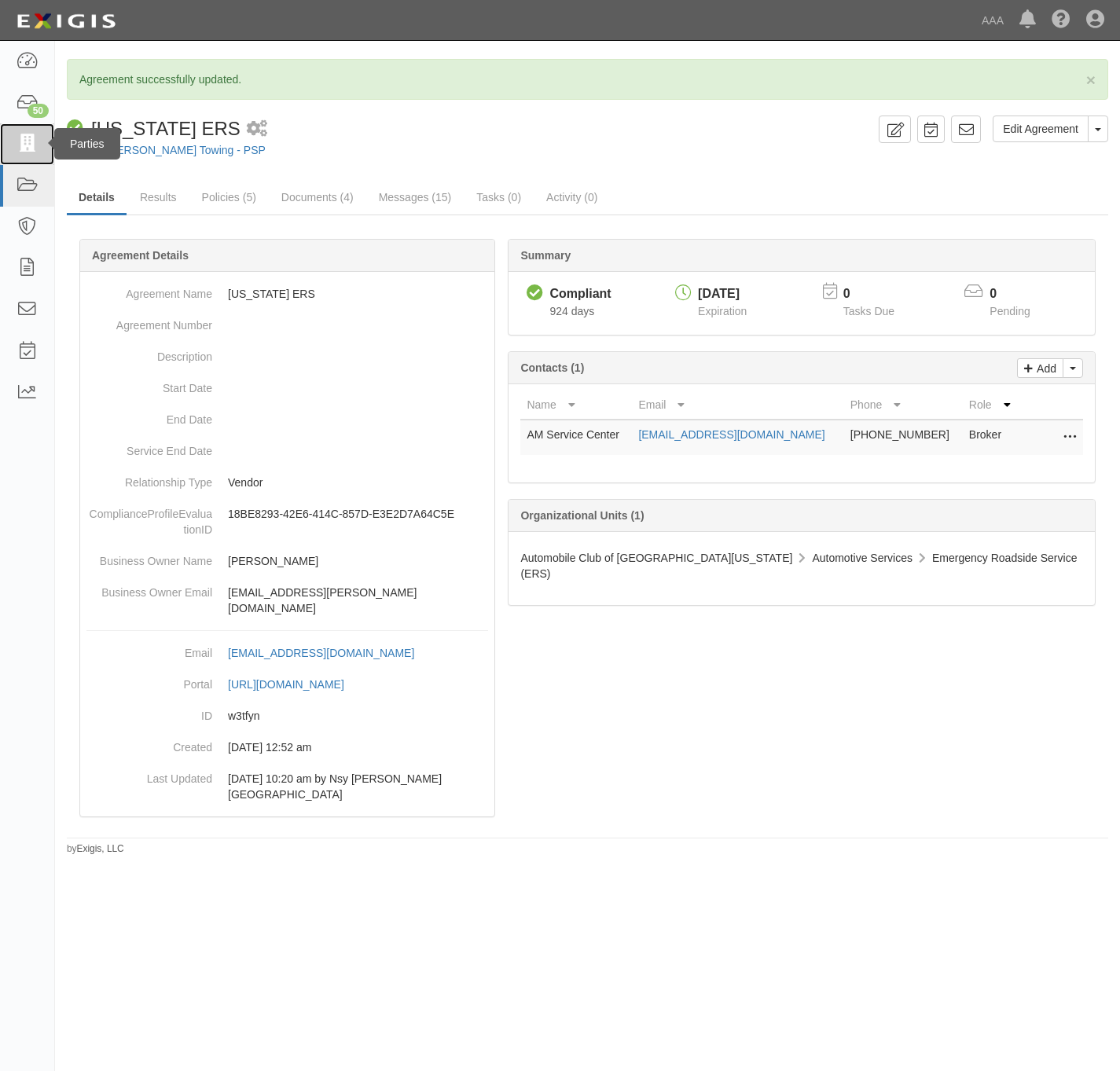
click at [24, 149] on icon at bounding box center [27, 144] width 22 height 18
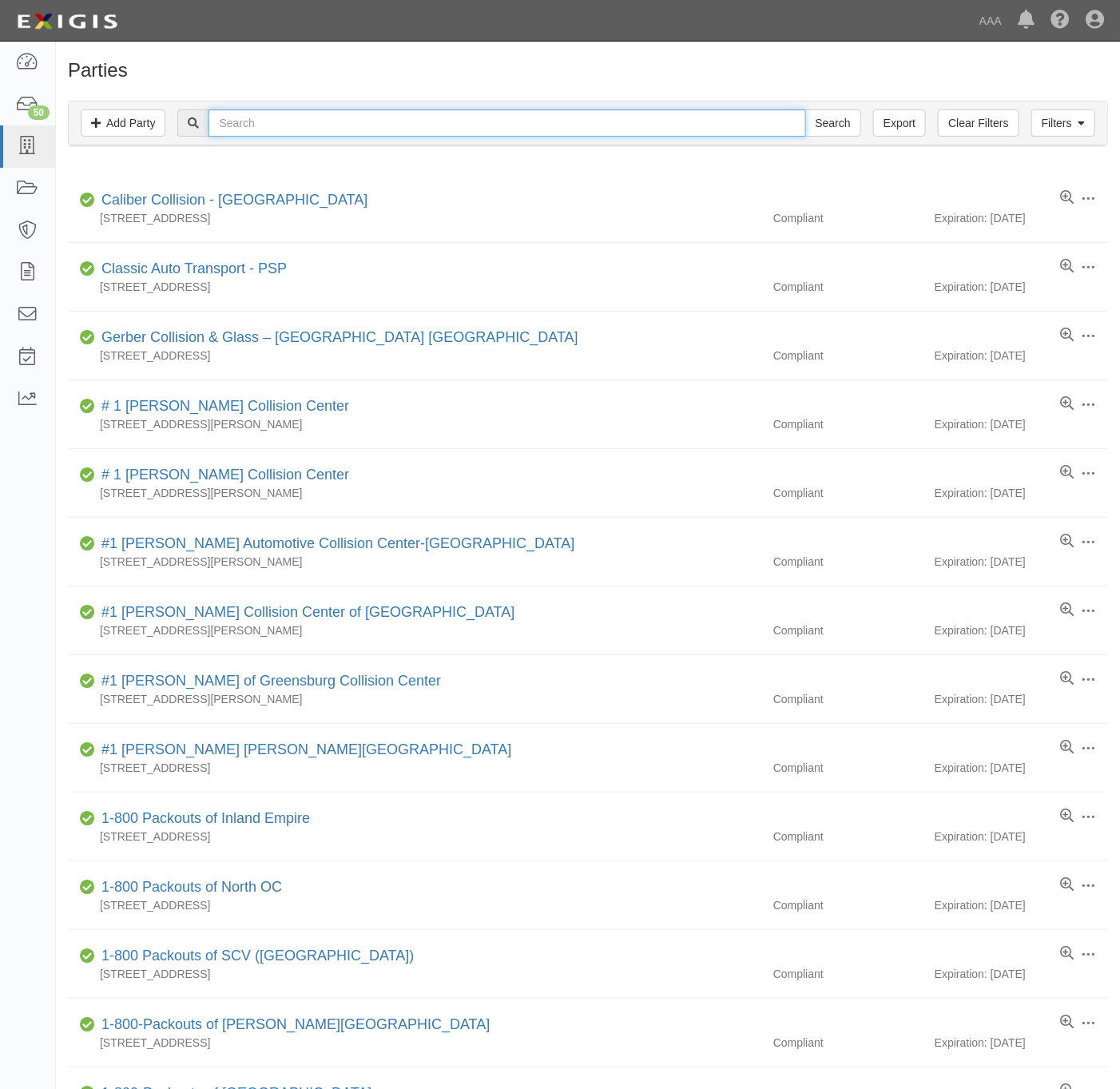
click at [262, 132] on input "text" at bounding box center [506, 123] width 597 height 27
type input "[PERSON_NAME] towing"
click at [805, 110] on input "Search" at bounding box center [833, 123] width 56 height 27
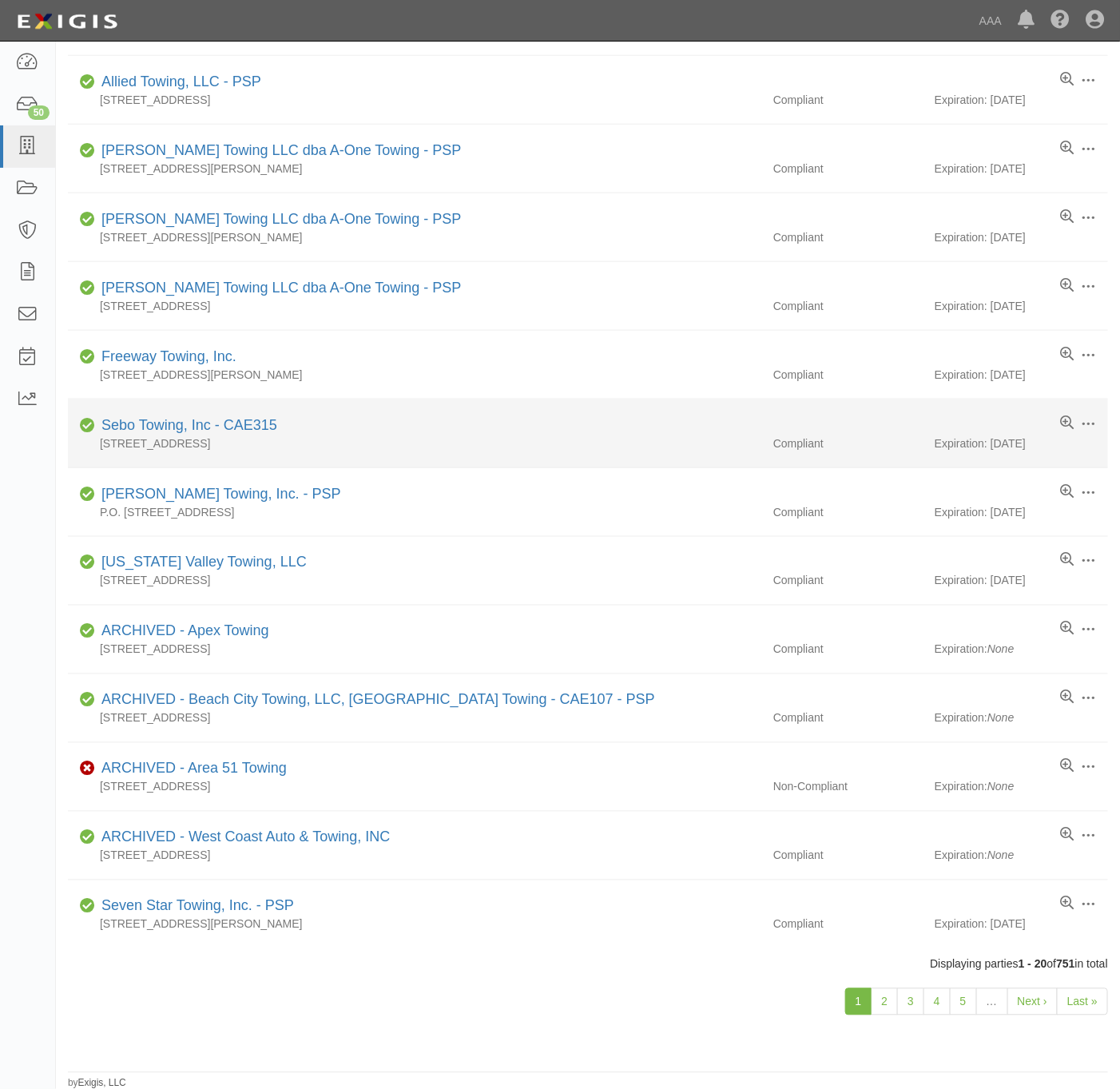
scroll to position [611, 0]
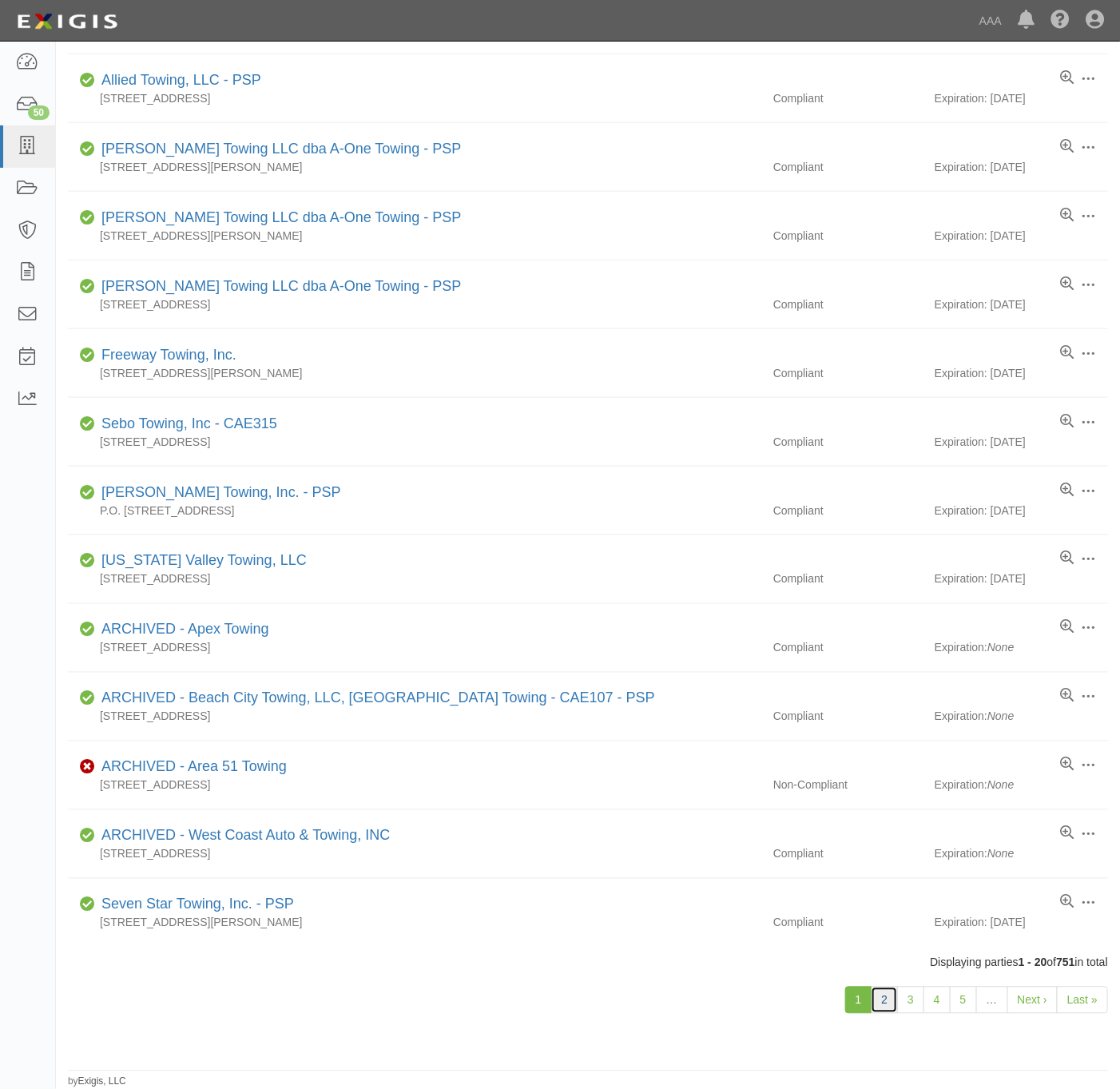
click at [887, 997] on link "2" at bounding box center [885, 1000] width 27 height 27
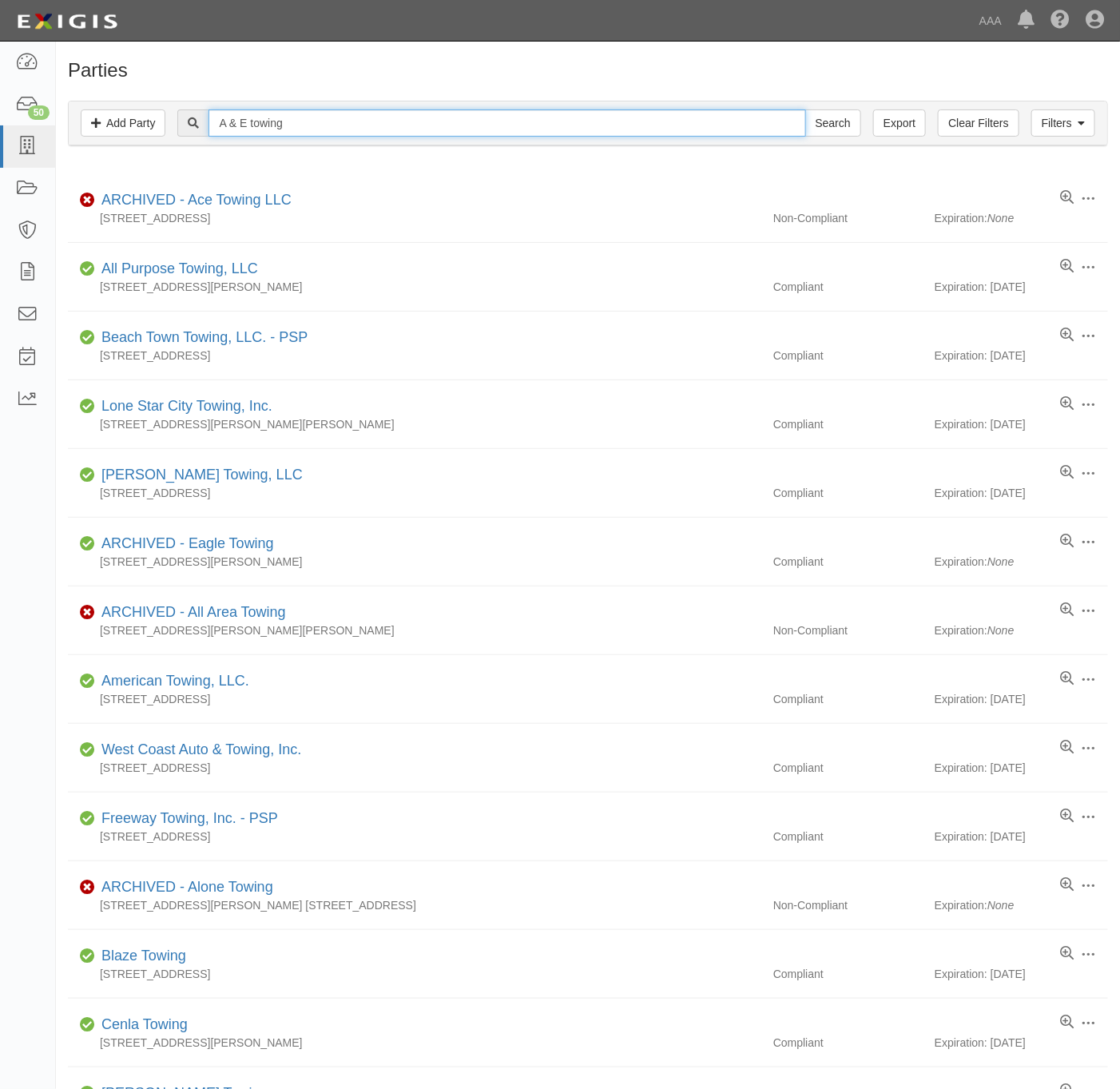
click at [338, 112] on input "A & E towing" at bounding box center [506, 123] width 597 height 27
click at [430, 130] on input "A & E towing" at bounding box center [506, 123] width 597 height 27
click at [430, 129] on input "A & E towing" at bounding box center [506, 123] width 597 height 27
click at [430, 130] on input "A & E towing" at bounding box center [506, 123] width 597 height 27
paste input "TOWING, INC."
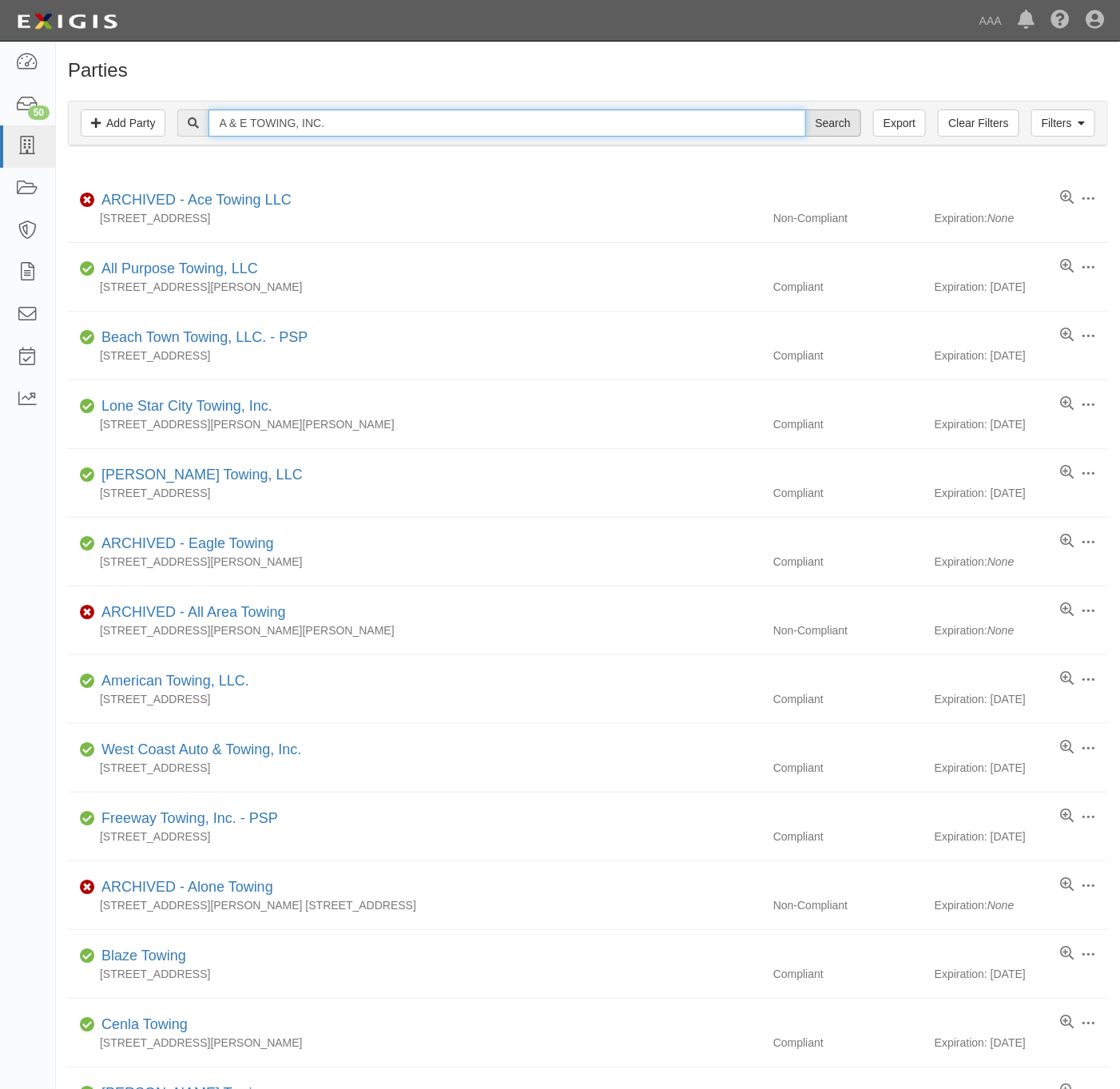
type input "A & E TOWING, INC."
click at [828, 137] on input "Search" at bounding box center [833, 123] width 56 height 27
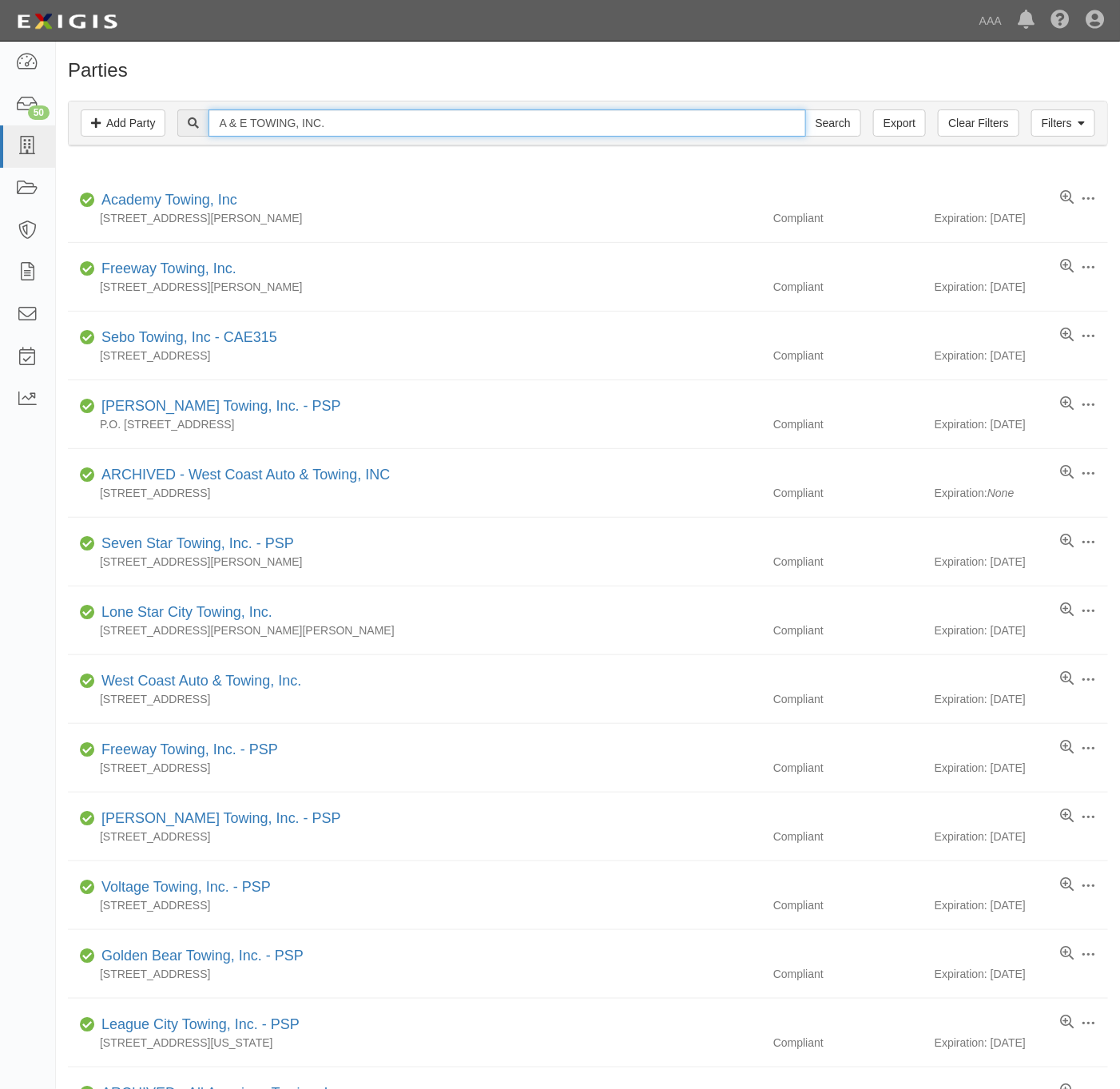
click at [453, 134] on input "A & E TOWING, INC." at bounding box center [506, 123] width 597 height 27
type input "160722"
click at [805, 110] on input "Search" at bounding box center [833, 123] width 56 height 27
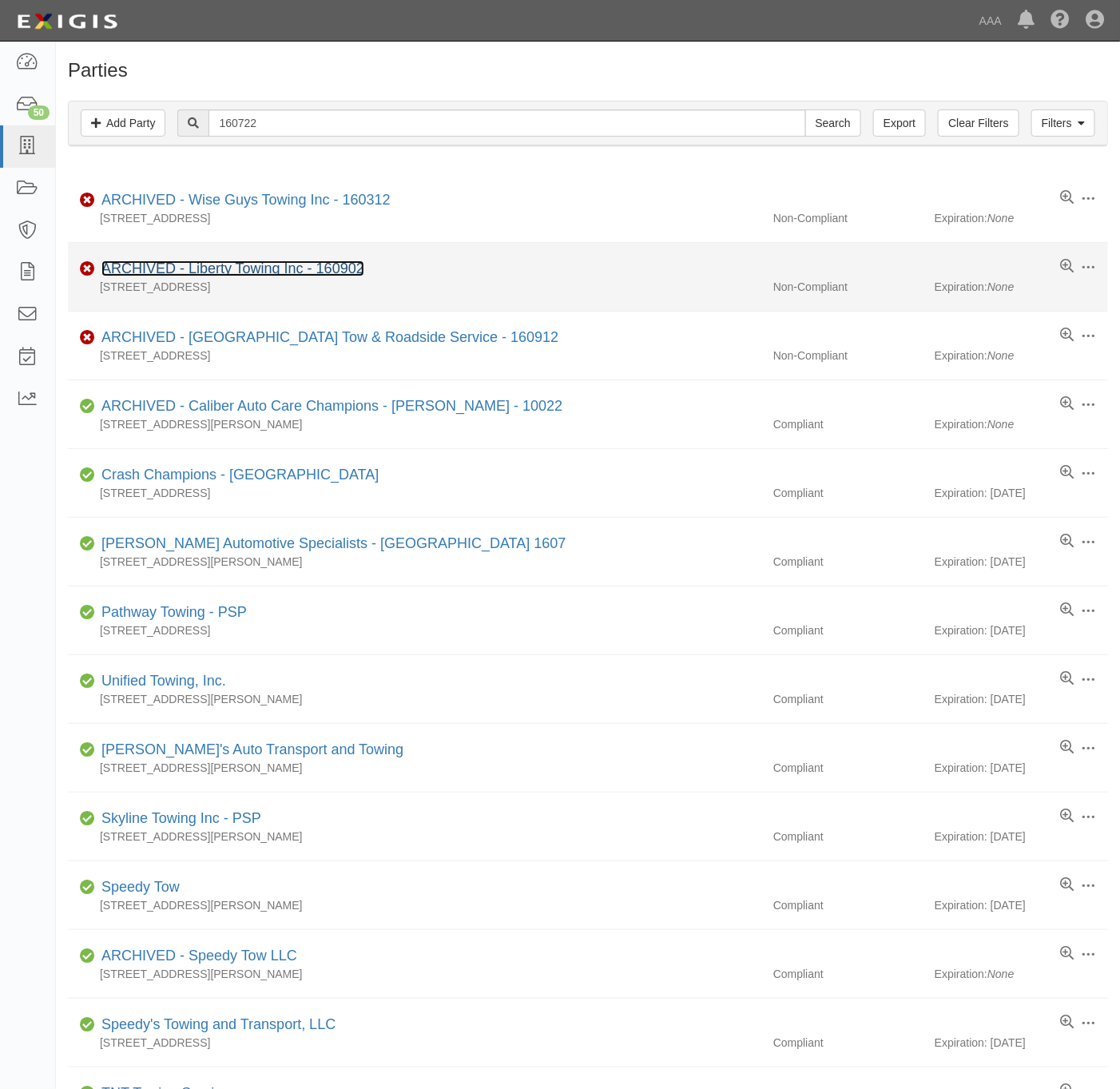
click at [290, 269] on link "ARCHIVED - Liberty Towing Inc - 160902" at bounding box center [232, 268] width 262 height 16
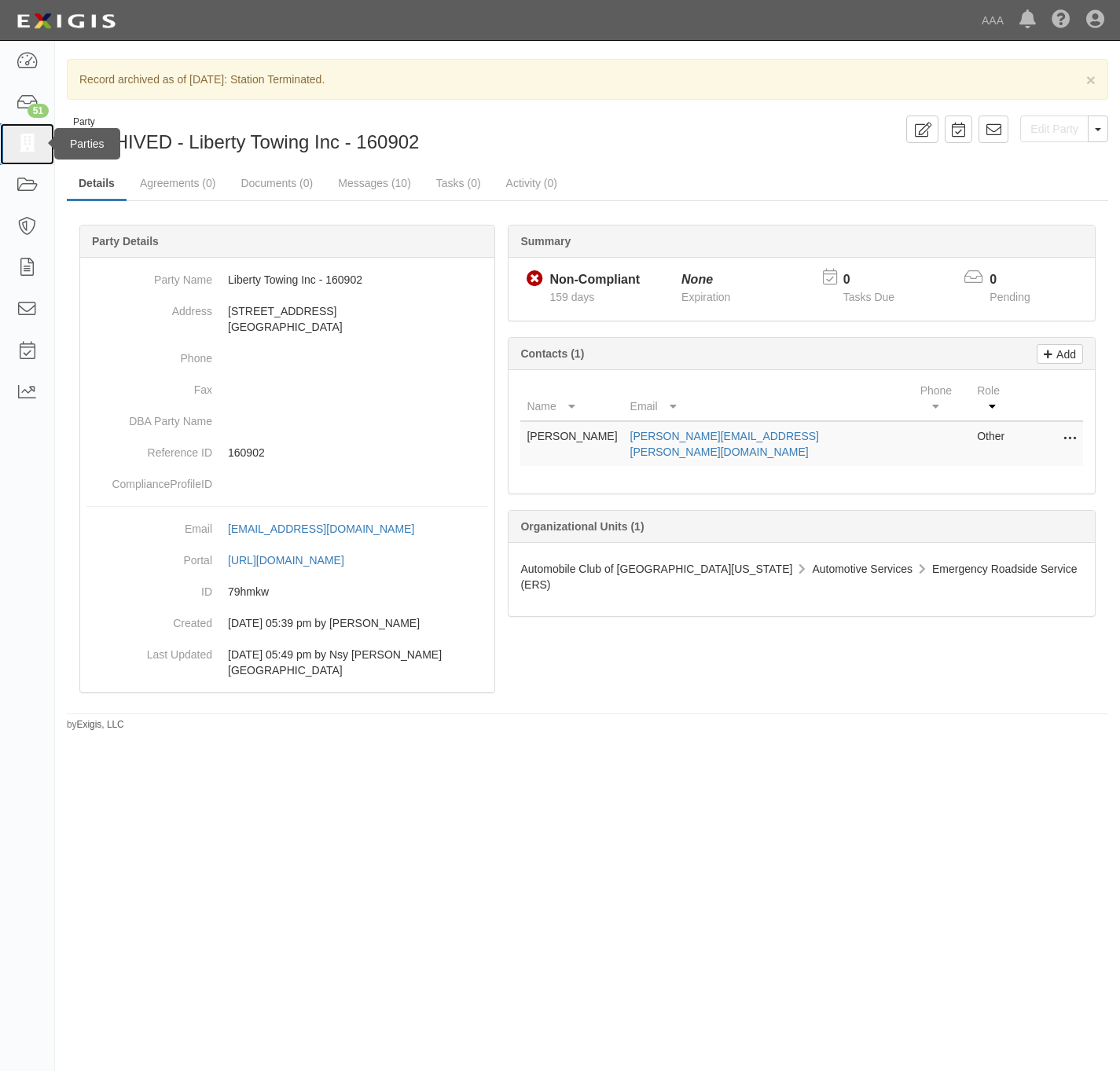
click at [27, 135] on icon at bounding box center [27, 144] width 22 height 18
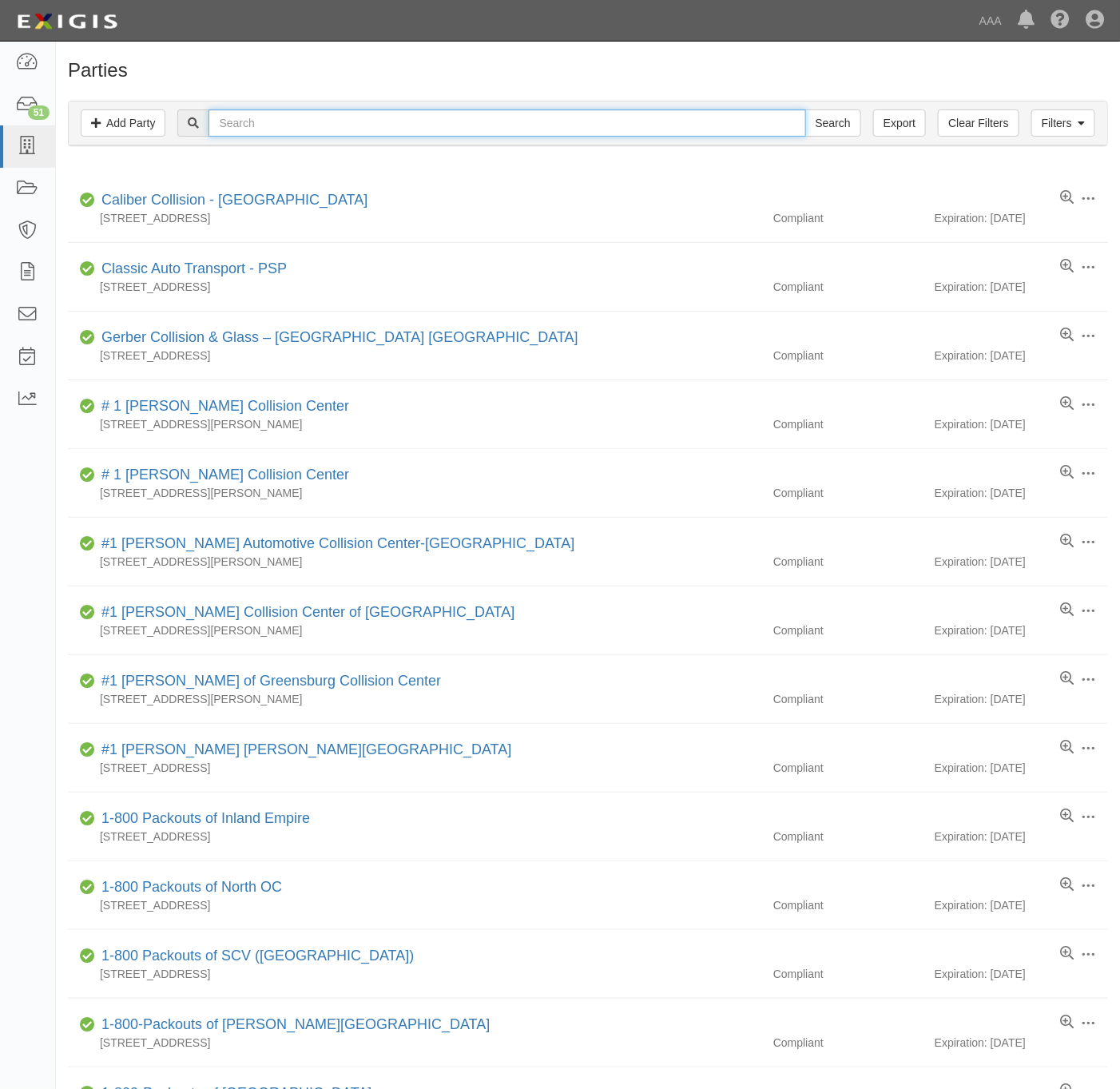
click at [322, 130] on input "text" at bounding box center [506, 123] width 597 height 27
type input "automotive excellence"
click at [805, 110] on input "Search" at bounding box center [833, 123] width 56 height 27
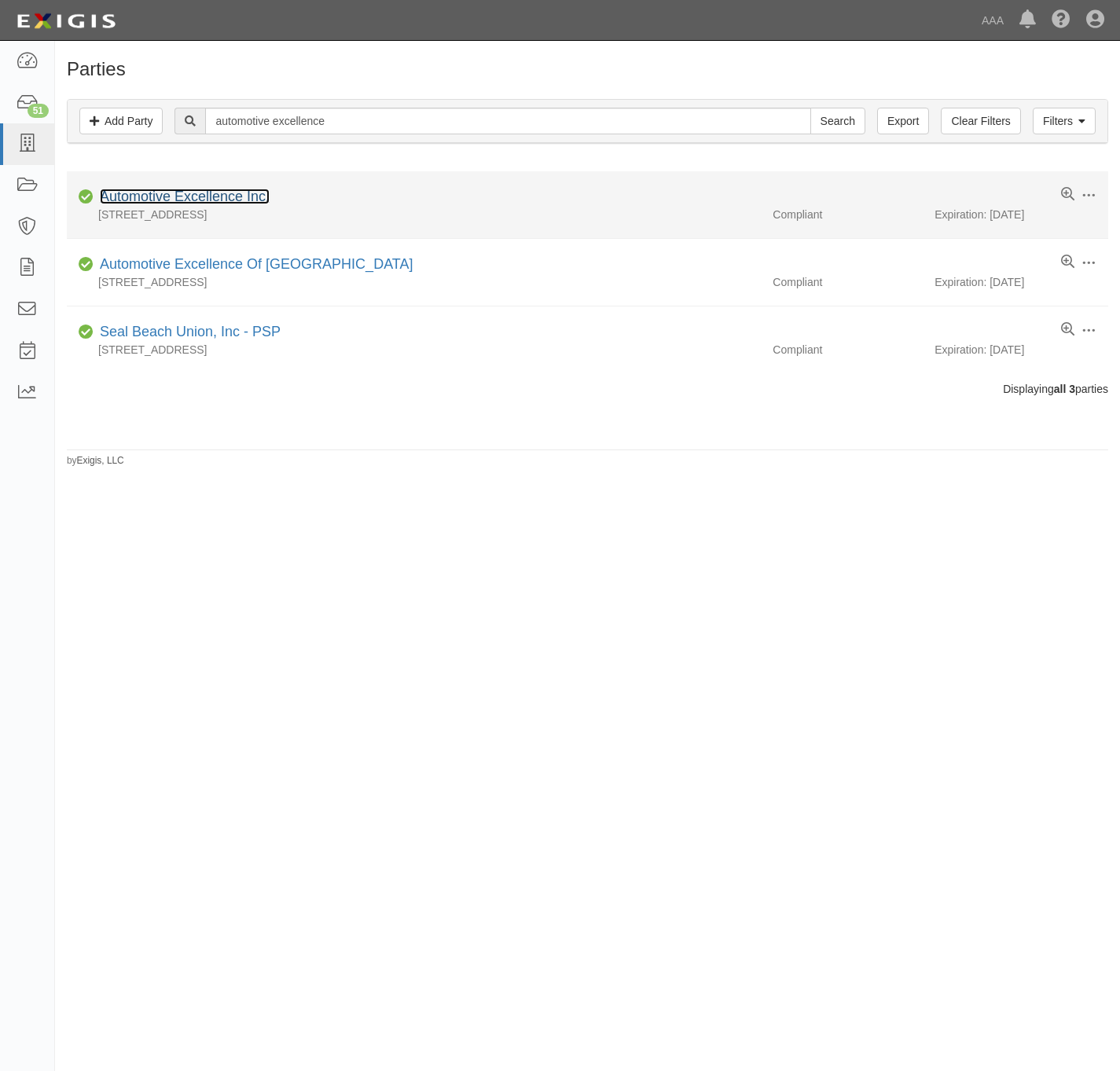
click at [200, 203] on link "Automotive Excellence Inc." at bounding box center [184, 196] width 169 height 16
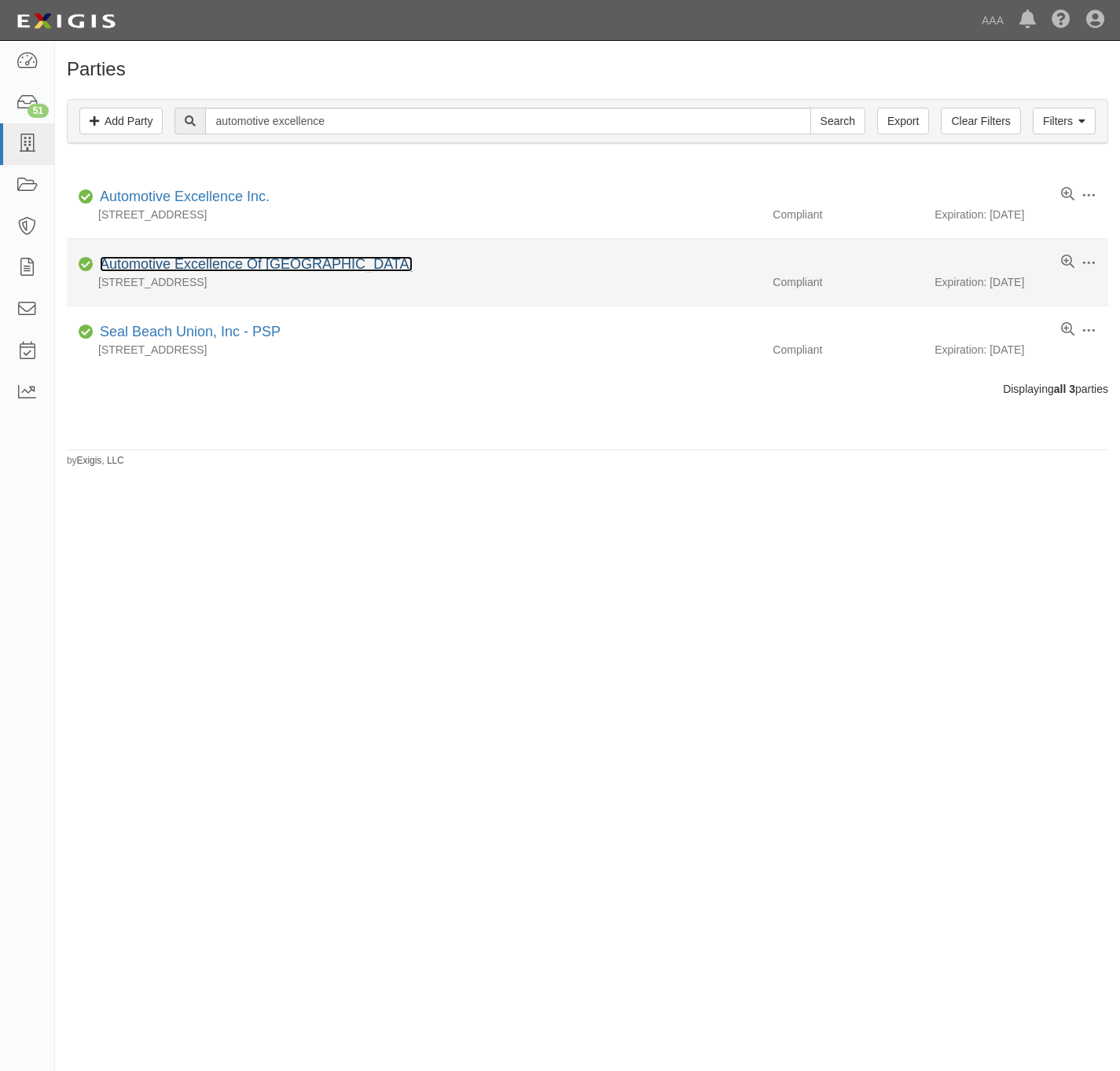
click at [205, 262] on link "Automotive Excellence Of [GEOGRAPHIC_DATA]" at bounding box center [256, 264] width 313 height 16
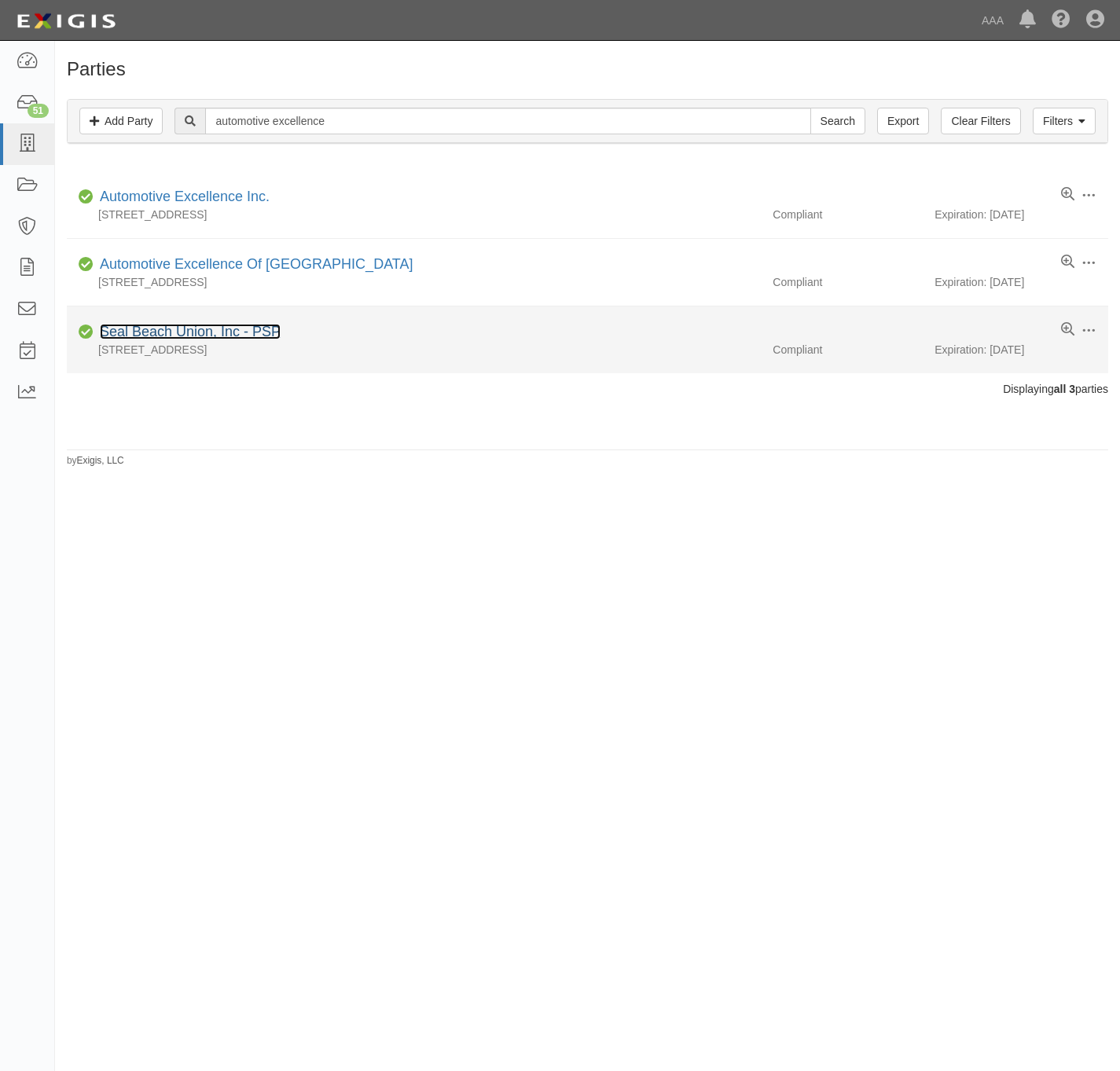
click at [170, 332] on link "Seal Beach Union, Inc - PSP" at bounding box center [190, 331] width 181 height 16
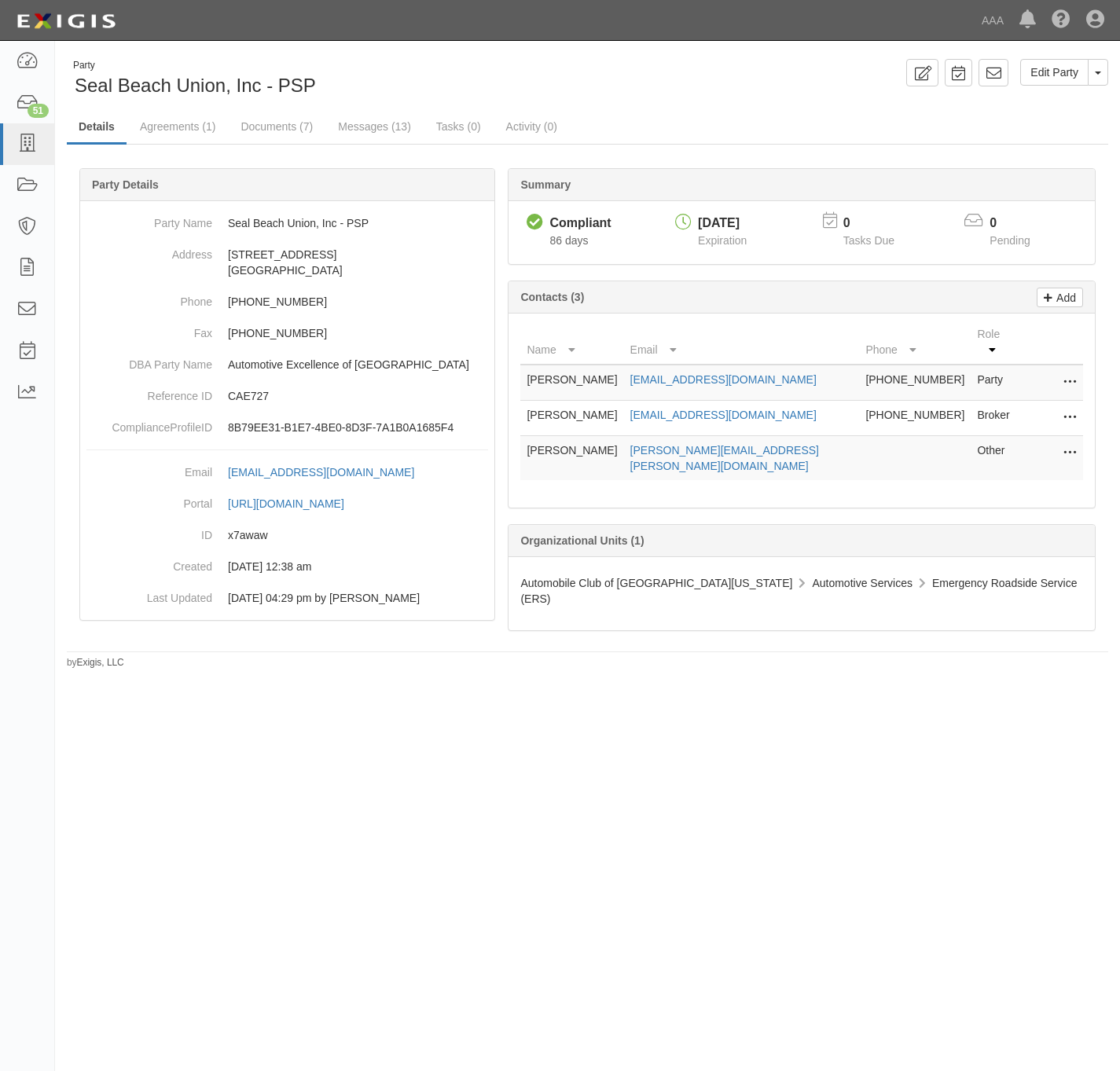
click at [1069, 443] on icon at bounding box center [1069, 453] width 12 height 21
click at [1020, 444] on link "Edit" at bounding box center [1014, 449] width 125 height 28
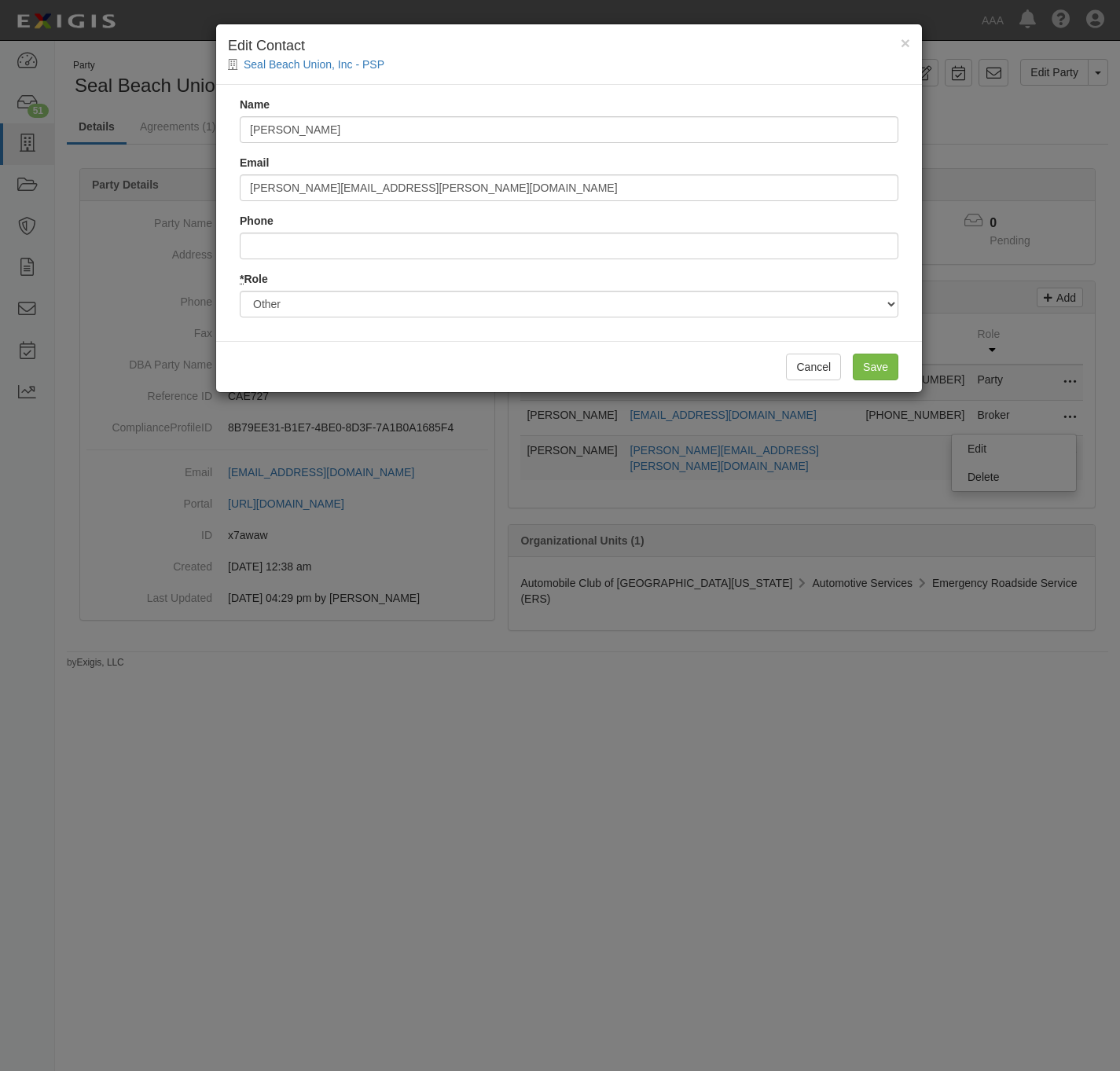
click at [418, 172] on div "Email rios.anthony@ace.aaa.com" at bounding box center [569, 178] width 658 height 46
click at [413, 192] on input "rios.anthony@ace.aaa.com" at bounding box center [569, 188] width 658 height 27
click at [413, 192] on input "[PERSON_NAME][EMAIL_ADDRESS][PERSON_NAME][DOMAIN_NAME]" at bounding box center [569, 188] width 658 height 27
paste input "A & E TOWING, INC."
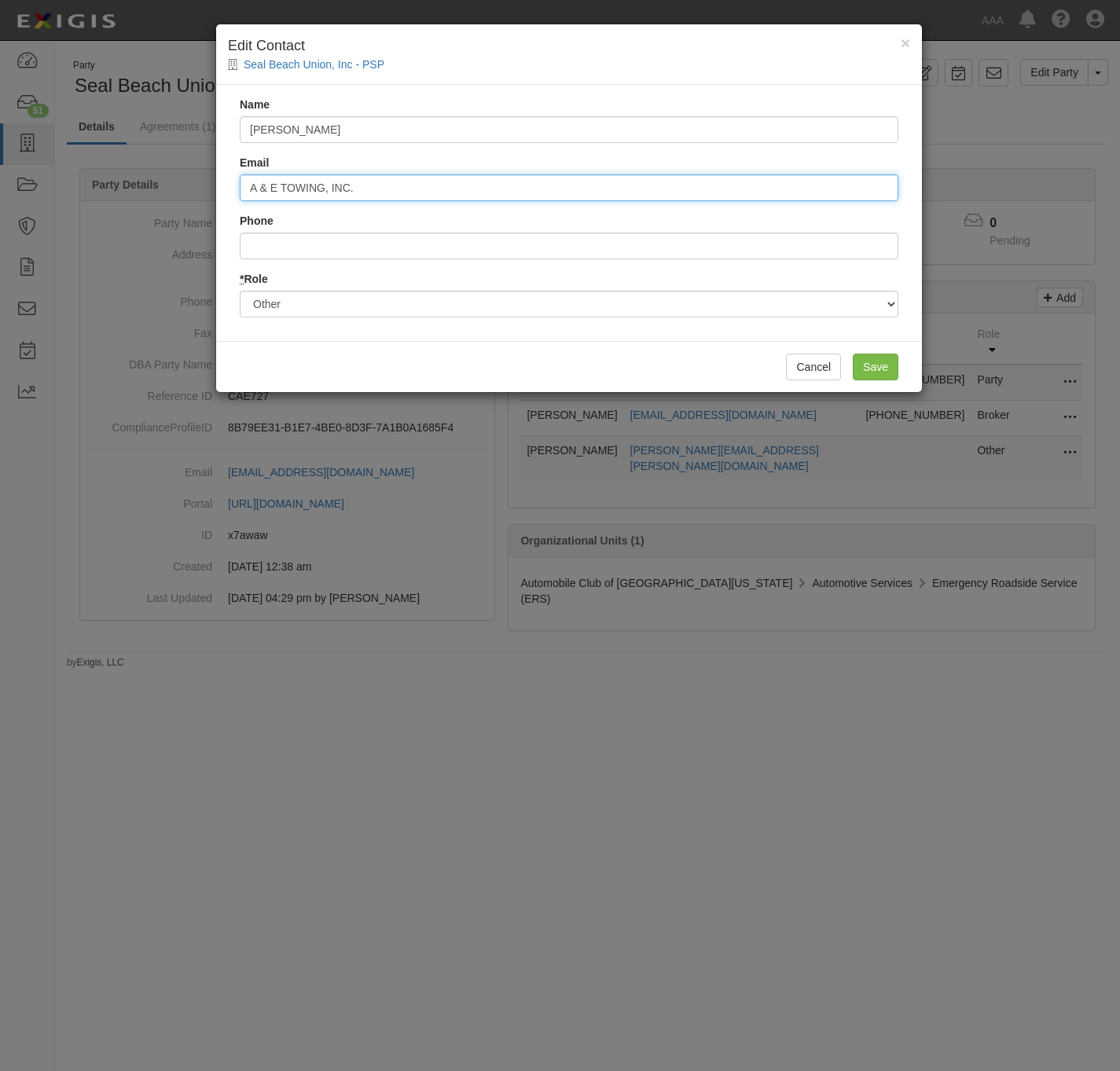
click at [373, 182] on input "A & E TOWING, INC." at bounding box center [569, 188] width 658 height 27
paste input "miranda.raegan@ace.aaa.com"
type input "miranda.raegan@ace.aaa.com"
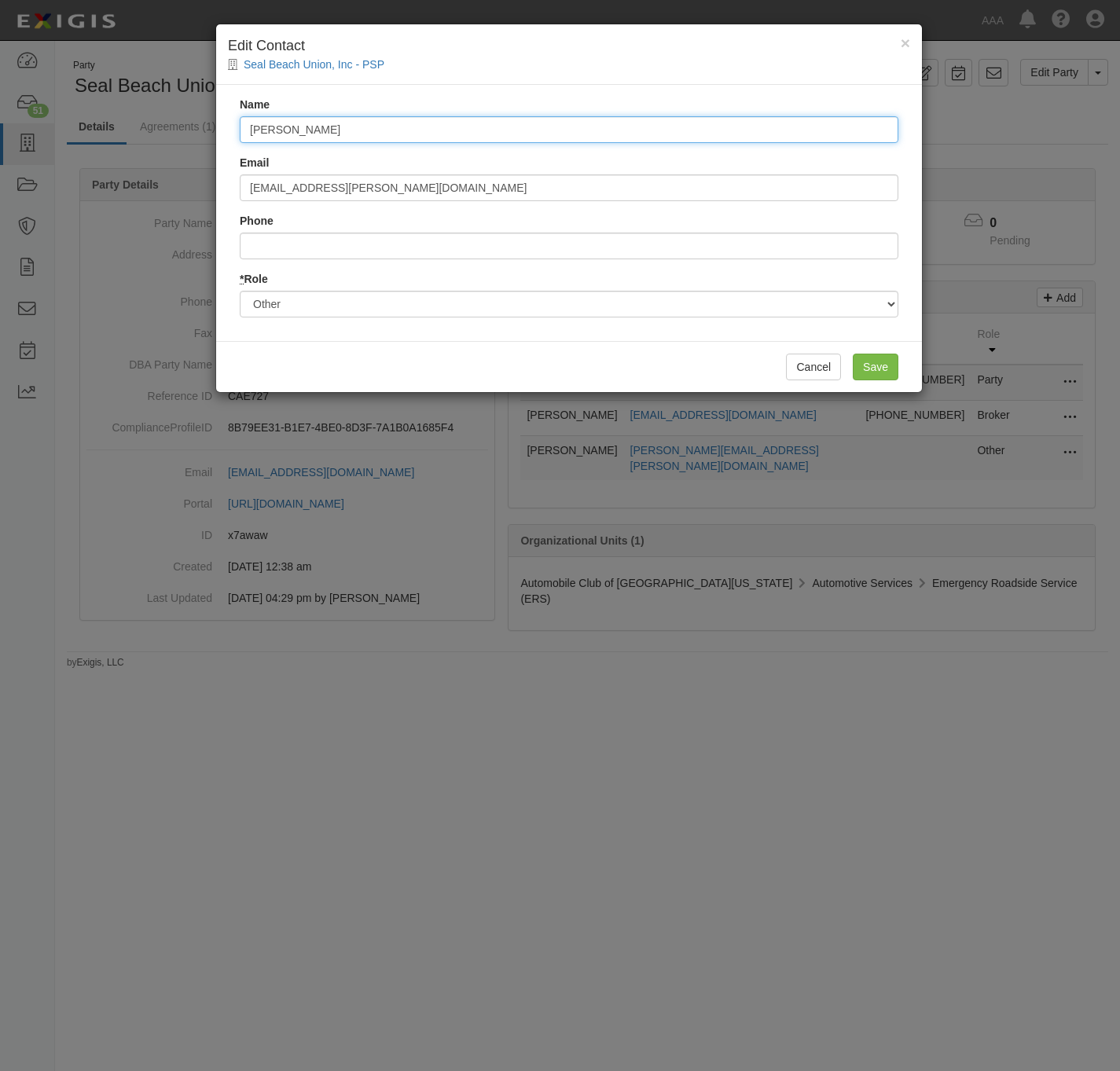
click at [511, 132] on input "Anthony Rios" at bounding box center [569, 130] width 658 height 27
click at [511, 132] on input "[PERSON_NAME]" at bounding box center [569, 130] width 658 height 27
paste input "[PERSON_NAME]"
type input "Raegan Miranda"
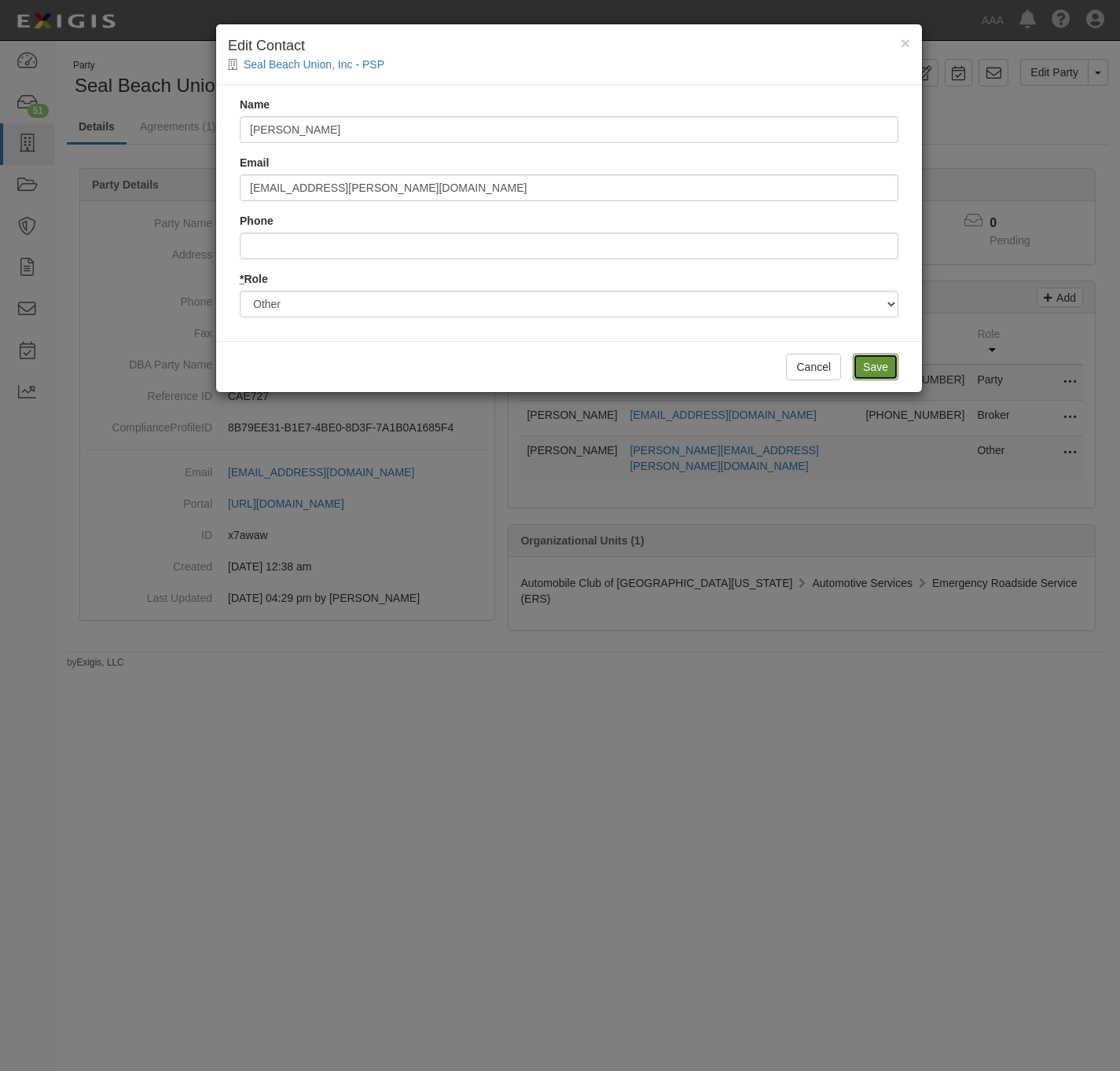
click at [878, 366] on input "Save" at bounding box center [875, 367] width 46 height 27
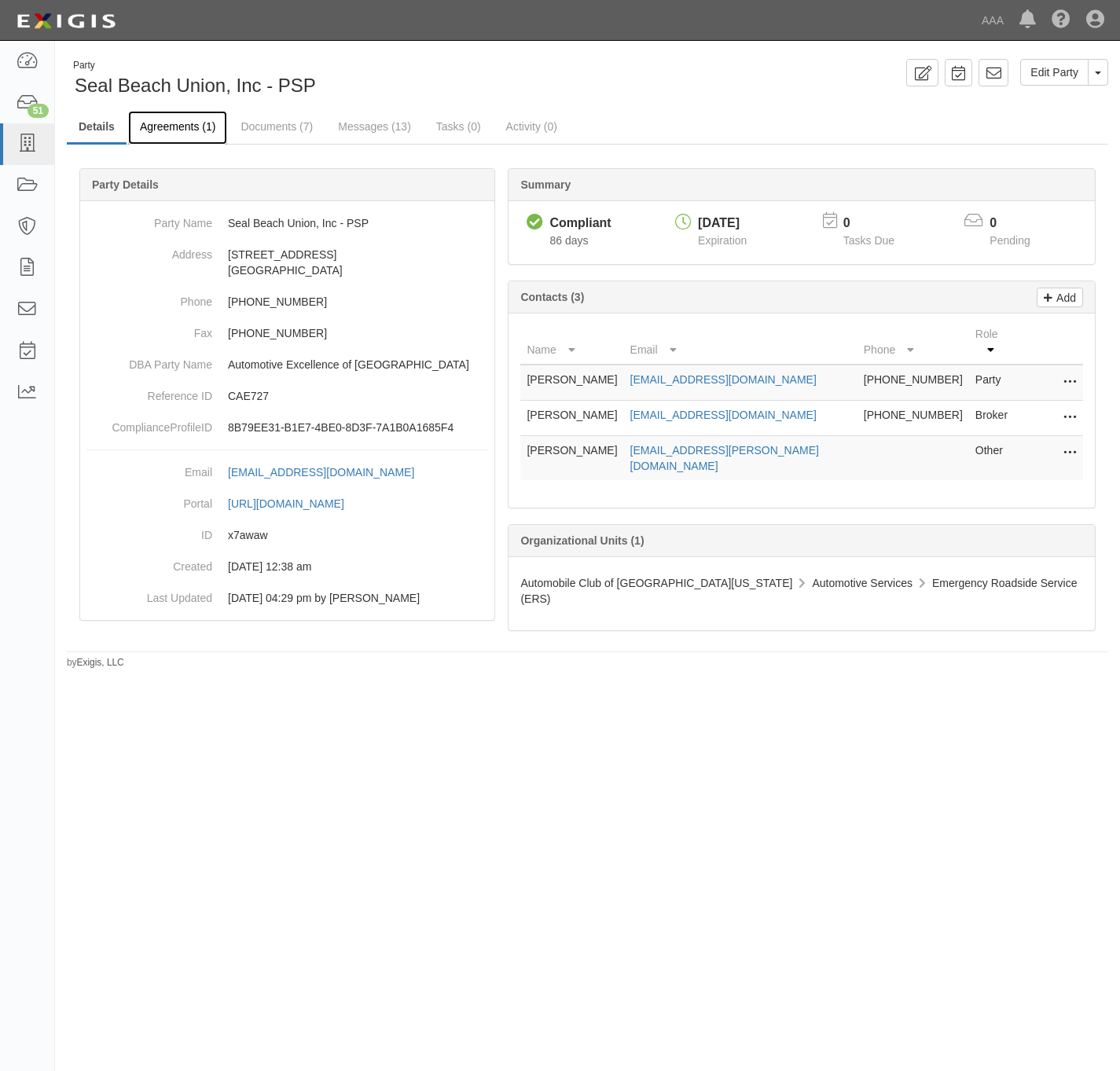
click at [170, 123] on link "Agreements (1)" at bounding box center [177, 127] width 99 height 34
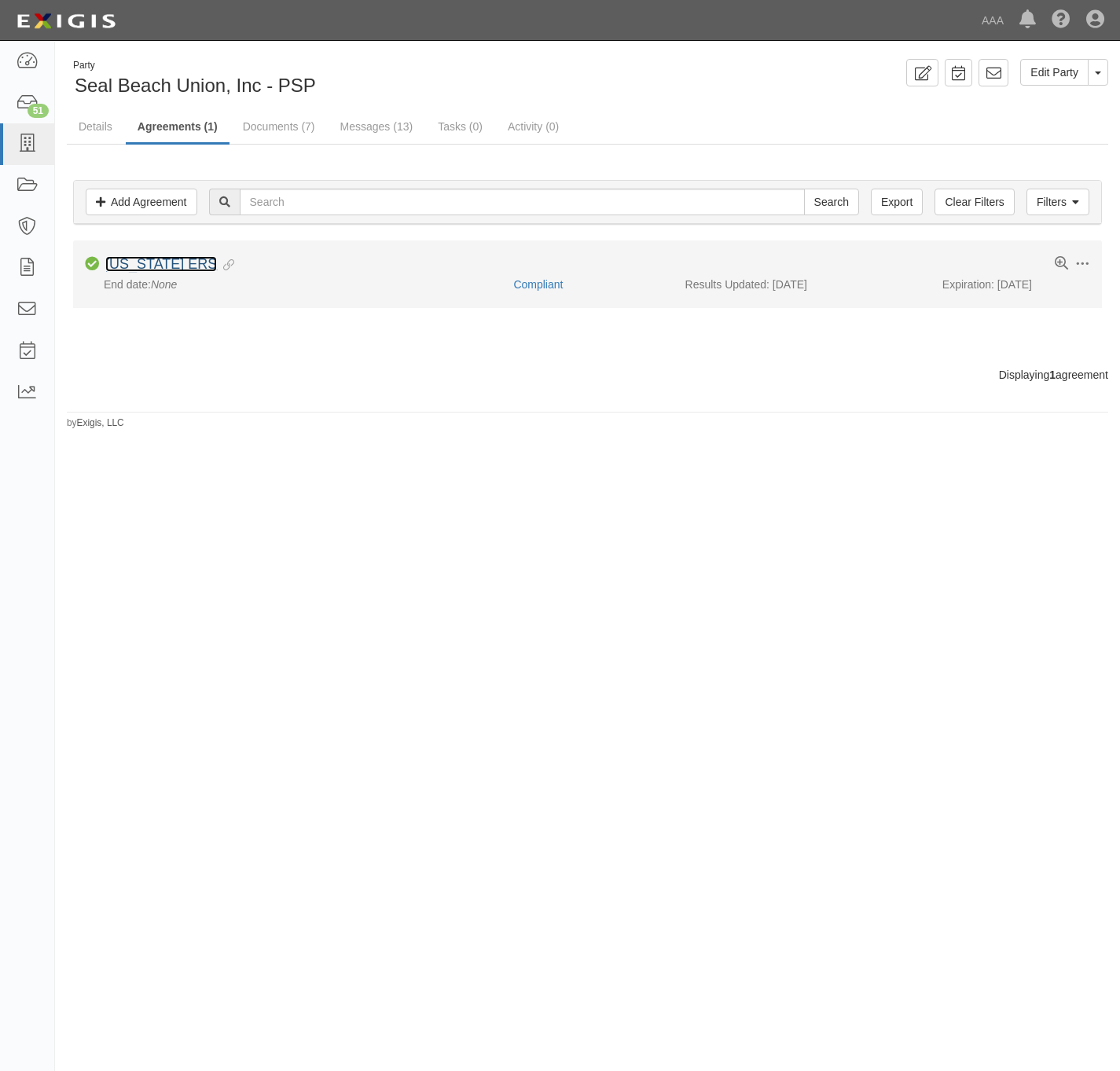
click at [175, 267] on link "[US_STATE] ERS" at bounding box center [161, 264] width 111 height 16
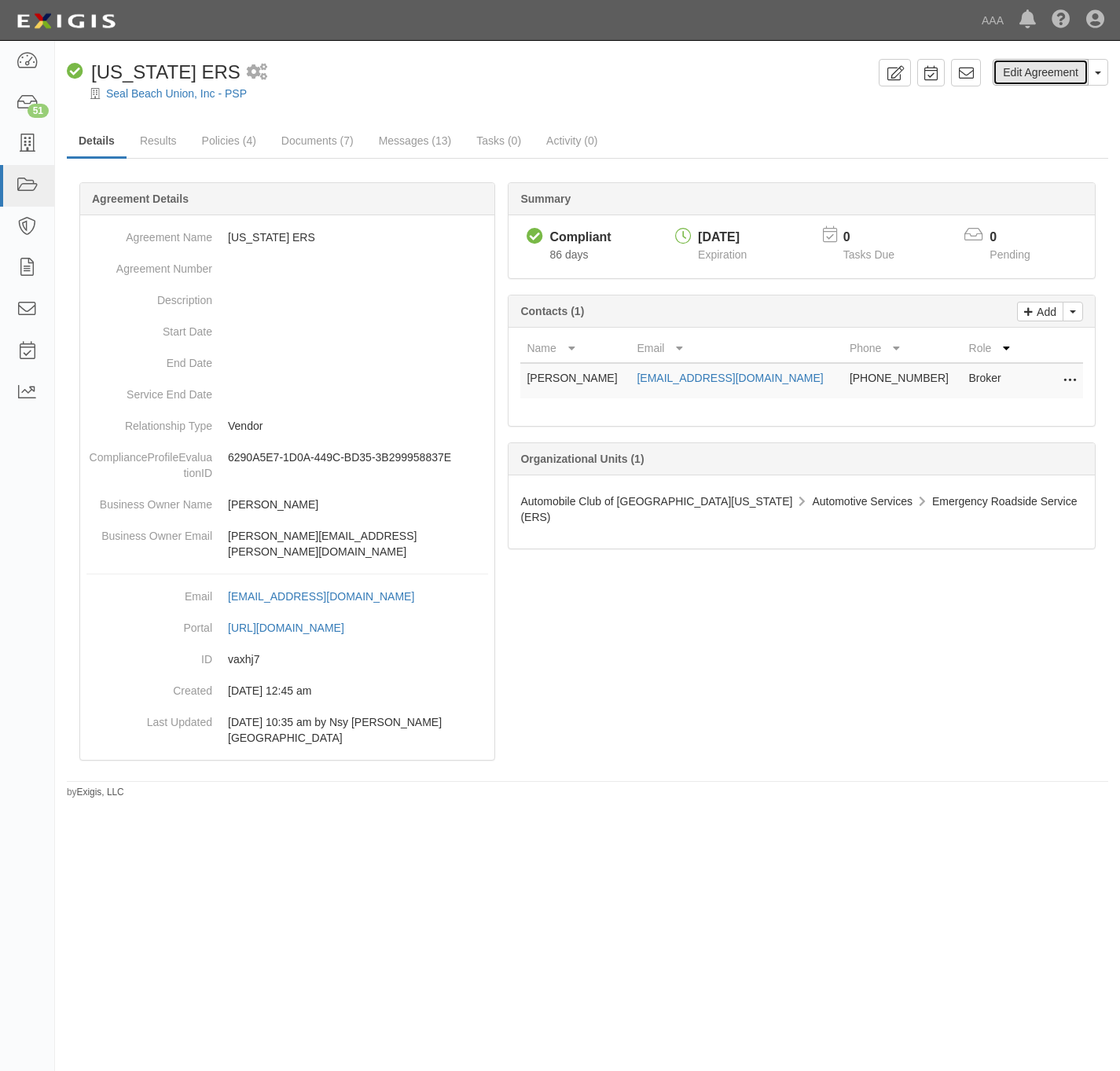
drag, startPoint x: 1054, startPoint y: 73, endPoint x: 952, endPoint y: 137, distance: 120.4
click at [1052, 74] on link "Edit Agreement" at bounding box center [1040, 72] width 95 height 27
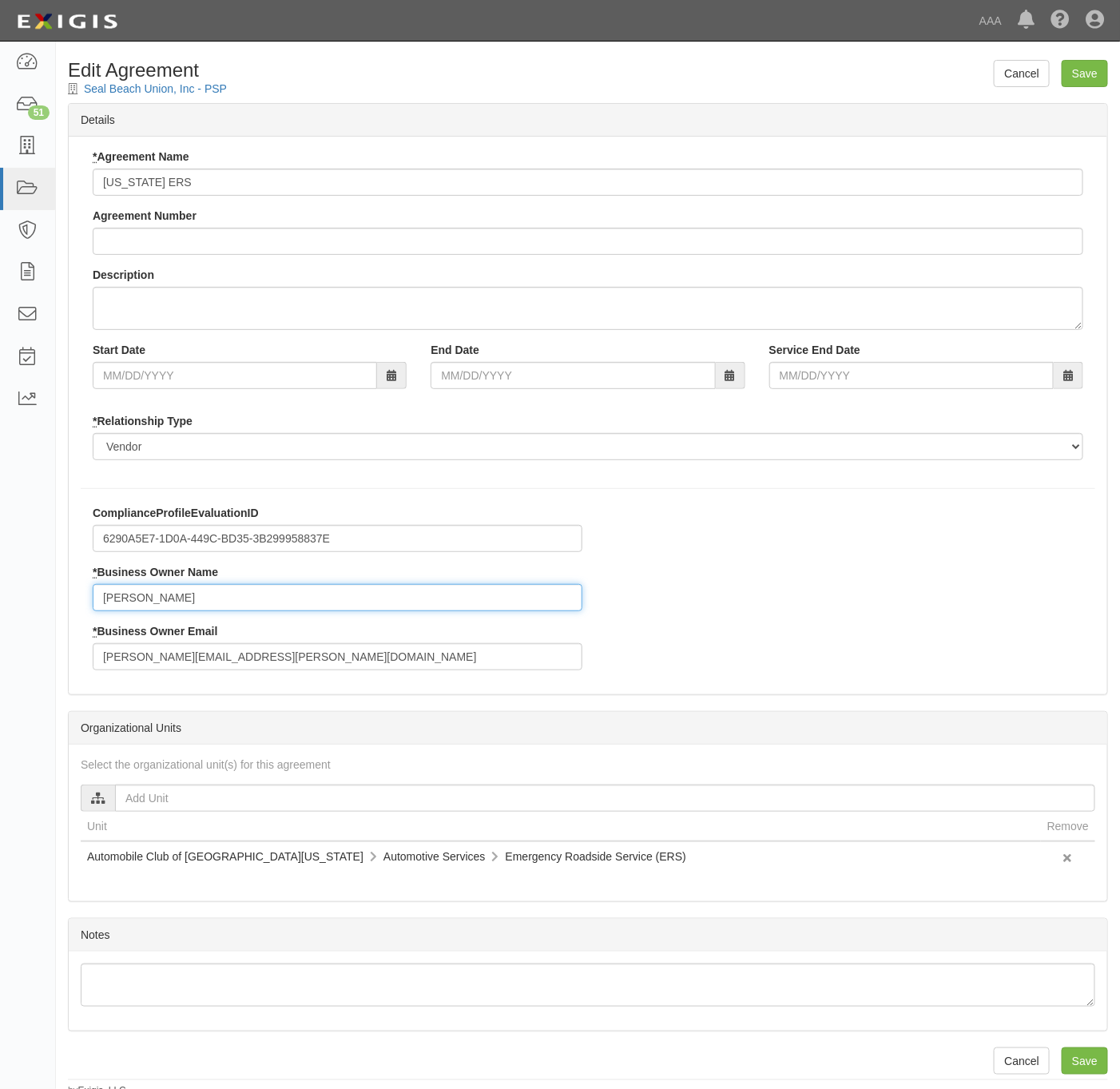
click at [214, 607] on input "Anthony Rios" at bounding box center [338, 598] width 490 height 27
paste input "[PERSON_NAME]"
type input "[PERSON_NAME]"
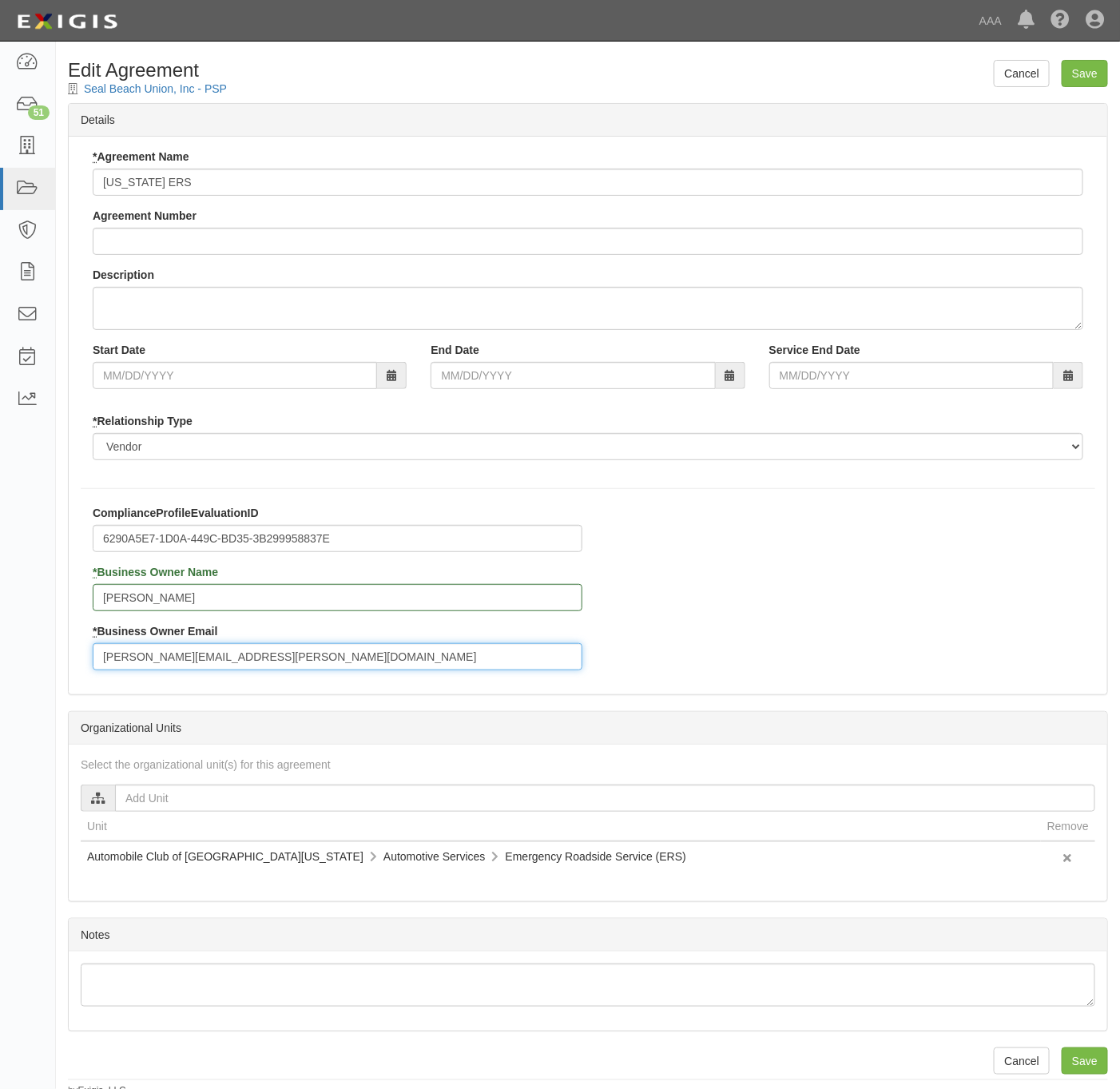
click at [283, 669] on input "rios.anthony@ace.aaa.com" at bounding box center [338, 657] width 490 height 27
click at [283, 669] on input "rios.anthony@ace.aaa.com" at bounding box center [338, 657] width 490 height 27
paste input "miranda.raegan"
type input "miranda.raegan@ace.aaa.com"
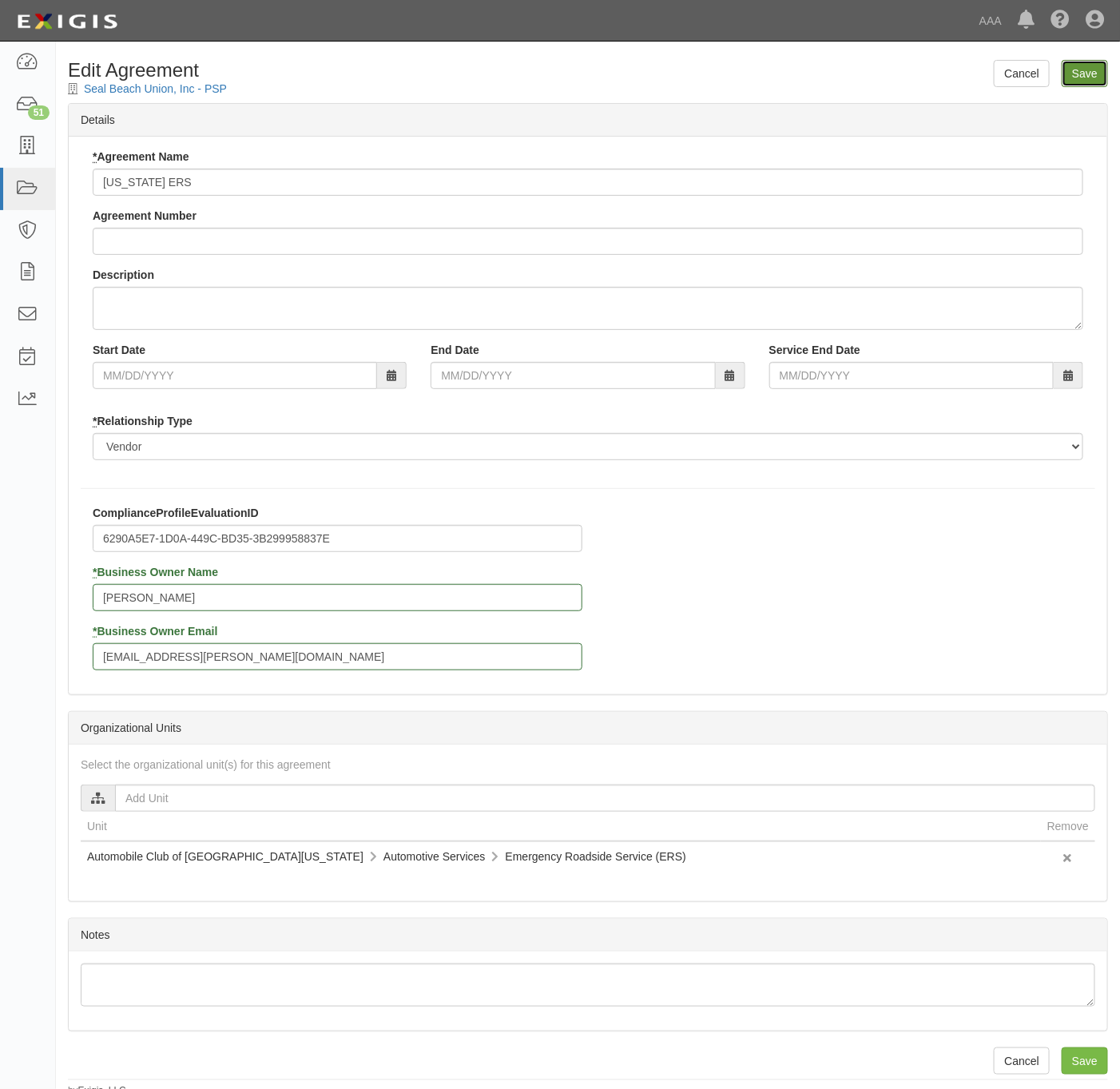
click at [1089, 72] on input "Save" at bounding box center [1085, 73] width 46 height 27
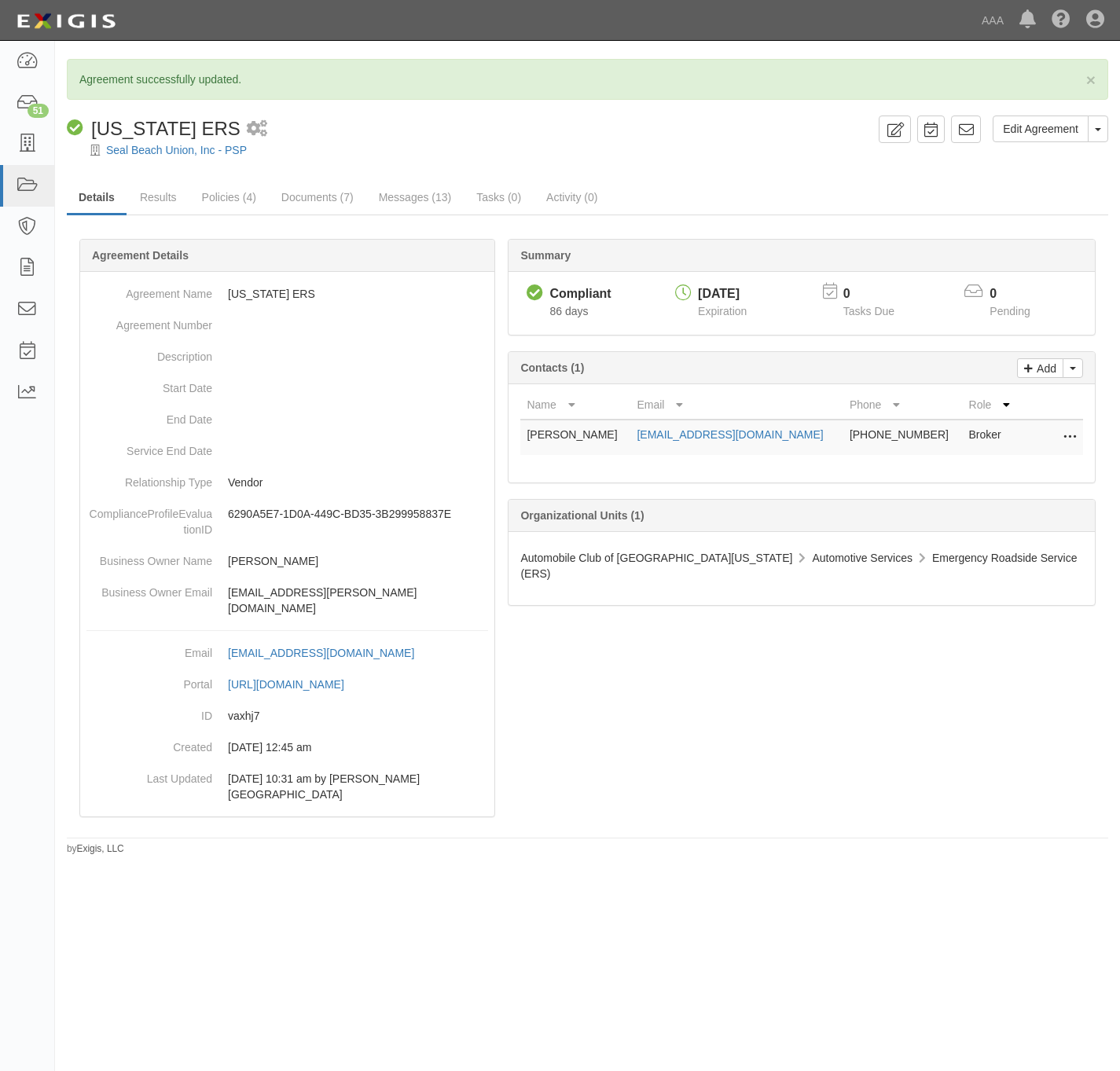
click at [439, 121] on div "Compliant [US_STATE] ERS 1 scheduled workflow" at bounding box center [469, 129] width 805 height 27
click at [37, 144] on icon at bounding box center [27, 144] width 22 height 18
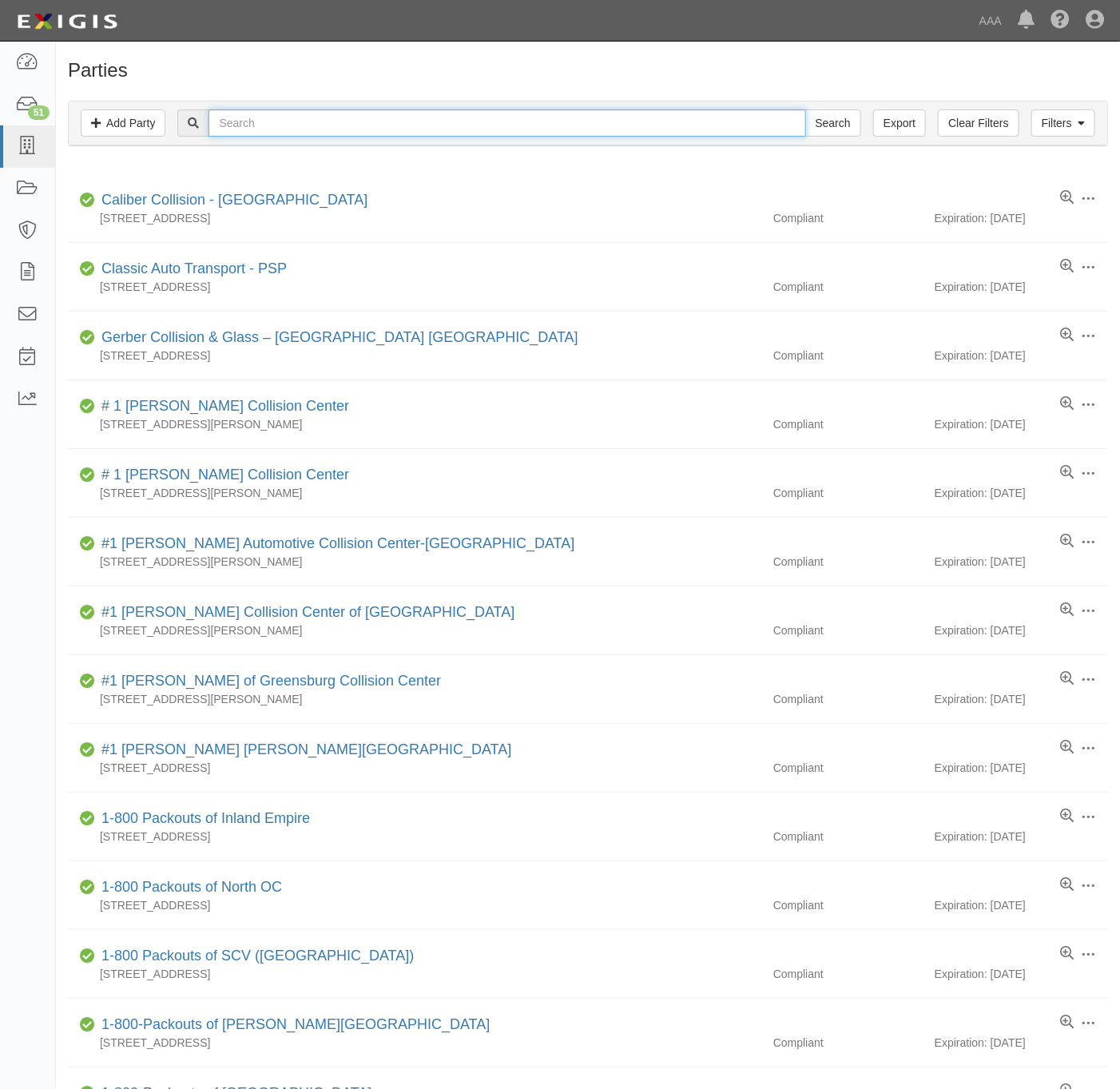
click at [278, 121] on input "text" at bounding box center [506, 123] width 597 height 27
type input "160729"
click at [805, 110] on input "Search" at bounding box center [833, 123] width 56 height 27
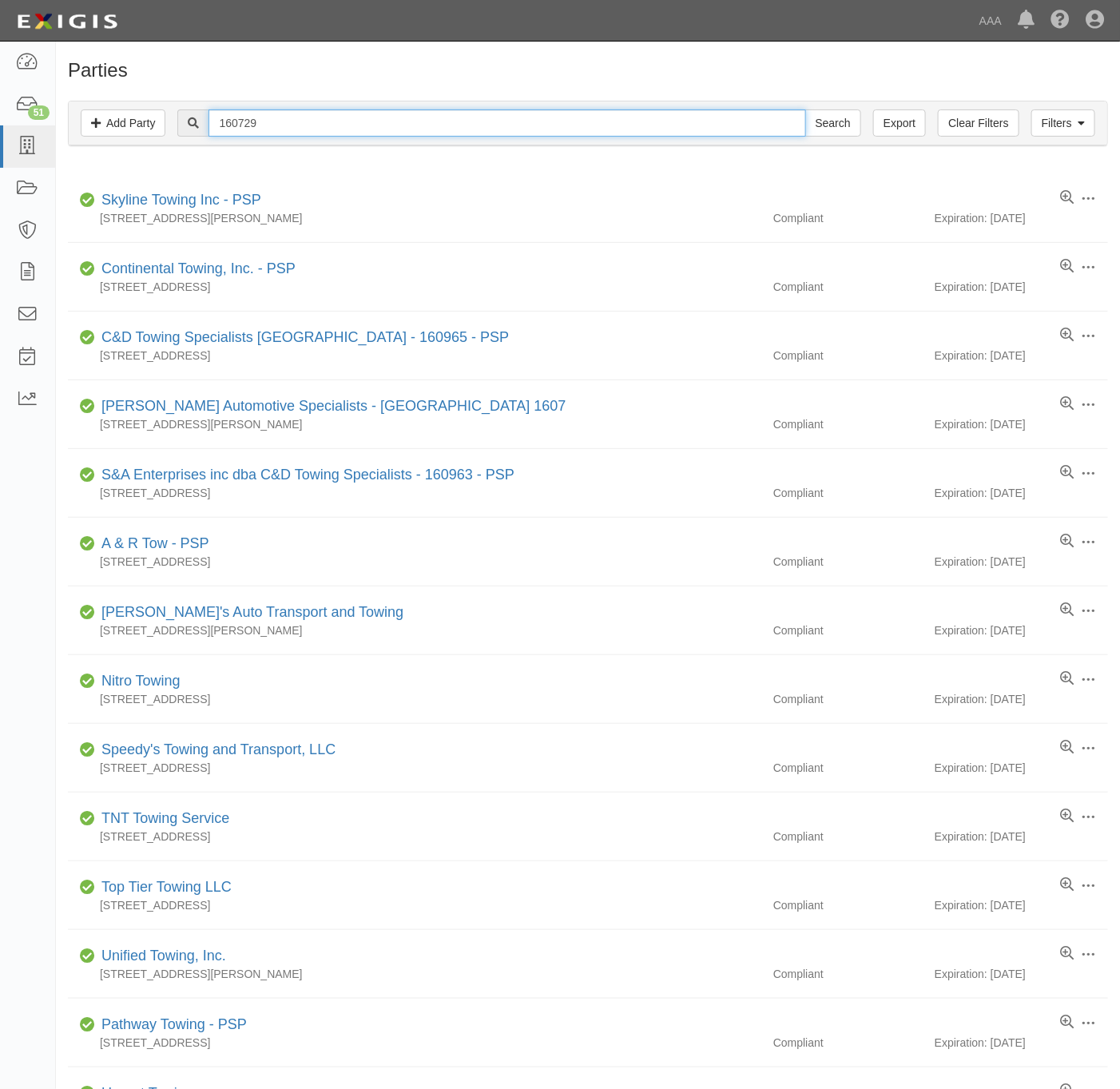
click at [381, 132] on input "160729" at bounding box center [506, 123] width 597 height 27
paste input "ACTION SOUTHLAND TOWING"
type input "ACTION SOUTHLAND TOWING"
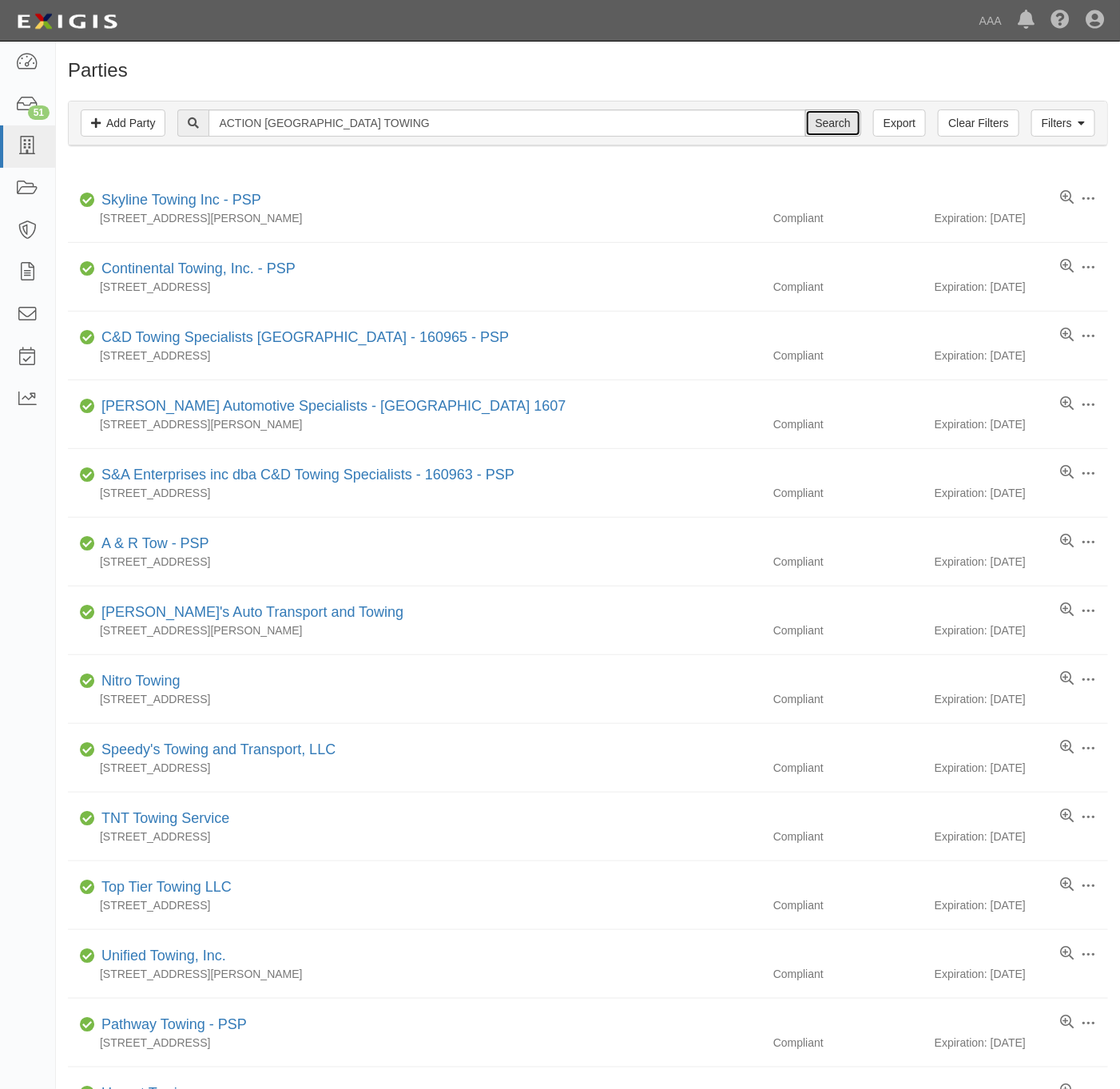
click at [825, 123] on input "Search" at bounding box center [833, 123] width 56 height 27
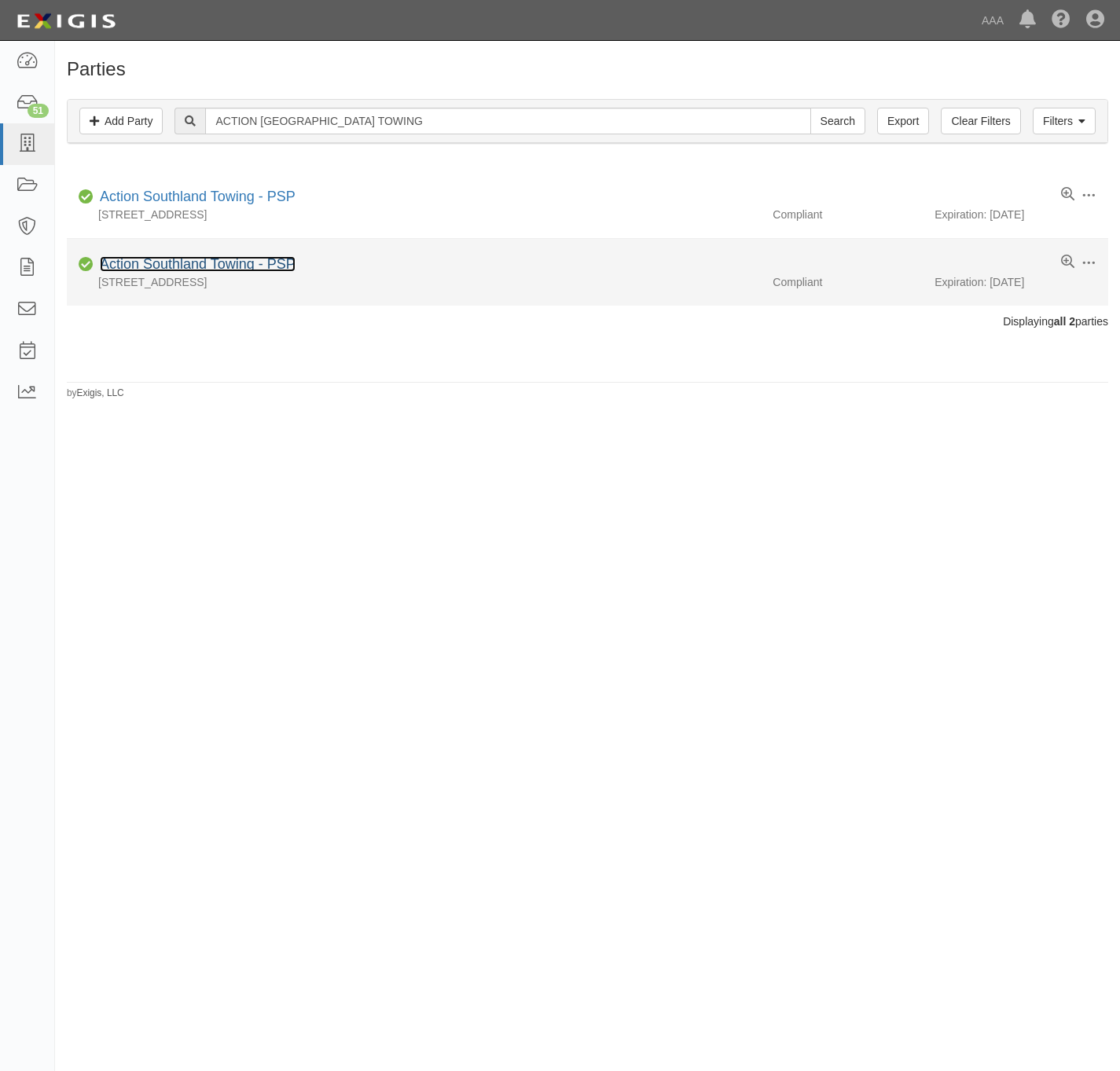
click at [208, 267] on link "Action Southland Towing - PSP" at bounding box center [198, 264] width 196 height 16
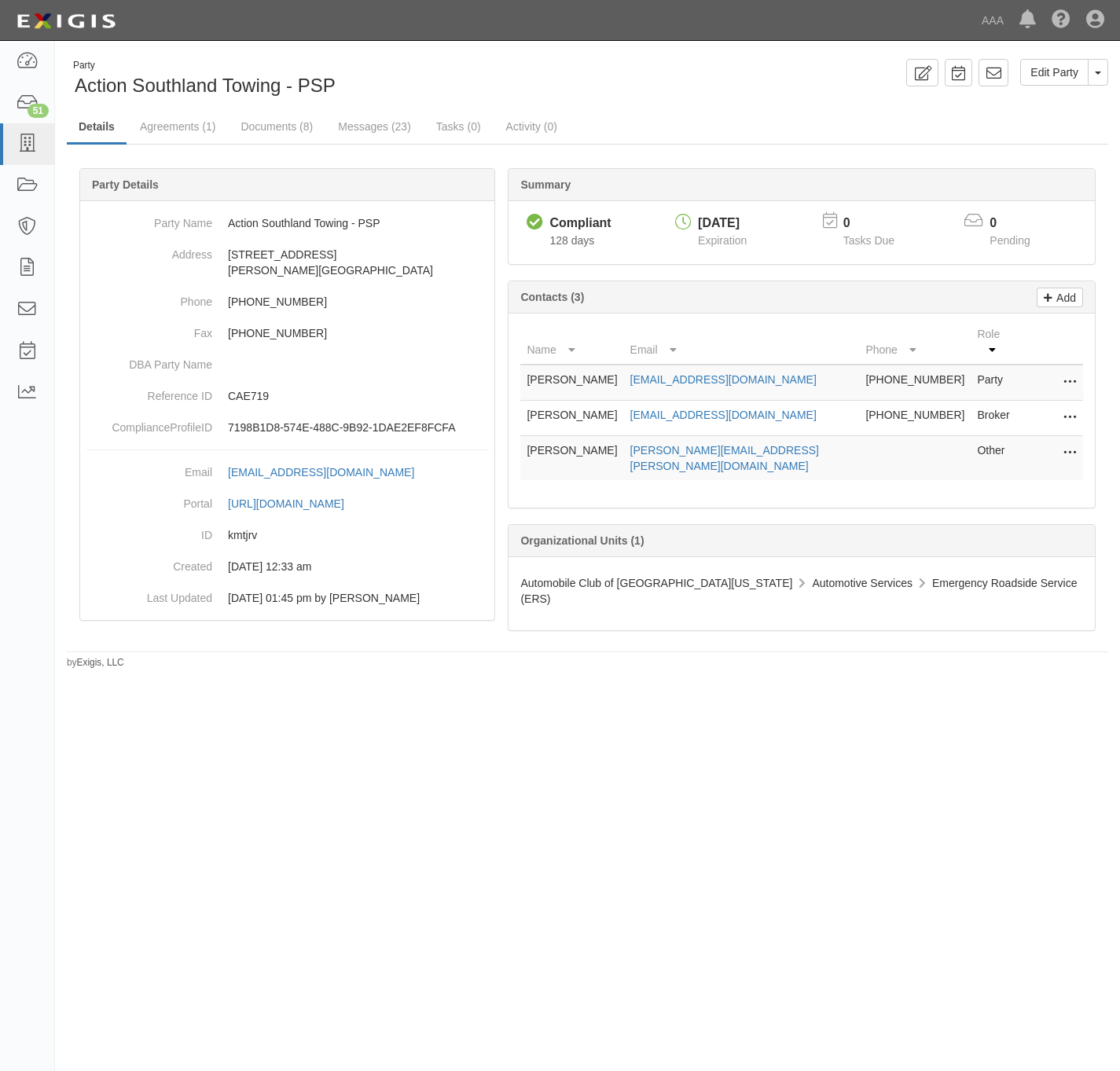
click at [1066, 444] on icon at bounding box center [1069, 453] width 12 height 21
click at [1000, 446] on link "Edit" at bounding box center [1014, 449] width 125 height 28
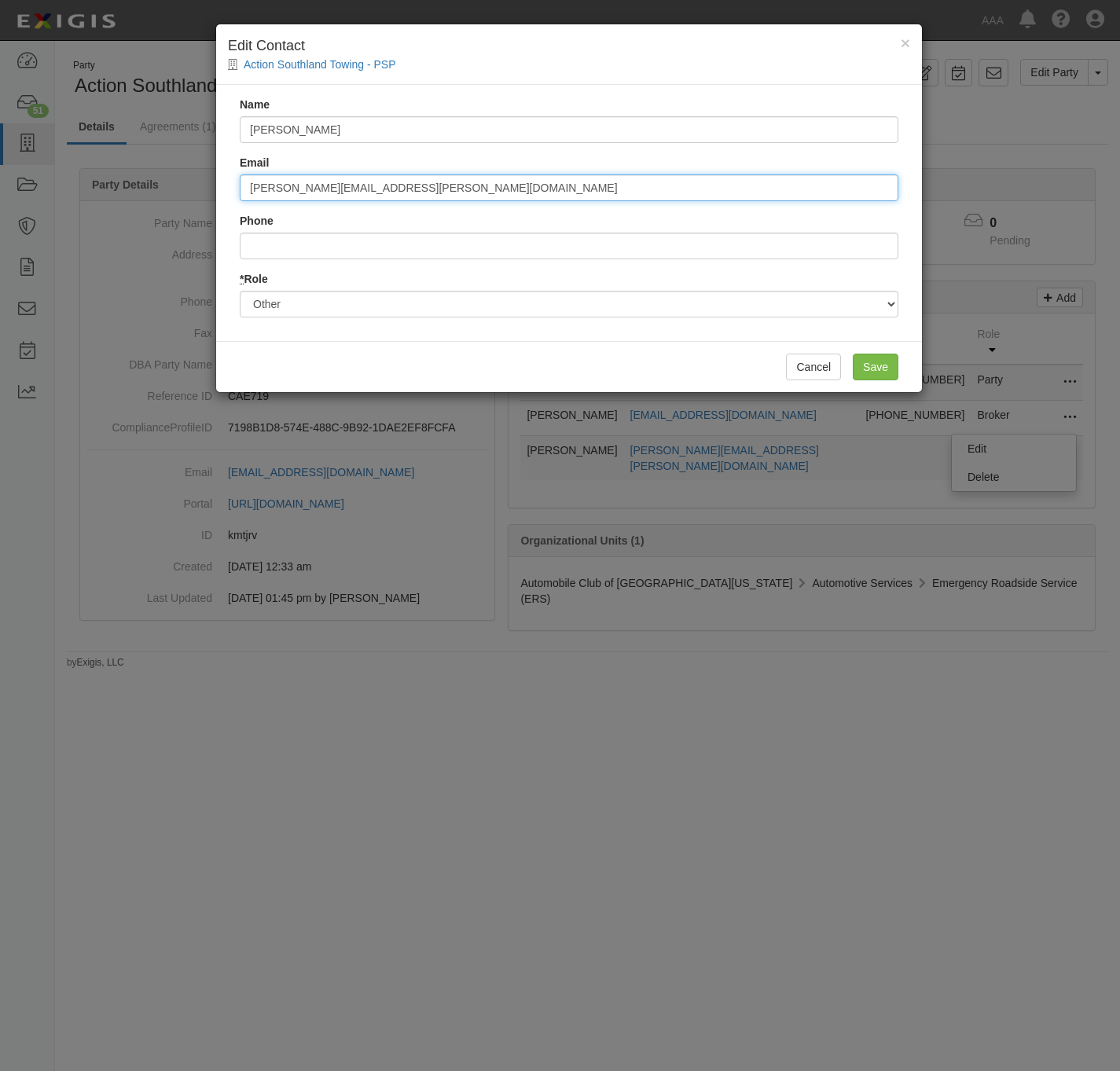
click at [415, 194] on input "lieberman.aaron@ace.aaa.com" at bounding box center [569, 188] width 658 height 27
paste input "miranda.raega"
type input "miranda.raegan@ace.aaa.com"
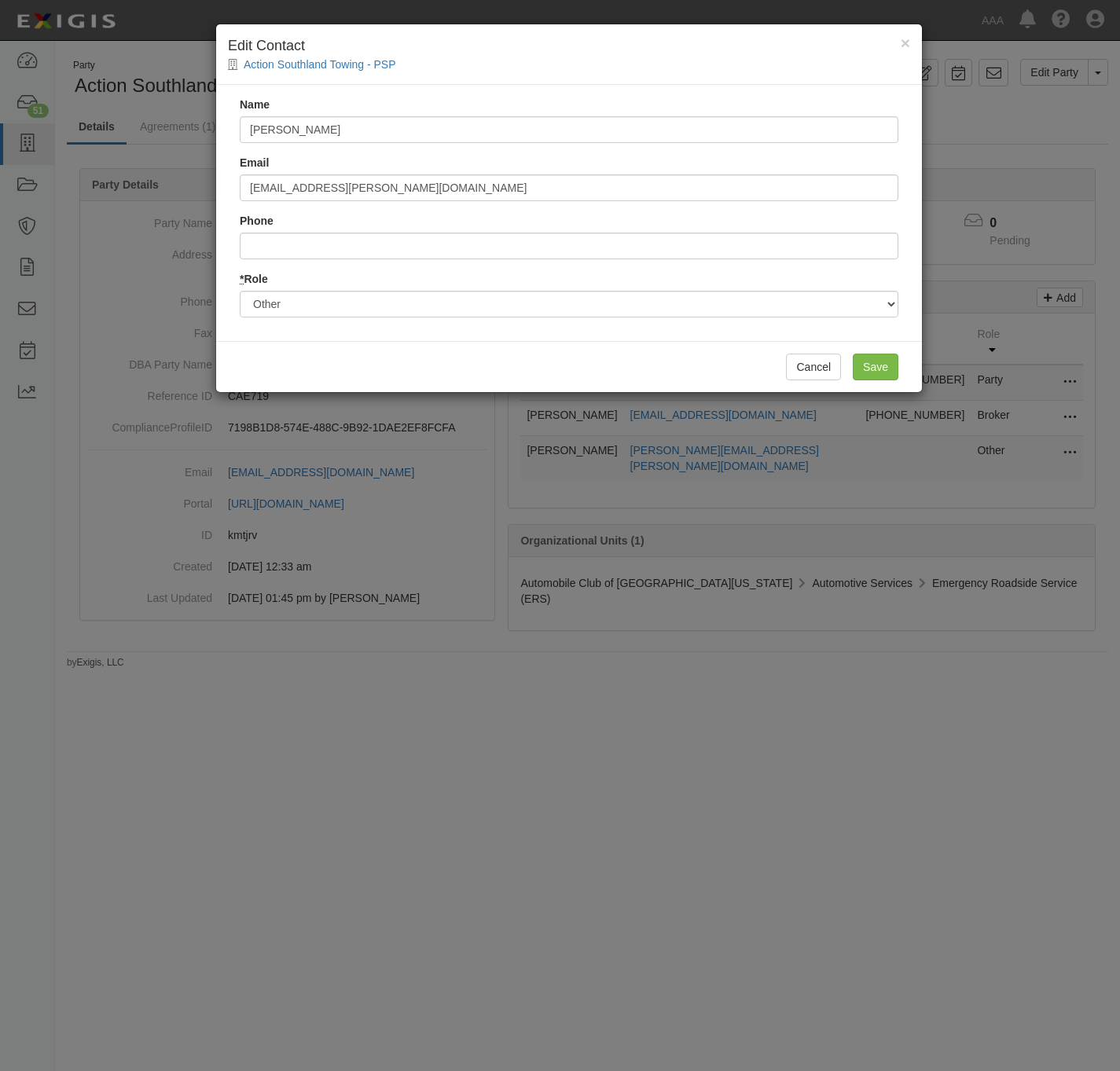
click at [354, 144] on div "Name Aaron Lieberman Email miranda.raegan@ace.aaa.com Phone * Role Party Broker…" at bounding box center [569, 213] width 706 height 257
click at [354, 141] on input "Aaron Lieberman" at bounding box center [569, 130] width 658 height 27
paste input "Raegan Miranda"
type input "Raegan Miranda"
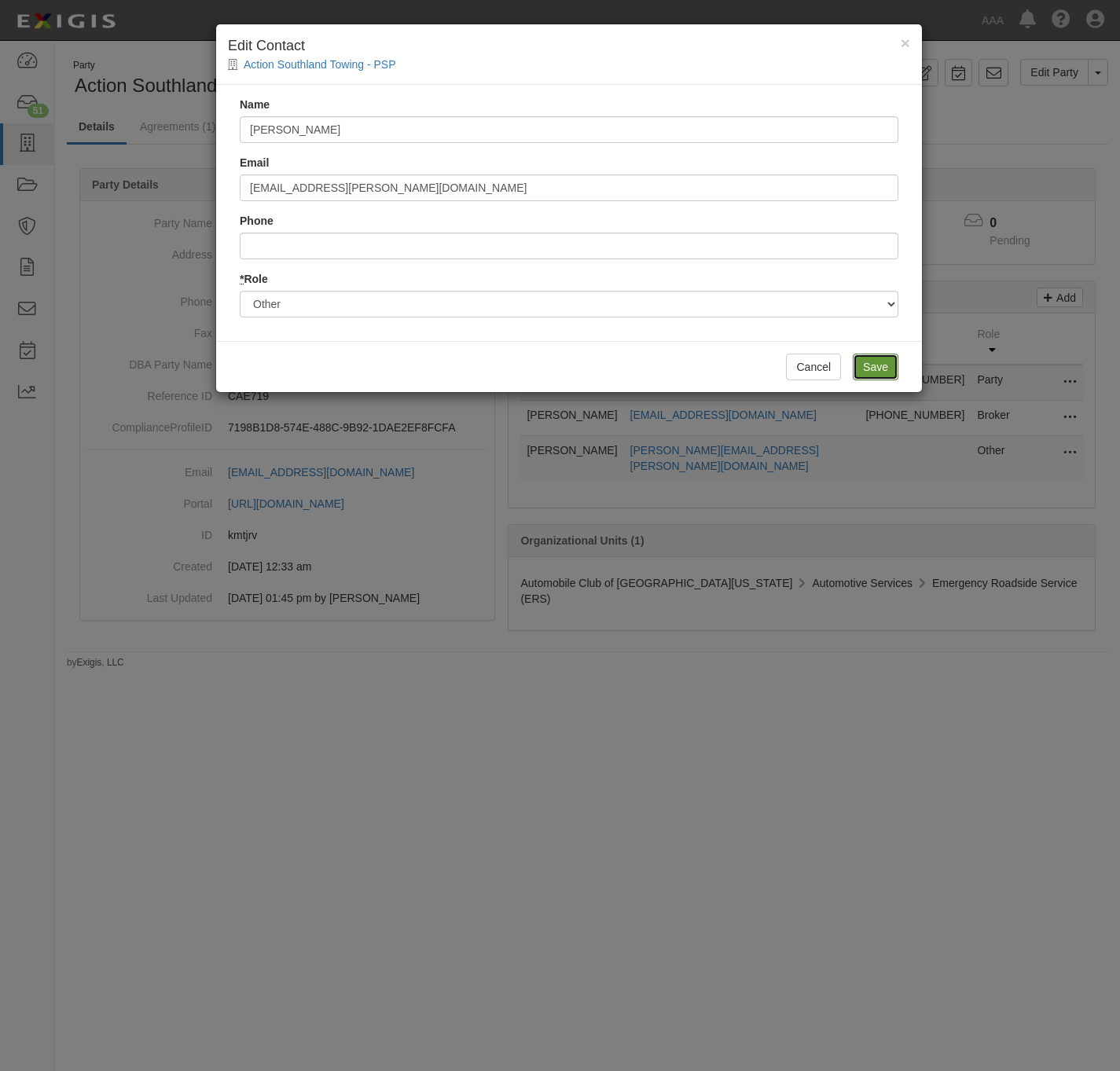
drag, startPoint x: 889, startPoint y: 366, endPoint x: 868, endPoint y: 351, distance: 25.8
click at [888, 365] on input "Save" at bounding box center [875, 367] width 46 height 27
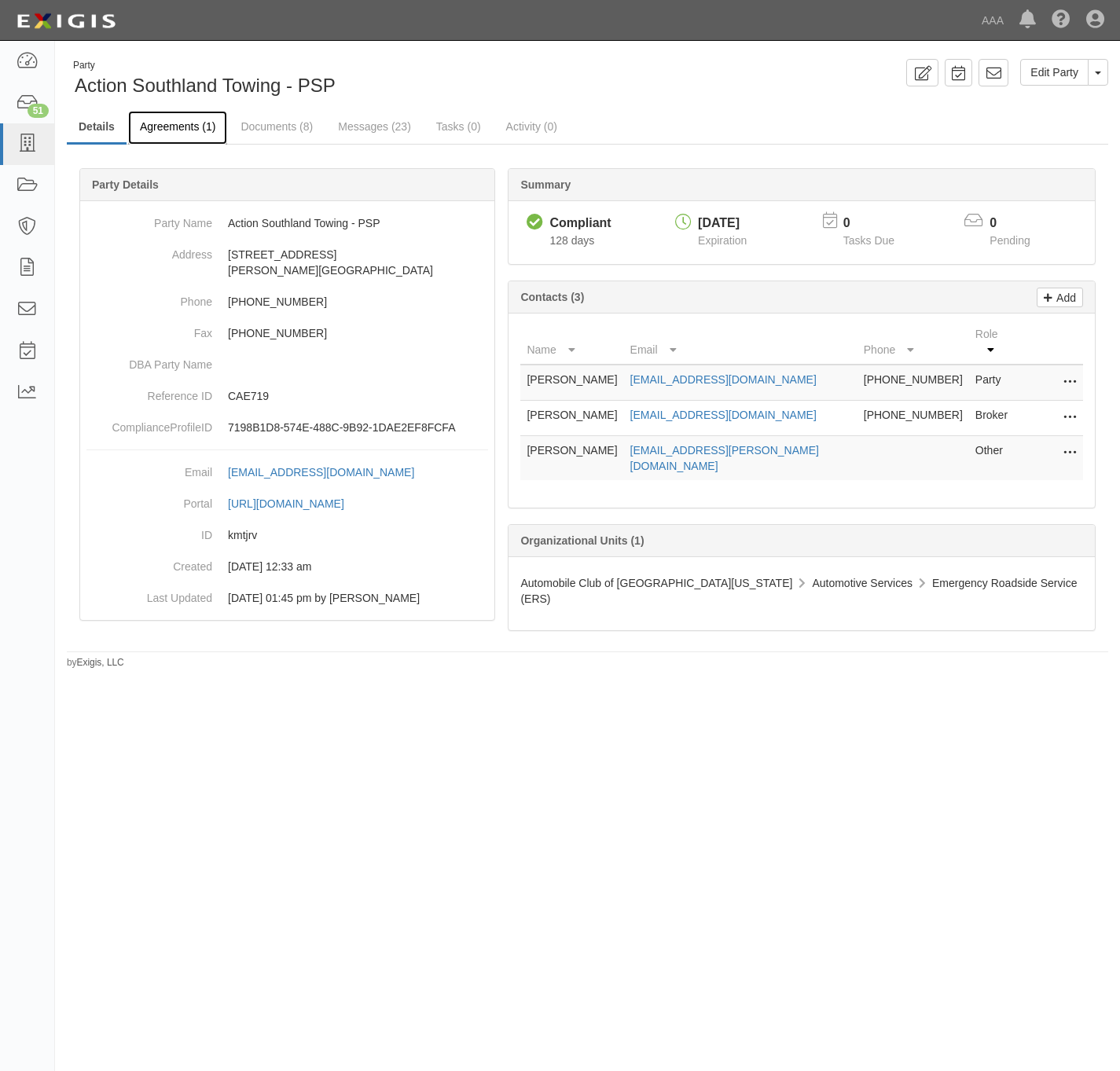
click at [179, 130] on link "Agreements (1)" at bounding box center [177, 127] width 99 height 34
click at [1069, 443] on icon at bounding box center [1069, 453] width 12 height 21
click at [1017, 446] on link "Edit" at bounding box center [1014, 449] width 125 height 28
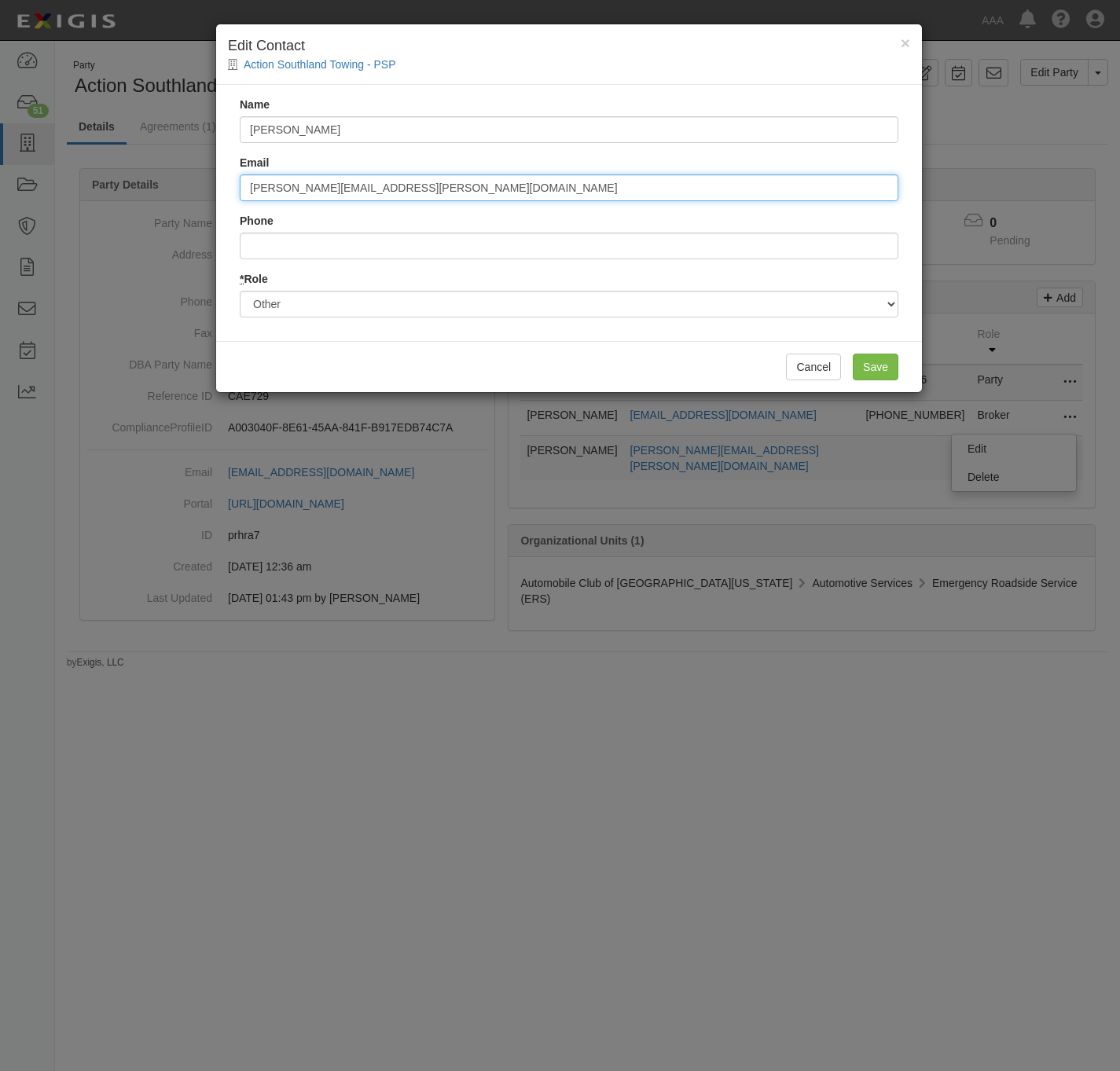
click at [453, 191] on input "[PERSON_NAME][EMAIL_ADDRESS][PERSON_NAME][DOMAIN_NAME]" at bounding box center [569, 188] width 658 height 27
click at [452, 191] on input "[PERSON_NAME][EMAIL_ADDRESS][PERSON_NAME][DOMAIN_NAME]" at bounding box center [569, 188] width 658 height 27
paste input "[PERSON_NAME].raega"
type input "[EMAIL_ADDRESS][PERSON_NAME][DOMAIN_NAME]"
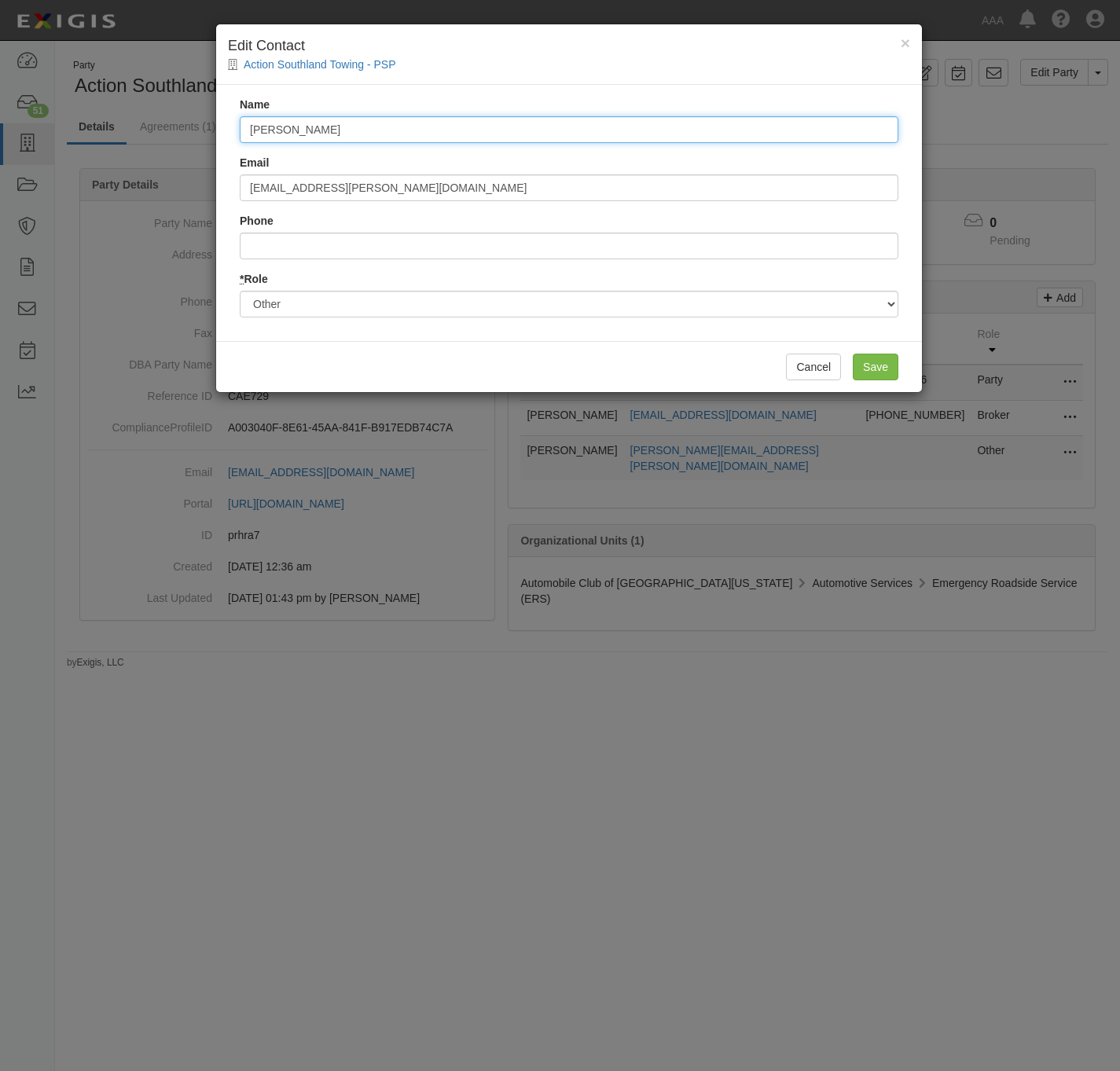
click at [356, 137] on input "[PERSON_NAME]" at bounding box center [569, 130] width 658 height 27
paste input "[PERSON_NAME]"
type input "[PERSON_NAME]"
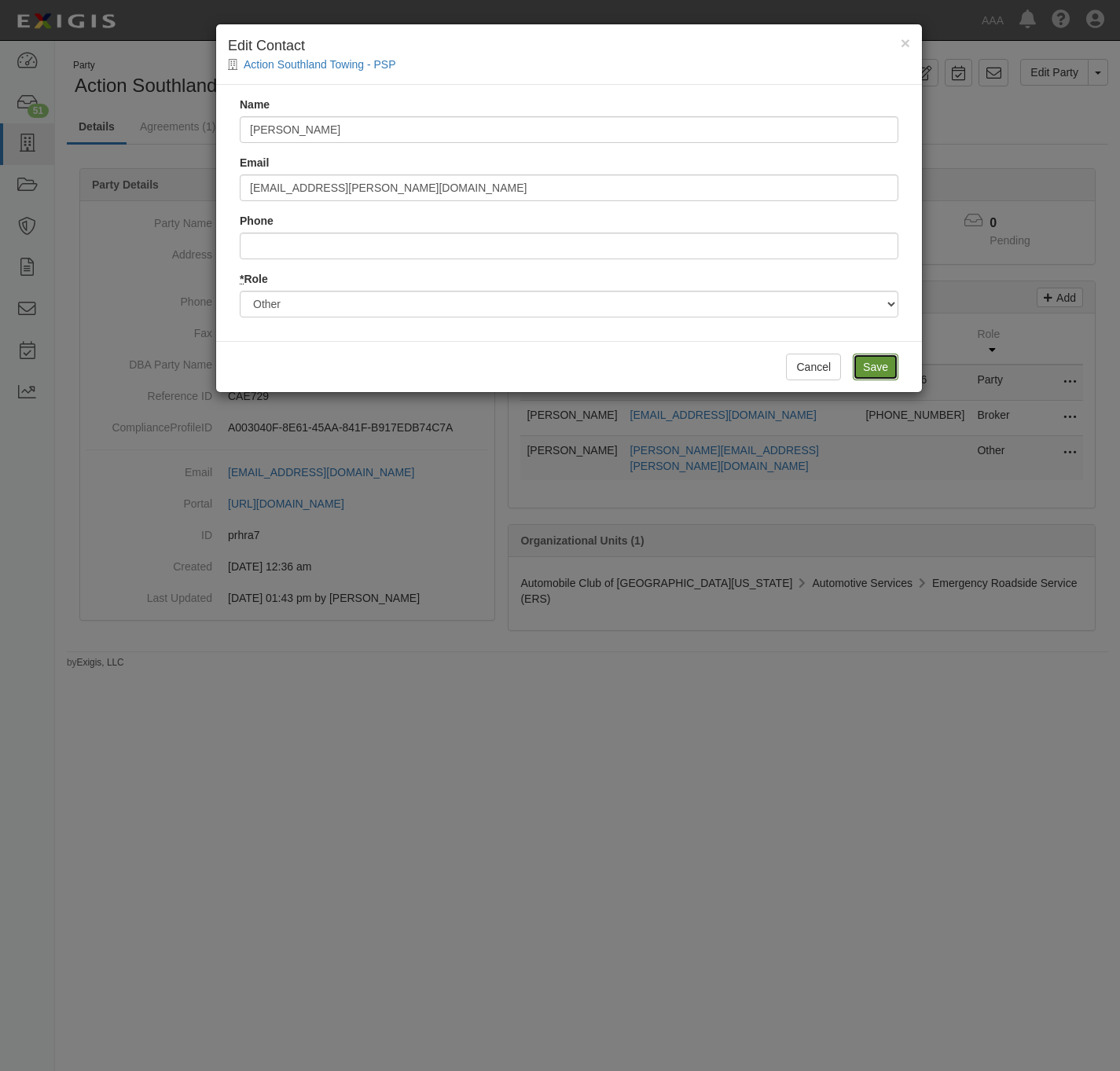
click at [879, 361] on input "Save" at bounding box center [875, 367] width 46 height 27
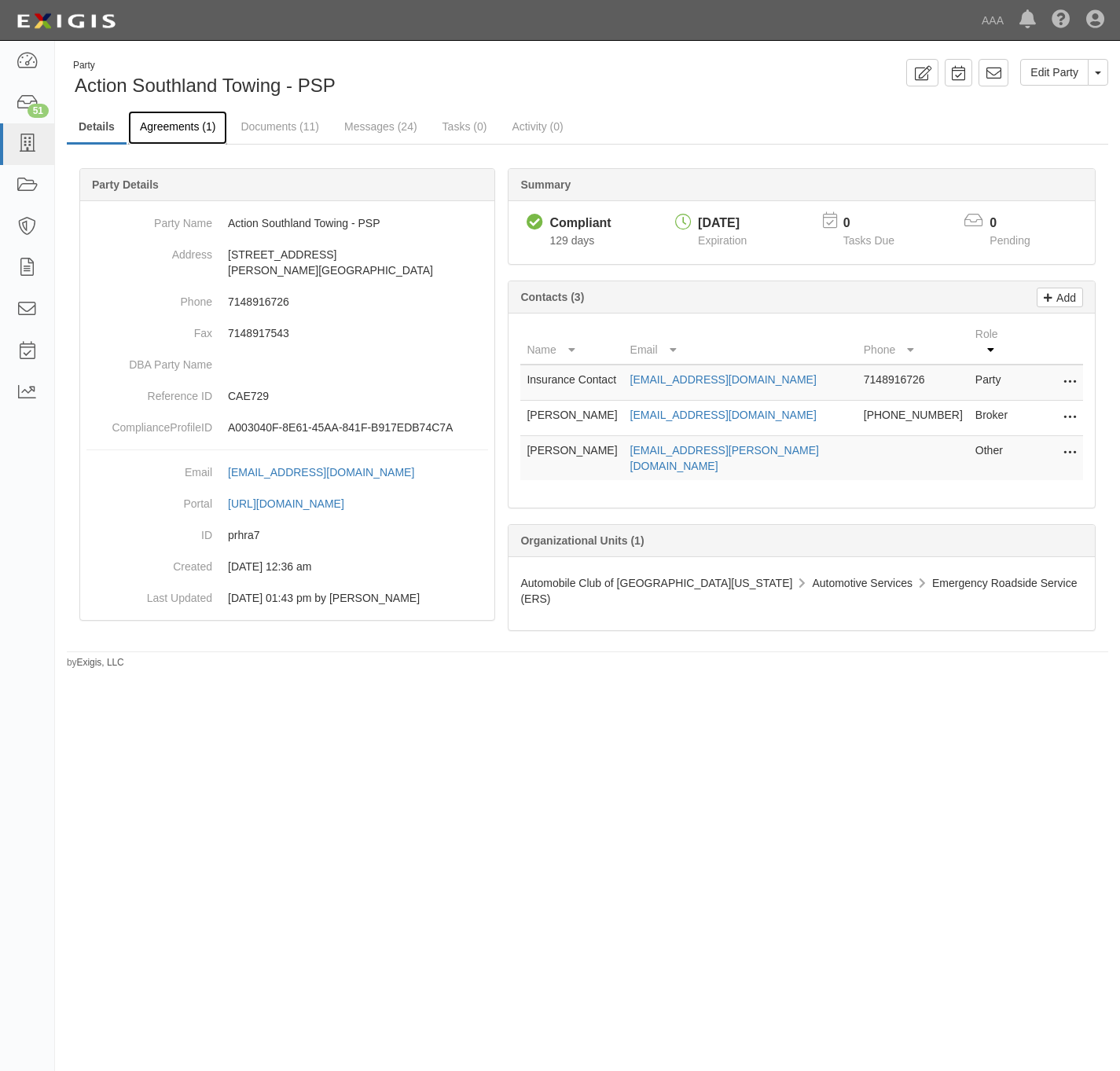
click at [172, 125] on link "Agreements (1)" at bounding box center [177, 127] width 99 height 34
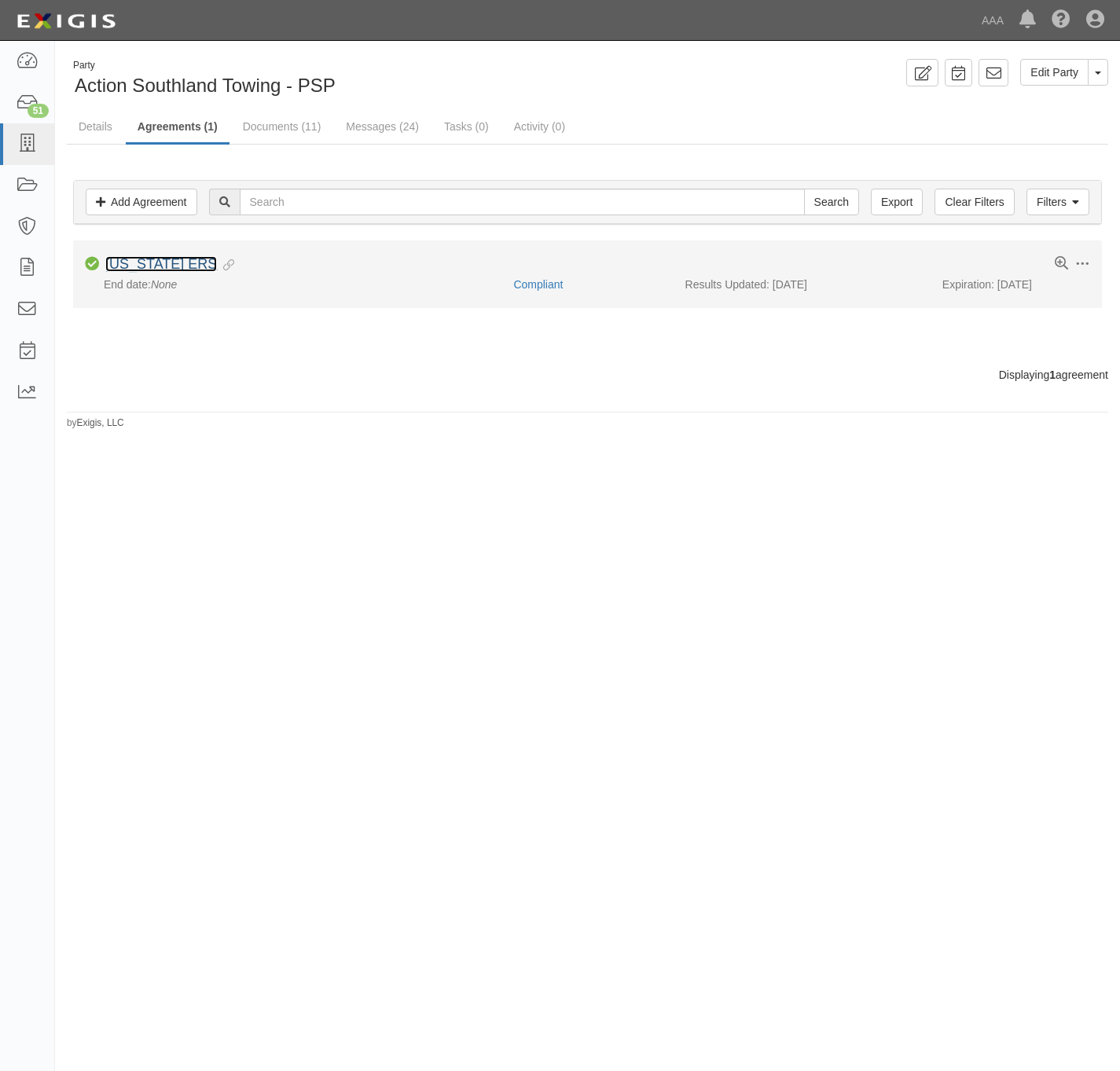
click at [159, 262] on link "[US_STATE] ERS" at bounding box center [161, 264] width 111 height 16
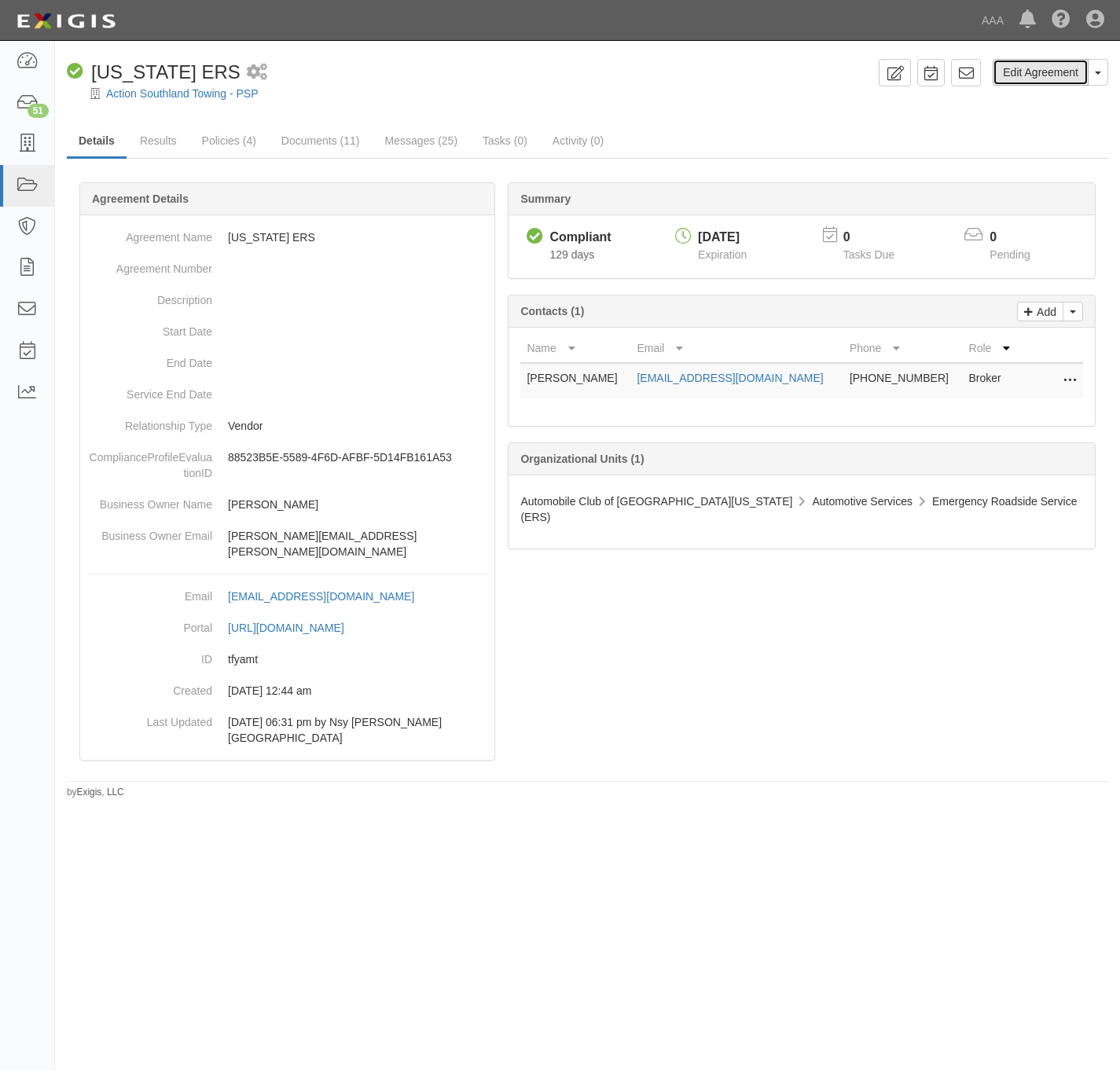
click at [1024, 71] on link "Edit Agreement" at bounding box center [1040, 72] width 95 height 27
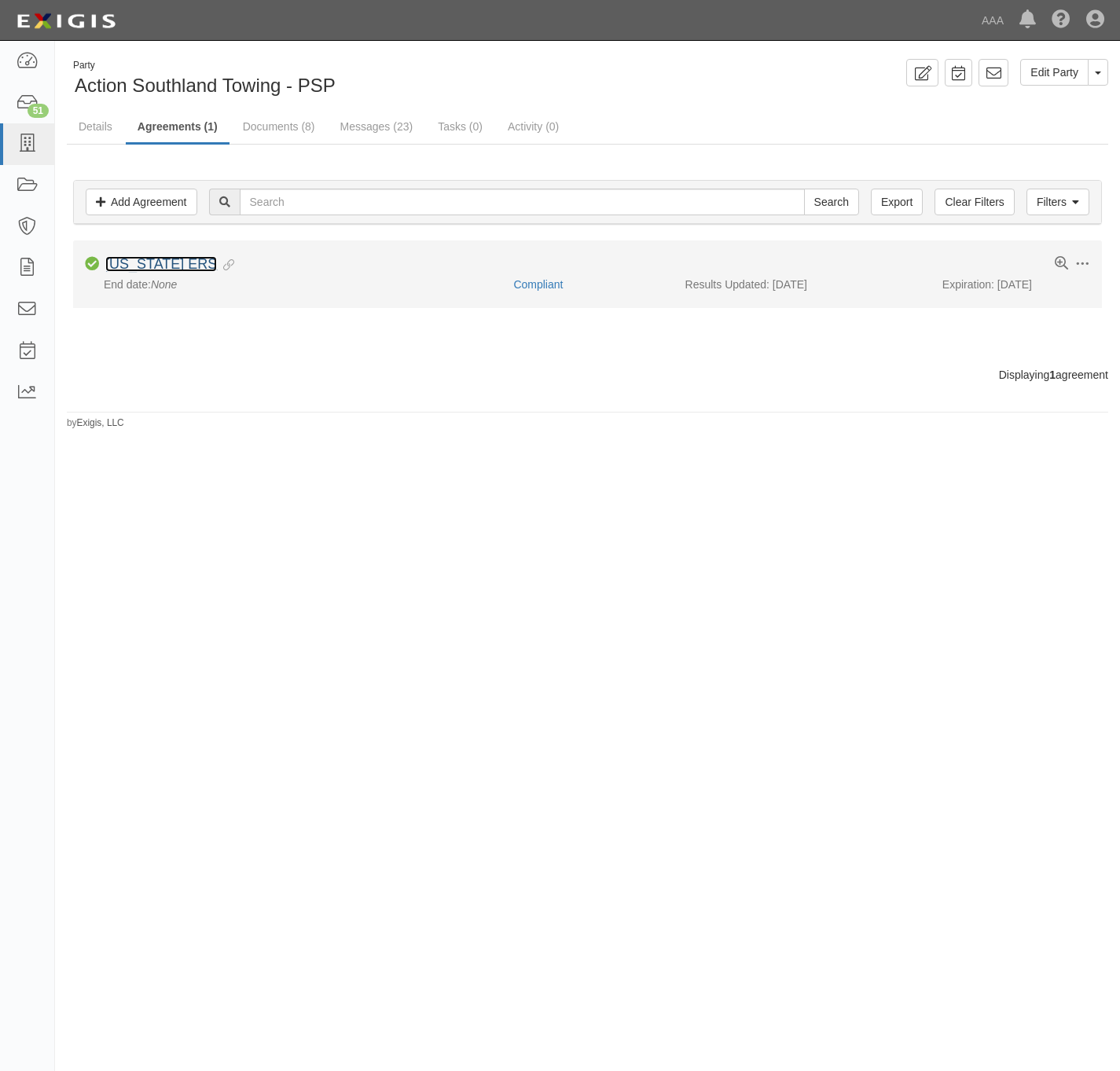
click at [159, 262] on link "[US_STATE] ERS" at bounding box center [161, 264] width 111 height 16
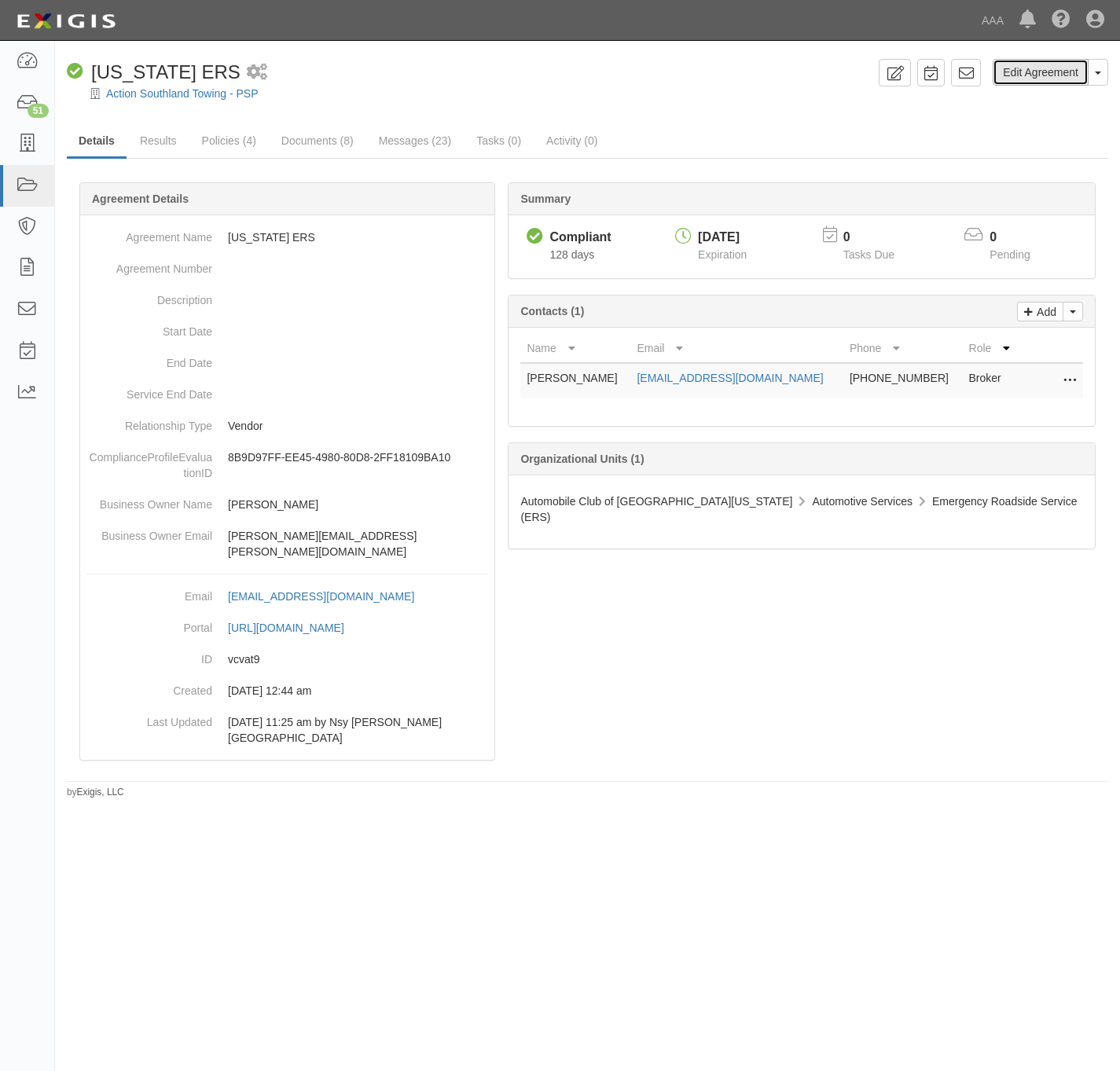
click at [1039, 71] on link "Edit Agreement" at bounding box center [1040, 72] width 95 height 27
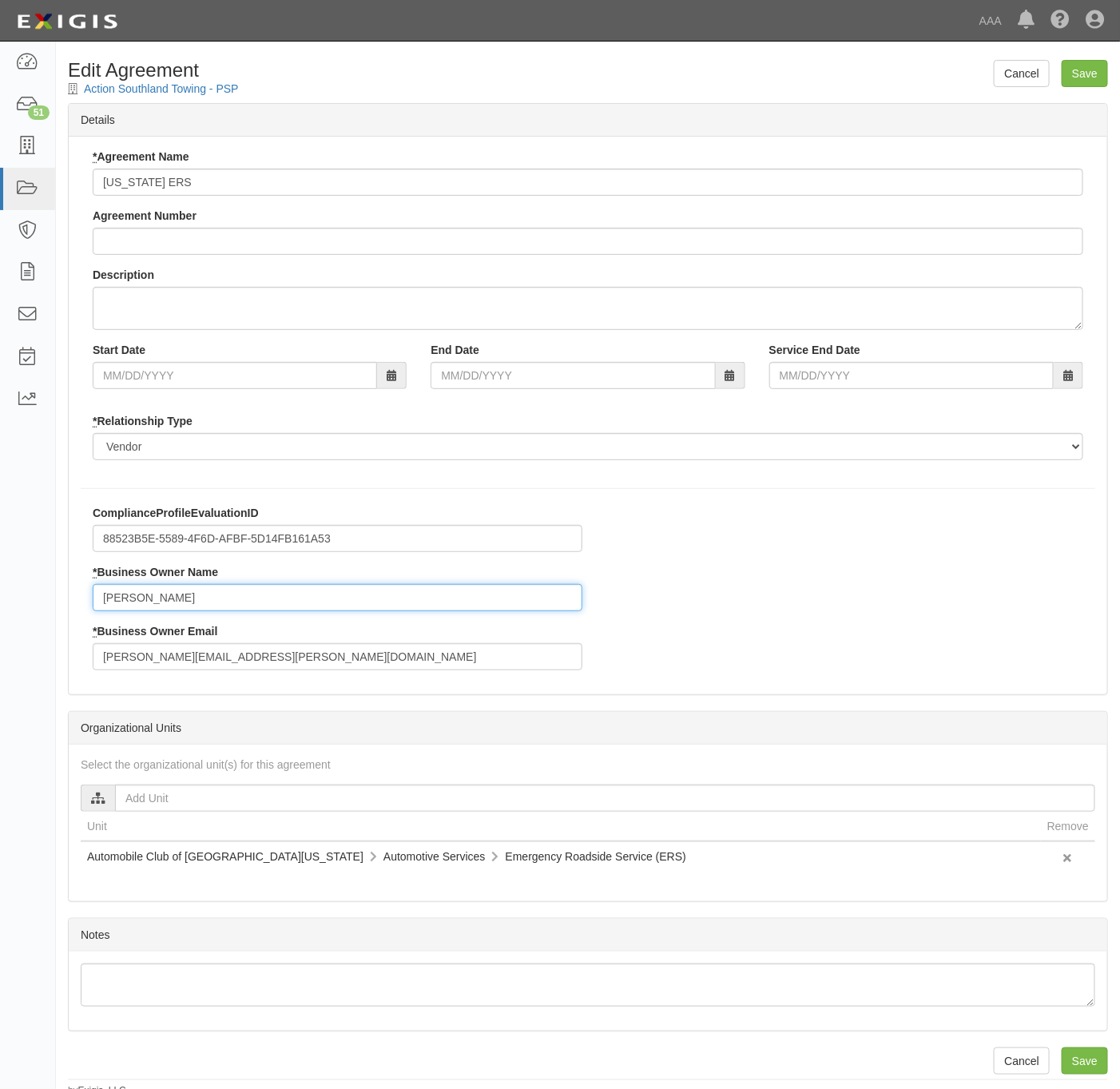
click at [192, 604] on input "Aaron Lieberman" at bounding box center [338, 598] width 490 height 27
paste input "[PERSON_NAME]"
type input "[PERSON_NAME]"
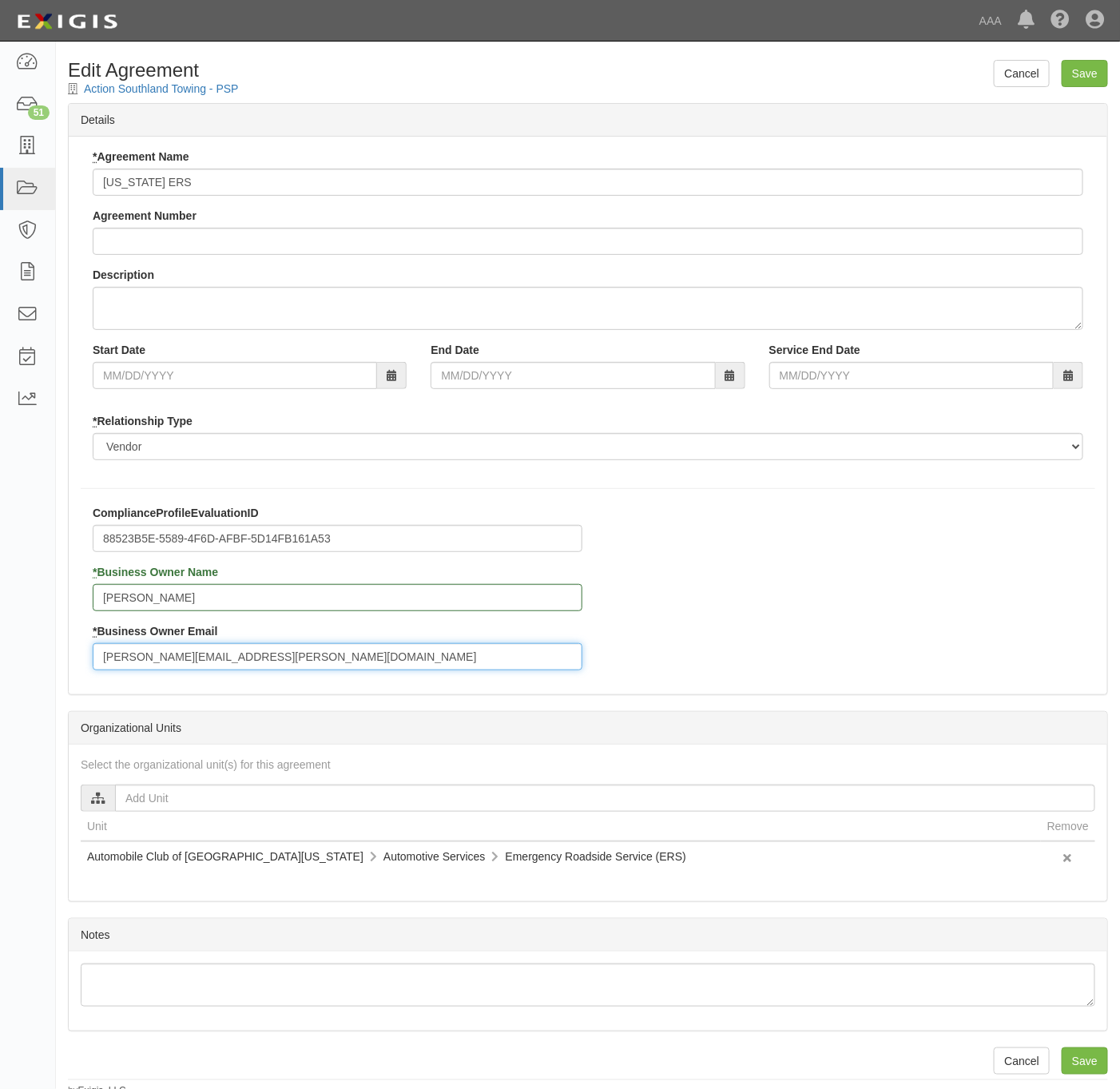
click at [305, 669] on input "lieberman.aaron@ace.aaa.com" at bounding box center [338, 657] width 490 height 27
paste input "miranda.raega"
type input "miranda.raegan@ace.aaa.com"
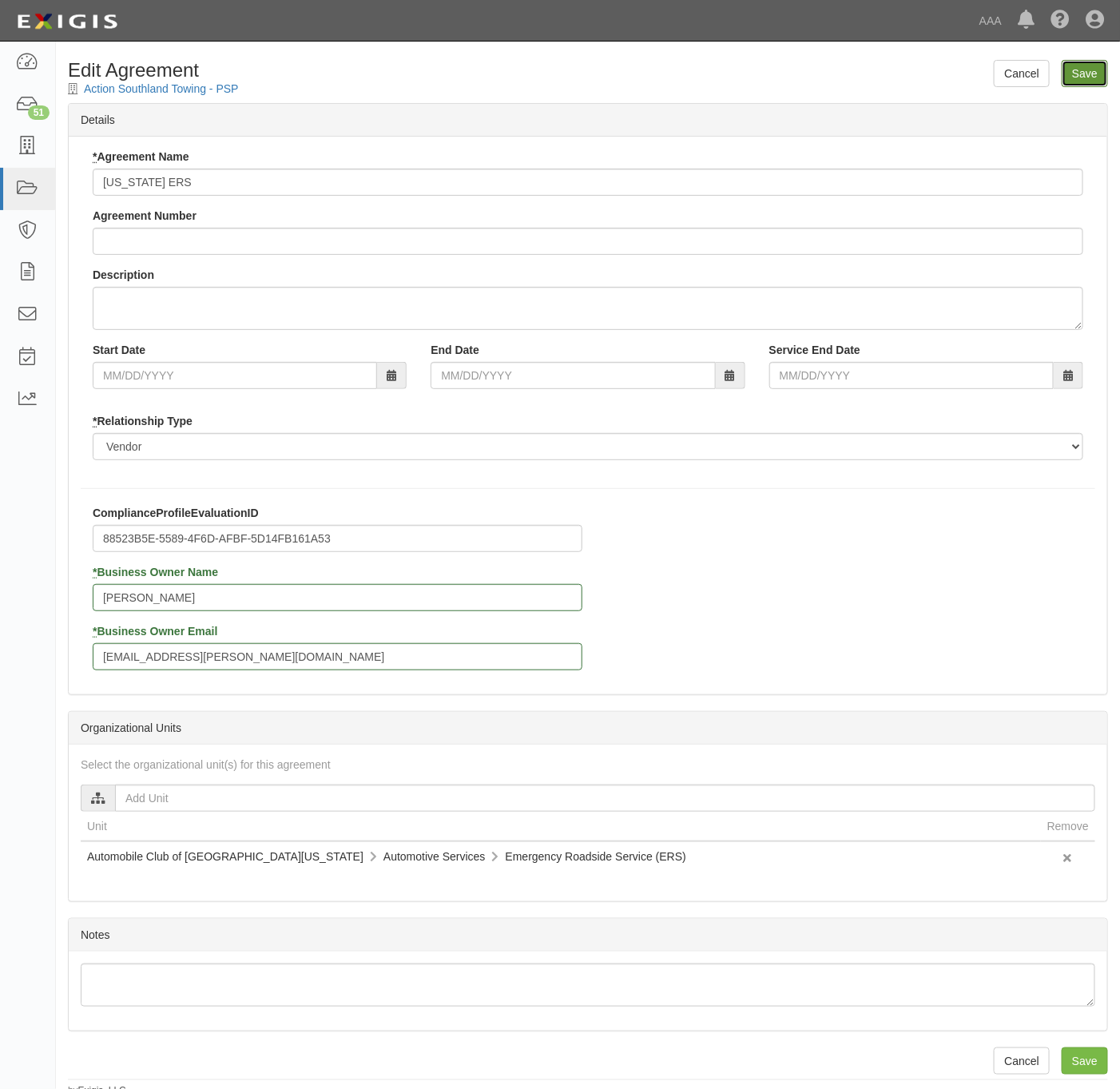
click at [1087, 75] on input "Save" at bounding box center [1085, 73] width 46 height 27
click at [206, 607] on input "Aaron Lieberman" at bounding box center [338, 598] width 490 height 27
click at [209, 607] on input "Aaron Lieberman" at bounding box center [338, 598] width 490 height 27
click at [211, 607] on input "Aaron Lieberman" at bounding box center [338, 598] width 490 height 27
click at [214, 607] on input "Aaron Lieberman" at bounding box center [338, 598] width 490 height 27
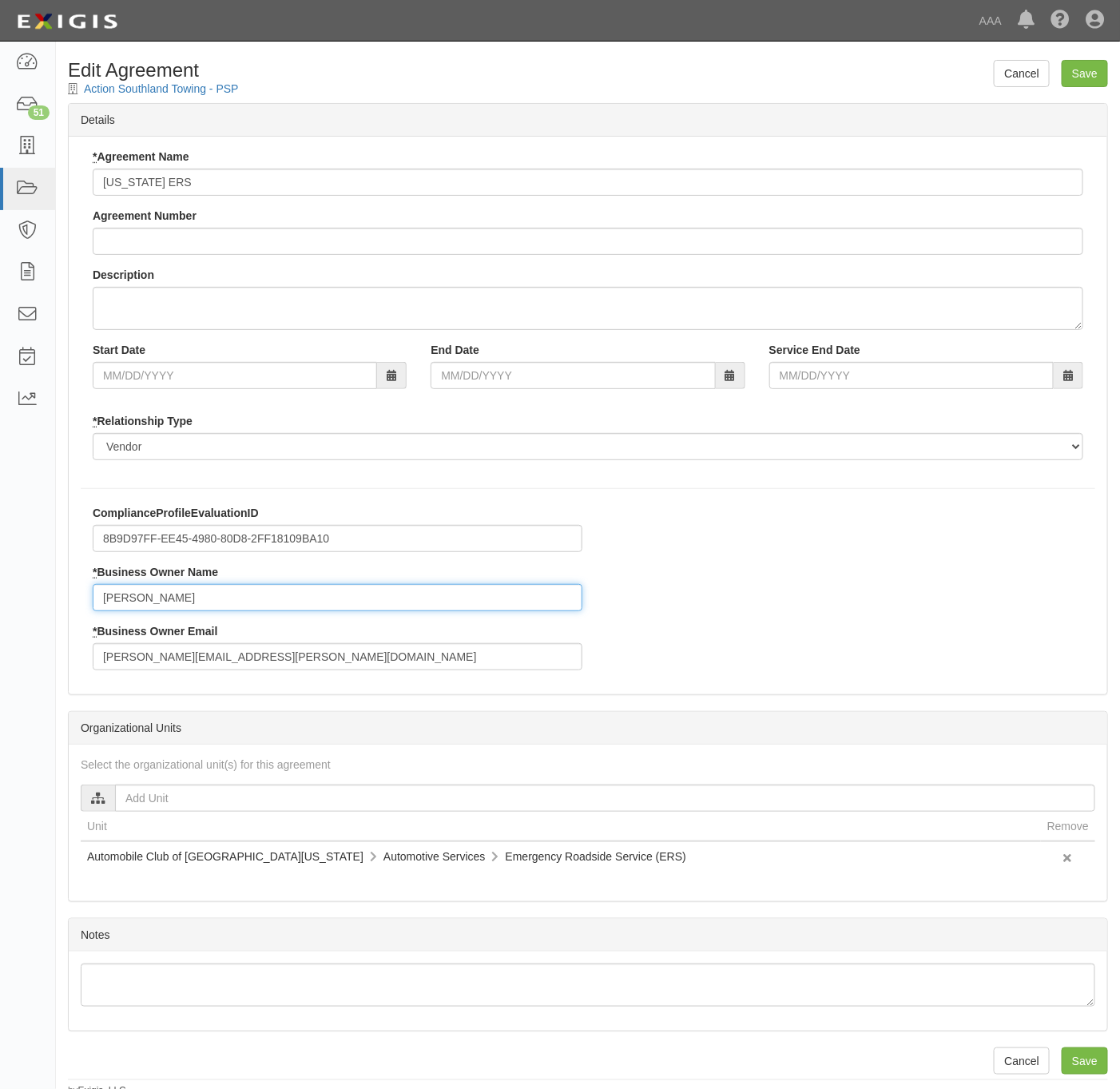
click at [218, 604] on input "Aaron Lieberman" at bounding box center [338, 598] width 490 height 27
paste input "[PERSON_NAME]"
click at [226, 607] on input "Aaron Raegan Miranda" at bounding box center [338, 598] width 490 height 27
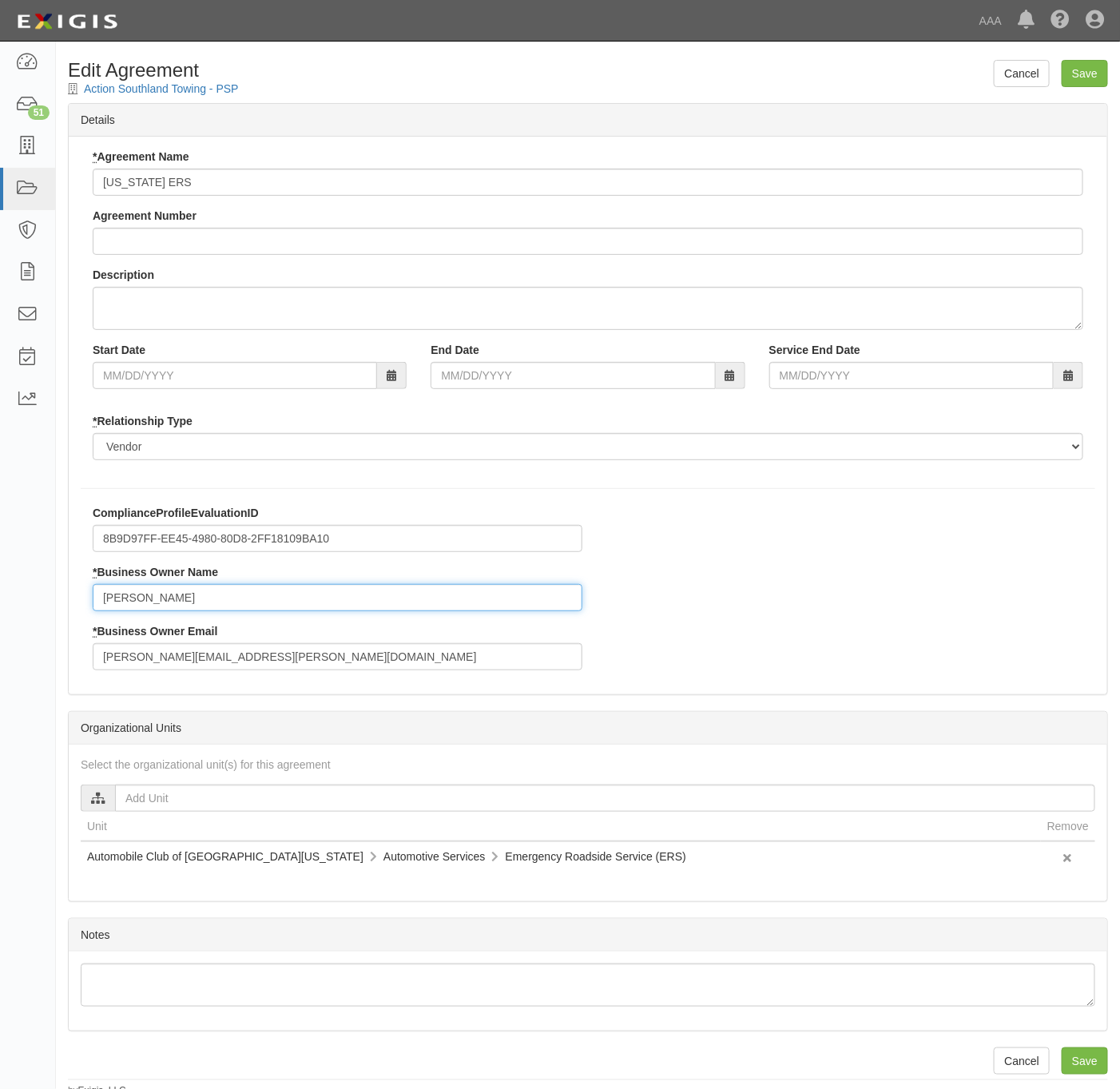
click at [226, 607] on input "Aaron Raegan Miranda" at bounding box center [338, 598] width 490 height 27
paste input "text"
type input "Raegan Miranda"
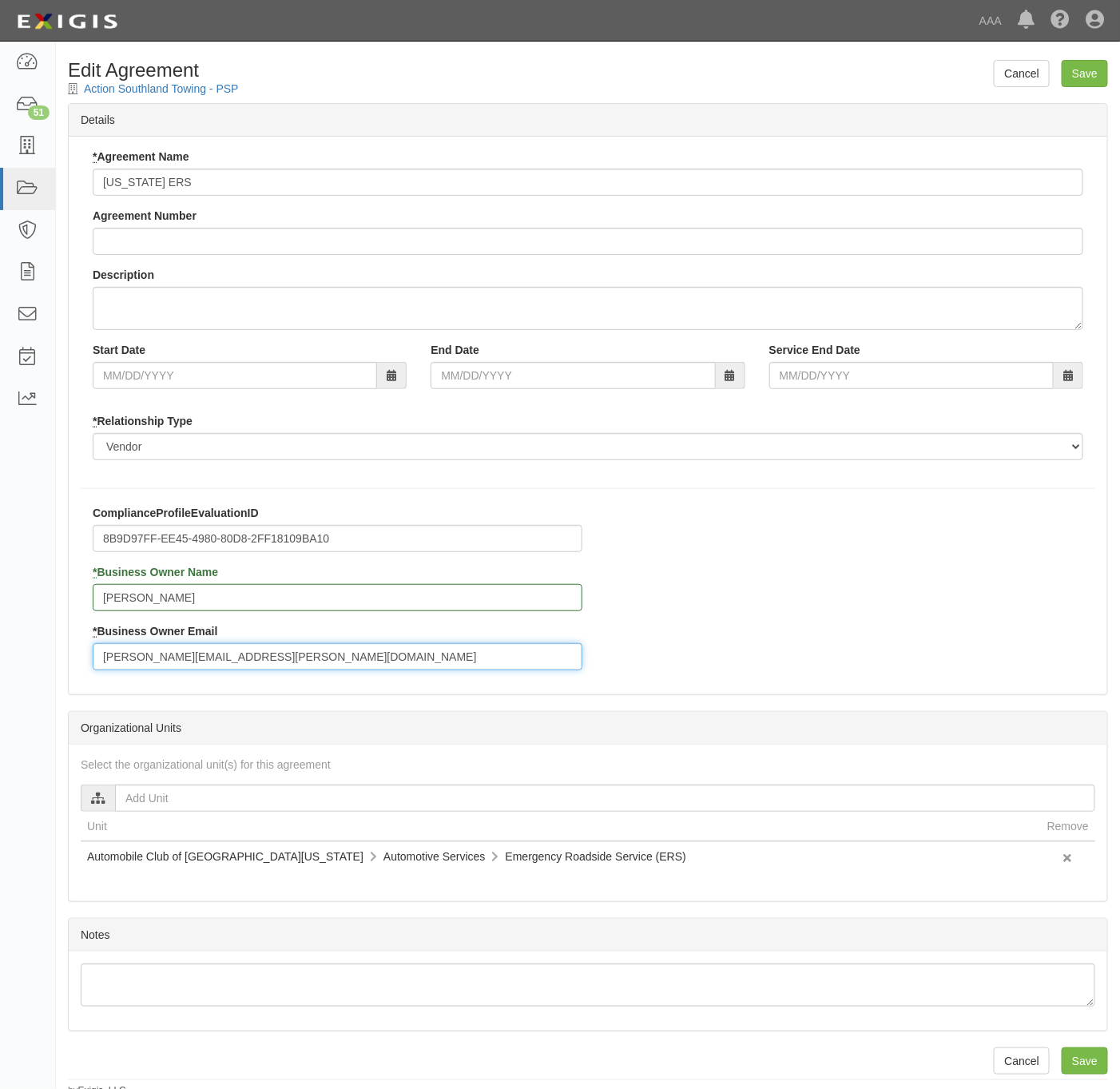
click at [240, 668] on input "lieberman.aaron@ace.aaa.com" at bounding box center [338, 657] width 490 height 27
paste input "miranda.raega"
type input "miranda.raegan@ace.aaa.com"
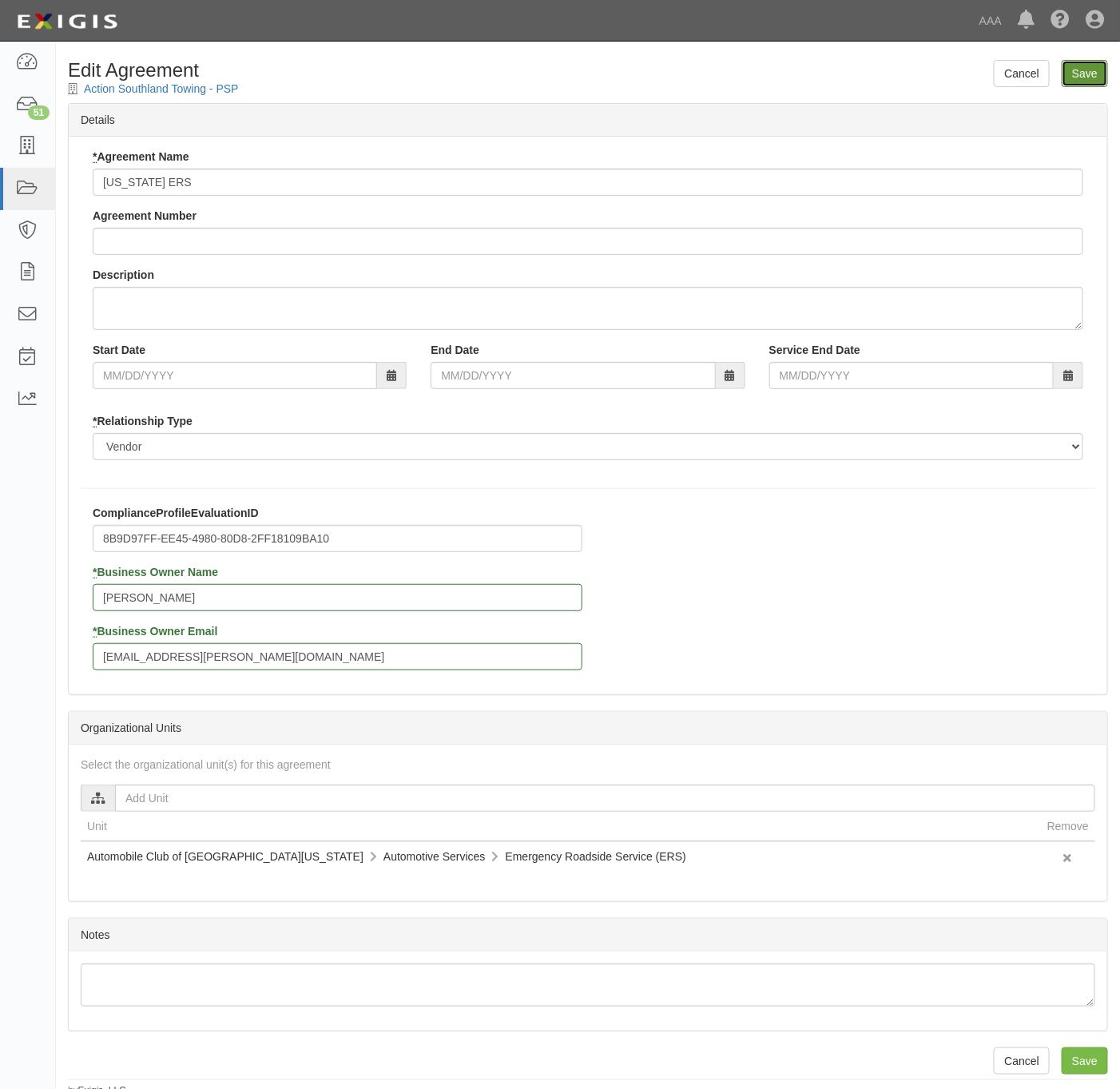
click at [1102, 74] on input "Save" at bounding box center [1085, 73] width 46 height 27
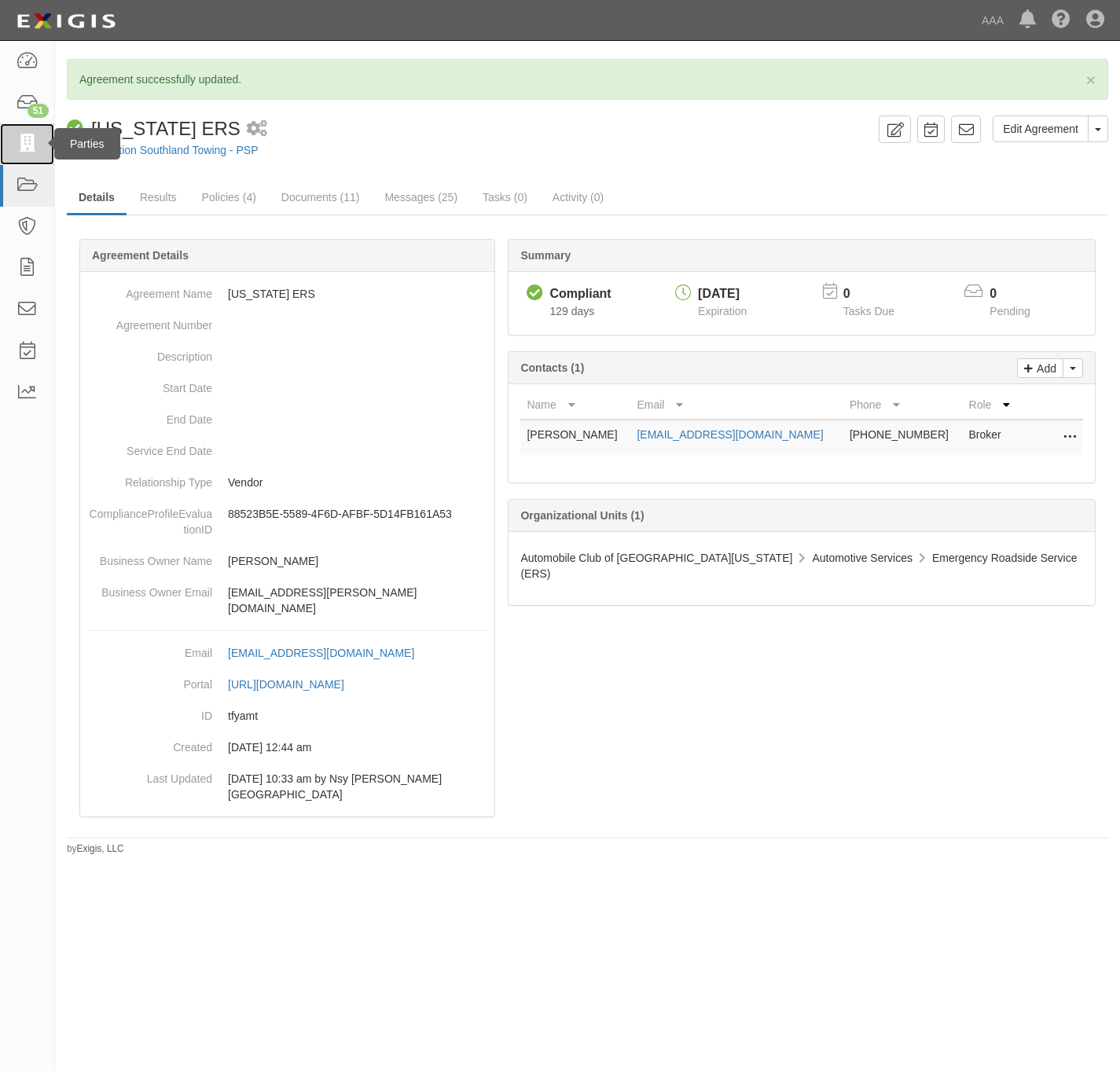
click at [31, 149] on icon at bounding box center [27, 144] width 22 height 18
click at [38, 140] on link at bounding box center [27, 144] width 54 height 42
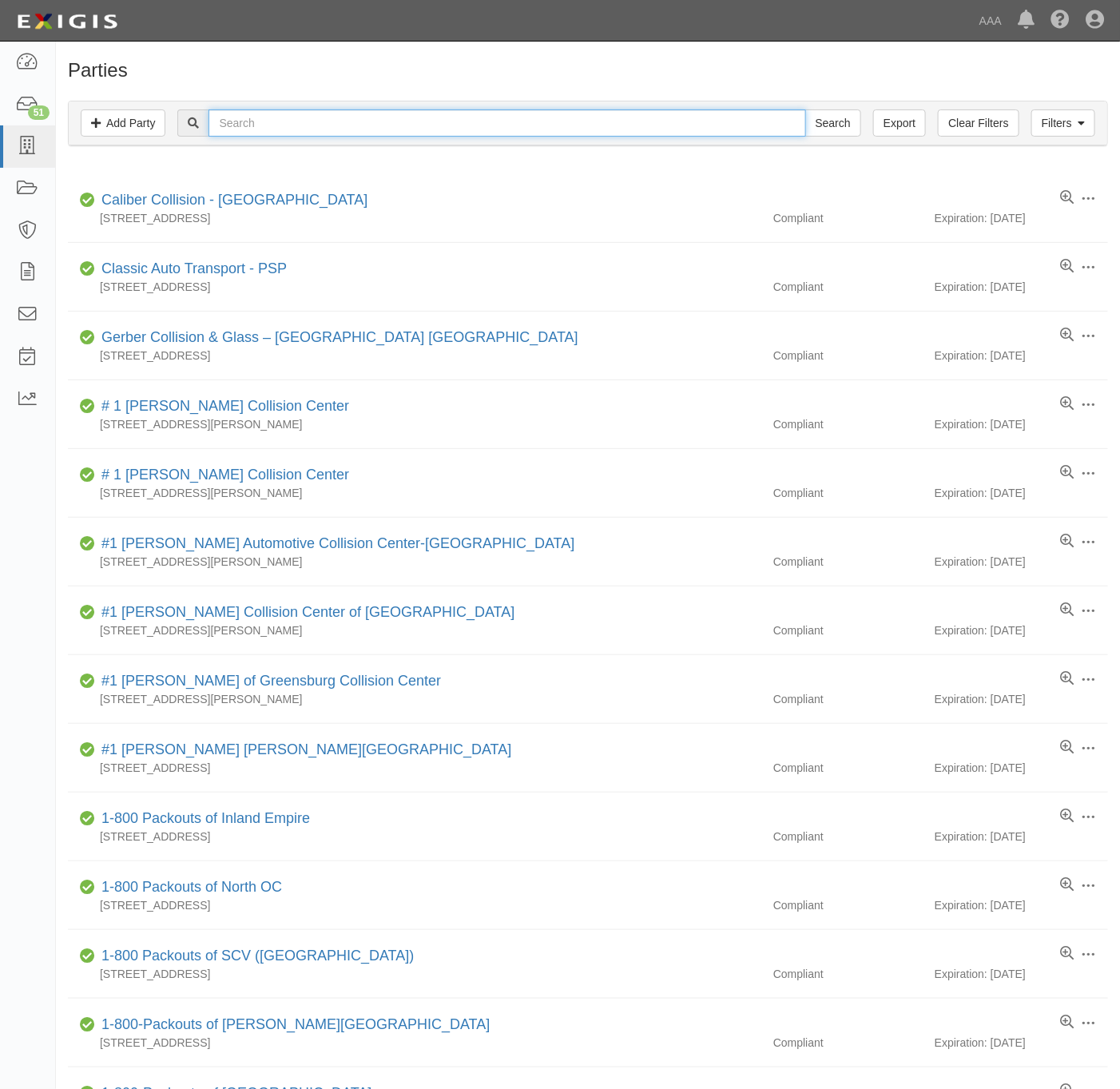
click at [307, 130] on input "text" at bounding box center [506, 123] width 597 height 27
type input "mandic motors"
click at [805, 110] on input "Search" at bounding box center [833, 123] width 56 height 27
click at [805, 125] on input "Search" at bounding box center [833, 123] width 56 height 27
drag, startPoint x: 441, startPoint y: 122, endPoint x: 374, endPoint y: 132, distance: 67.7
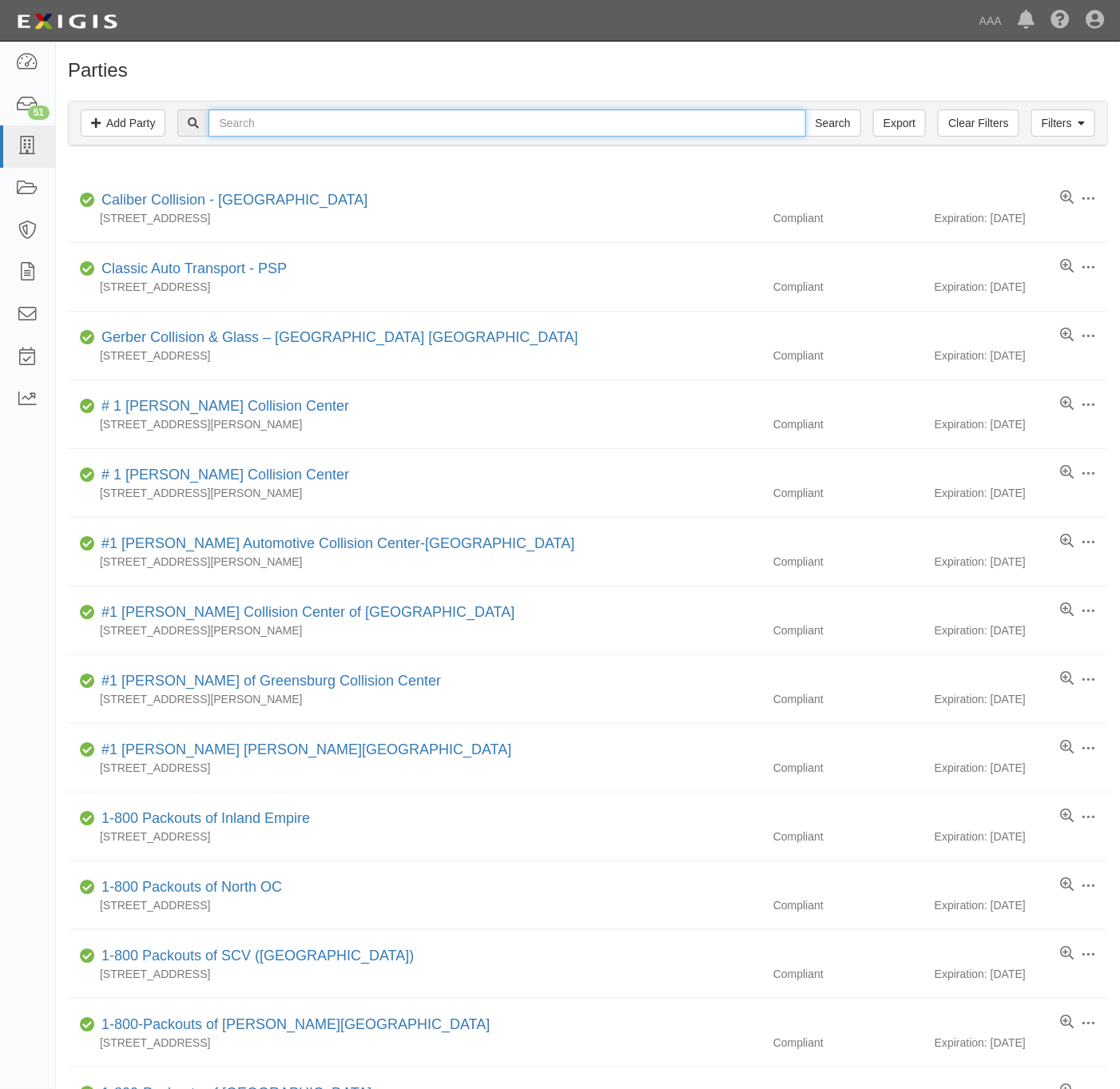
click at [374, 132] on input "text" at bounding box center [506, 123] width 597 height 27
type input "helms & hill"
click at [805, 110] on input "Search" at bounding box center [833, 123] width 56 height 27
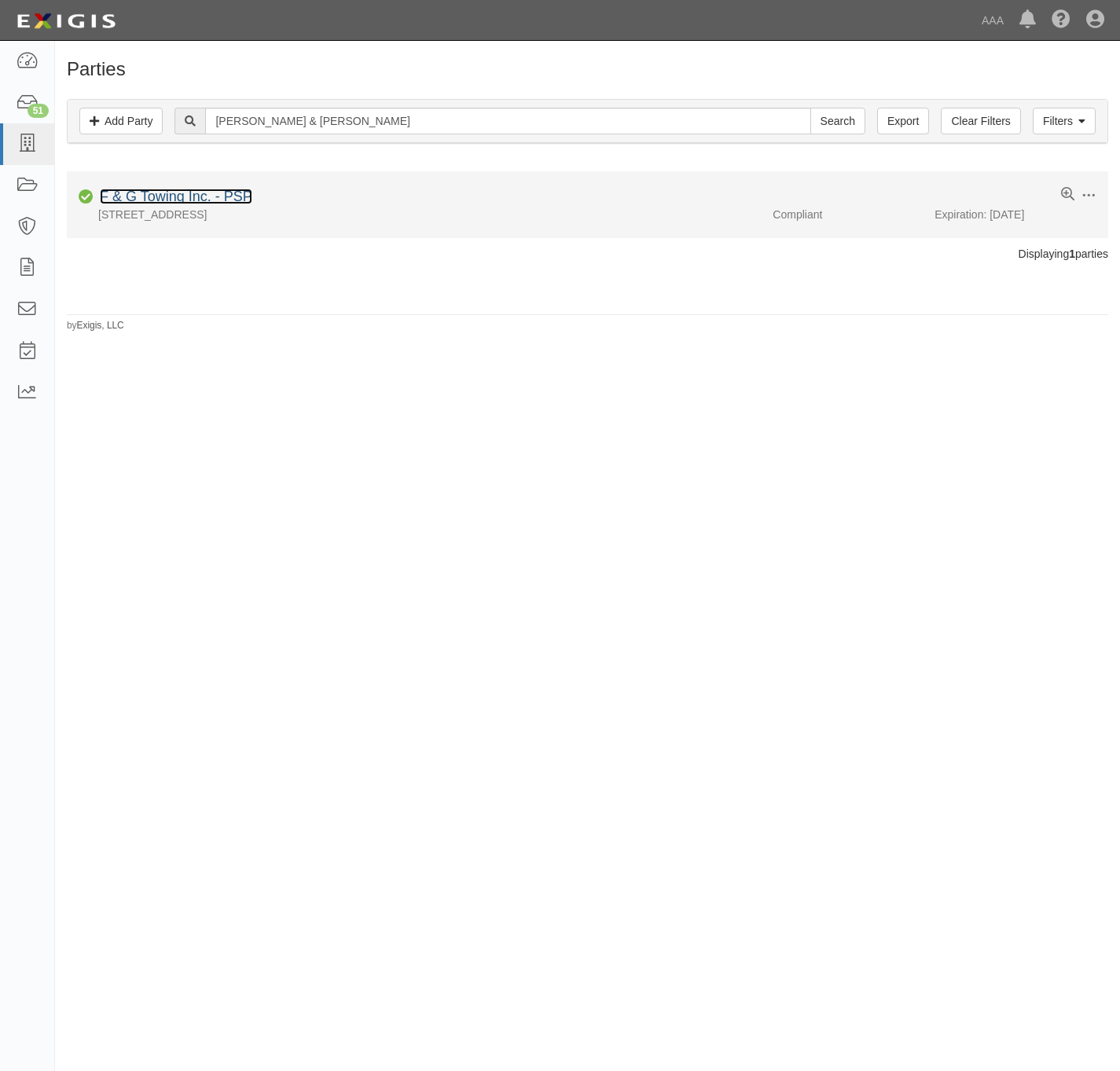
click at [159, 196] on link "F & G Towing Inc. - PSP" at bounding box center [176, 196] width 153 height 16
click at [174, 208] on li "Edit Log activity Add task Send message Archive Compliant Mandic Motors, Inc. -…" at bounding box center [587, 204] width 1041 height 66
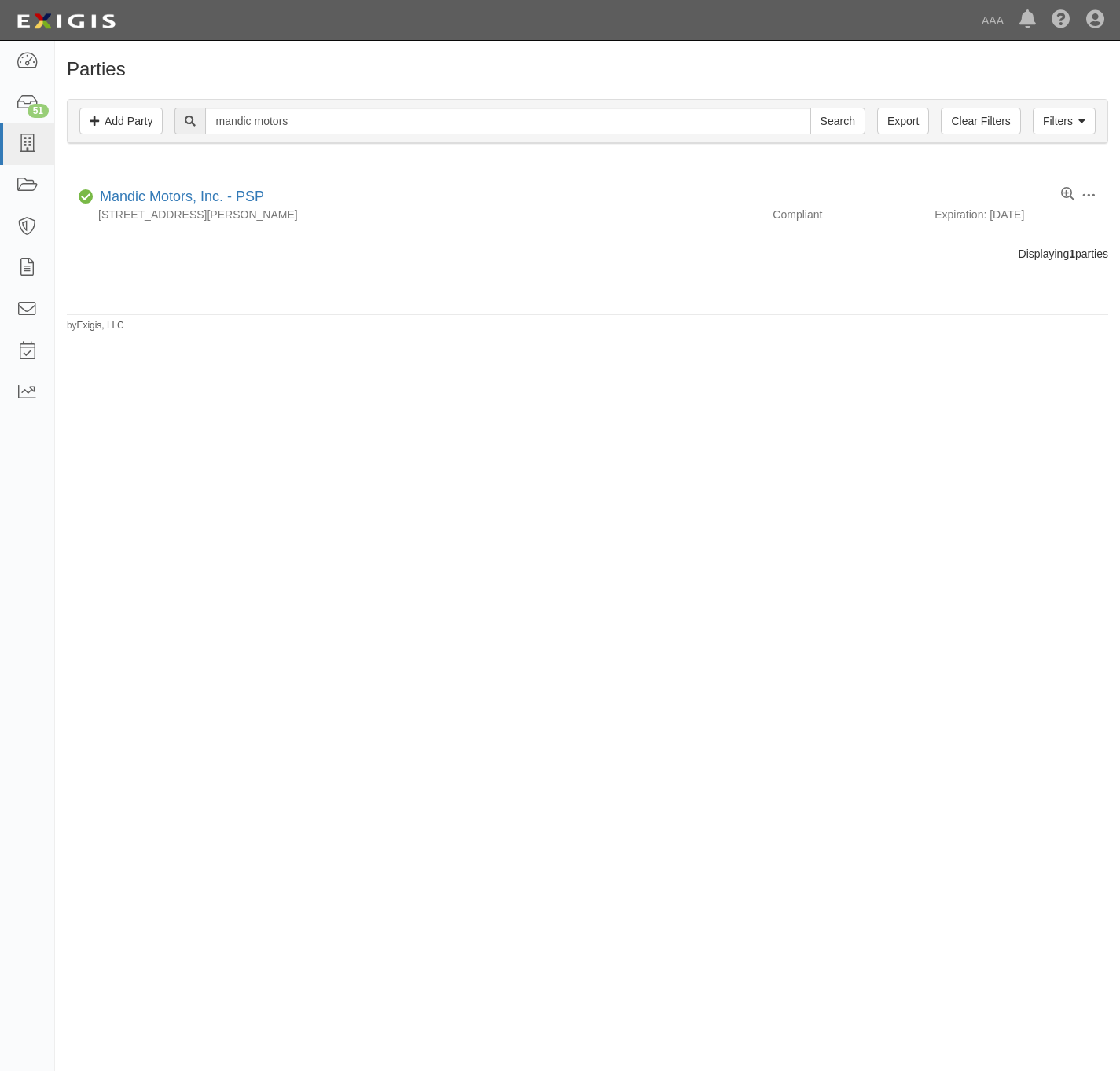
drag, startPoint x: 174, startPoint y: 208, endPoint x: 324, endPoint y: 379, distance: 227.5
click at [335, 387] on div "Parties Add Party Filters Add Party Clear Filters Export mandic motors Search F…" at bounding box center [560, 530] width 1120 height 965
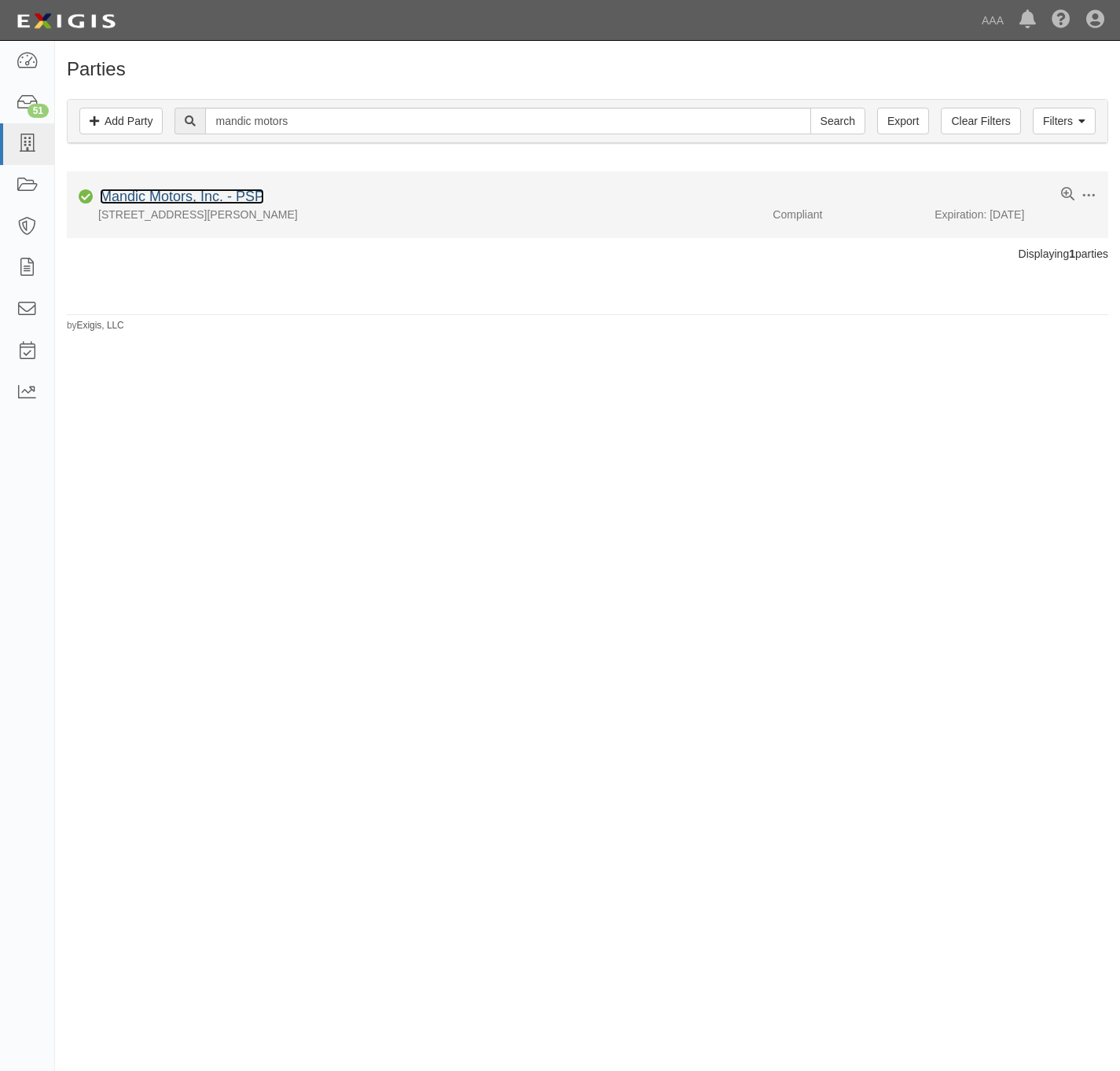
click at [174, 191] on link "Mandic Motors, Inc. - PSP" at bounding box center [182, 196] width 164 height 16
click at [140, 201] on link "[PERSON_NAME] Towing" at bounding box center [182, 196] width 164 height 16
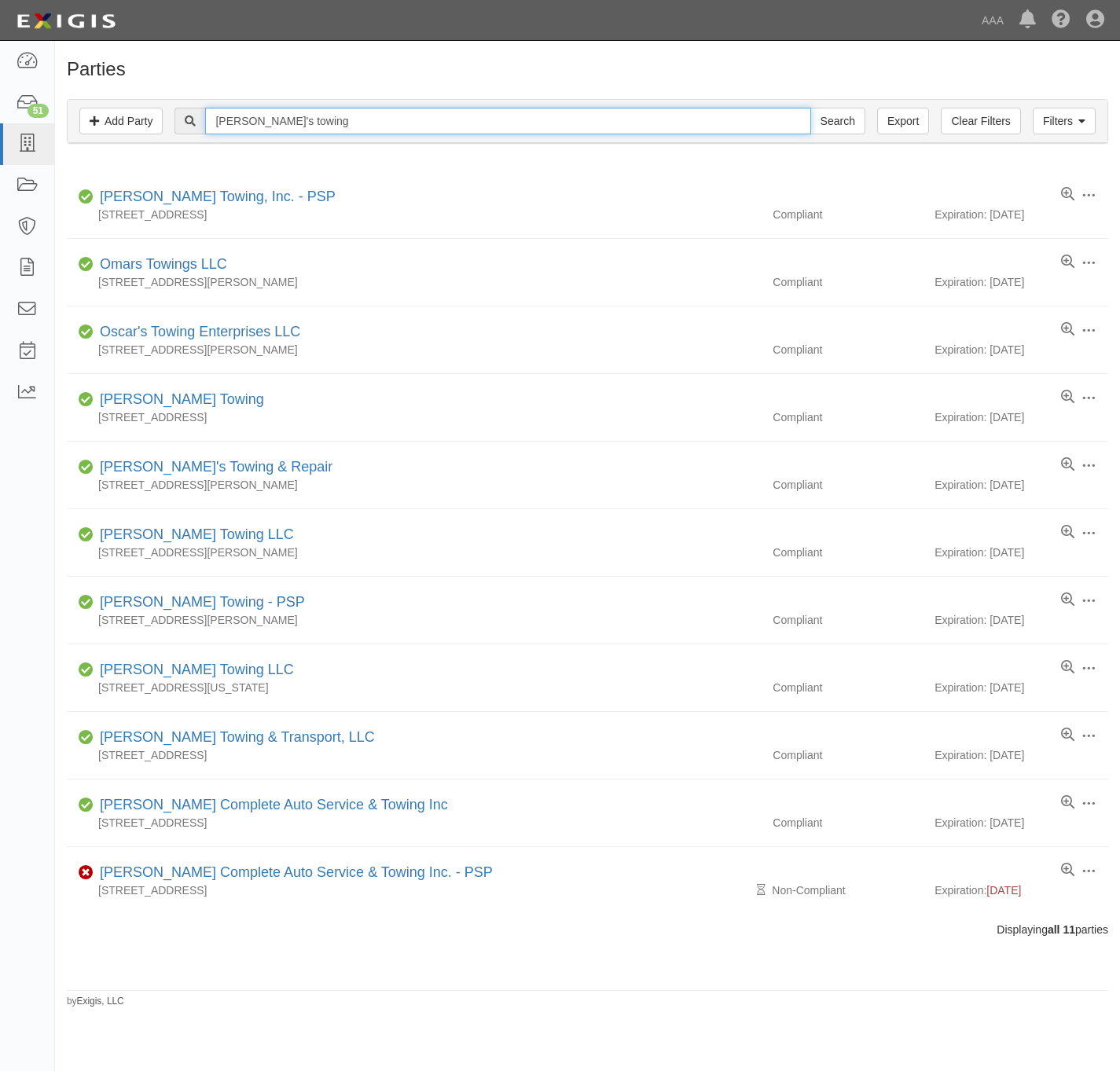
click at [242, 124] on input "omar's towing" at bounding box center [507, 121] width 605 height 27
type input "gaby's towing"
click at [810, 108] on input "Search" at bounding box center [838, 121] width 55 height 27
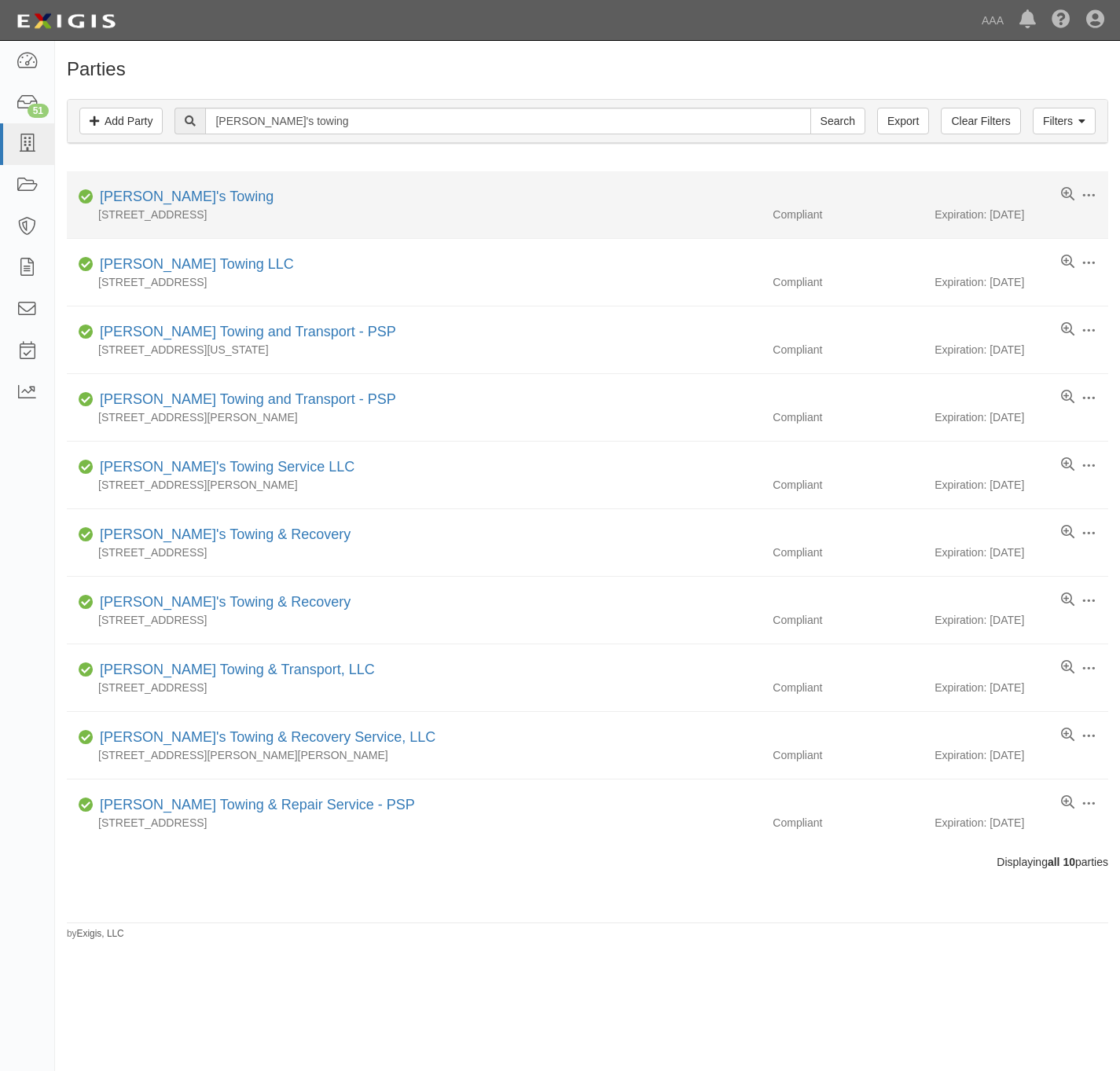
drag, startPoint x: 130, startPoint y: 210, endPoint x: 100, endPoint y: 183, distance: 40.4
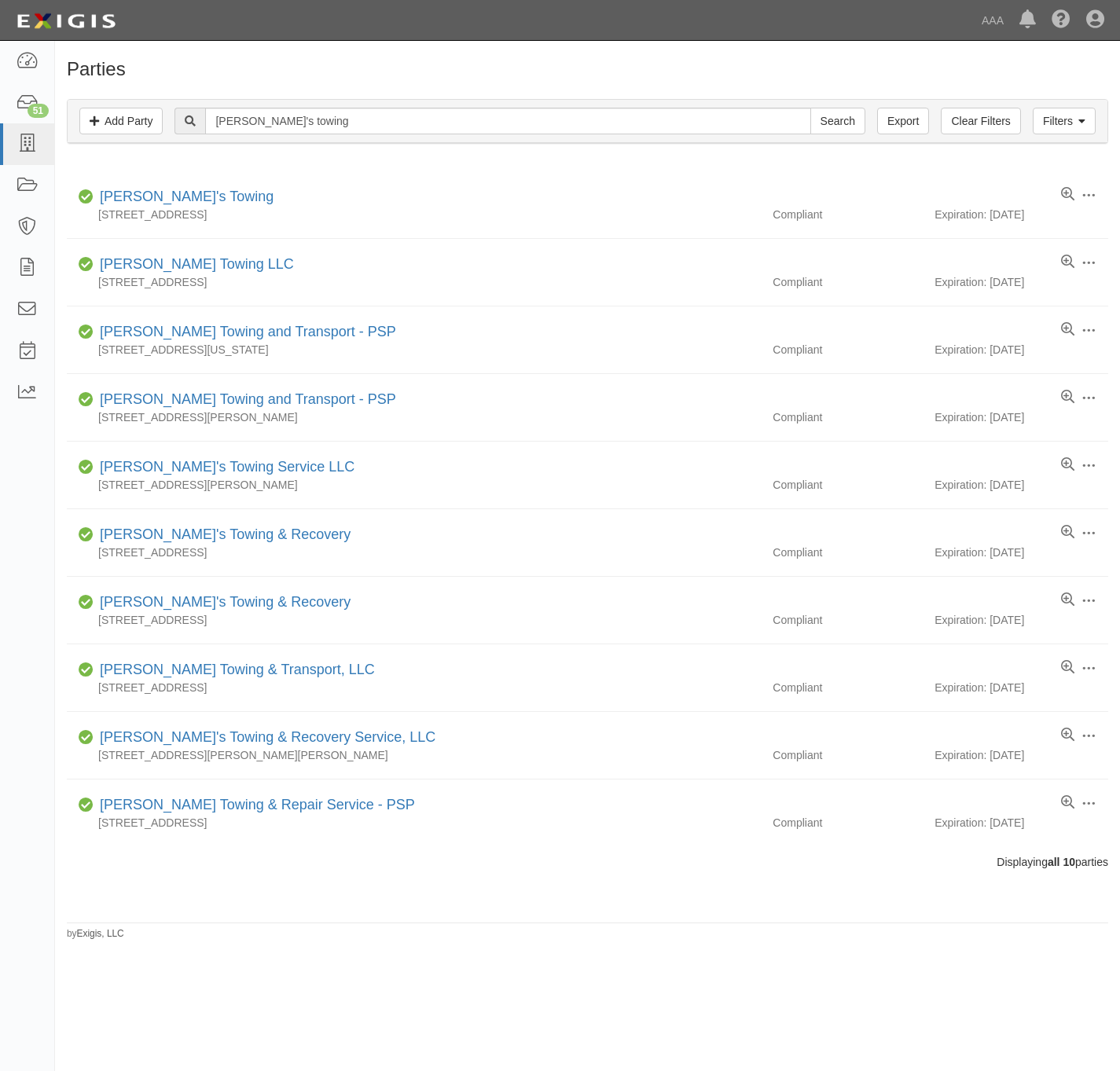
drag, startPoint x: 100, startPoint y: 183, endPoint x: 385, endPoint y: 99, distance: 297.1
click at [385, 99] on div "Filters Add Party Clear Filters Export gaby's towing Search Filters Compliance …" at bounding box center [587, 121] width 1041 height 45
click at [340, 130] on input "gaby's towing" at bounding box center [507, 121] width 605 height 27
click at [335, 130] on input "gaby's towing" at bounding box center [507, 121] width 605 height 27
click at [335, 130] on input "gaby's towing" at bounding box center [507, 121] width 605 height 27
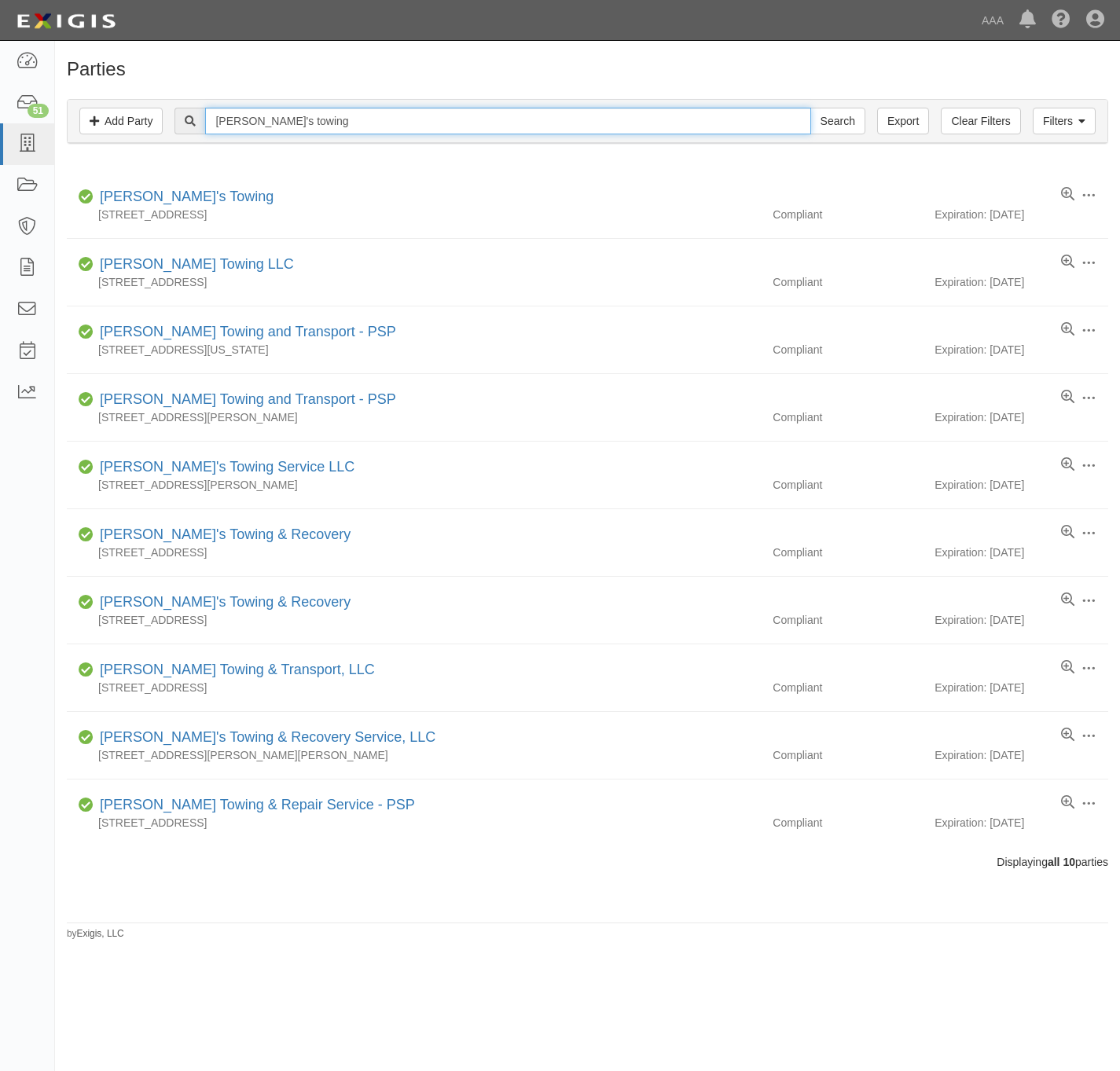
click at [333, 132] on input "gaby's towing" at bounding box center [507, 121] width 605 height 27
type input "ers towing llc"
click at [810, 108] on input "Search" at bounding box center [838, 121] width 55 height 27
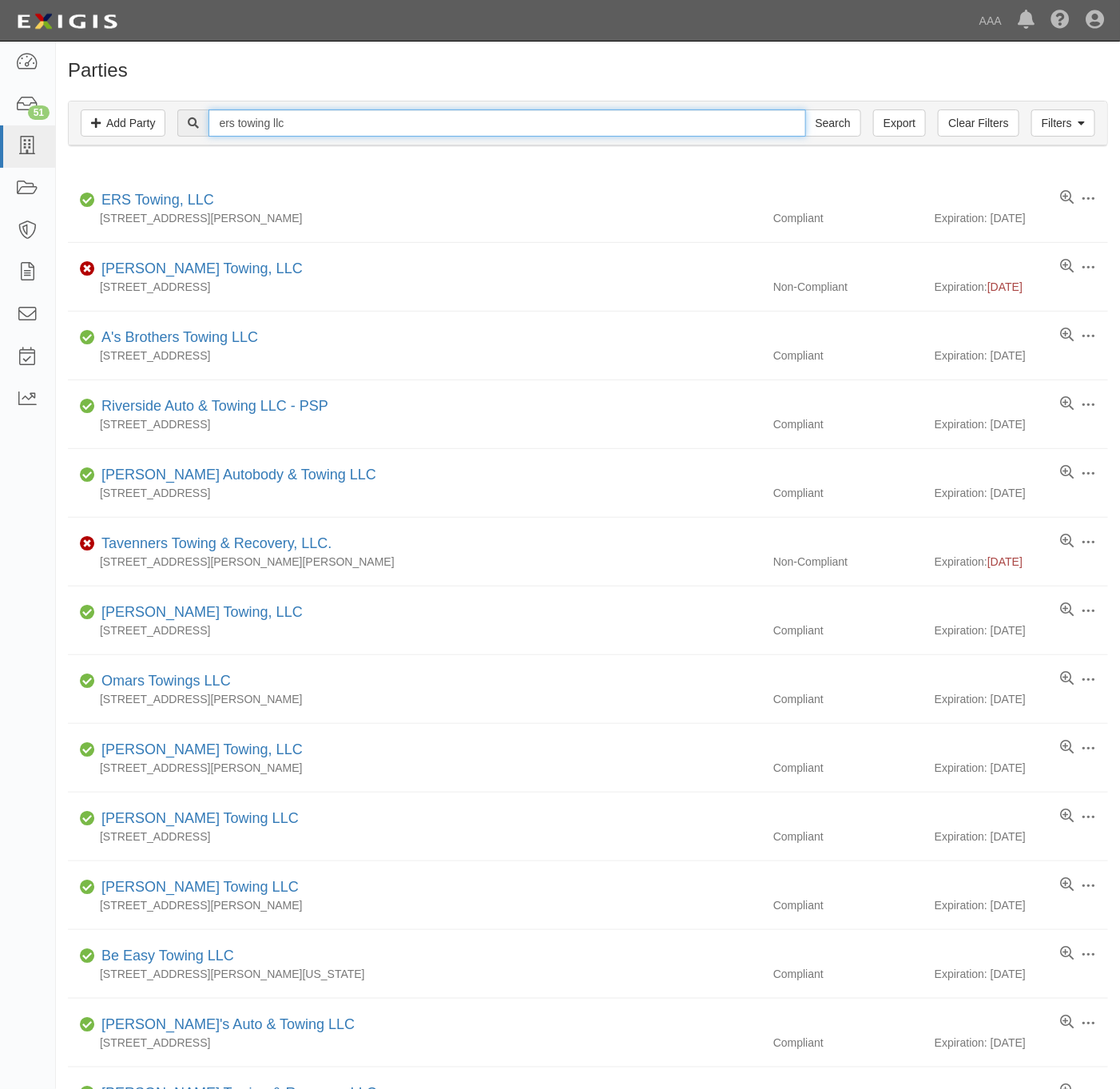
click at [346, 129] on input "ers towing llc" at bounding box center [506, 123] width 597 height 27
type input "[US_STATE] towing"
click at [805, 110] on input "Search" at bounding box center [833, 123] width 56 height 27
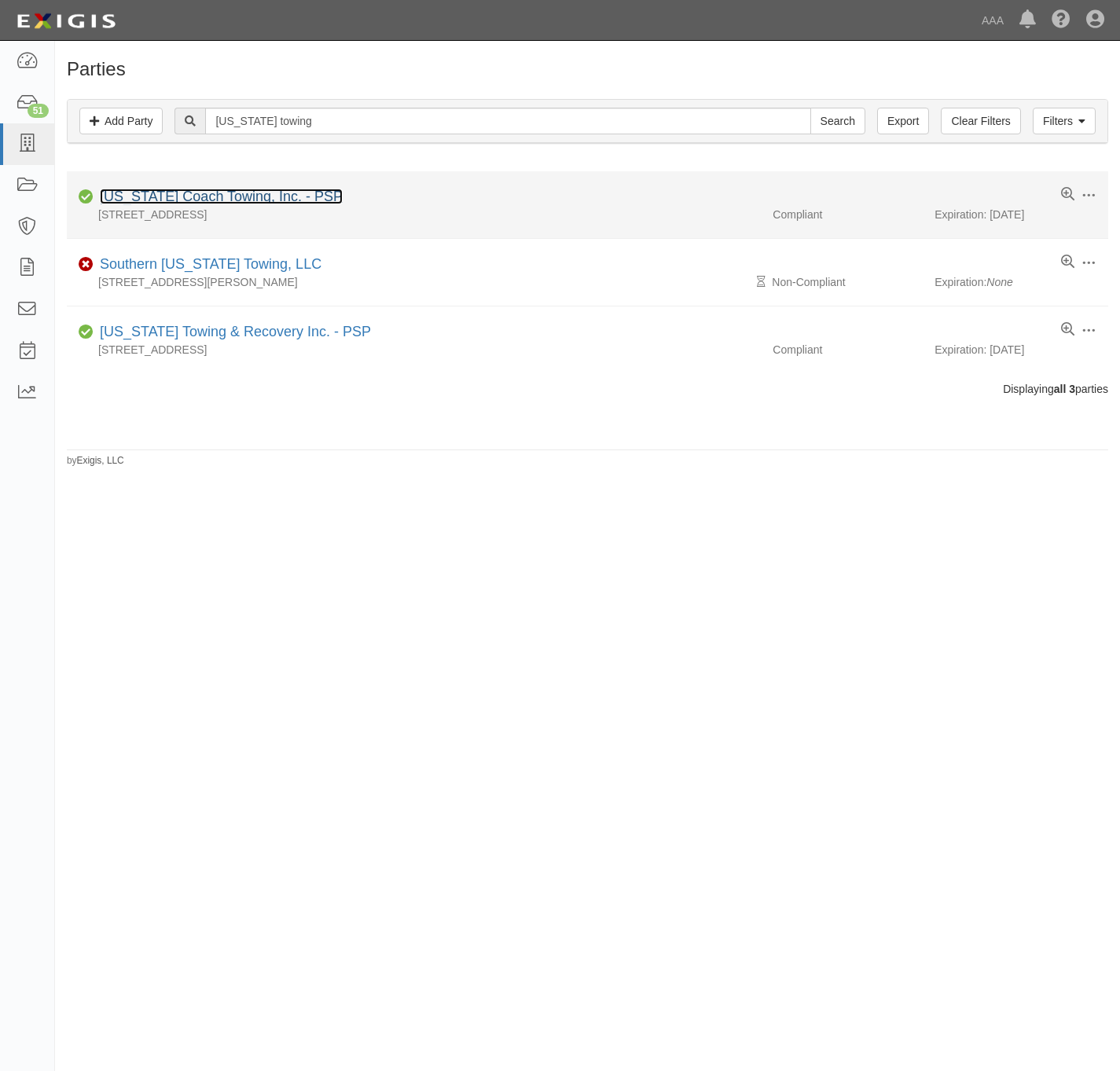
click at [154, 192] on link "[US_STATE] Coach Towing, Inc. - PSP" at bounding box center [221, 196] width 243 height 16
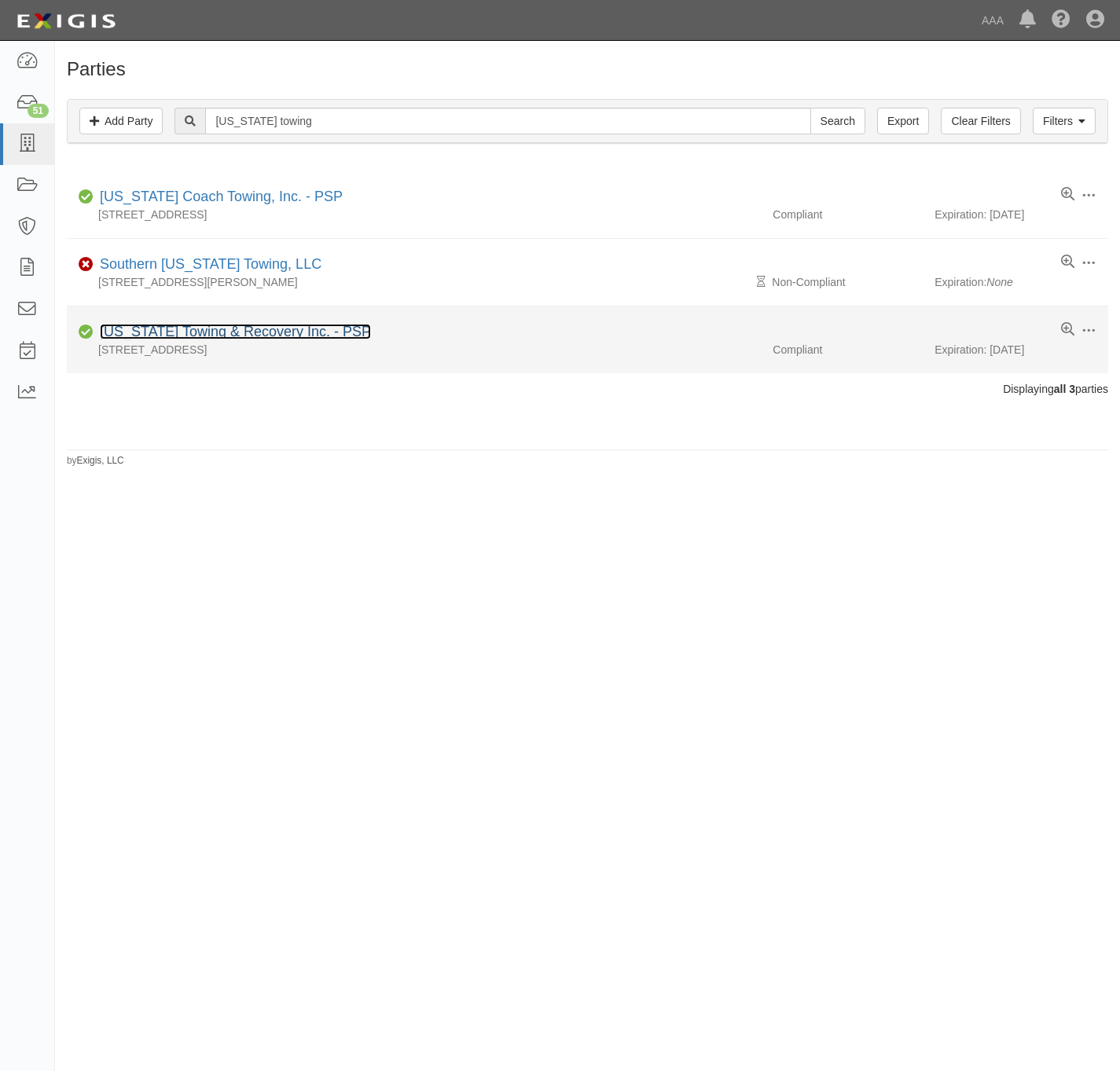
click at [174, 332] on link "[US_STATE] Towing & Recovery Inc. - PSP" at bounding box center [235, 331] width 271 height 16
